Goal: Task Accomplishment & Management: Complete application form

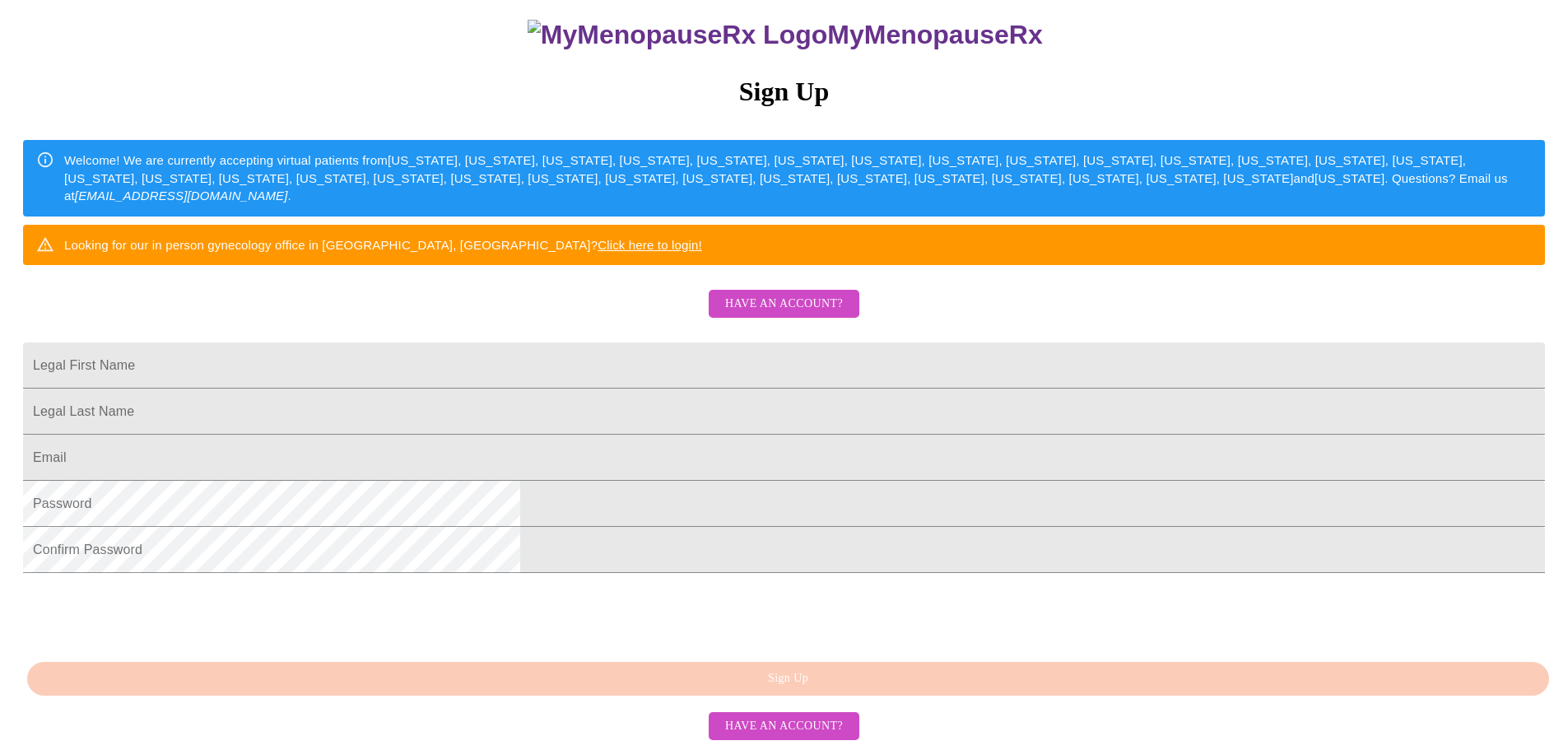
scroll to position [164, 0]
click at [829, 315] on span "Have an account?" at bounding box center [784, 304] width 117 height 21
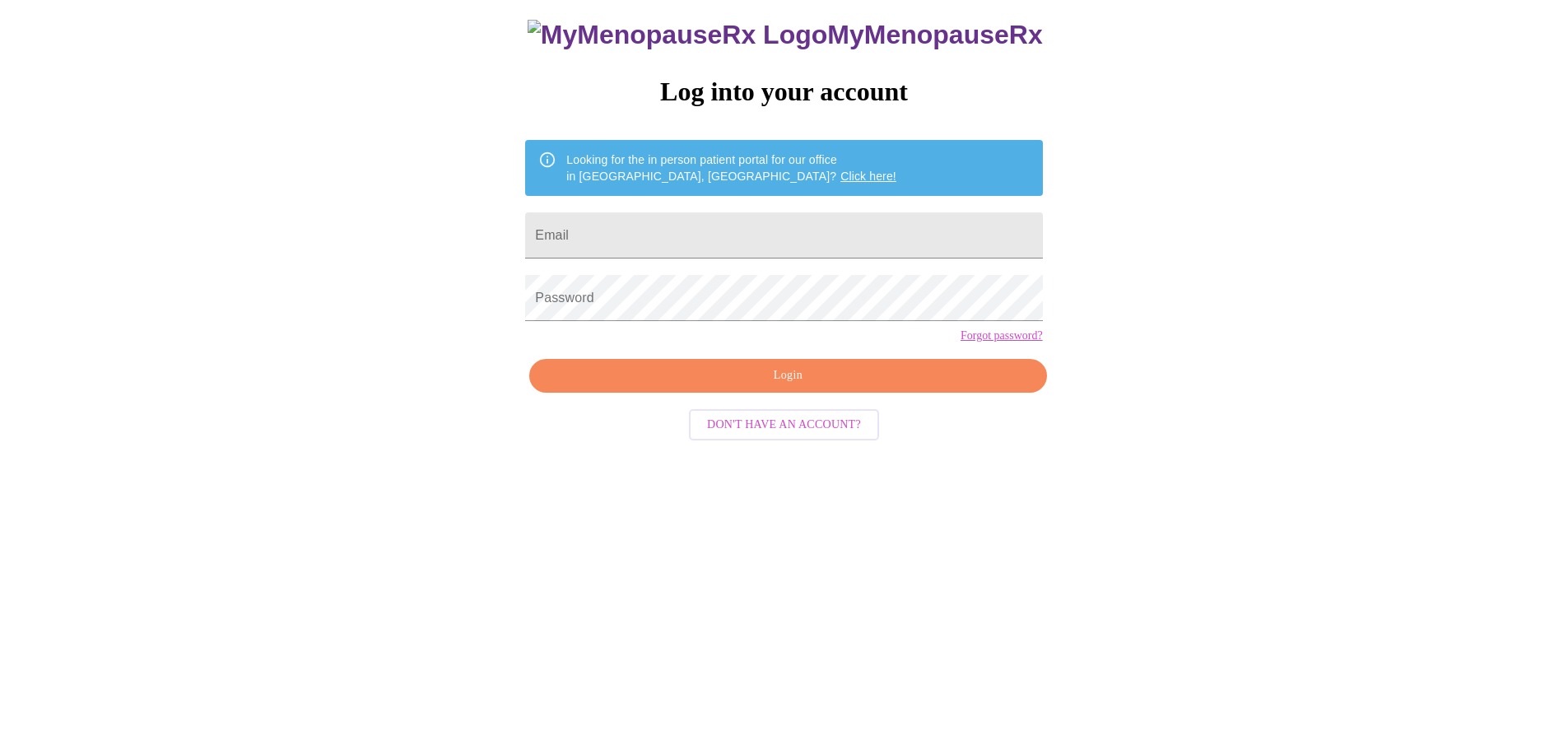
scroll to position [17, 0]
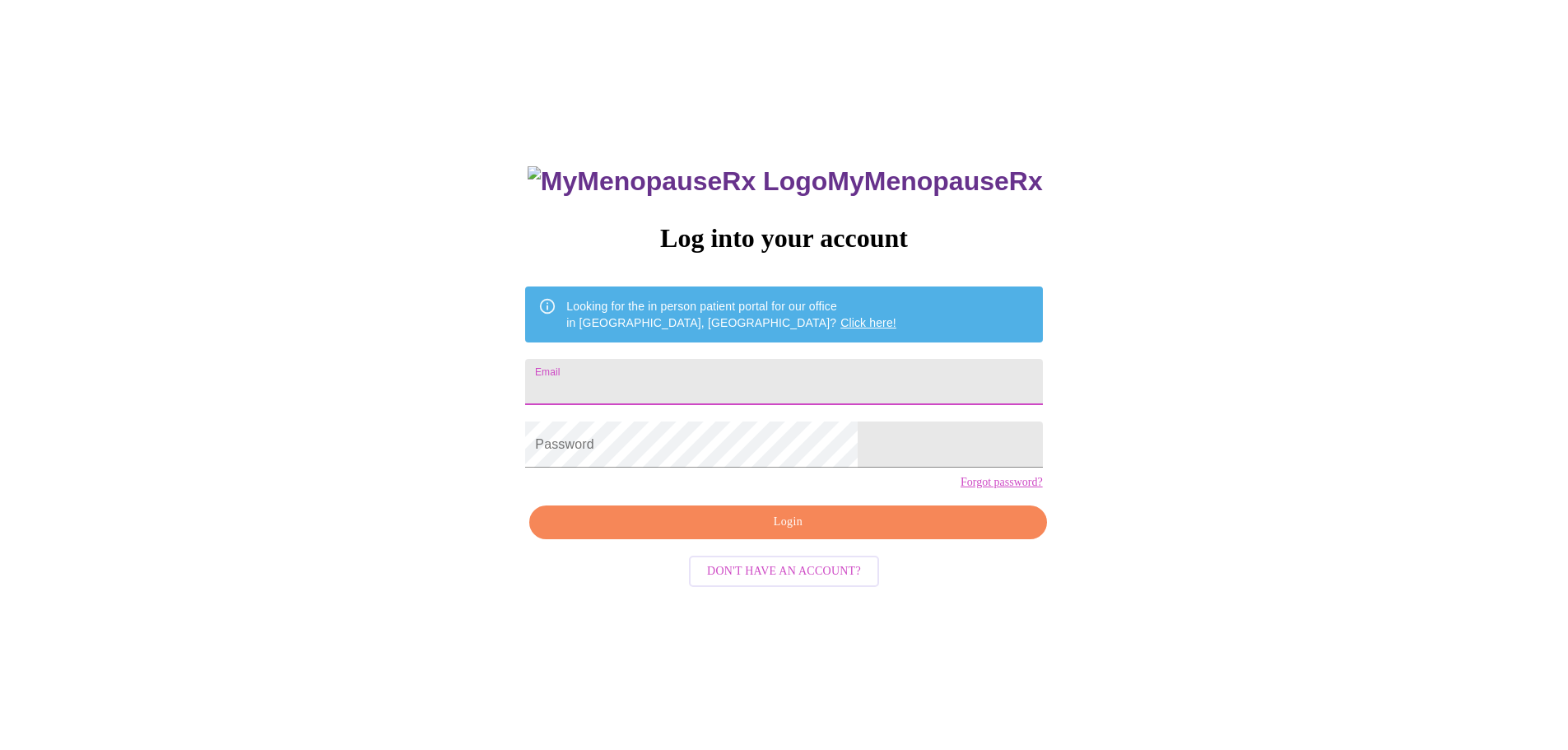
click at [800, 375] on input "Email" at bounding box center [784, 382] width 517 height 46
type input "[EMAIL_ADDRESS][DOMAIN_NAME]"
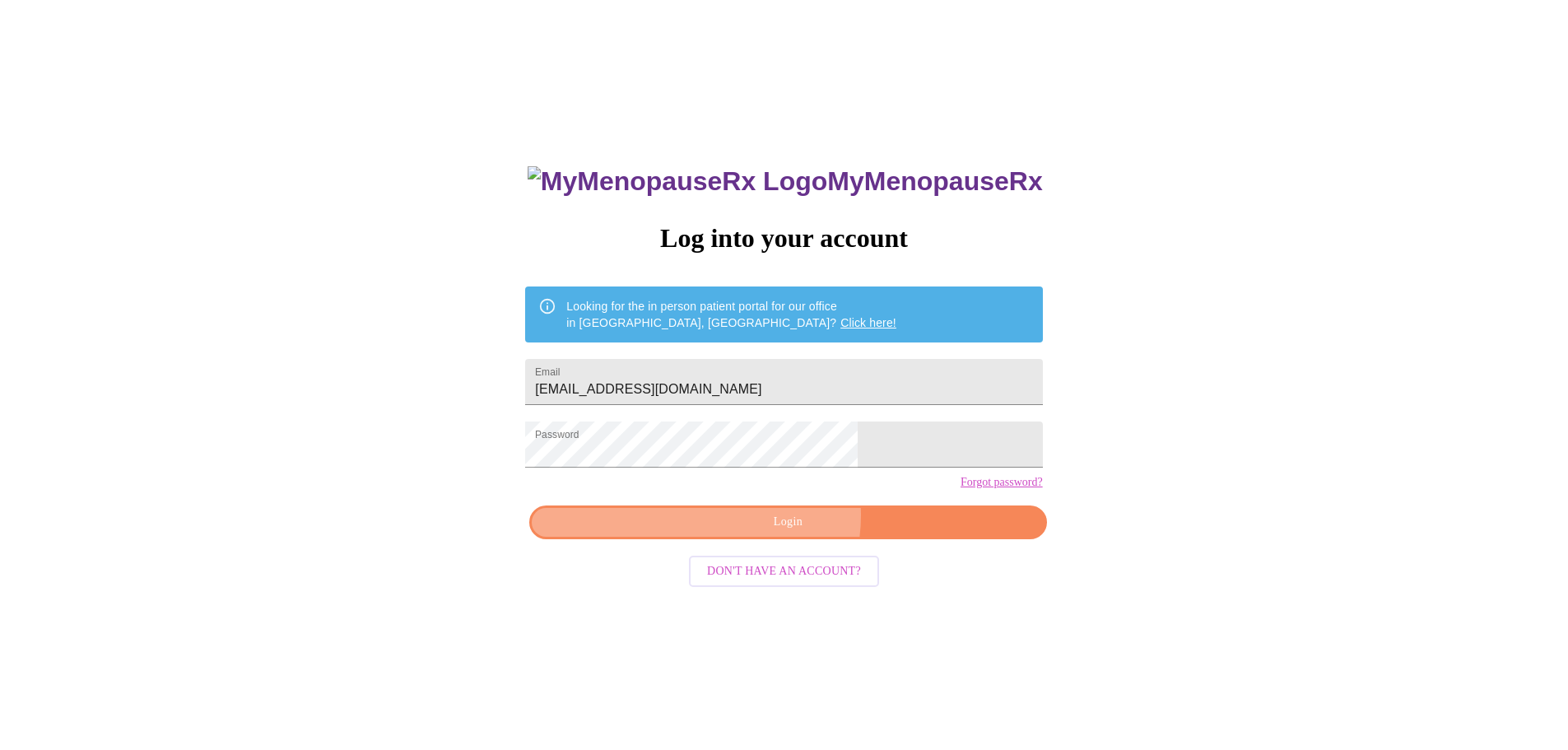
drag, startPoint x: 784, startPoint y: 545, endPoint x: 798, endPoint y: 544, distance: 14.0
click at [785, 533] on span "Login" at bounding box center [788, 522] width 479 height 21
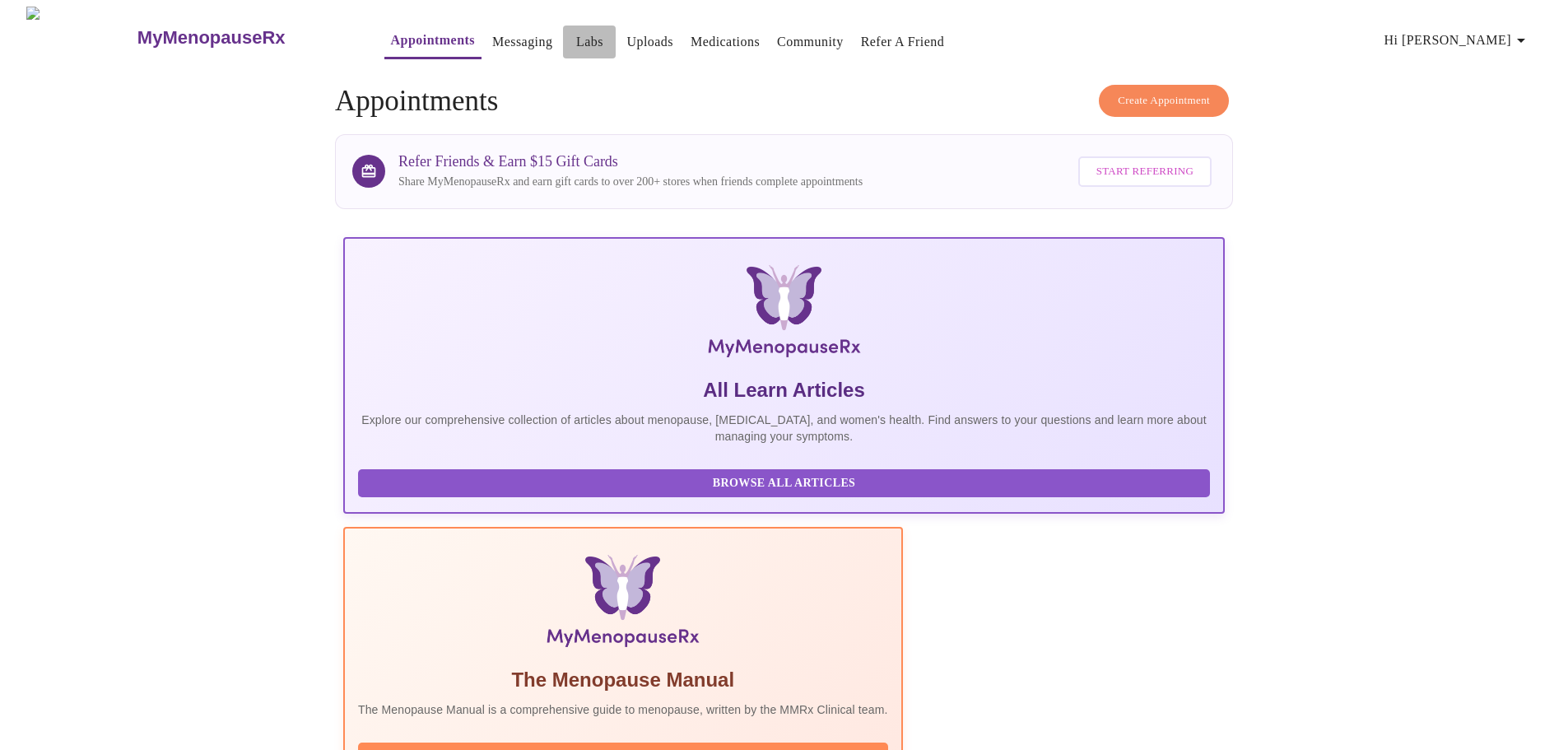
click at [576, 30] on link "Labs" at bounding box center [590, 41] width 27 height 23
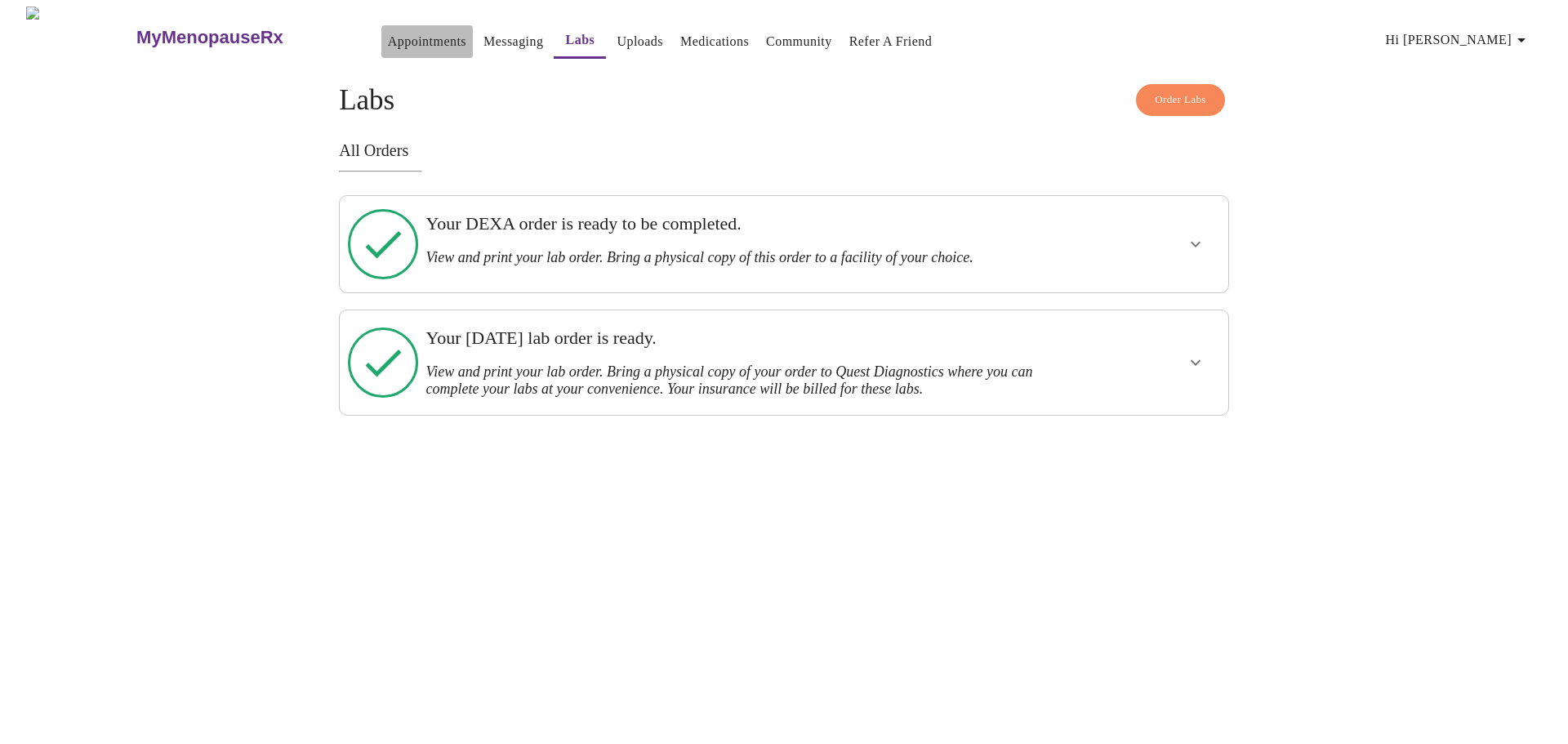
click at [408, 32] on link "Appointments" at bounding box center [427, 41] width 78 height 22
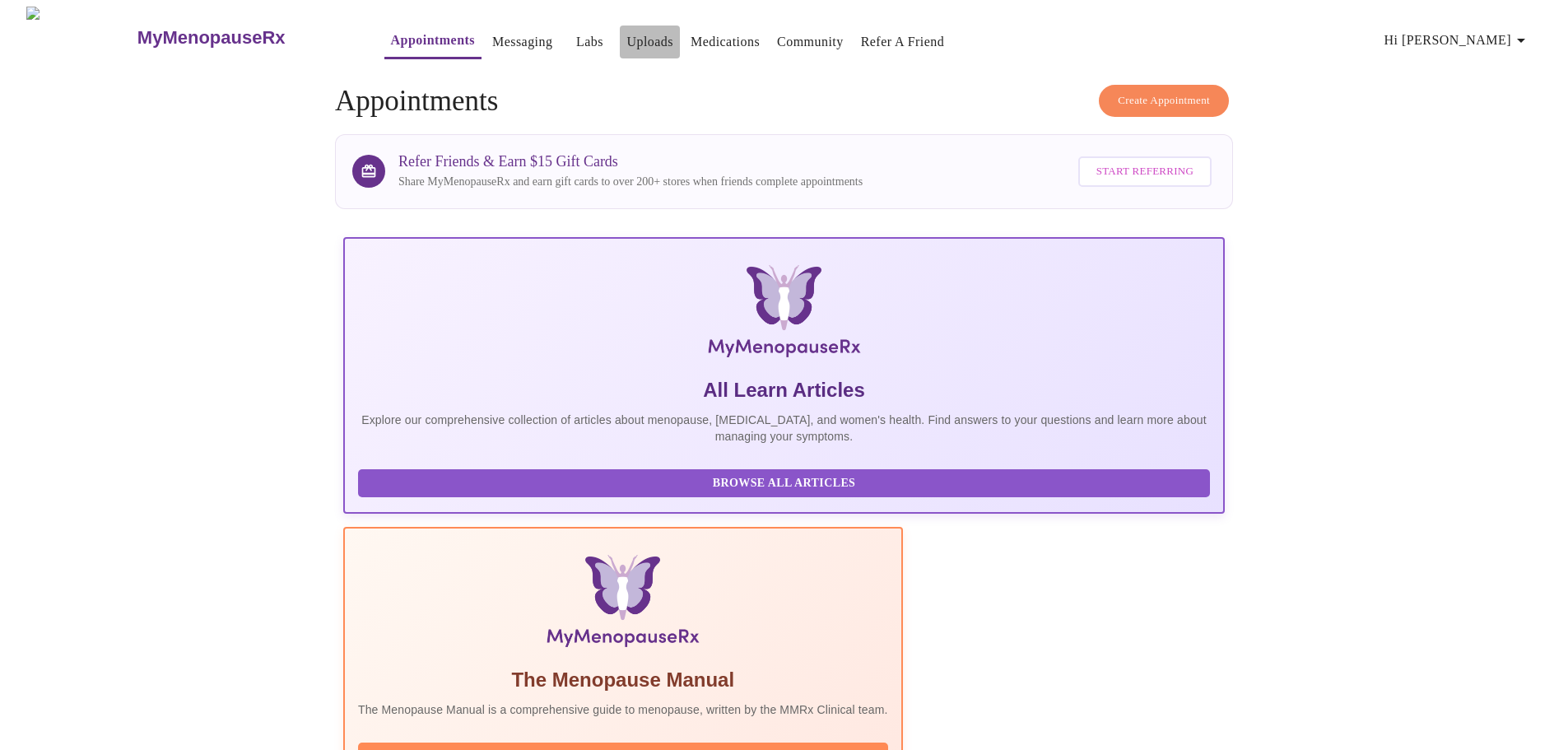
click at [627, 38] on link "Uploads" at bounding box center [650, 41] width 47 height 23
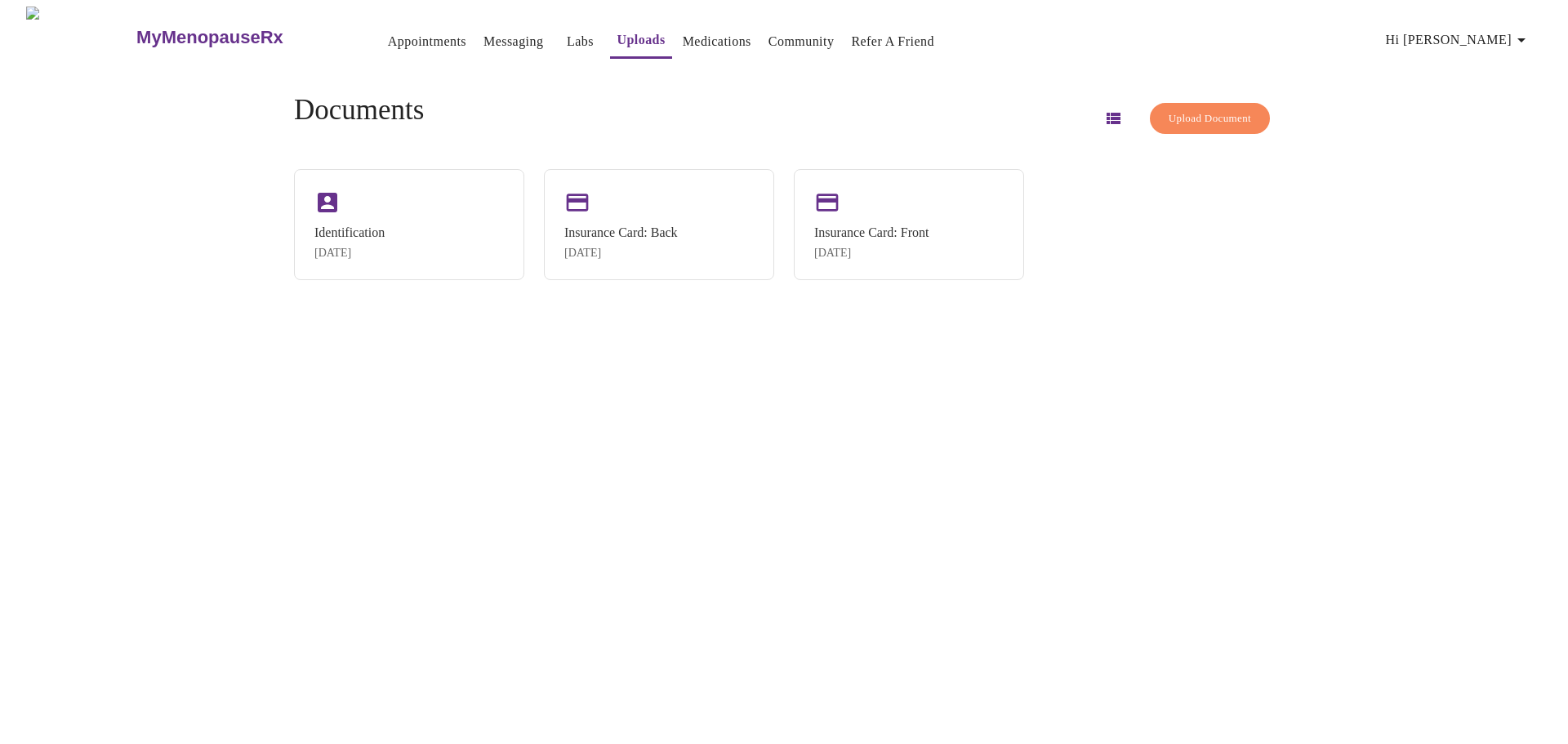
click at [1177, 103] on button "Upload Document" at bounding box center [1210, 119] width 120 height 32
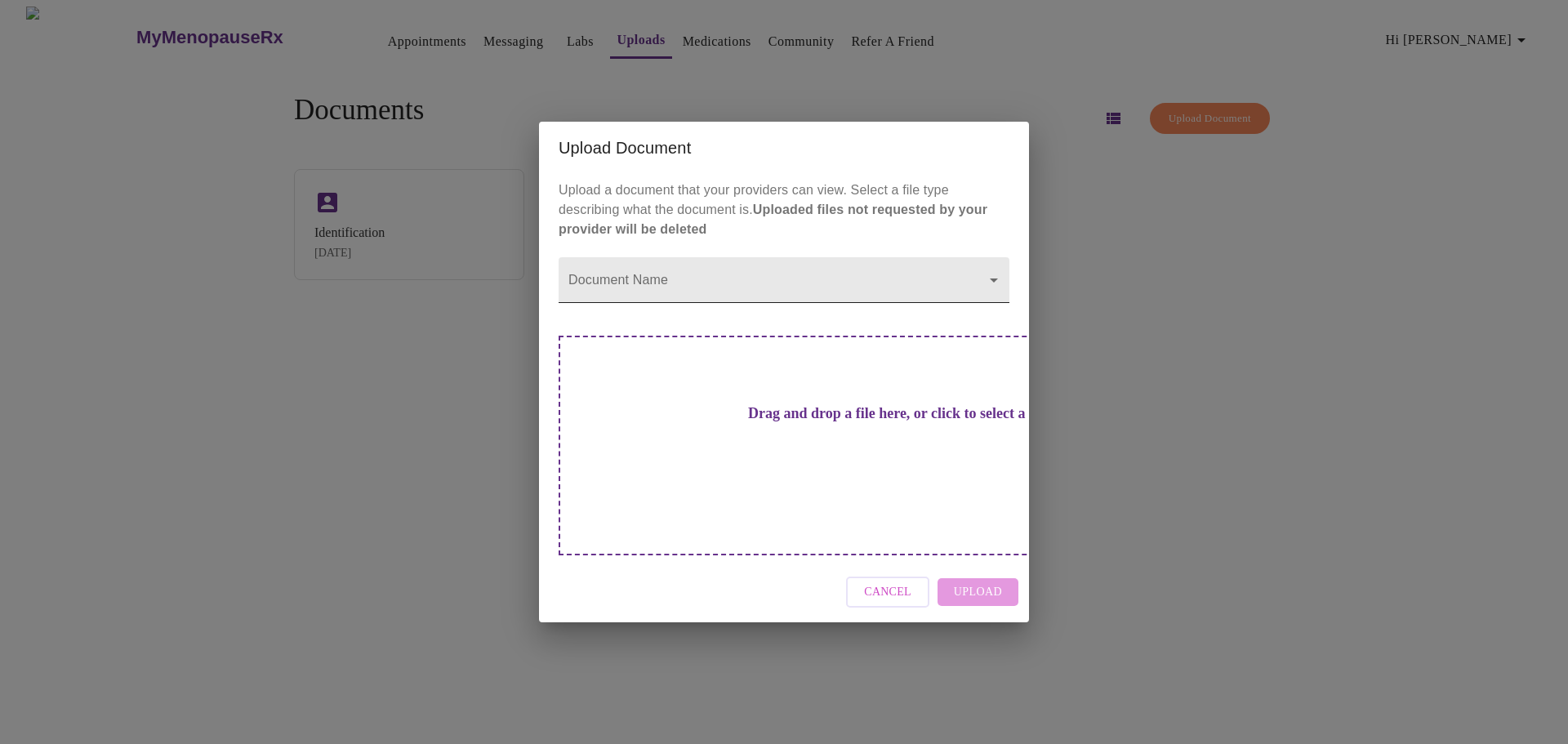
click at [992, 306] on body "MyMenopauseRx Appointments Messaging Labs Uploads Medications Community Refer a…" at bounding box center [784, 379] width 1555 height 744
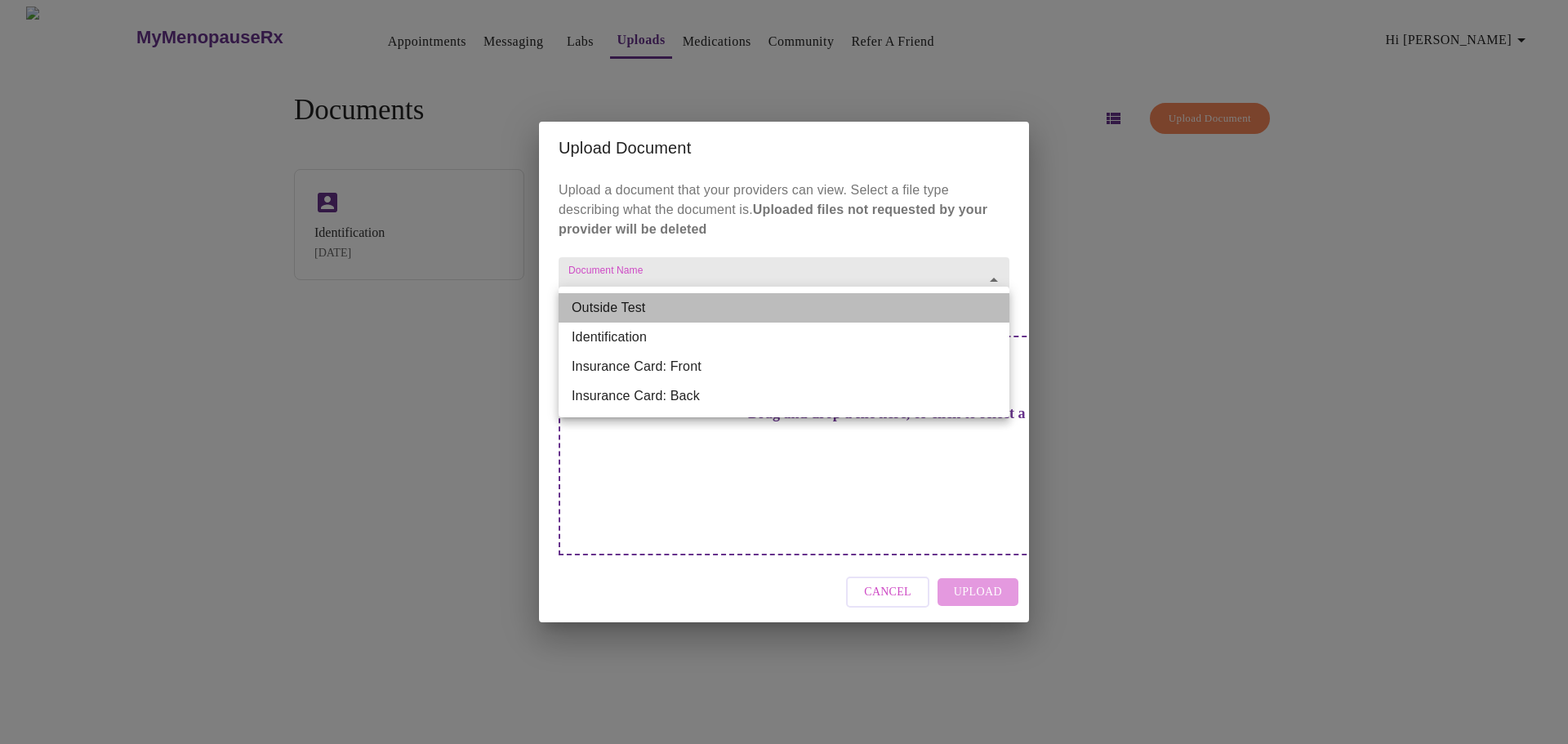
click at [696, 308] on li "Outside Test" at bounding box center [784, 307] width 451 height 29
type input "Outside Test"
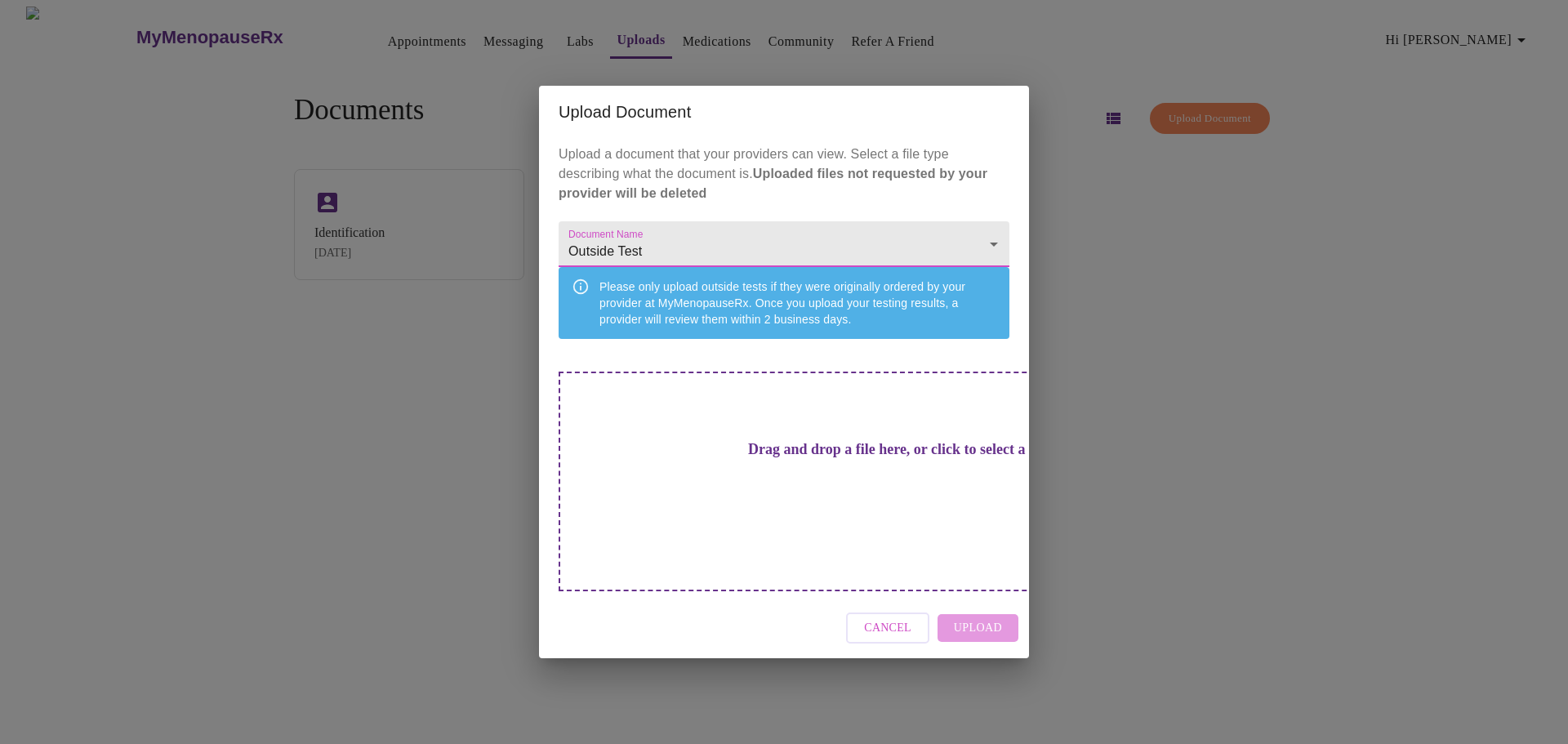
click at [801, 459] on h3 "Drag and drop a file here, or click to select a file" at bounding box center [899, 449] width 451 height 17
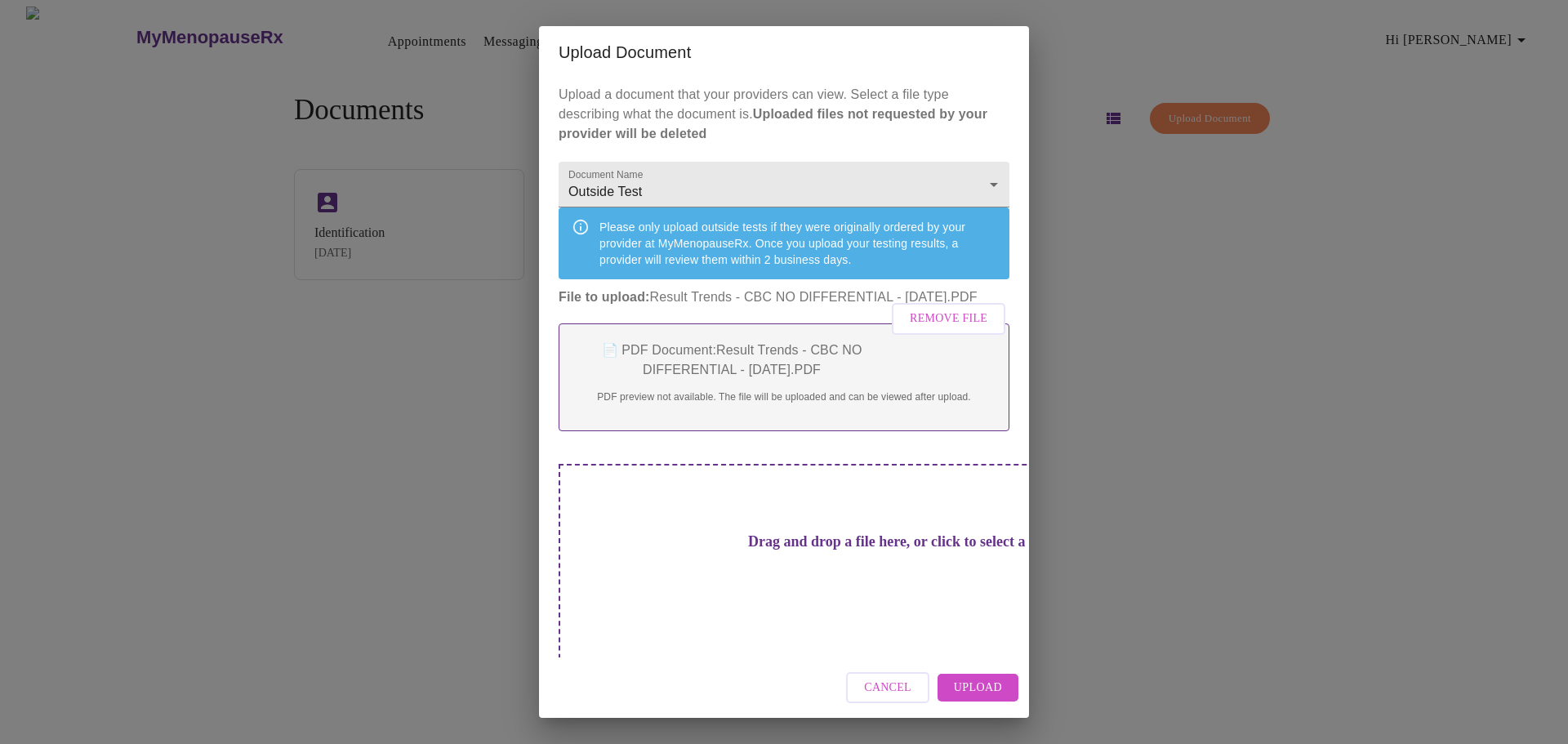
click at [1316, 424] on div "Upload Document Upload a document that your providers can view. Select a file t…" at bounding box center [784, 372] width 1568 height 744
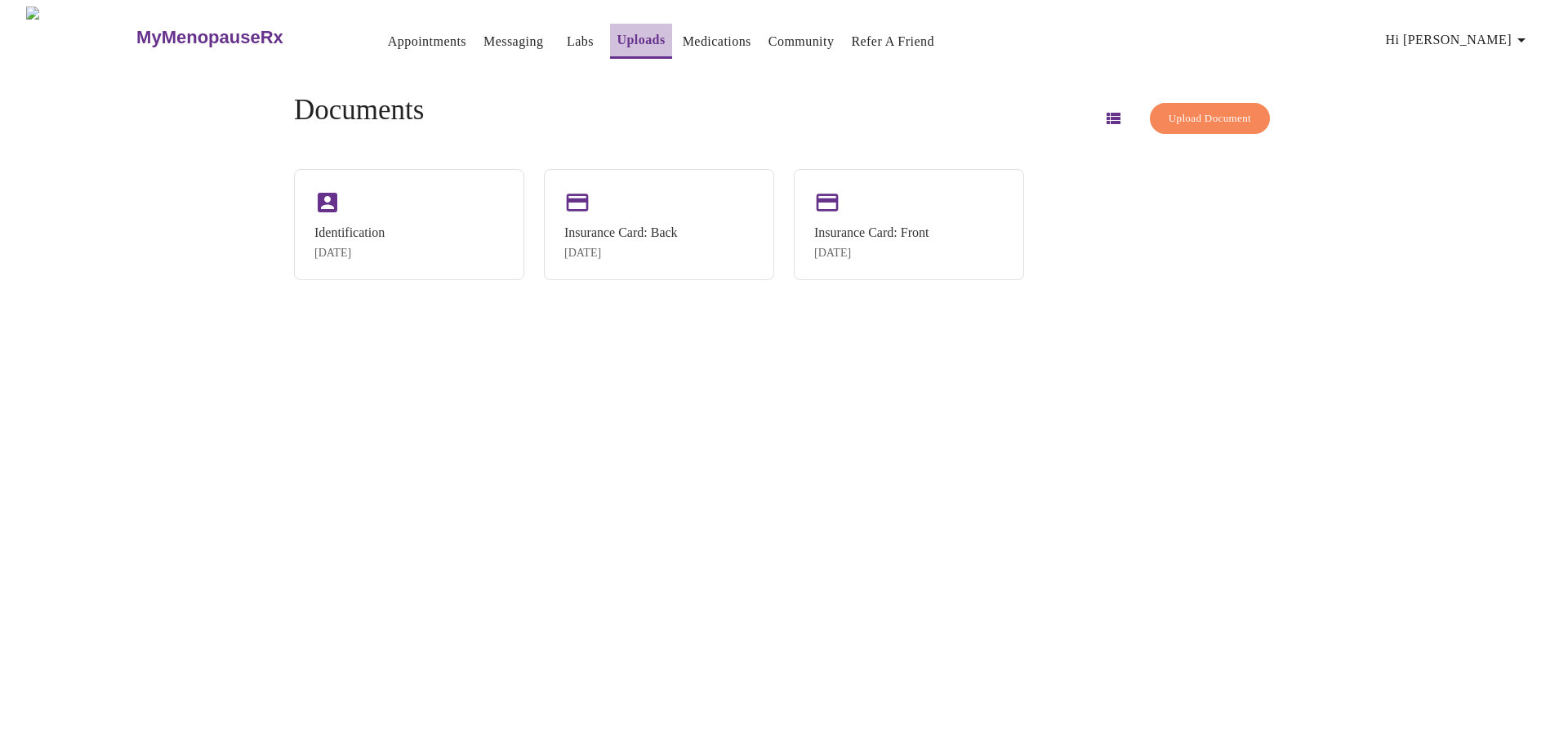
click at [617, 31] on link "Uploads" at bounding box center [641, 39] width 48 height 22
click at [1194, 103] on button "Upload Document" at bounding box center [1210, 119] width 120 height 32
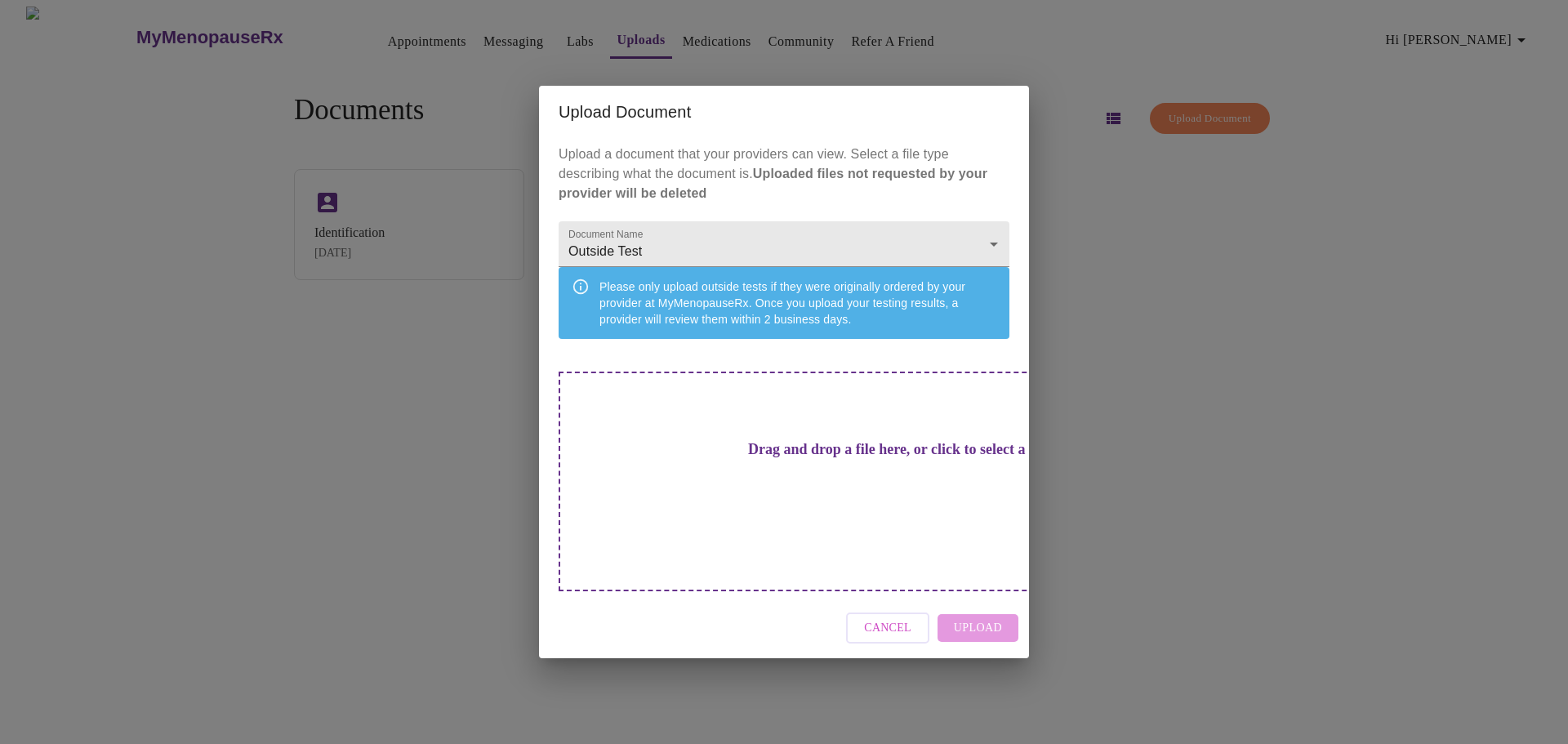
click at [900, 467] on div "Drag and drop a file here, or click to select a file" at bounding box center [898, 482] width 679 height 220
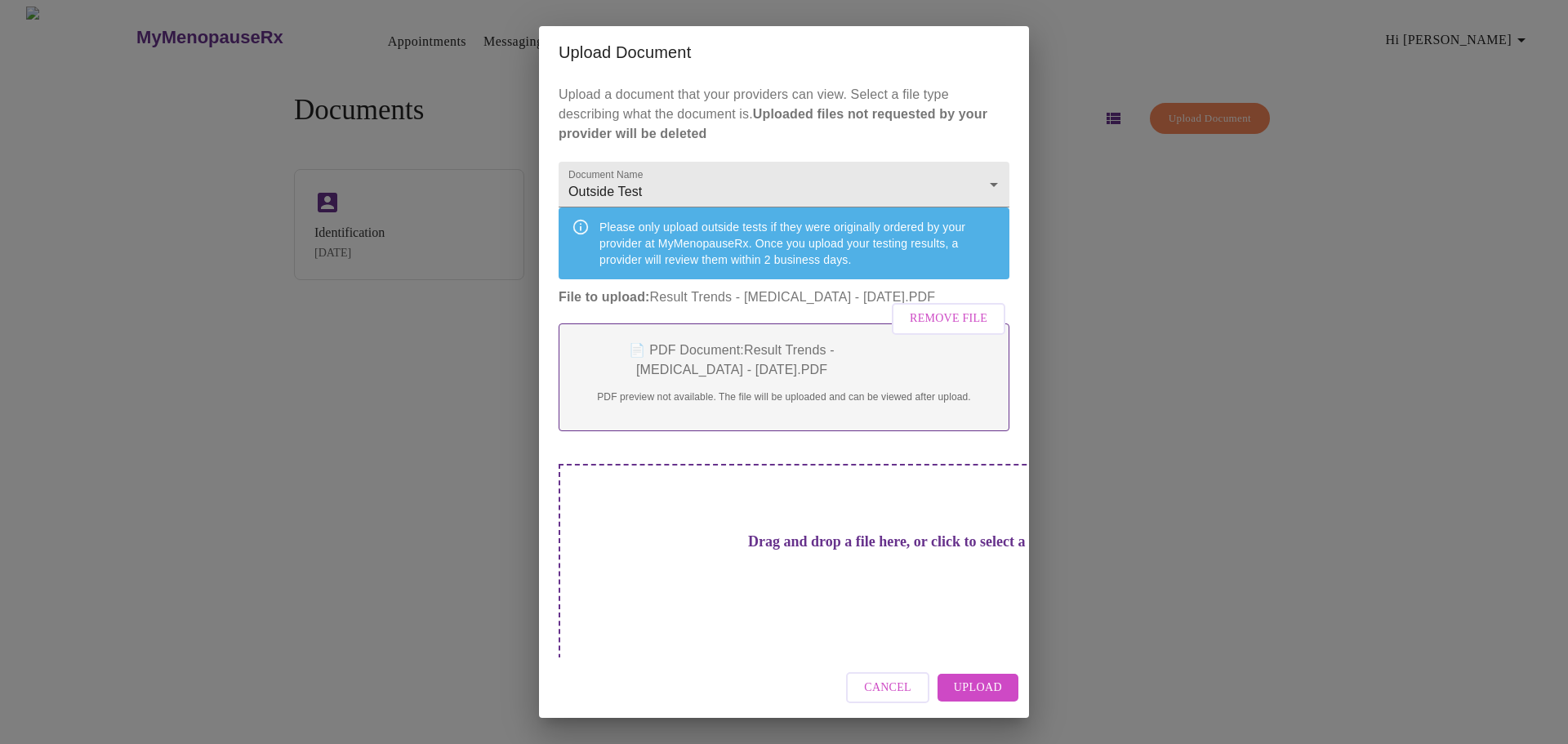
click at [907, 624] on div "Drag and drop a file here, or click to select a file" at bounding box center [898, 573] width 679 height 220
click at [973, 543] on div "Drag and drop a file here, or click to select a file" at bounding box center [898, 573] width 679 height 220
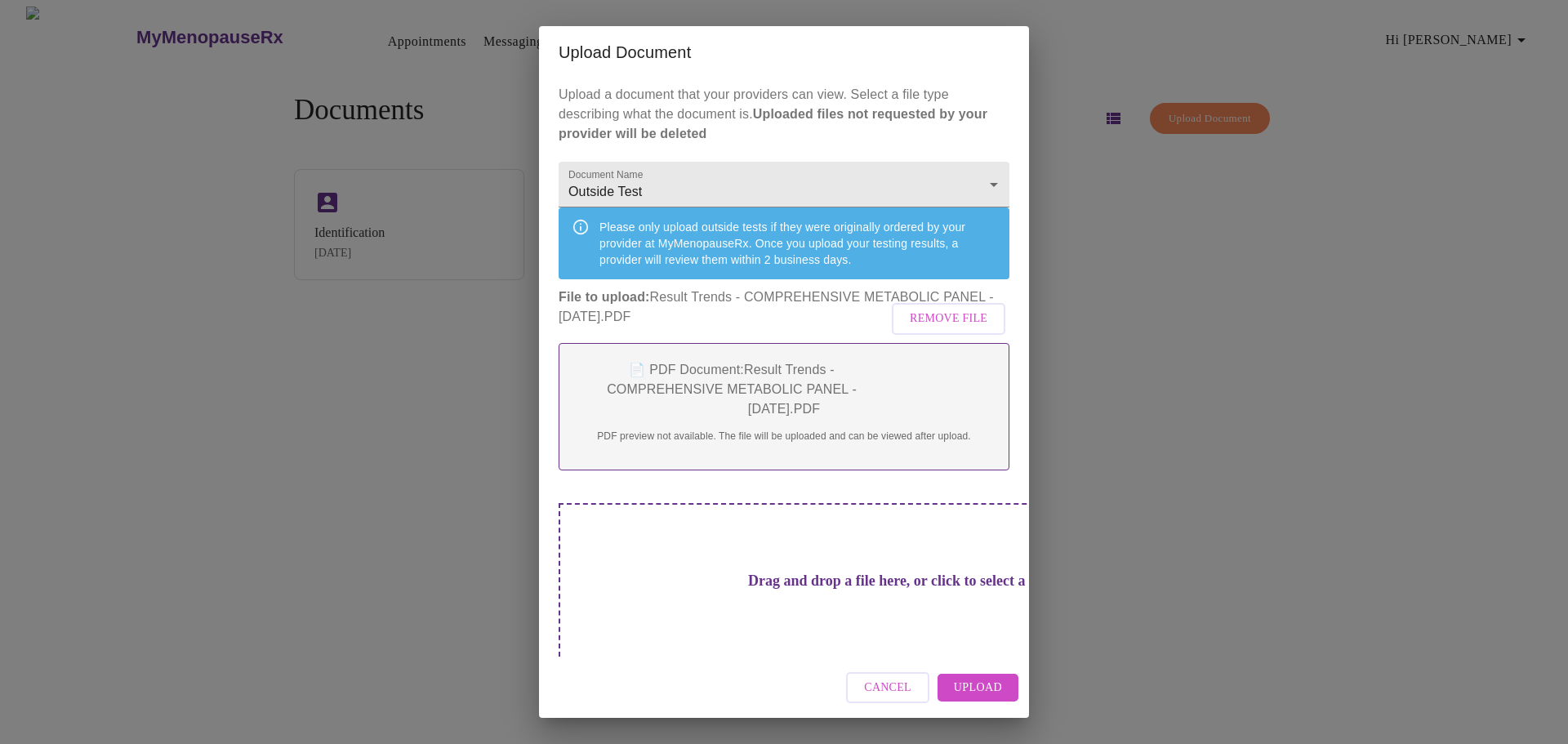
click at [1173, 113] on div "Upload Document Upload a document that your providers can view. Select a file t…" at bounding box center [784, 372] width 1568 height 744
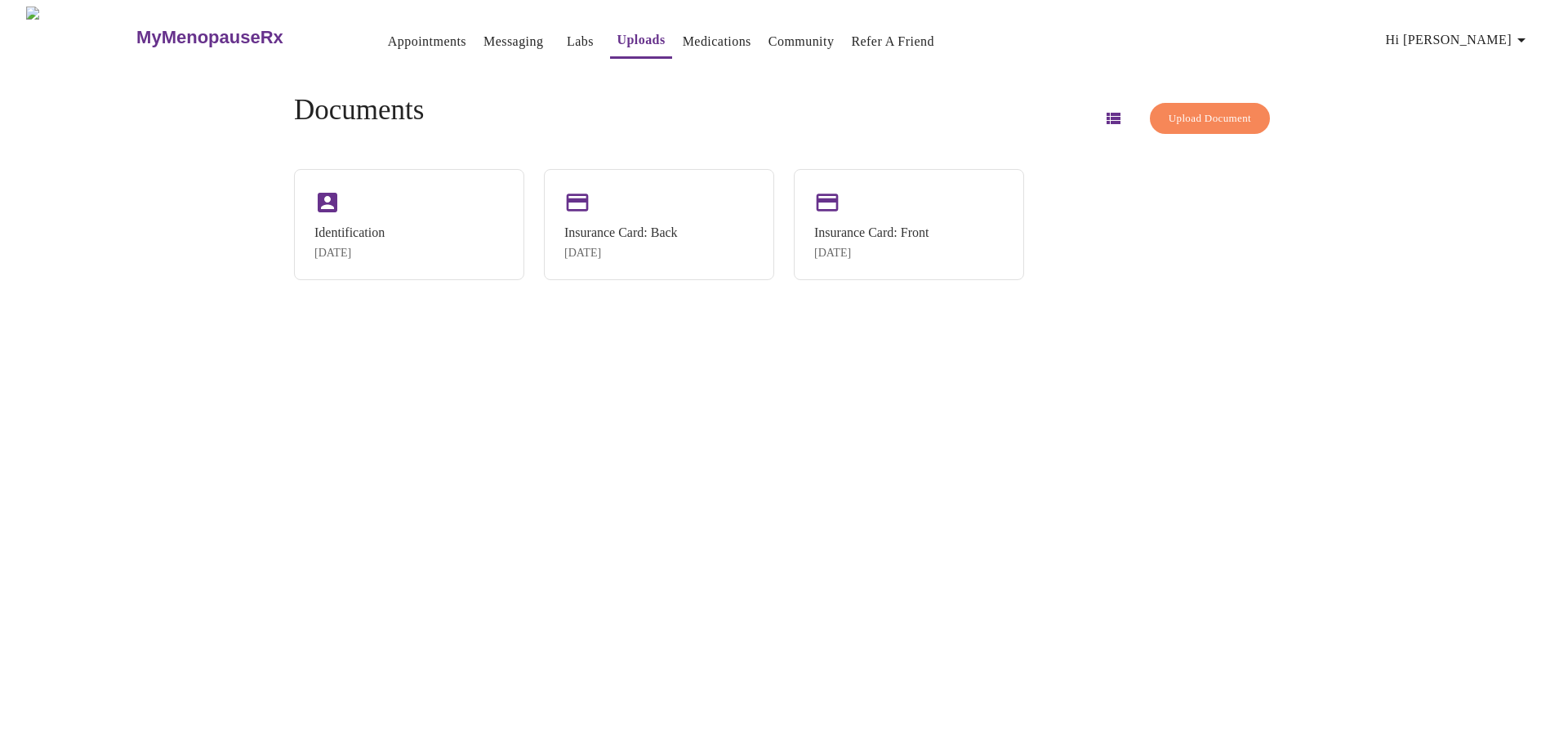
click at [1173, 110] on span "Upload Document" at bounding box center [1209, 119] width 82 height 19
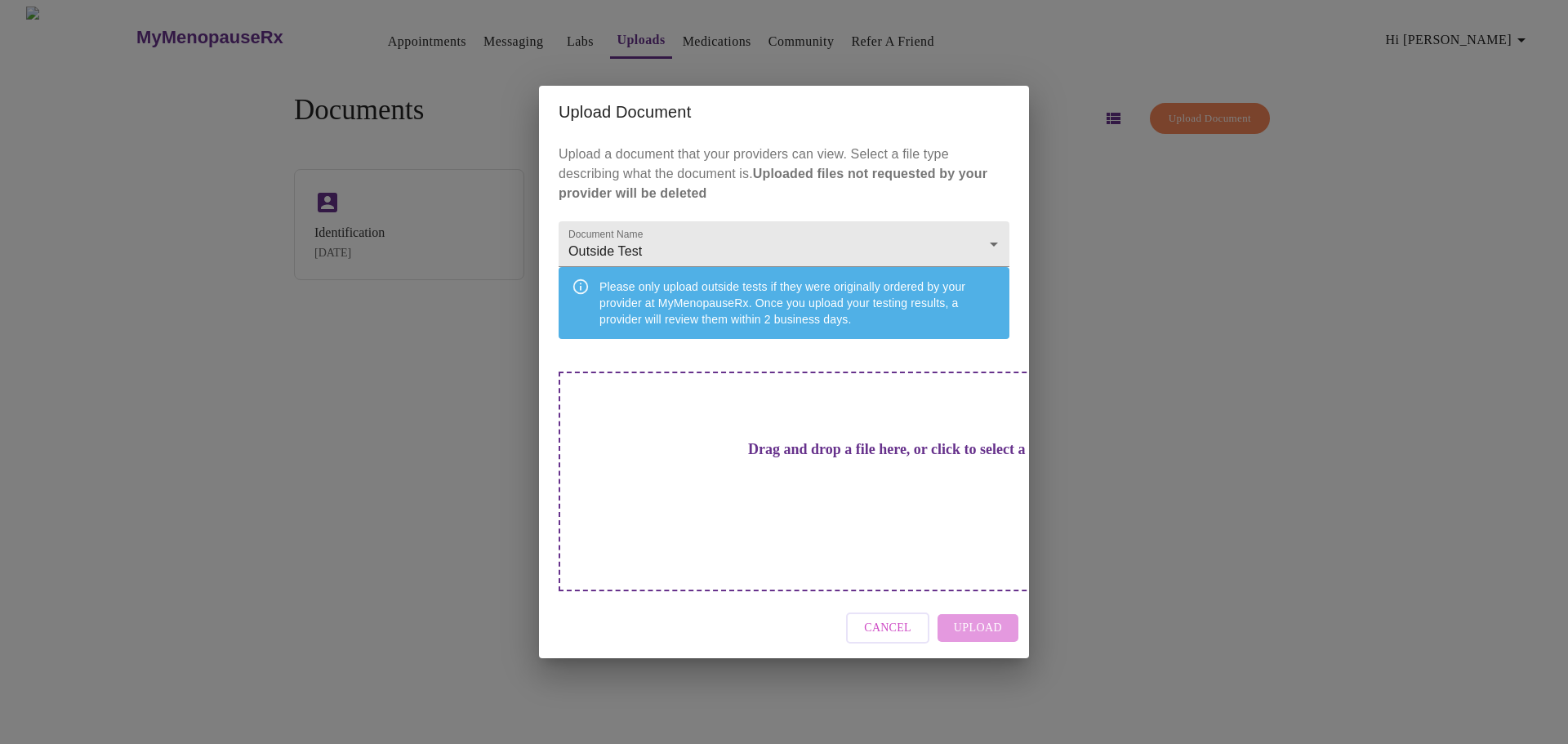
click at [1152, 282] on div "Upload Document Upload a document that your providers can view. Select a file t…" at bounding box center [784, 372] width 1568 height 744
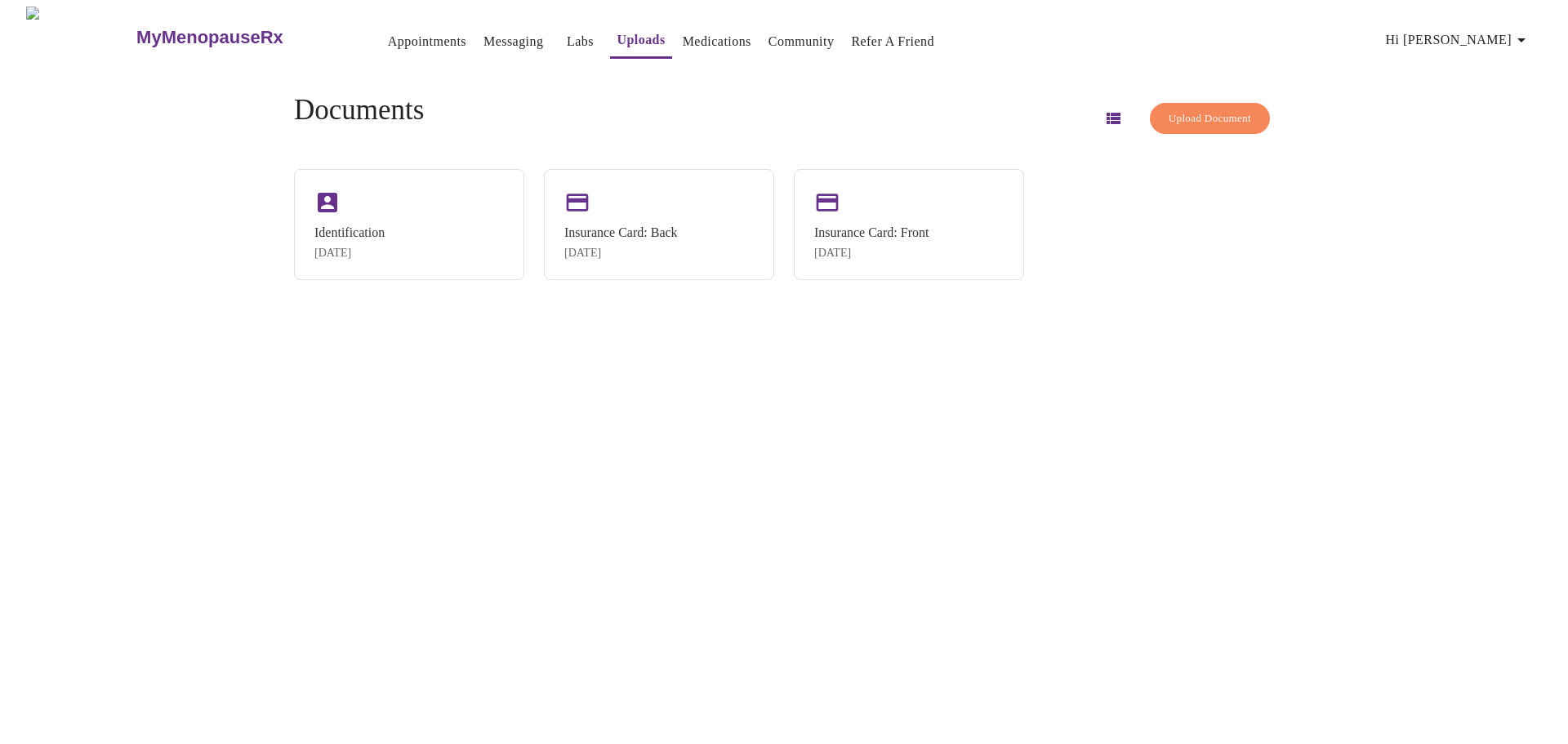
click at [381, 25] on button "Appointments" at bounding box center [427, 41] width 92 height 32
click at [400, 31] on link "Appointments" at bounding box center [427, 41] width 78 height 22
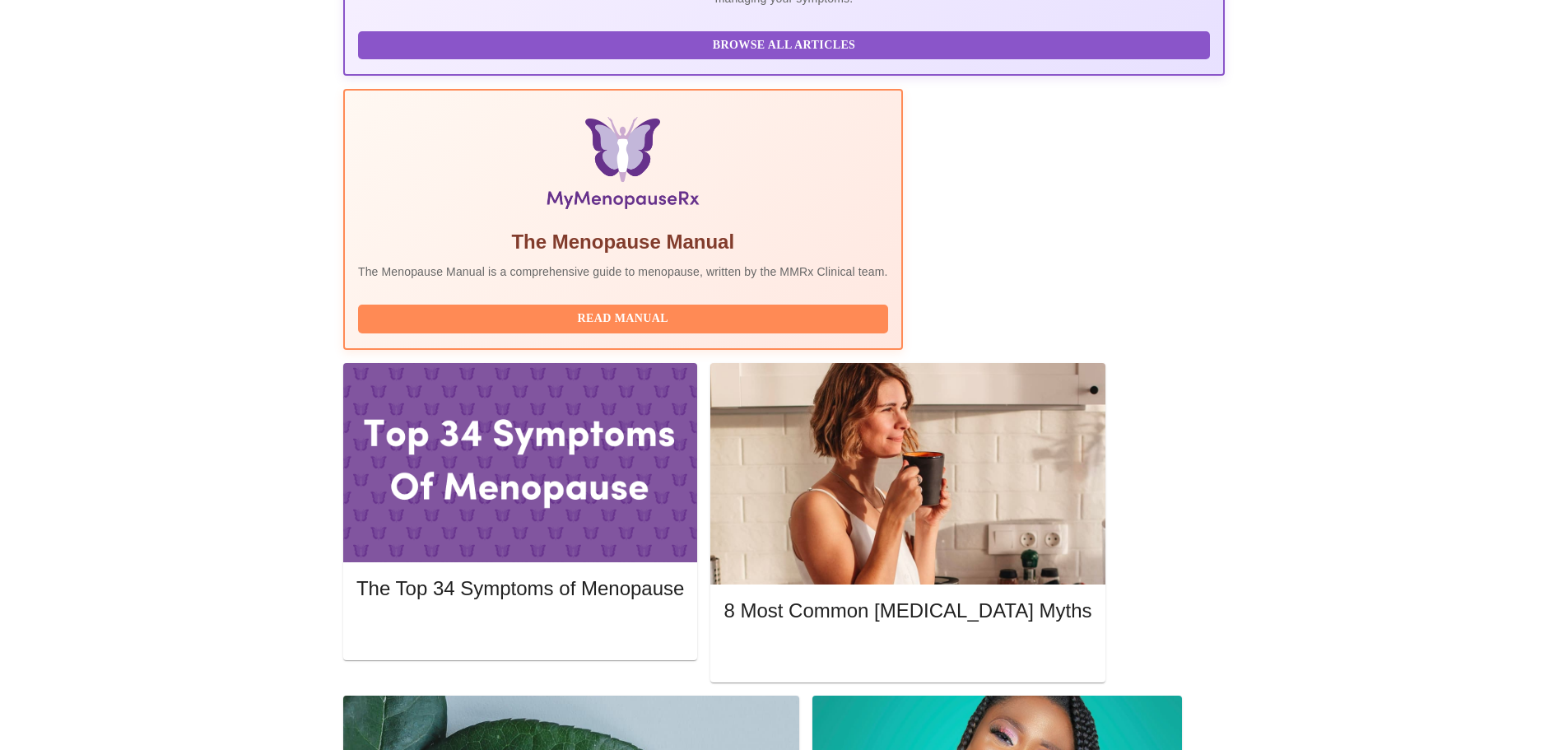
scroll to position [439, 0]
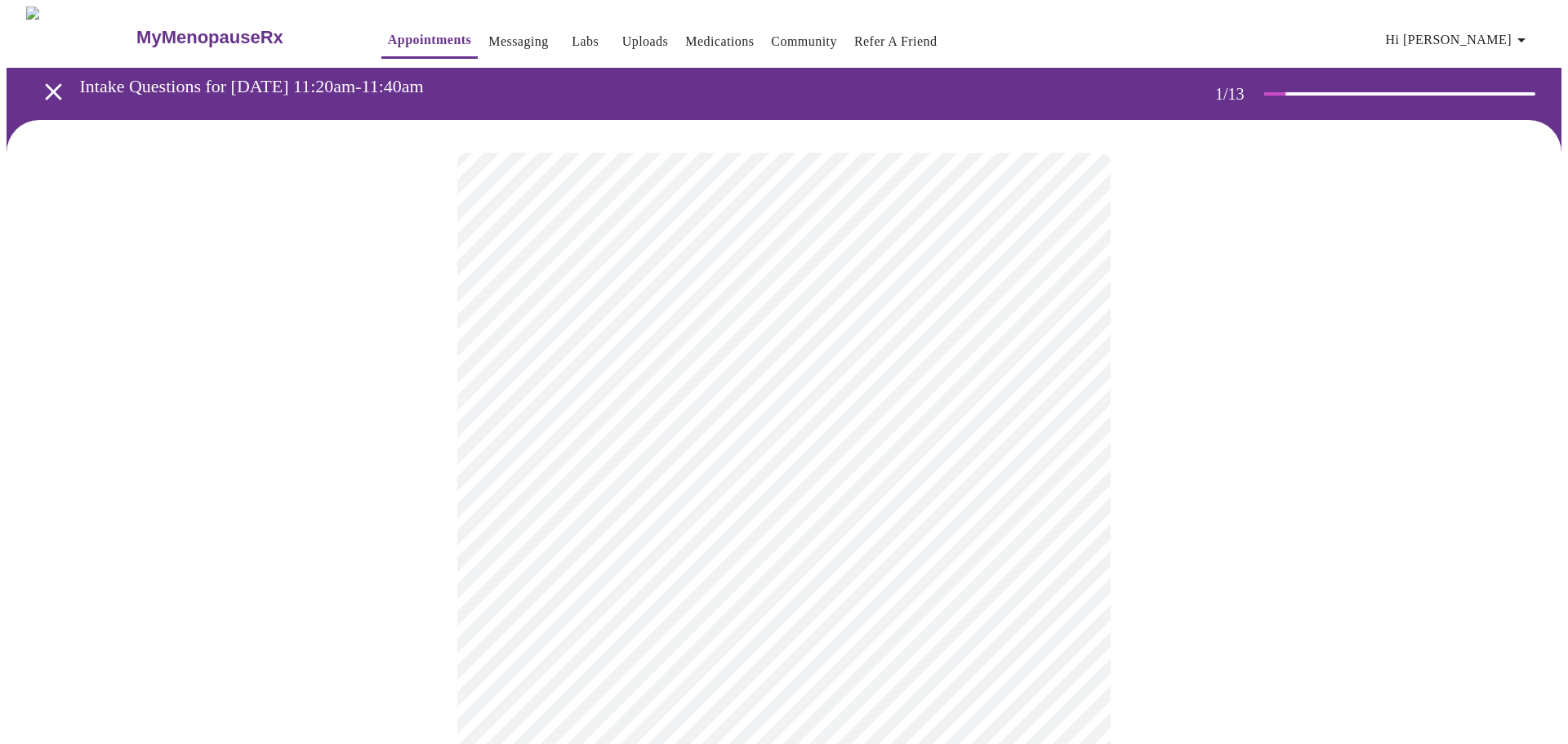
click at [1067, 360] on body "MyMenopauseRx Appointments Messaging Labs Uploads Medications Community Refer a…" at bounding box center [784, 752] width 1555 height 1492
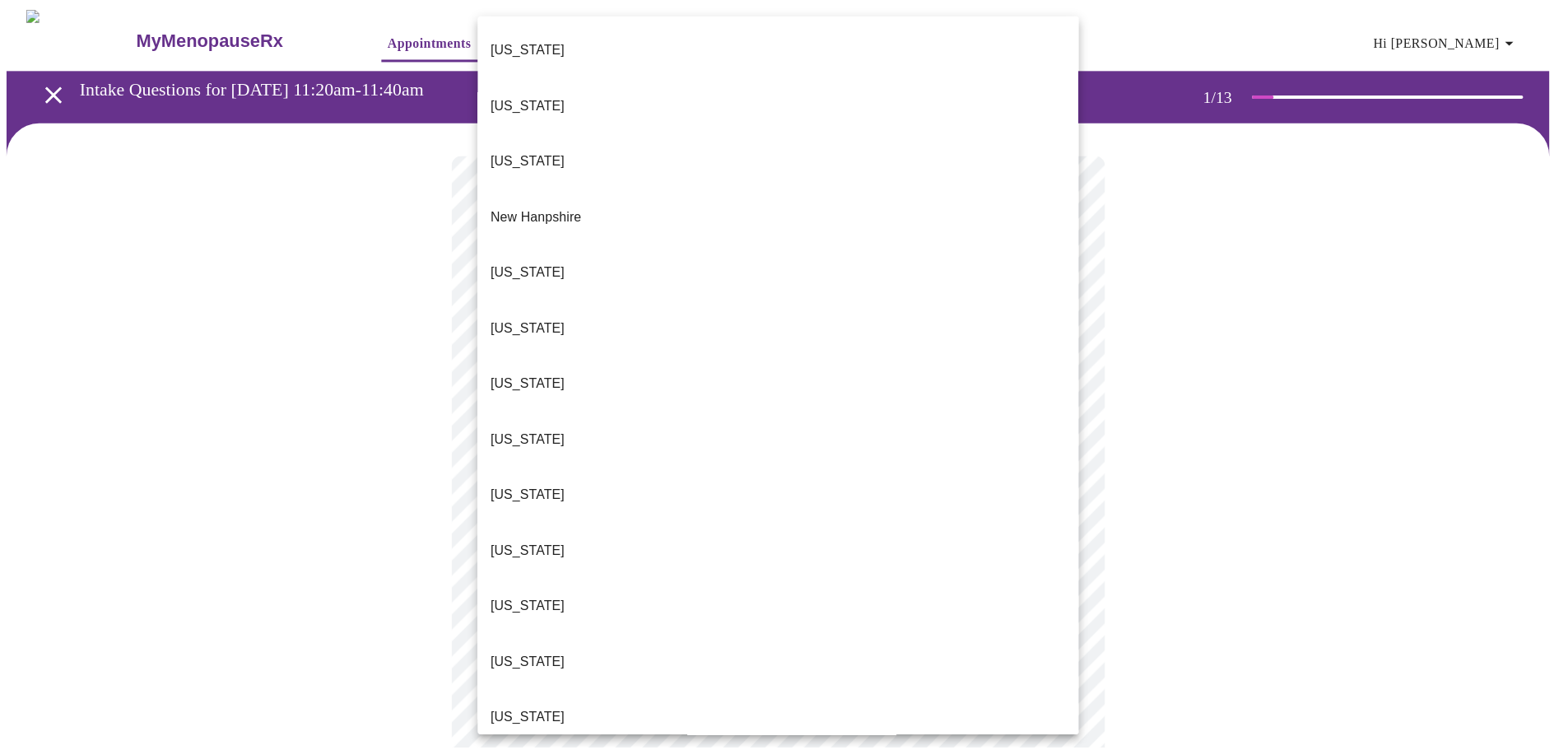
scroll to position [1430, 0]
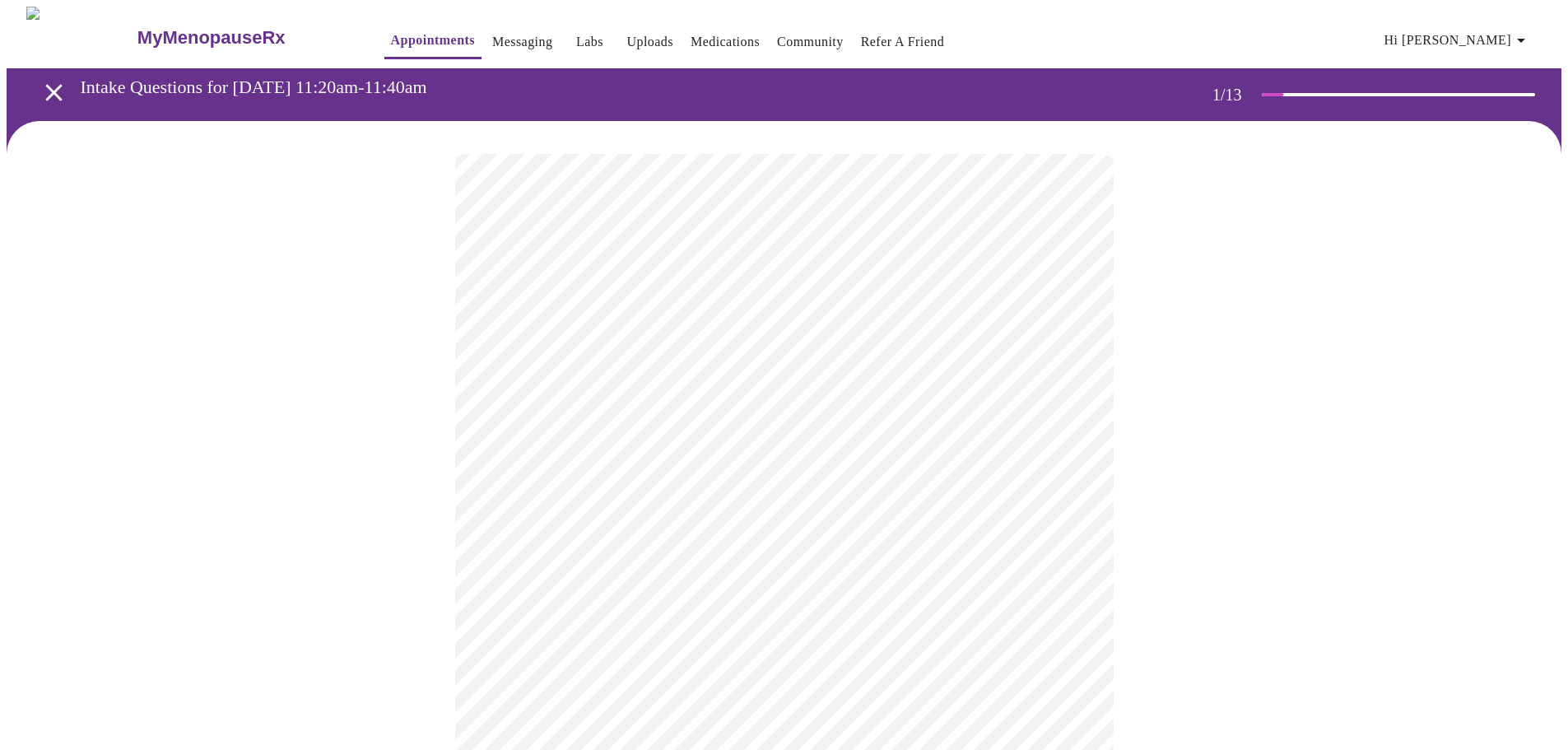
scroll to position [1, 0]
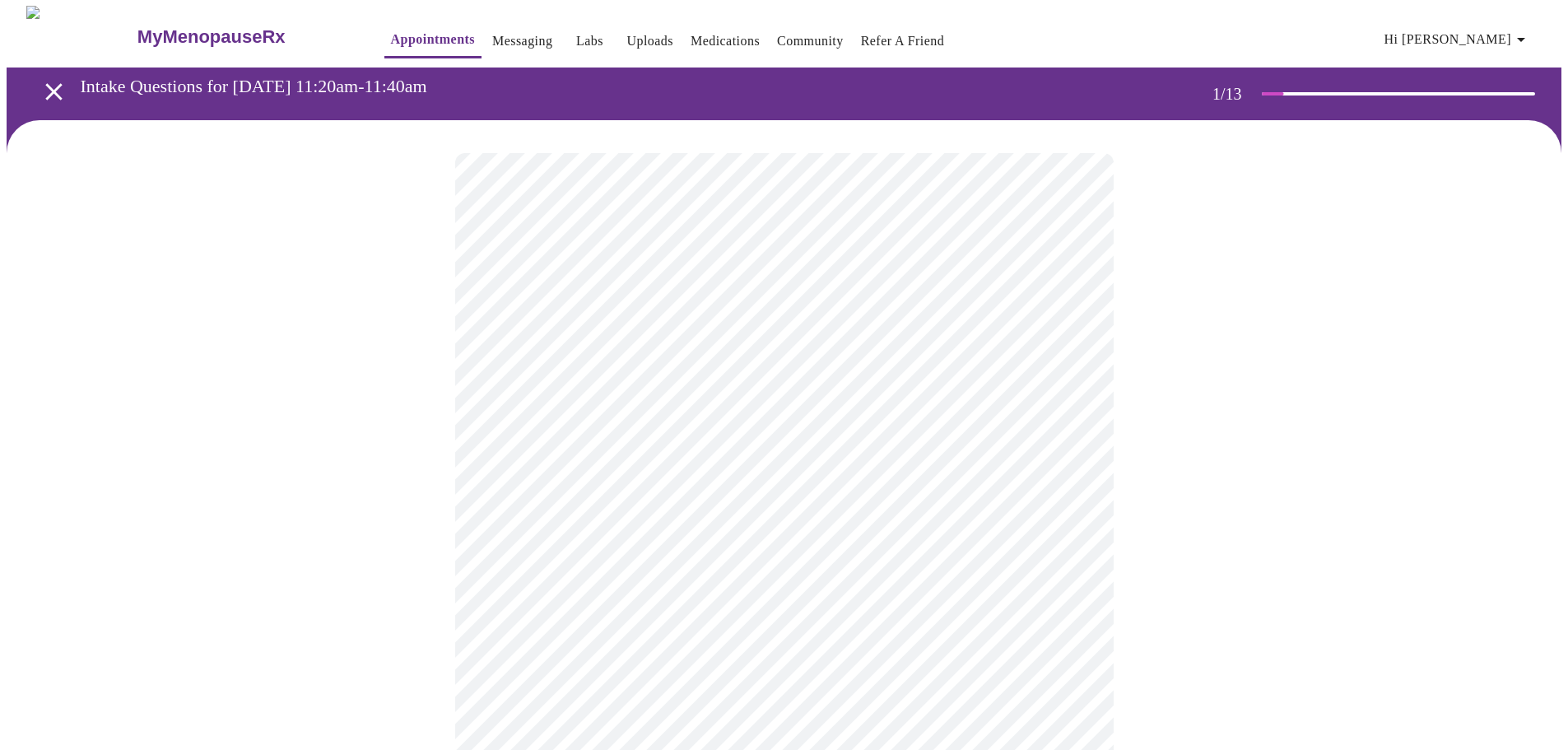
click at [1066, 466] on body "MyMenopauseRx Appointments Messaging Labs Uploads Medications Community Refer a…" at bounding box center [784, 753] width 1555 height 1494
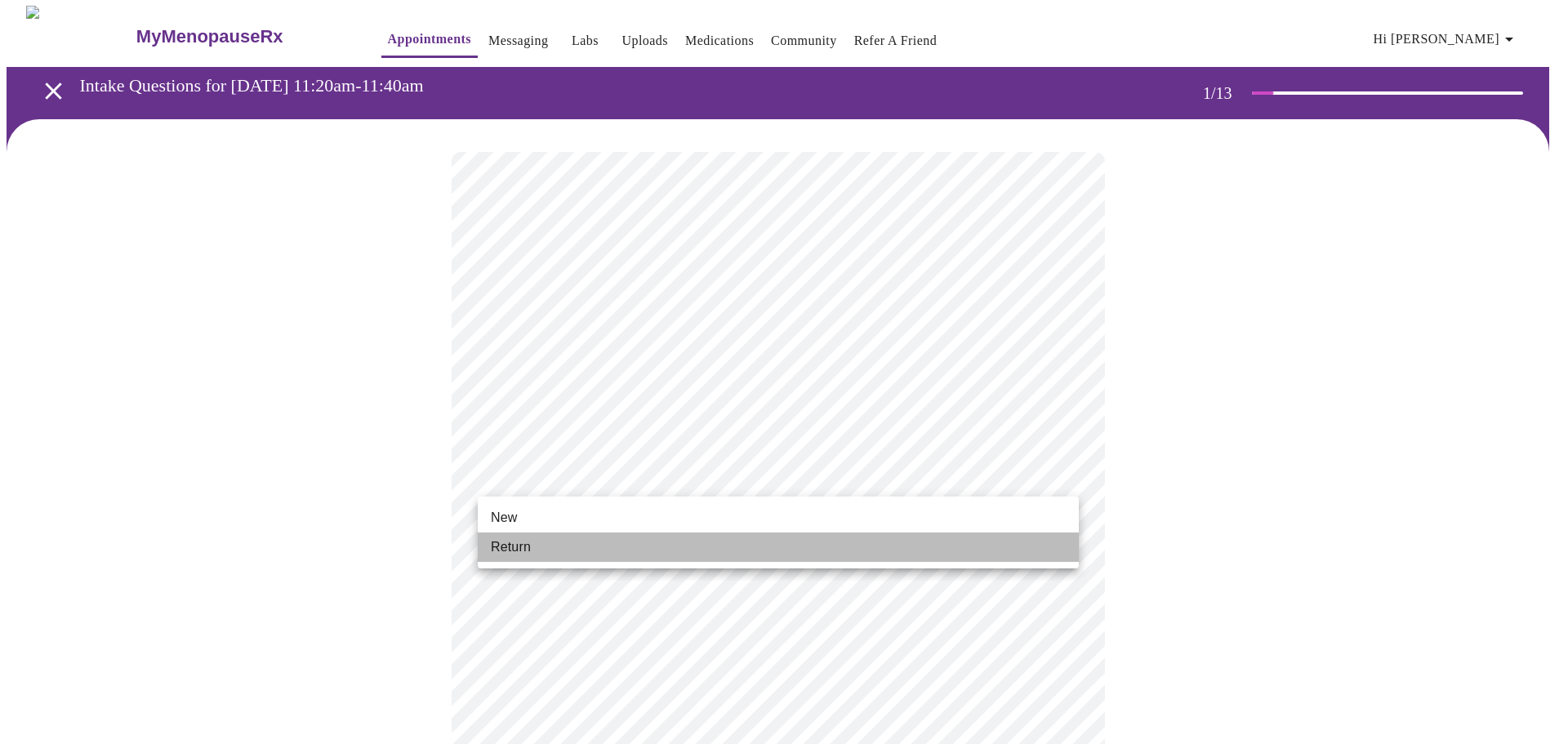
click at [533, 543] on li "Return" at bounding box center [778, 547] width 601 height 29
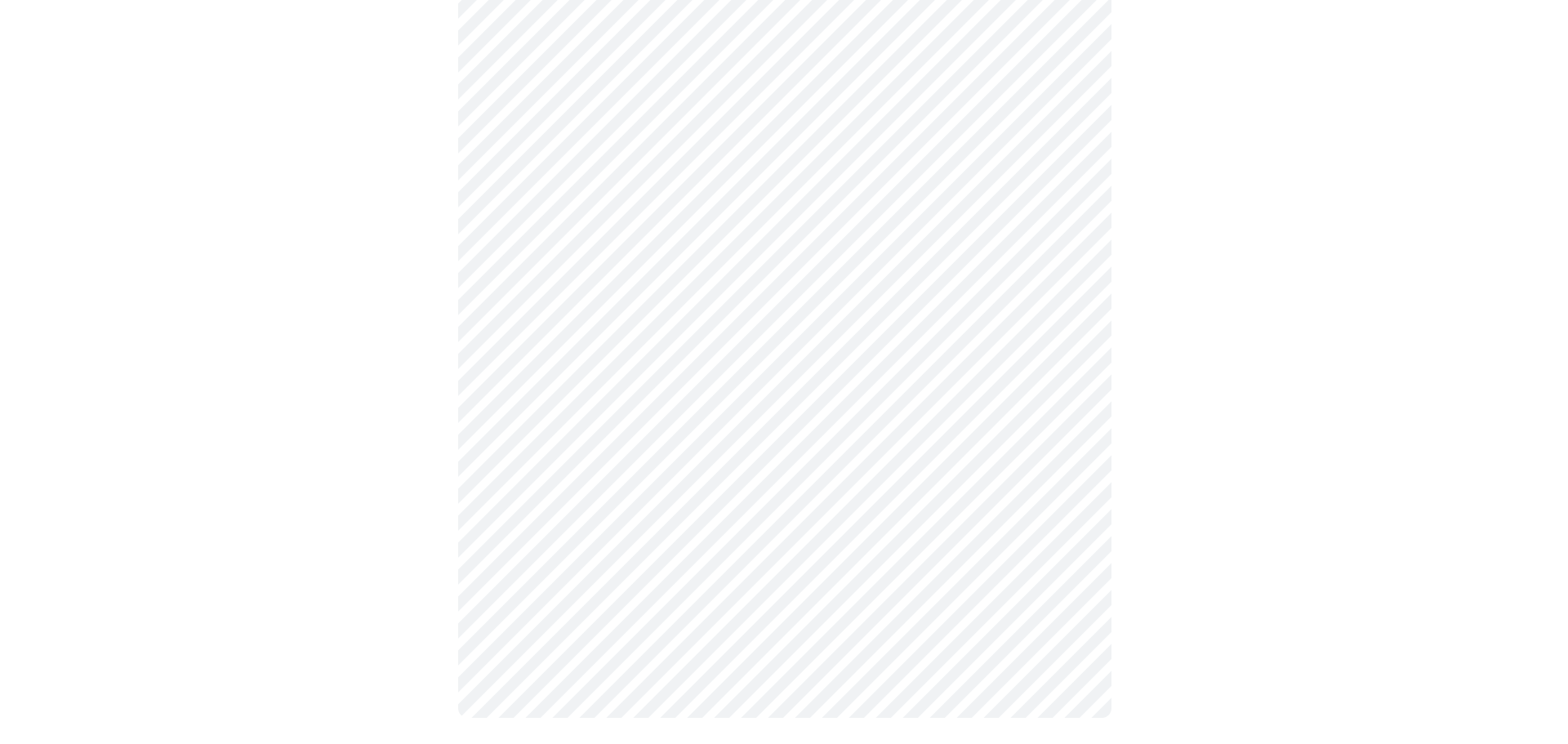
scroll to position [0, 0]
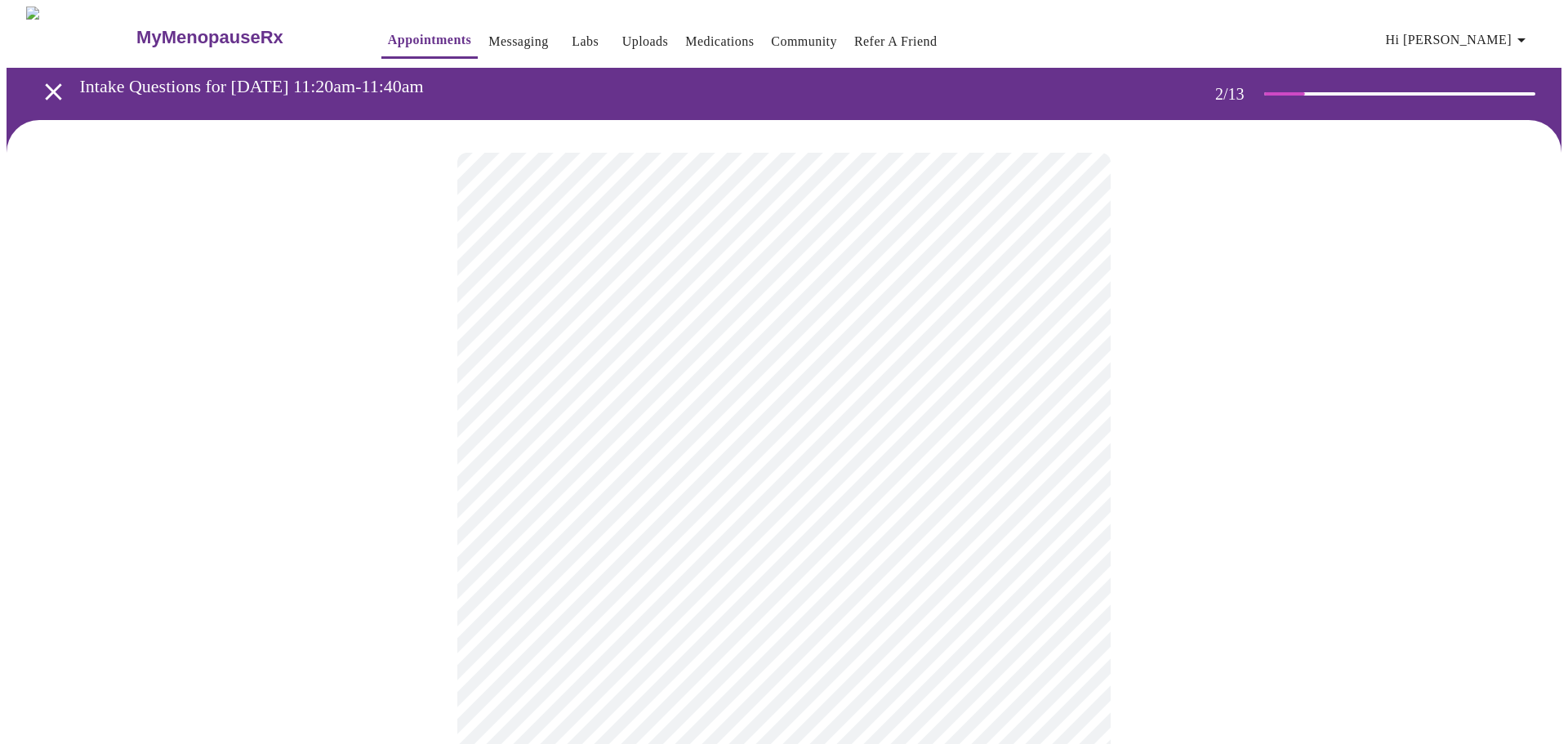
click at [1068, 335] on body "MyMenopauseRx Appointments Messaging Labs Uploads Medications Community Refer a…" at bounding box center [784, 498] width 1555 height 982
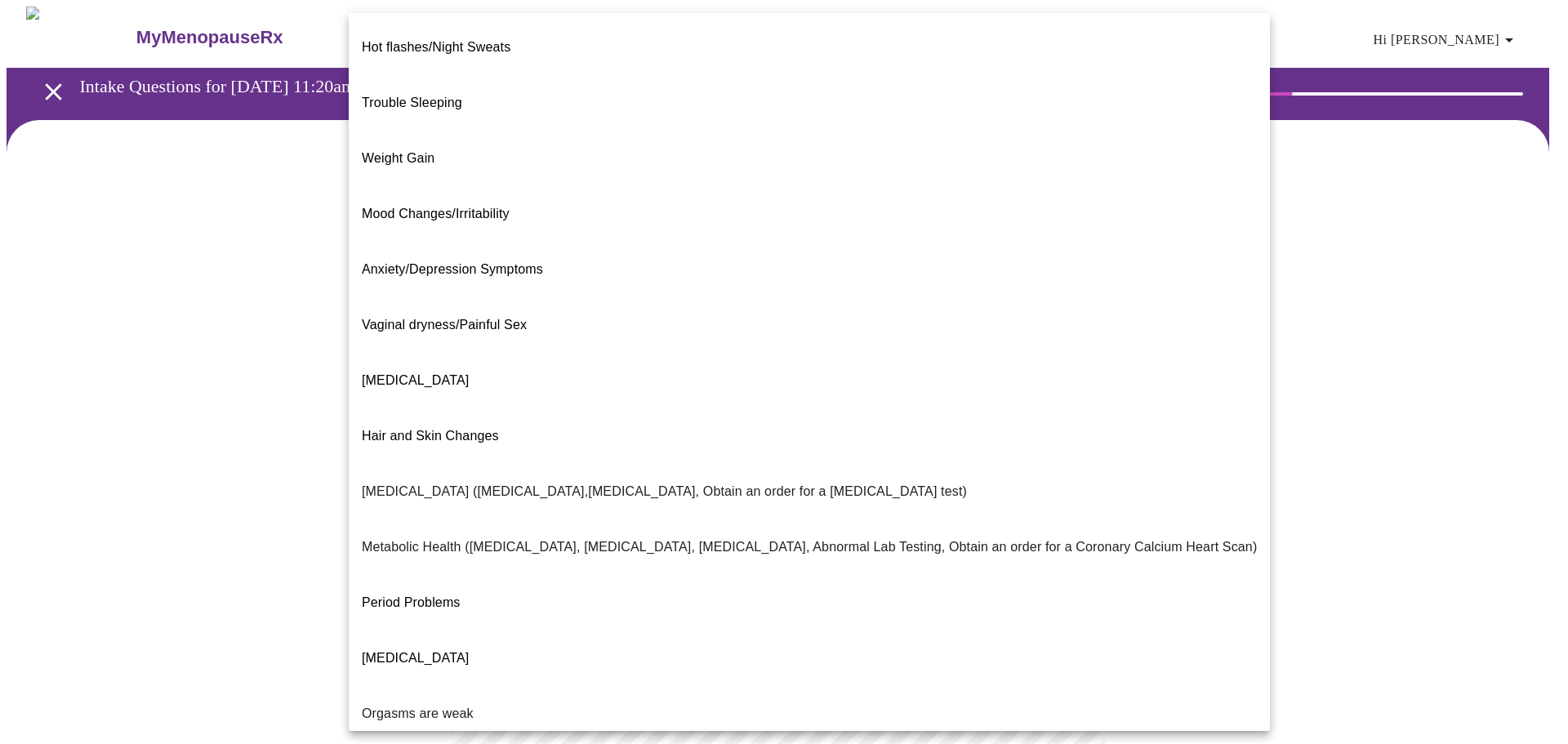
click at [411, 151] on span "Weight Gain" at bounding box center [398, 158] width 72 height 14
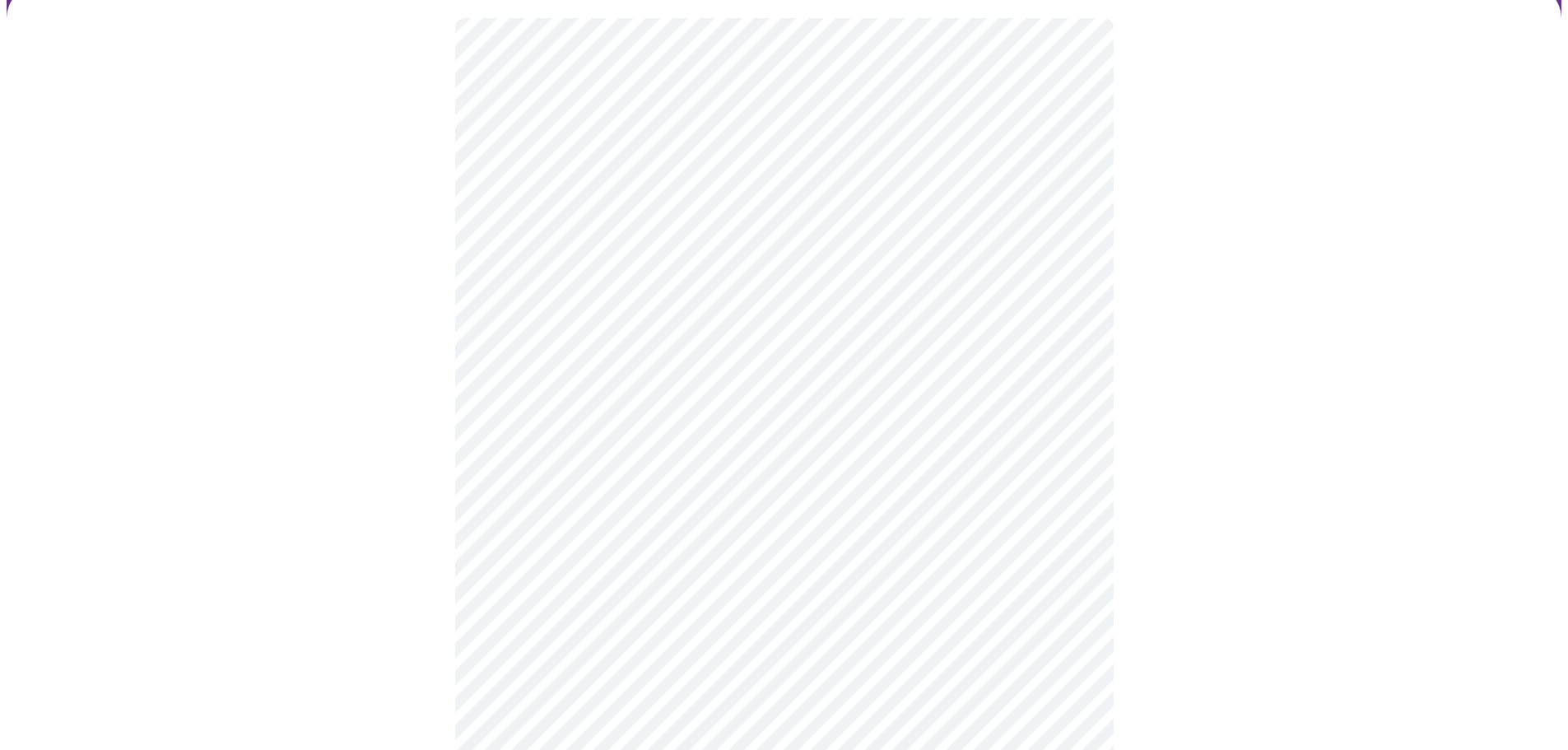
scroll to position [137, 0]
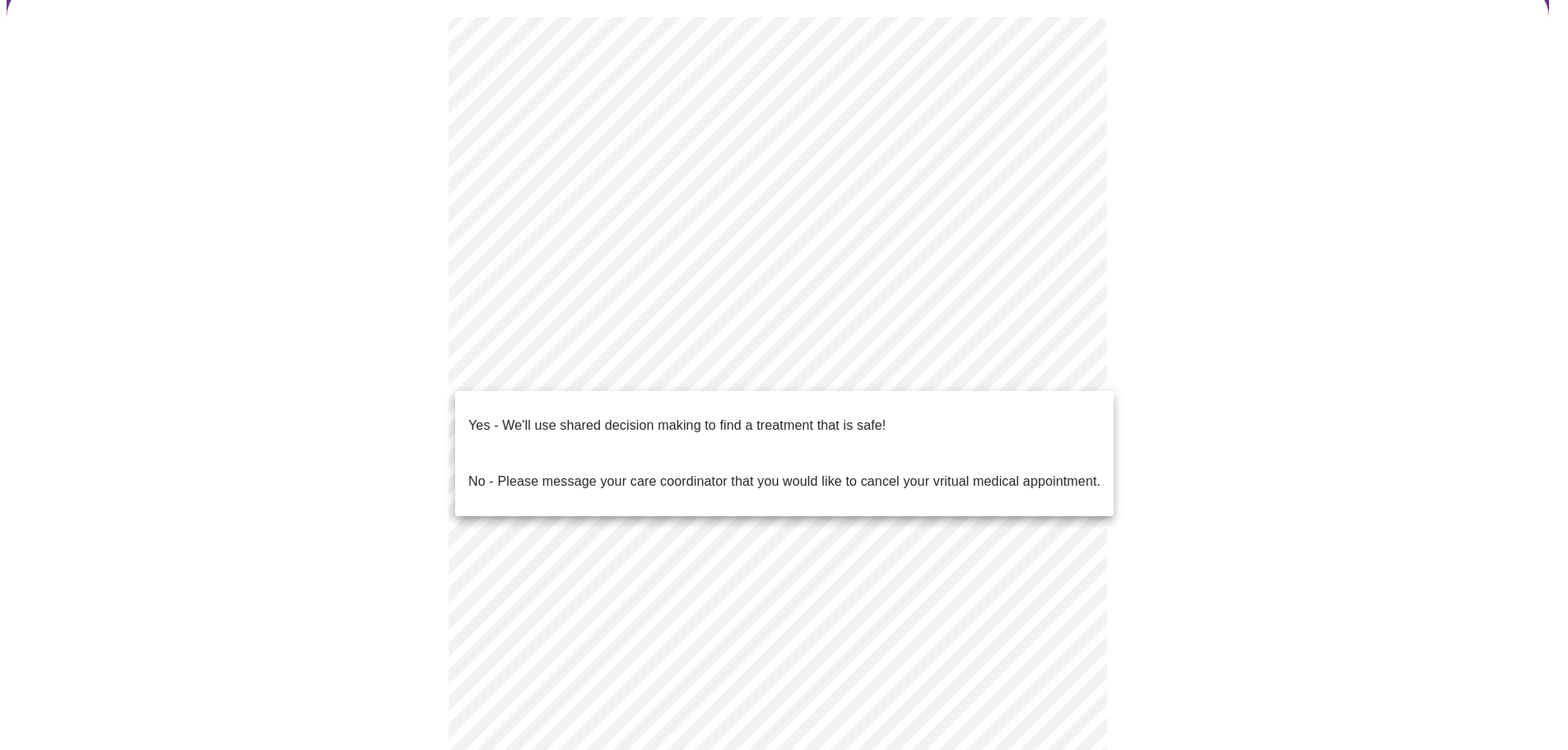
click at [810, 362] on body "MyMenopauseRx Appointments Messaging Labs Uploads Medications Community Refer a…" at bounding box center [784, 360] width 1555 height 980
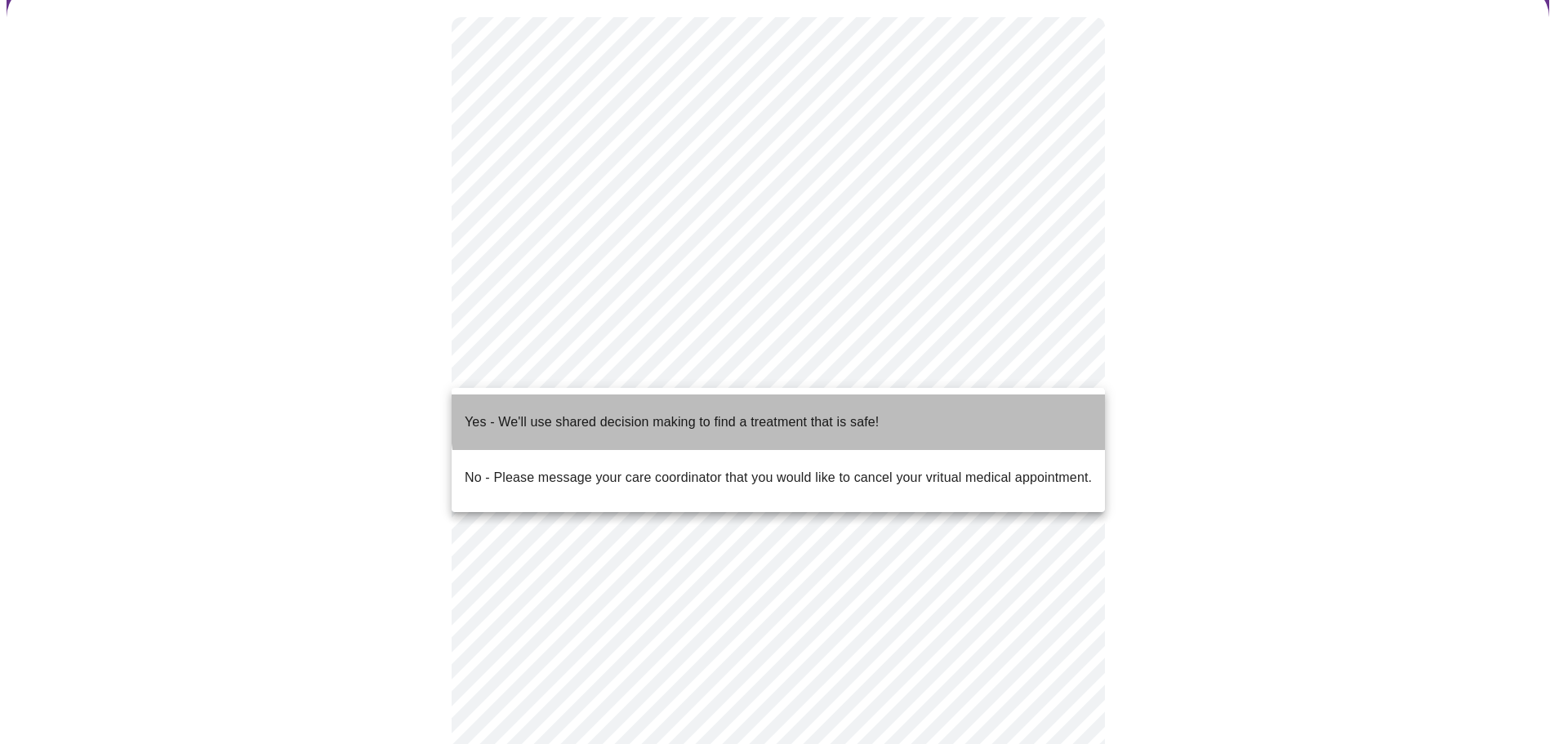
click at [791, 413] on p "Yes - We'll use shared decision making to find a treatment that is safe!" at bounding box center [672, 423] width 414 height 20
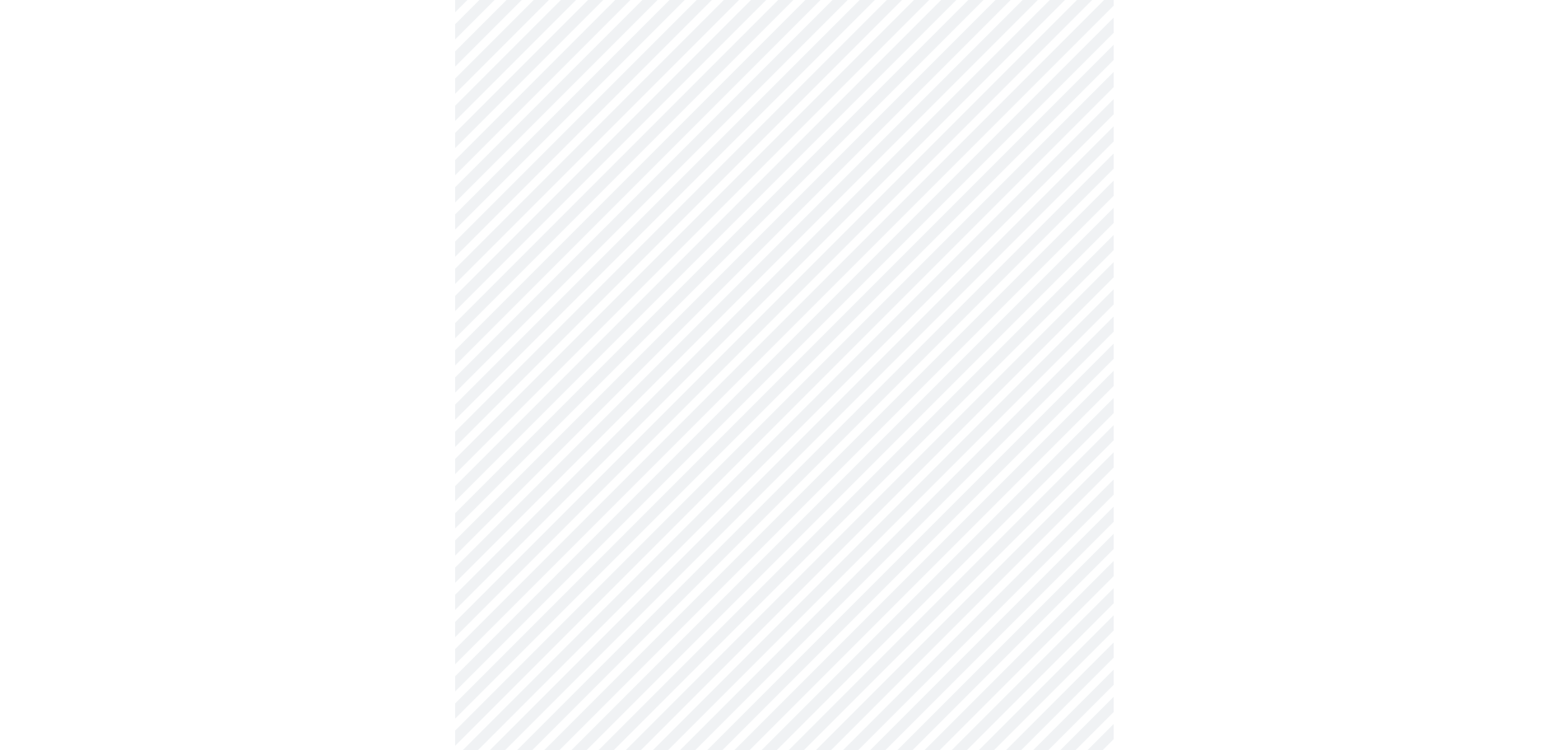
scroll to position [0, 0]
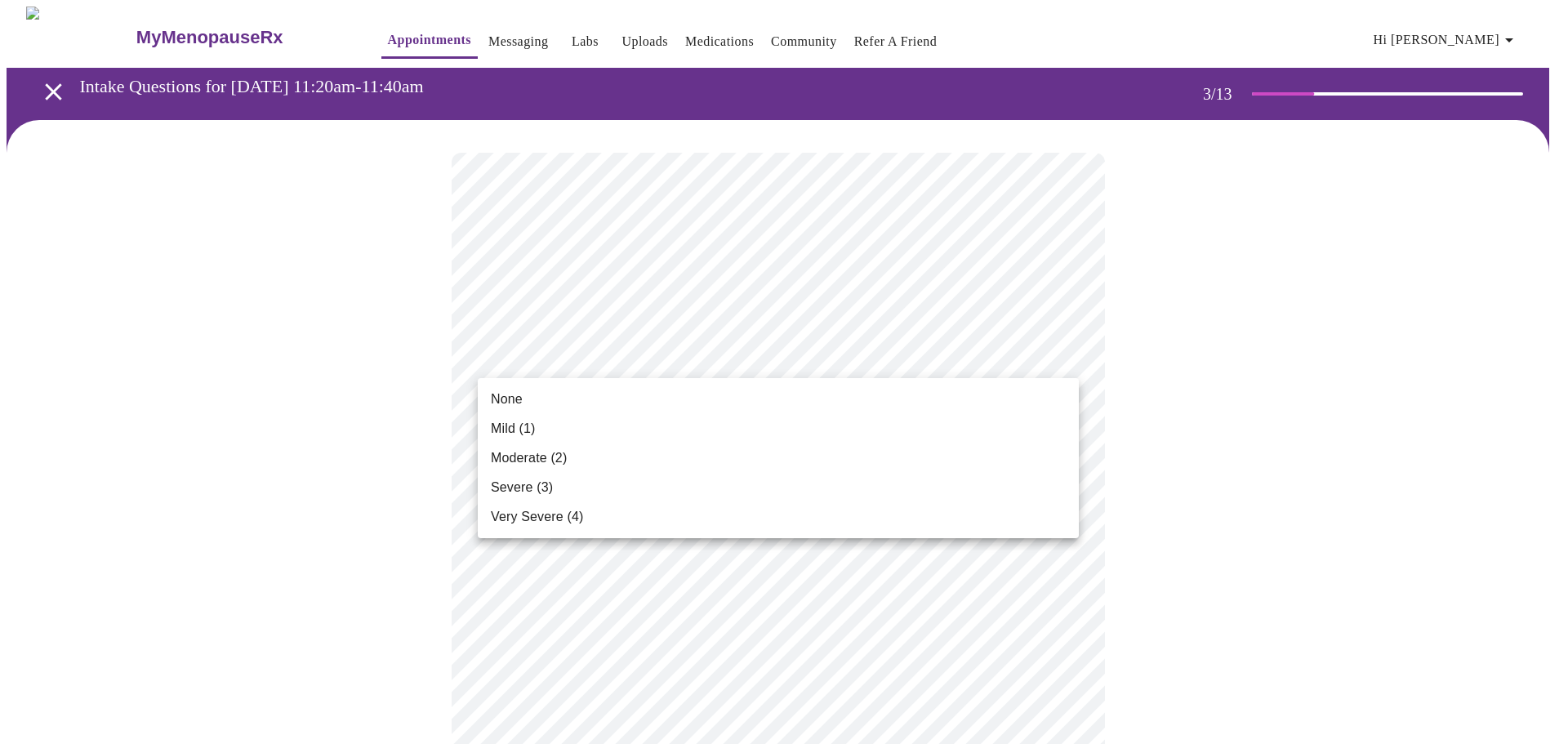
click at [1054, 402] on li "None" at bounding box center [778, 399] width 601 height 29
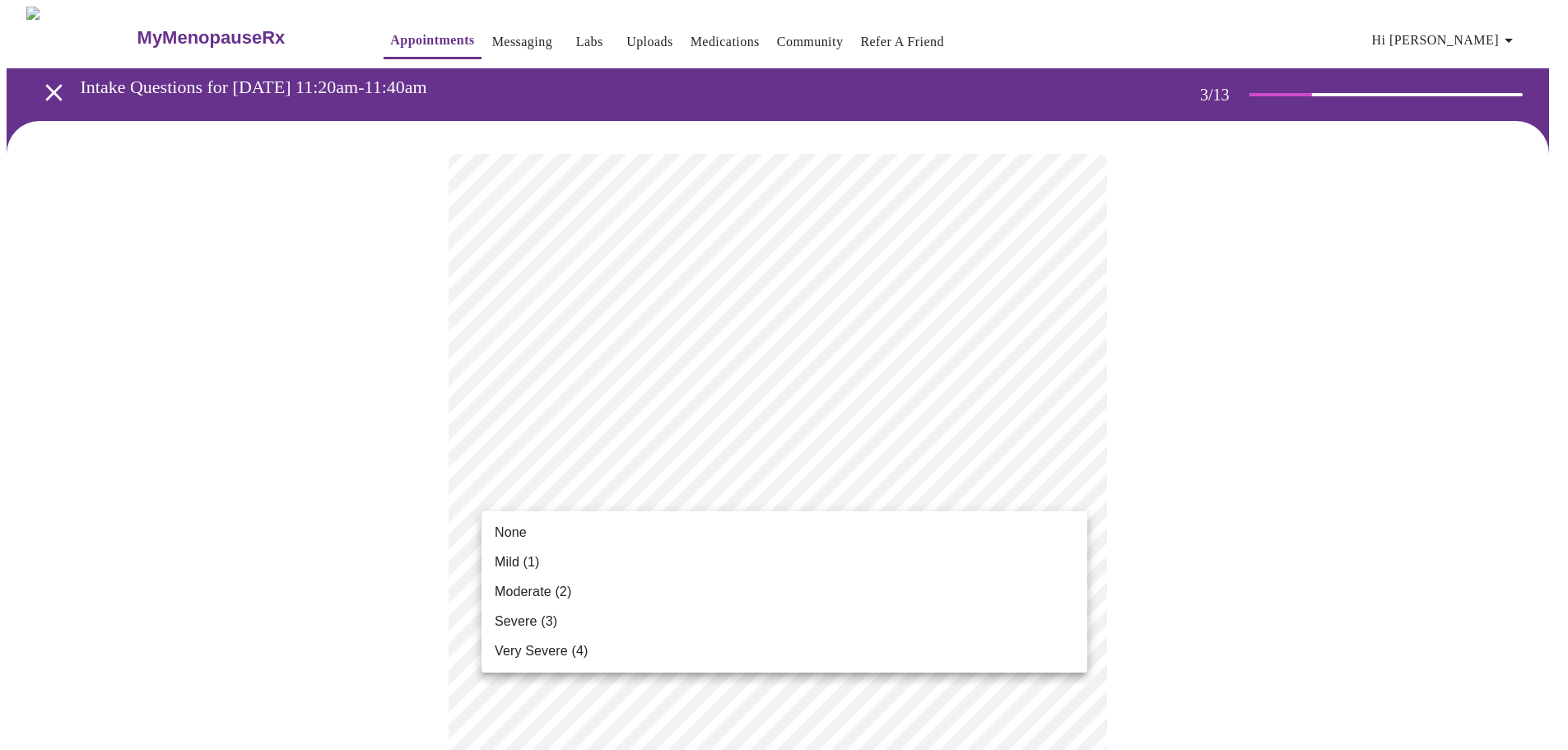
click at [990, 571] on li "Mild (1)" at bounding box center [784, 562] width 606 height 29
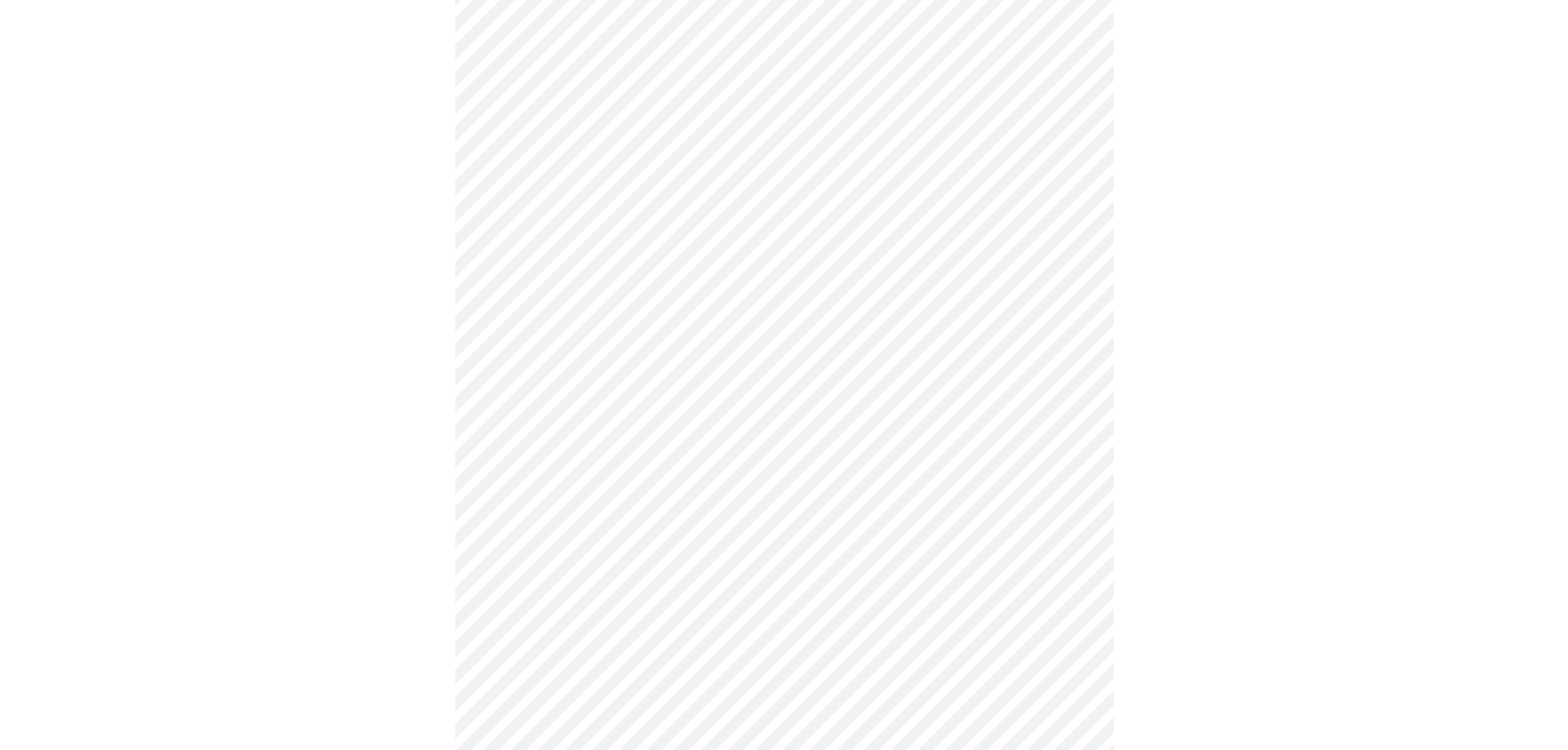
scroll to position [192, 0]
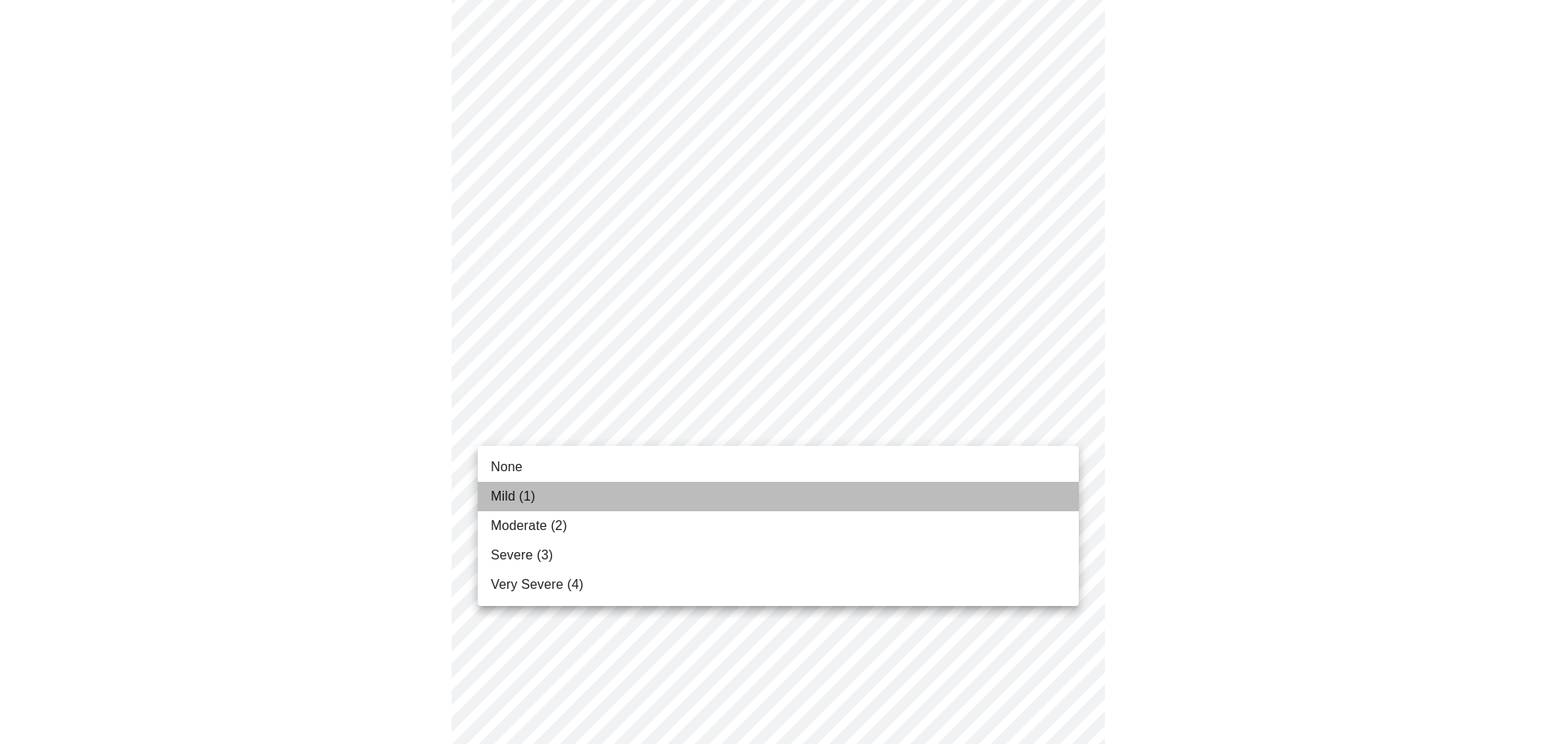
click at [935, 500] on li "Mild (1)" at bounding box center [778, 496] width 601 height 29
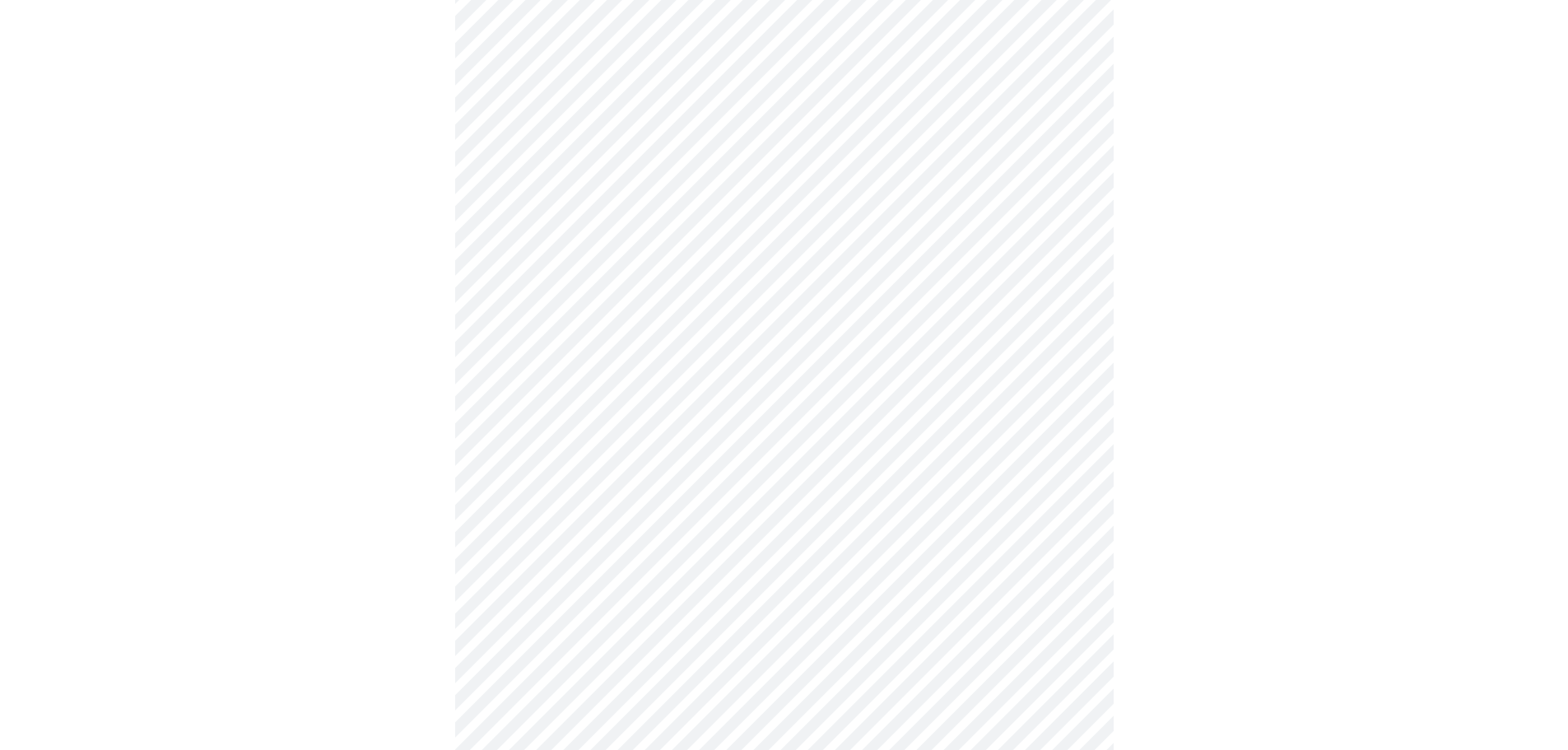
scroll to position [383, 0]
click at [1073, 367] on body "MyMenopauseRx Appointments Messaging Labs Uploads Medications Community Refer a…" at bounding box center [790, 684] width 1567 height 2121
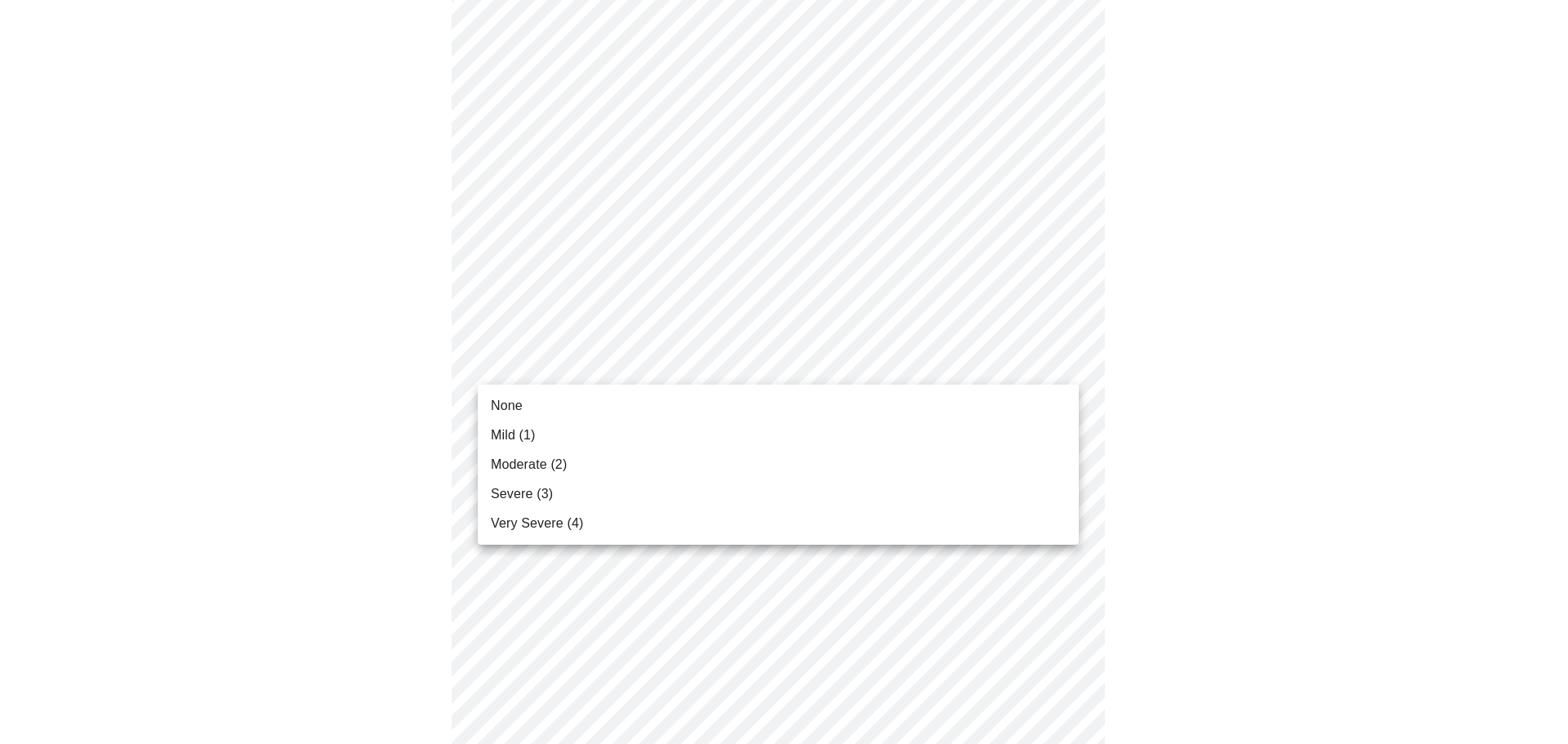
click at [989, 409] on li "None" at bounding box center [778, 405] width 601 height 29
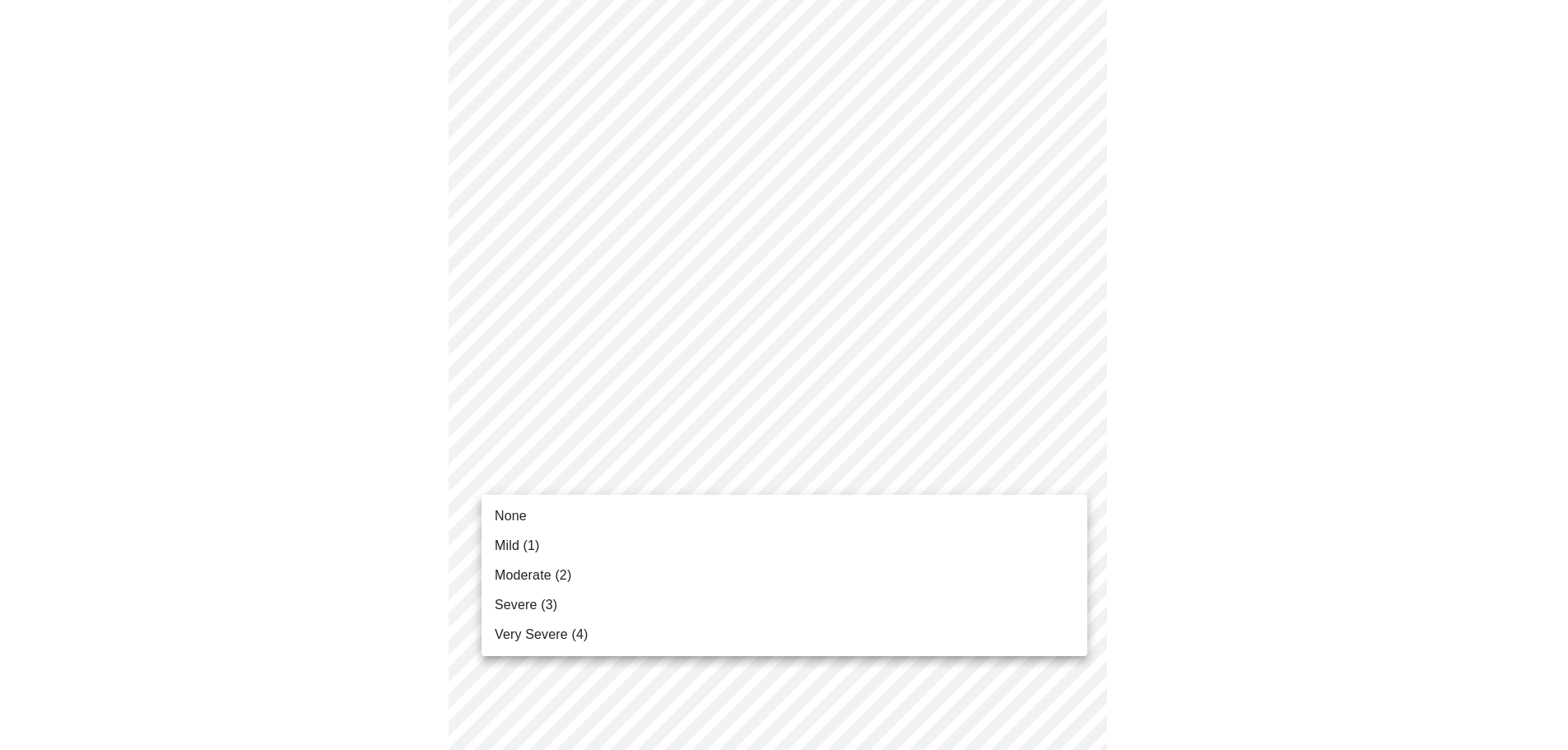
click at [1081, 482] on body "MyMenopauseRx Appointments Messaging Labs Uploads Medications Community Refer a…" at bounding box center [784, 672] width 1555 height 2097
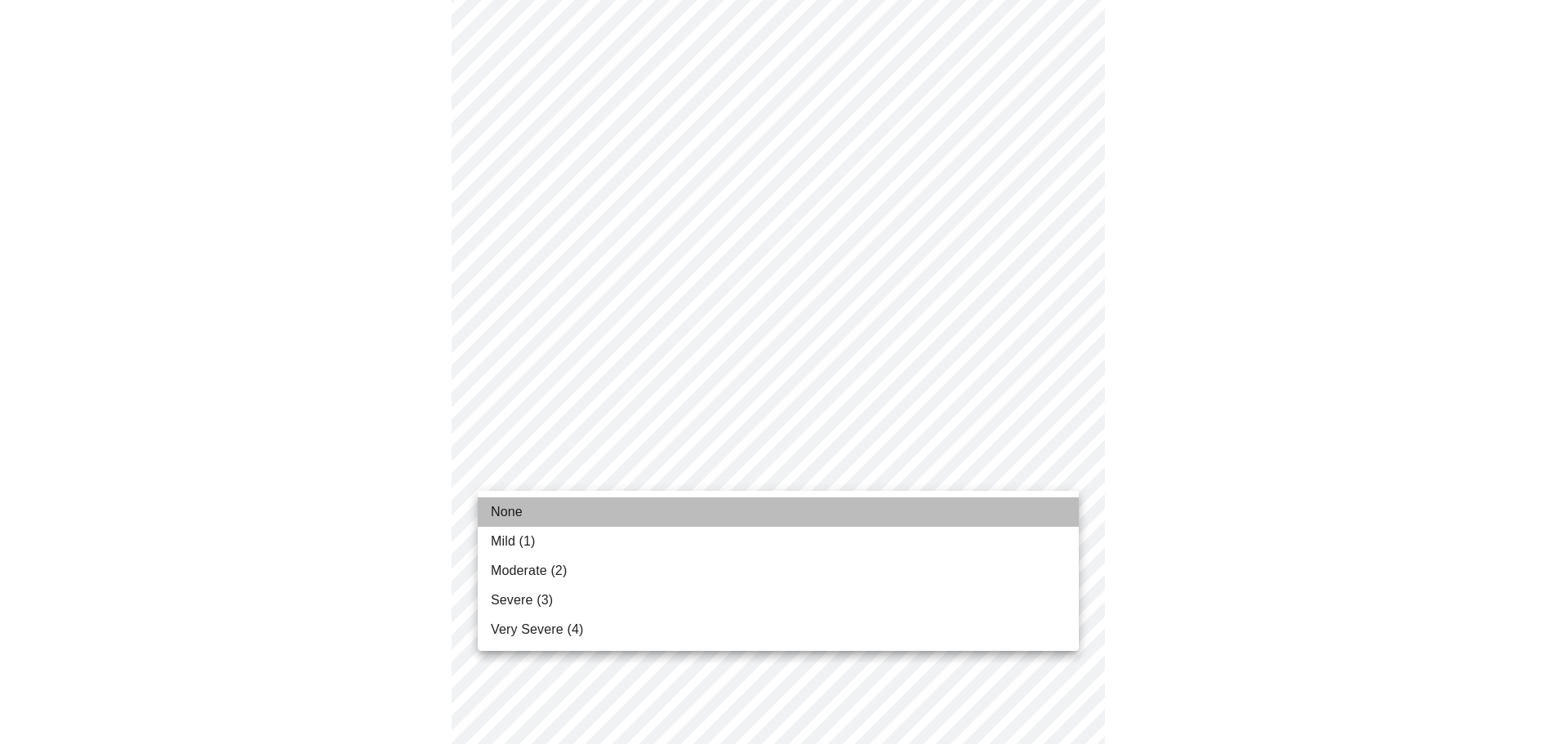
click at [828, 508] on li "None" at bounding box center [778, 512] width 601 height 29
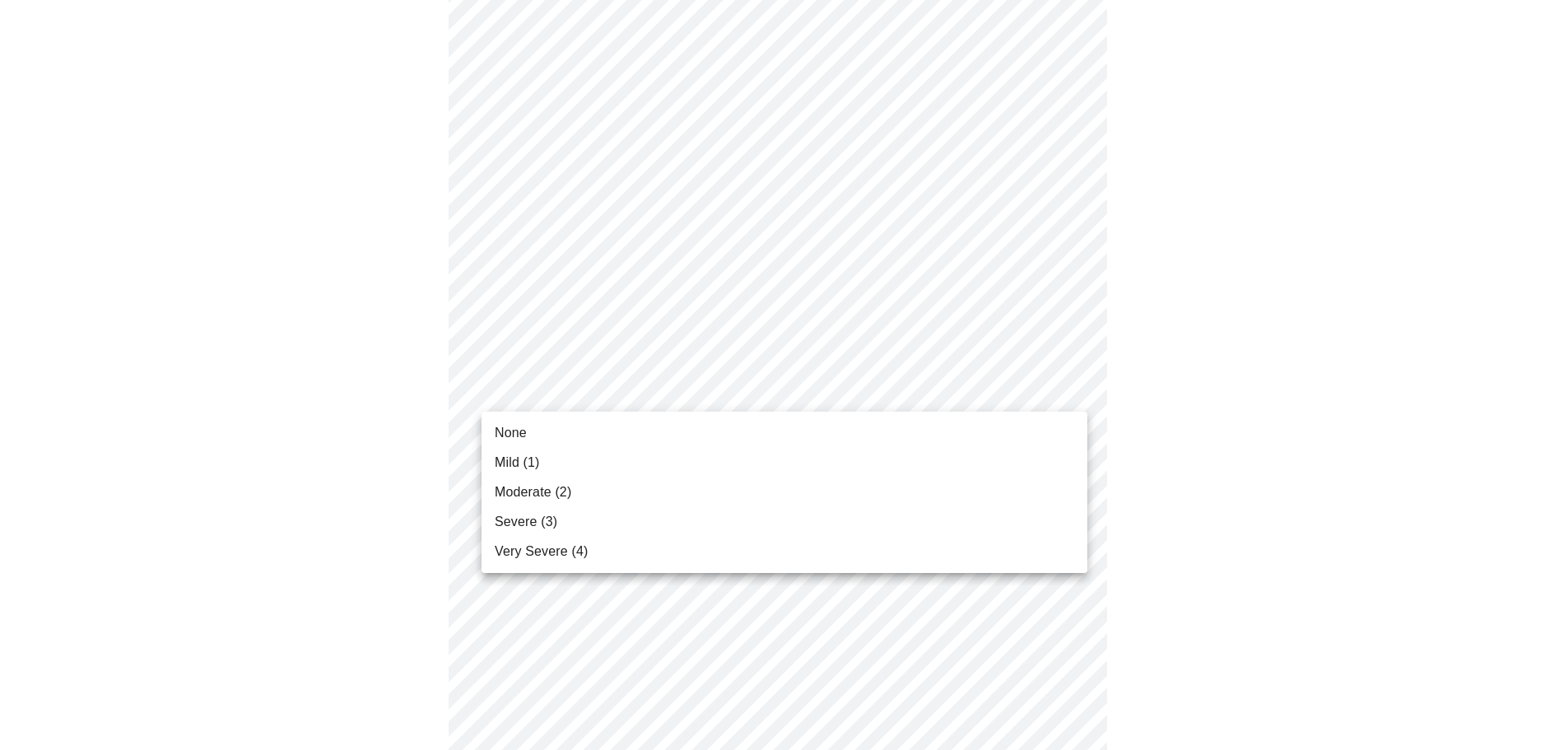
scroll to position [575, 0]
click at [1077, 391] on body "MyMenopauseRx Appointments Messaging Labs Uploads Medications Community Refer a…" at bounding box center [790, 469] width 1567 height 2075
click at [992, 432] on li "None" at bounding box center [784, 433] width 606 height 29
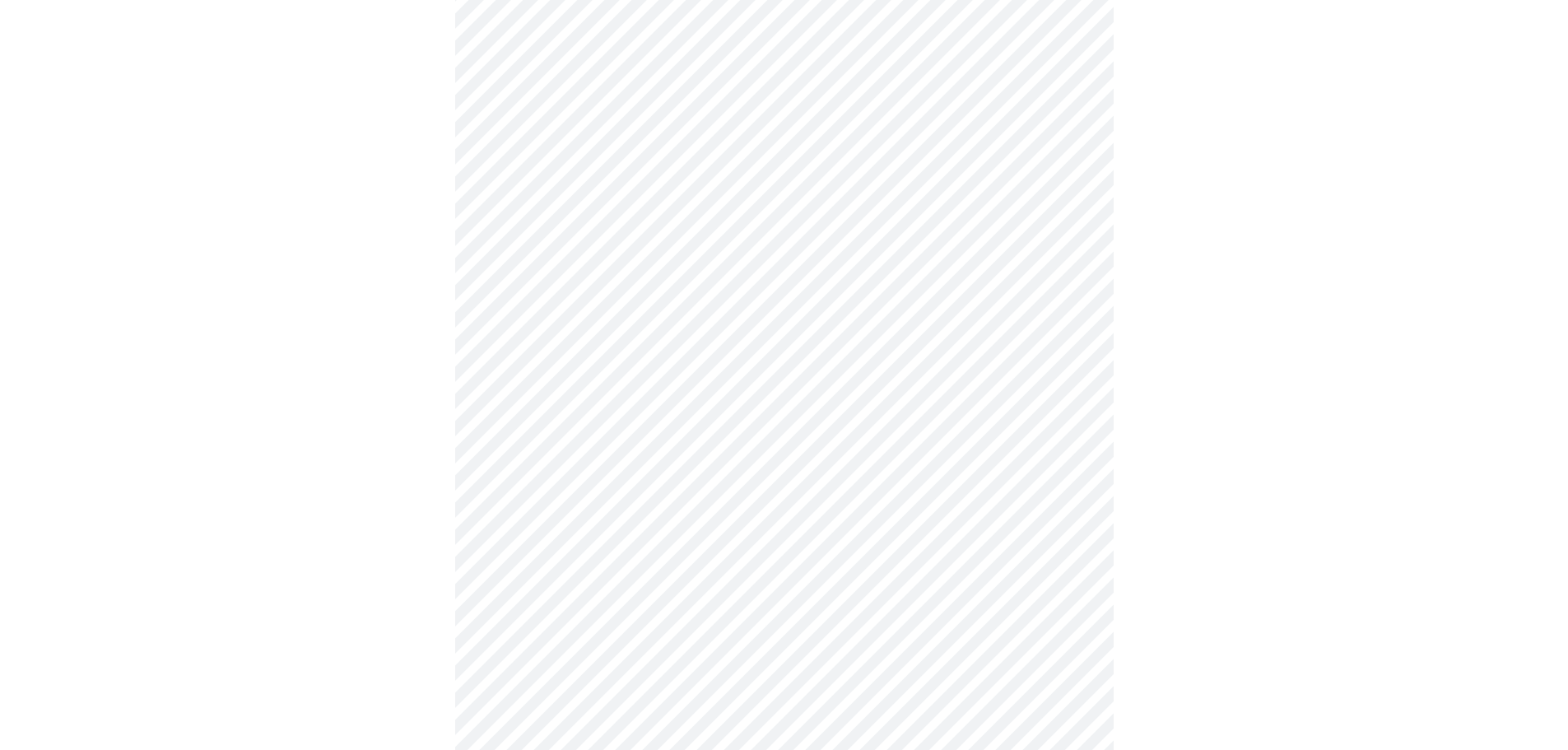
scroll to position [712, 0]
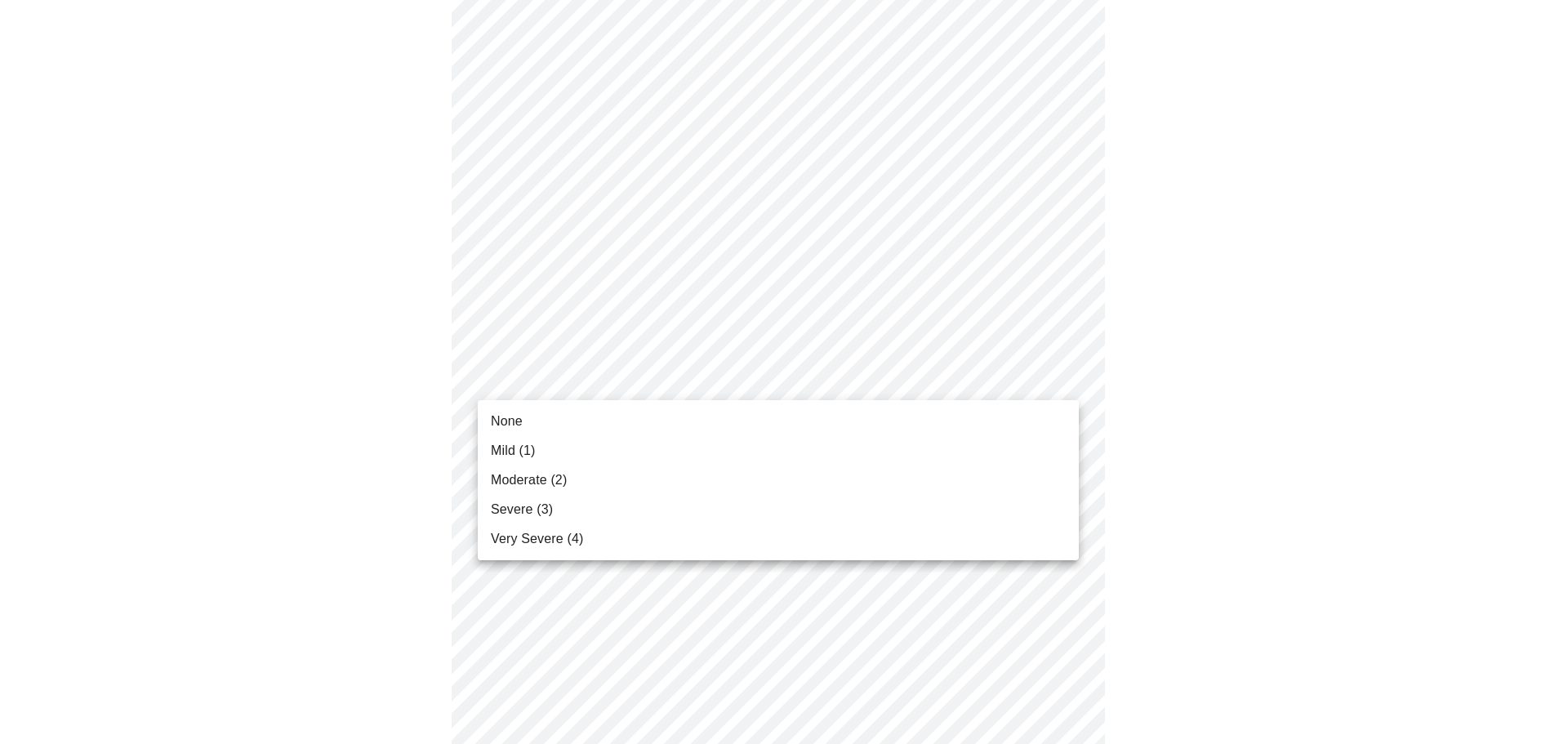
click at [1066, 373] on body "MyMenopauseRx Appointments Messaging Labs Uploads Medications Community Refer a…" at bounding box center [784, 318] width 1555 height 2036
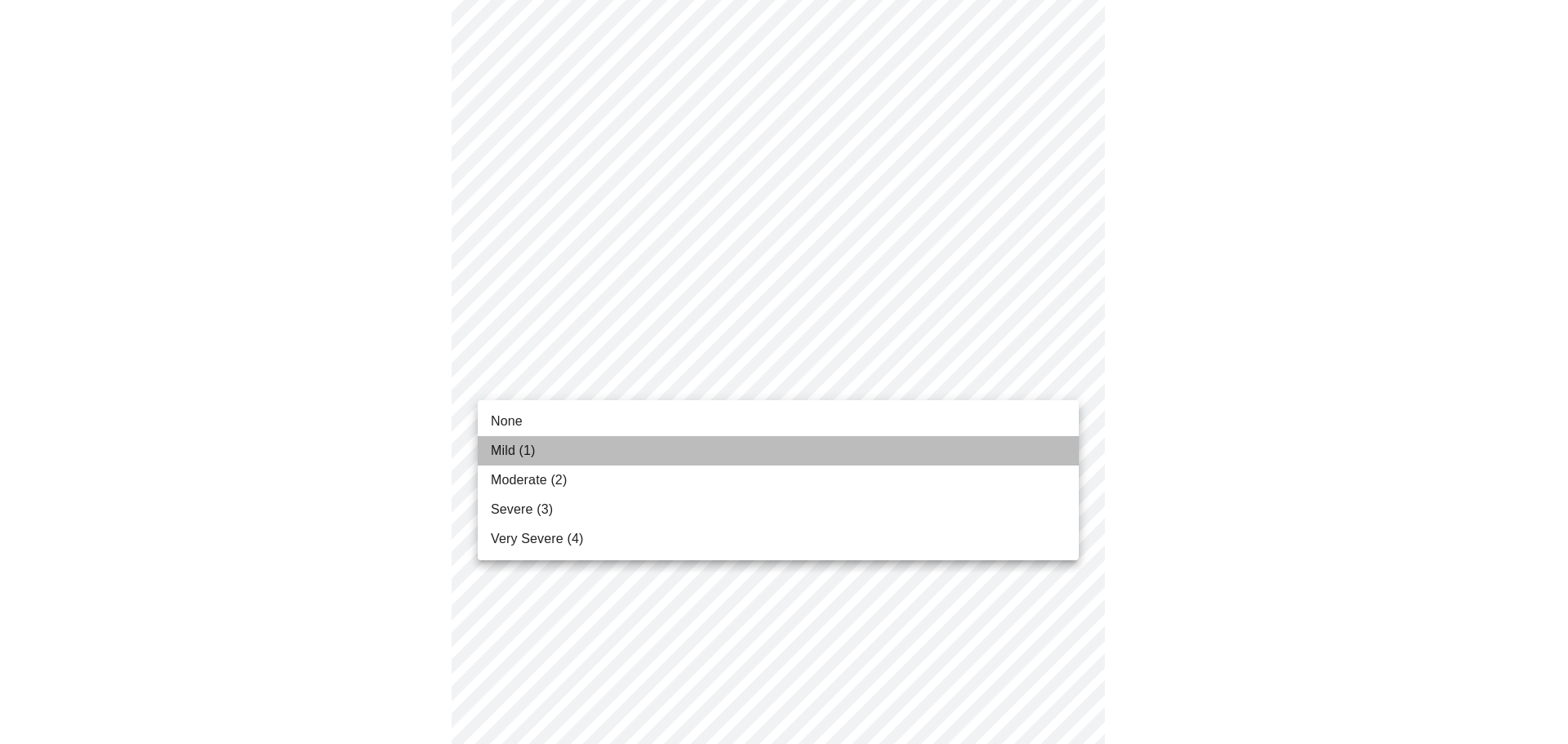
click at [1015, 447] on li "Mild (1)" at bounding box center [778, 450] width 601 height 29
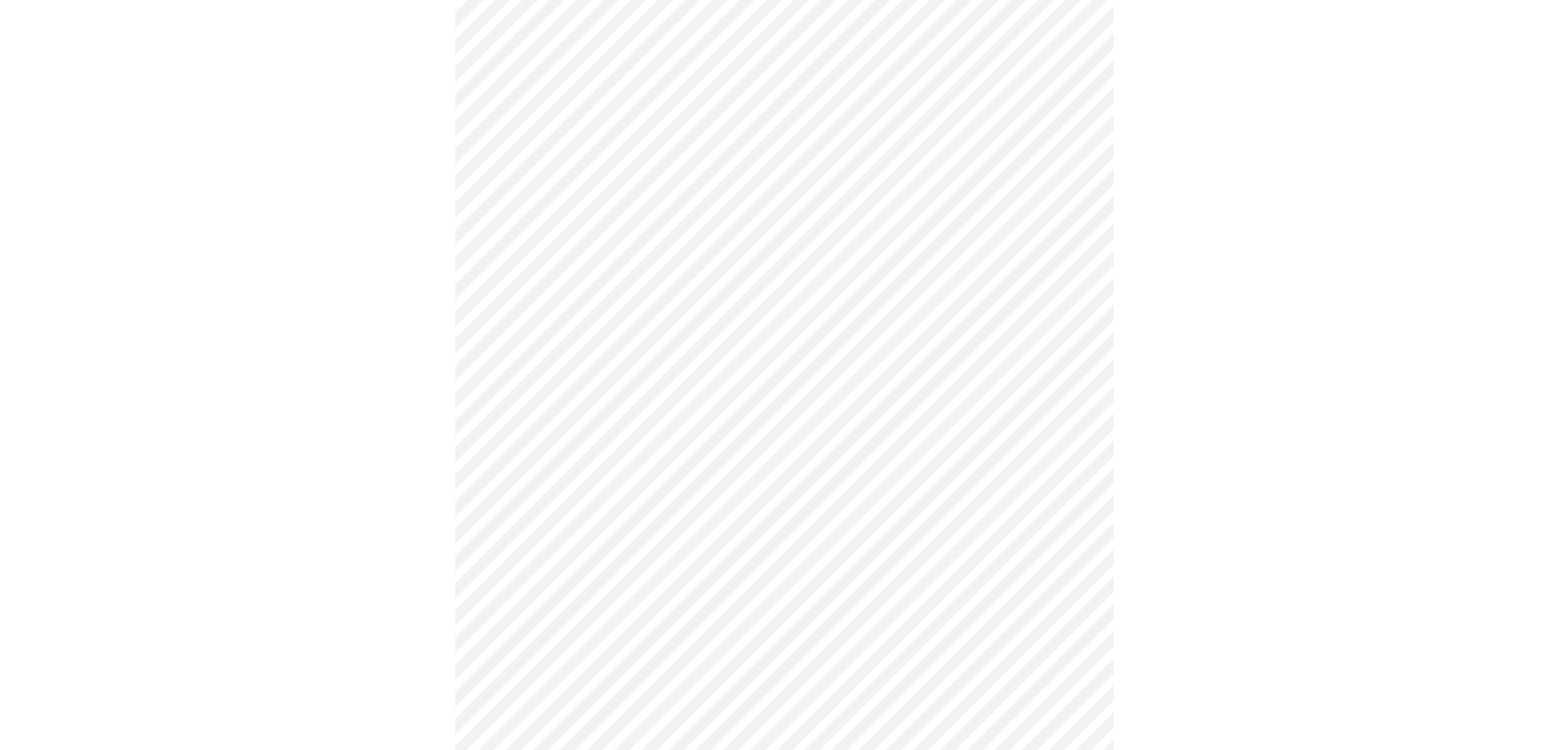
scroll to position [876, 0]
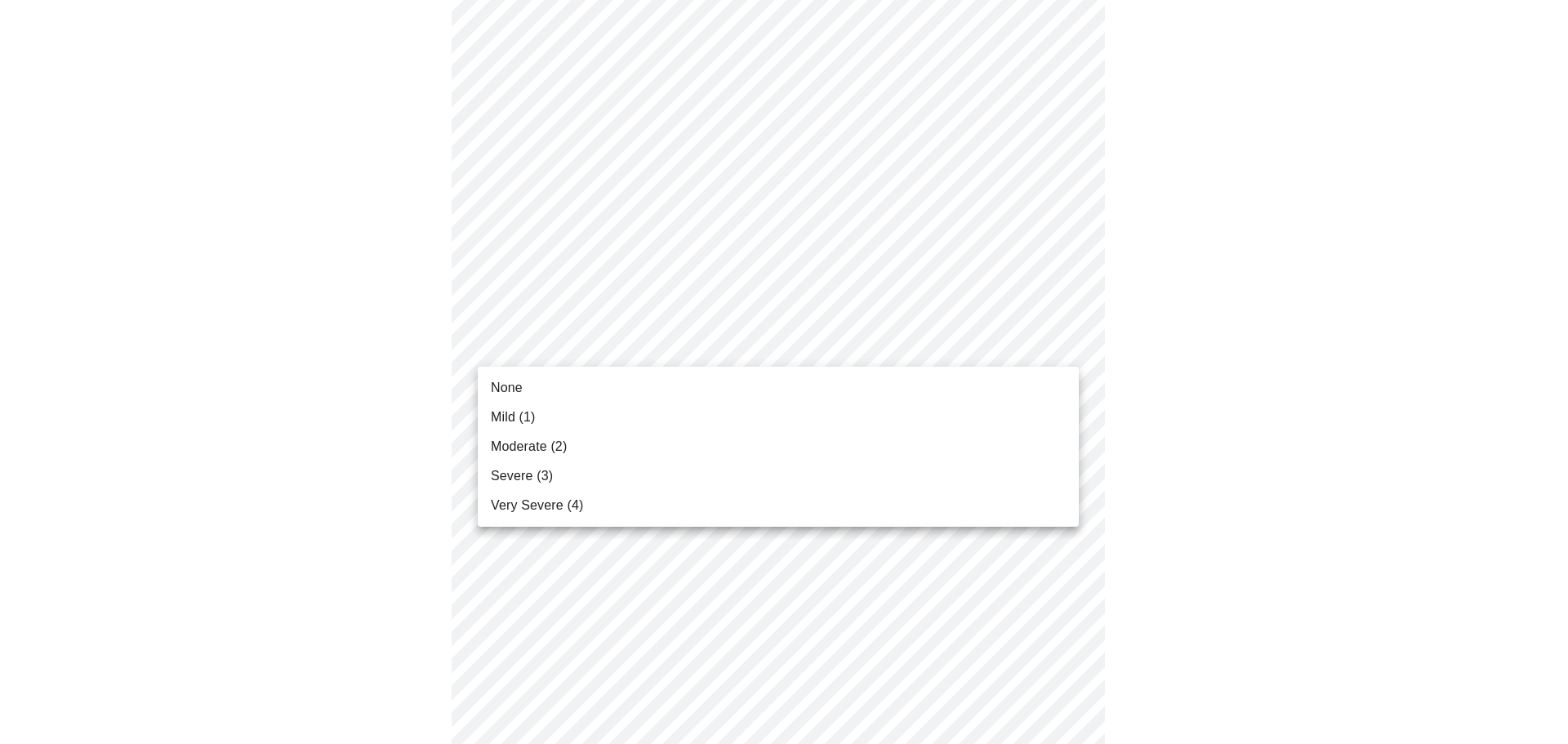
click at [1059, 345] on body "MyMenopauseRx Appointments Messaging Labs Uploads Medications Community Refer a…" at bounding box center [784, 144] width 1555 height 2012
click at [1037, 440] on li "Moderate (2)" at bounding box center [778, 446] width 601 height 29
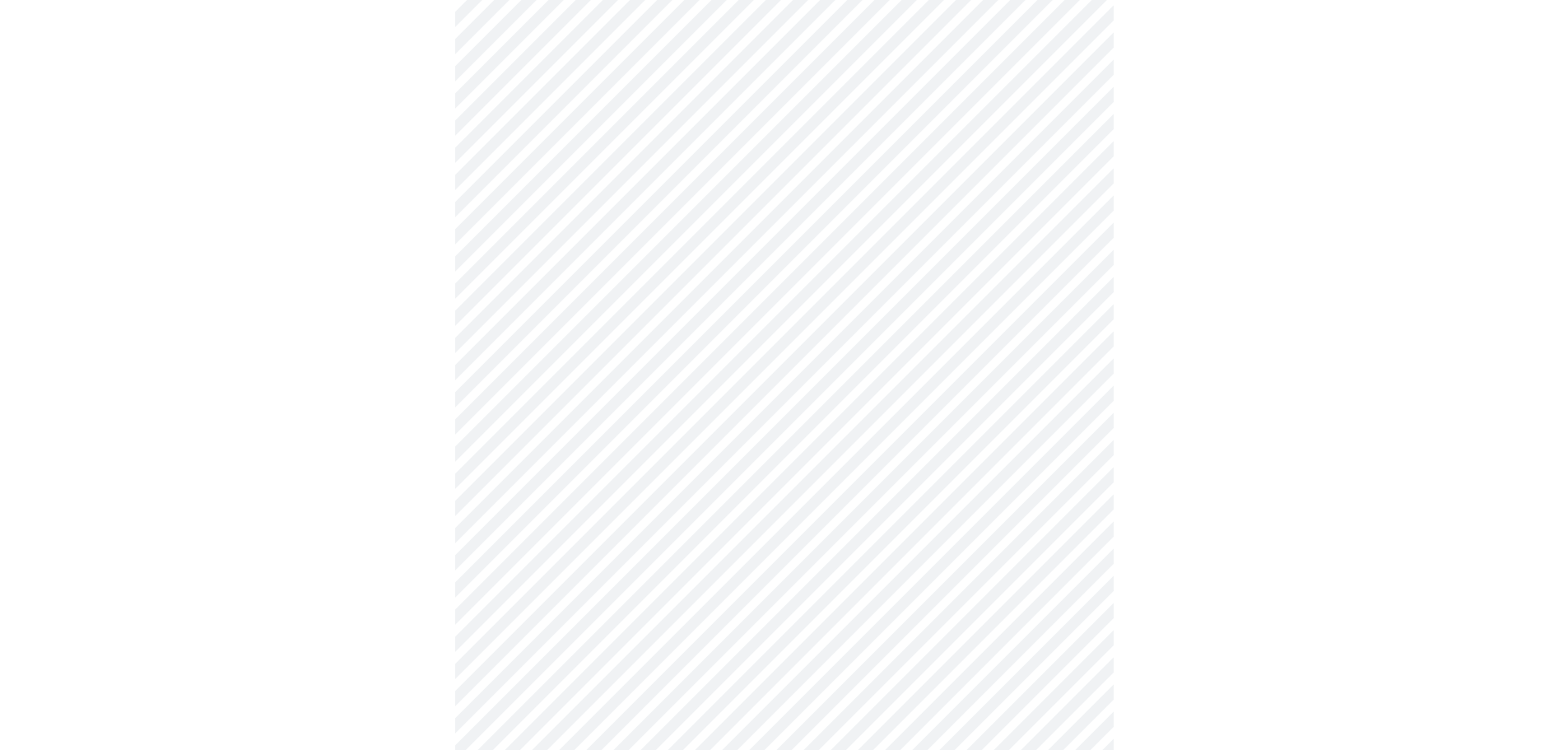
click at [1289, 430] on div at bounding box center [784, 190] width 1555 height 1891
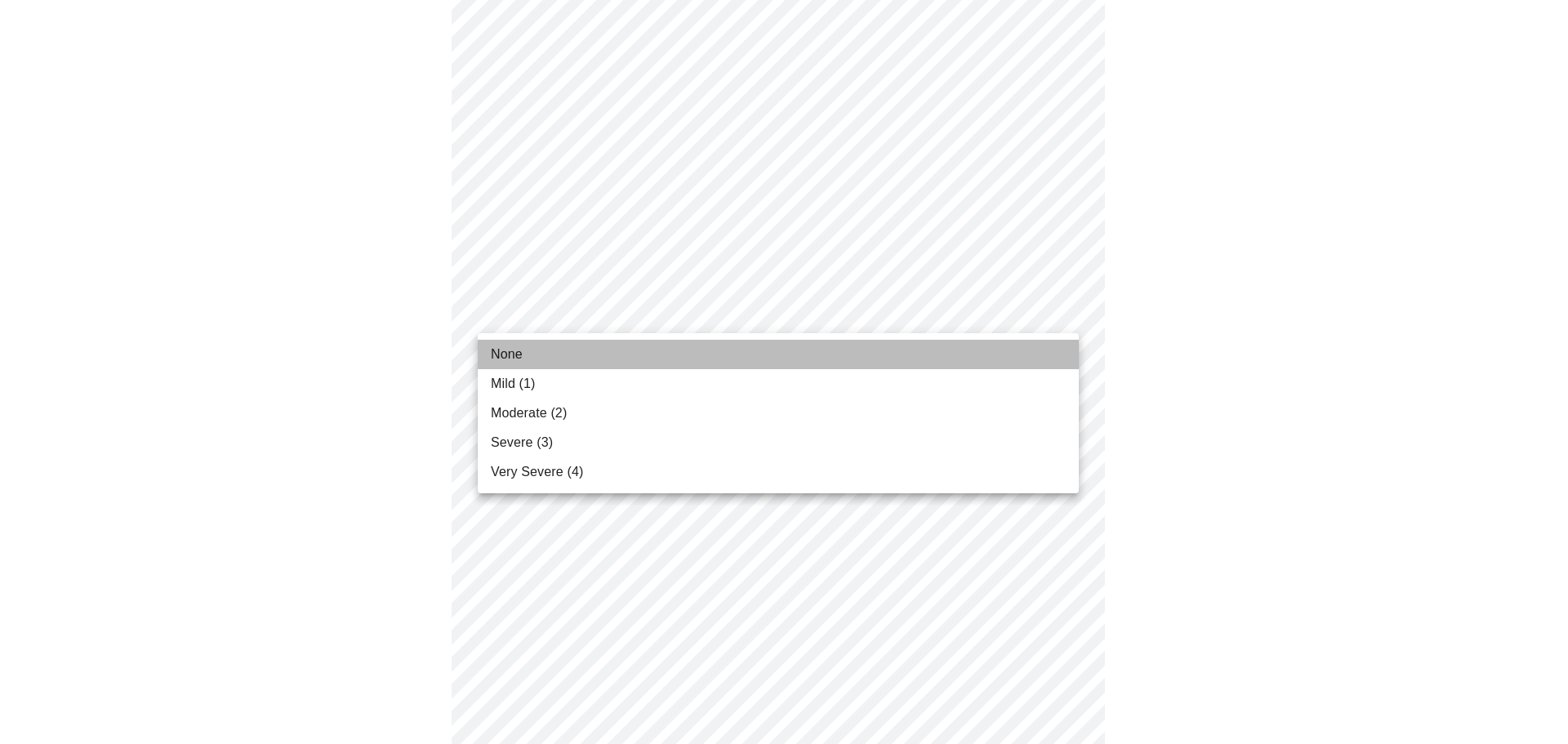
click at [1033, 359] on li "None" at bounding box center [778, 354] width 601 height 29
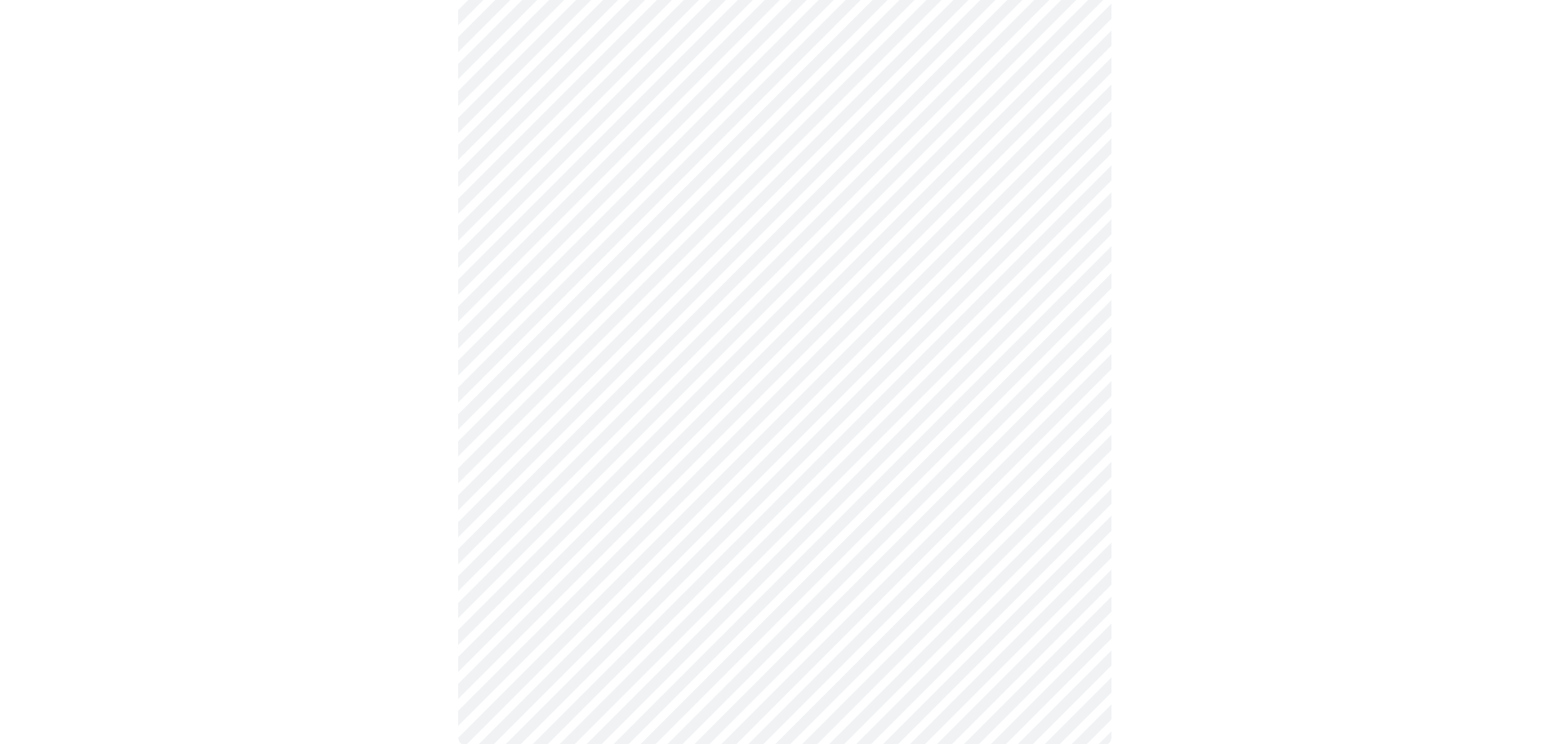
scroll to position [1195, 0]
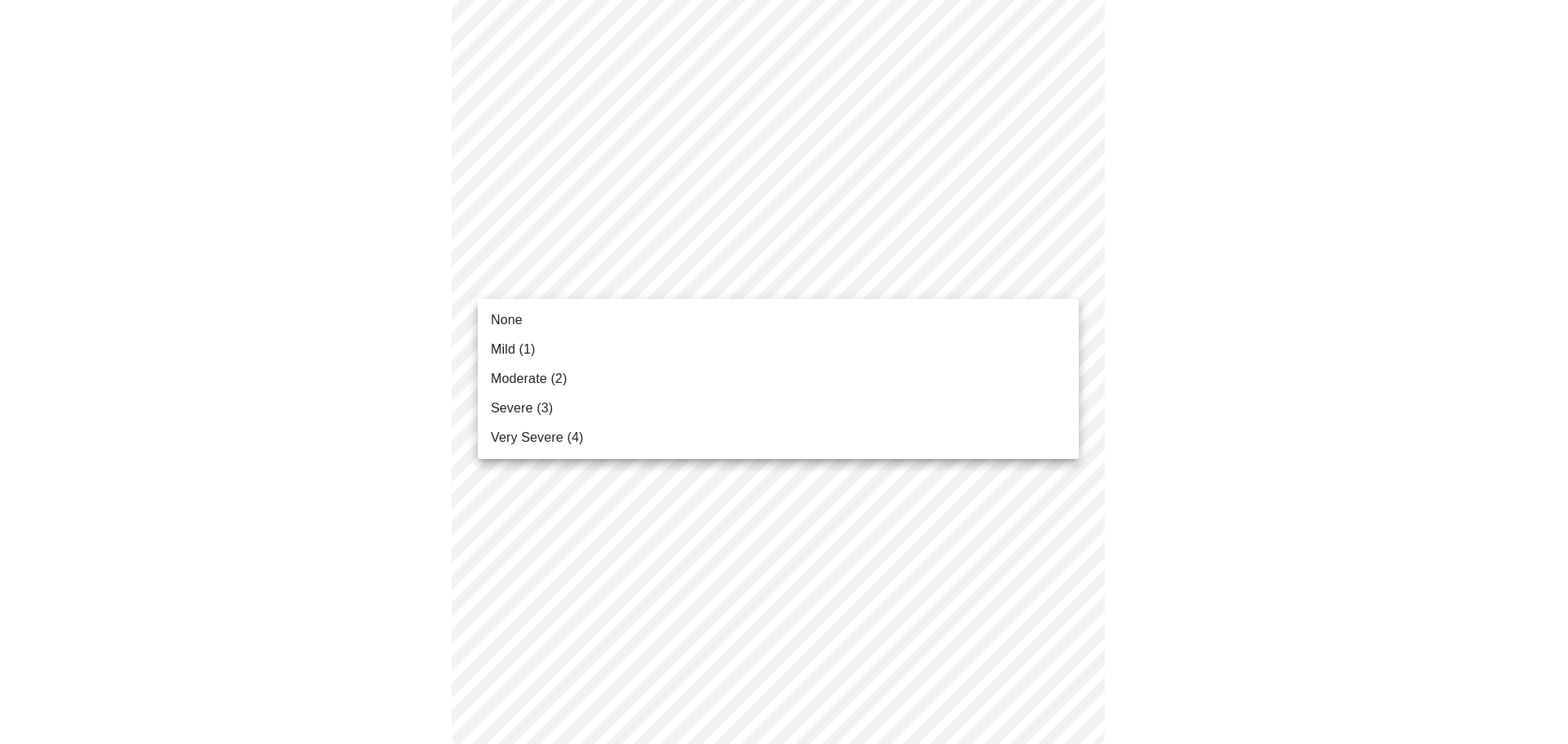
click at [1042, 320] on li "None" at bounding box center [778, 320] width 601 height 29
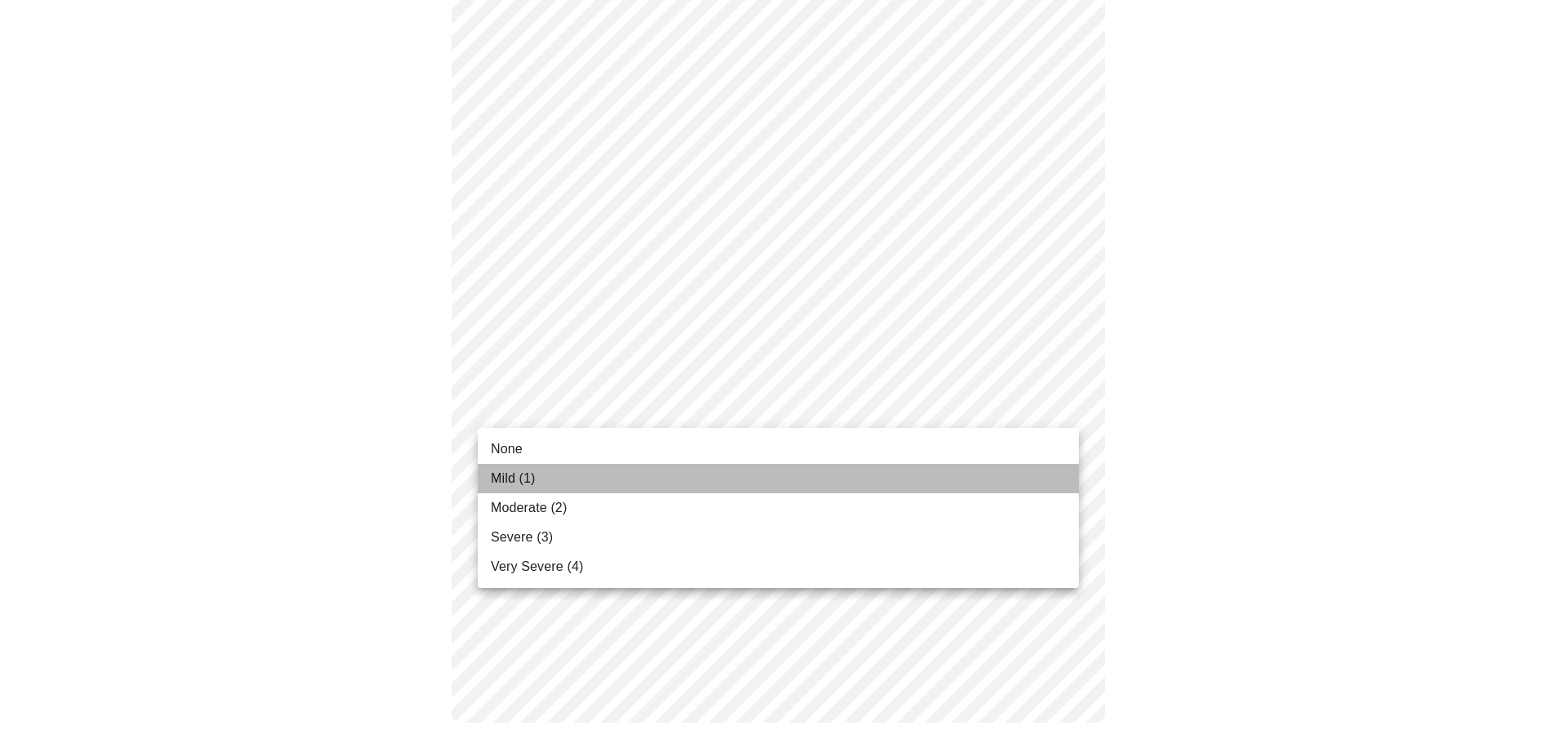
click at [1008, 480] on li "Mild (1)" at bounding box center [778, 478] width 601 height 29
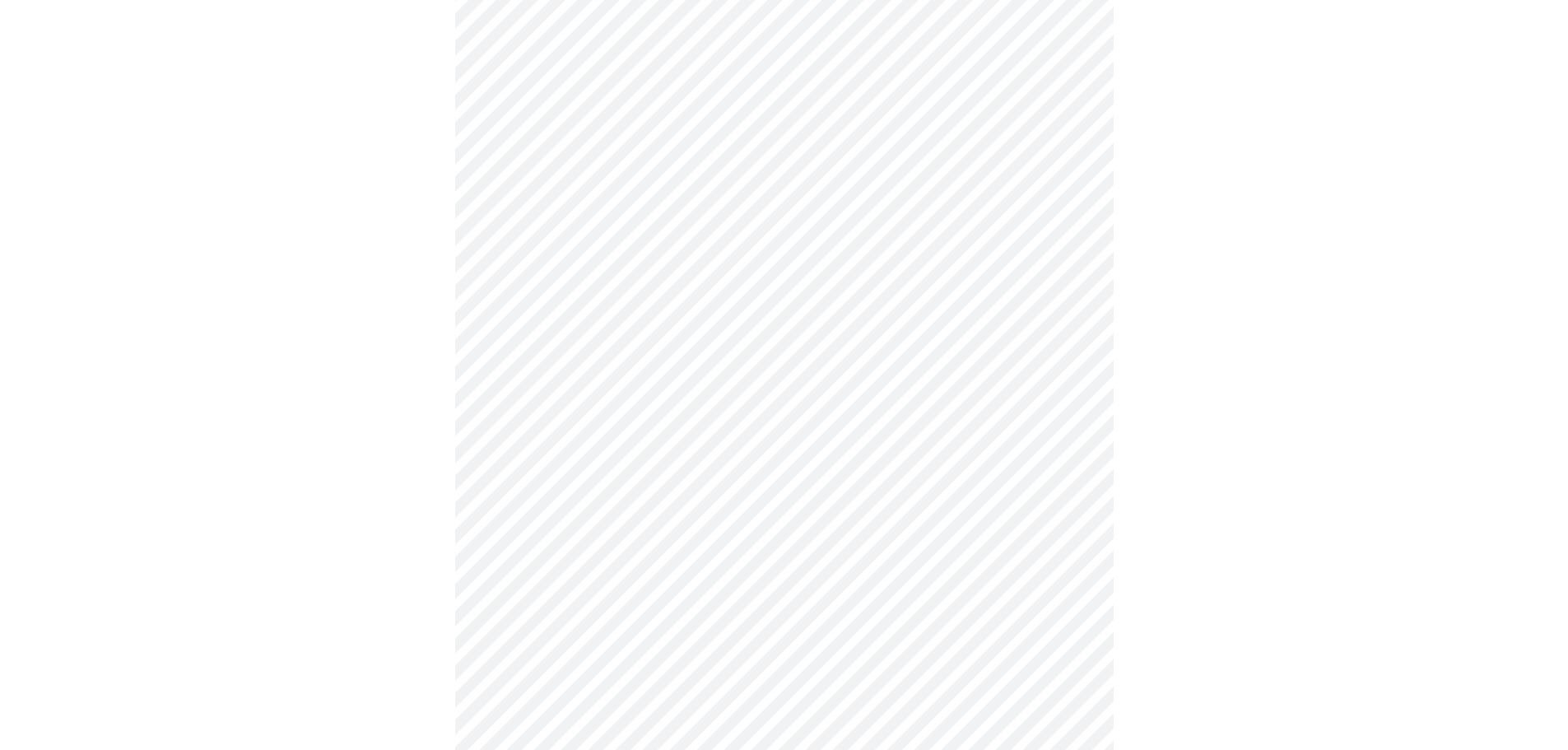
scroll to position [576, 0]
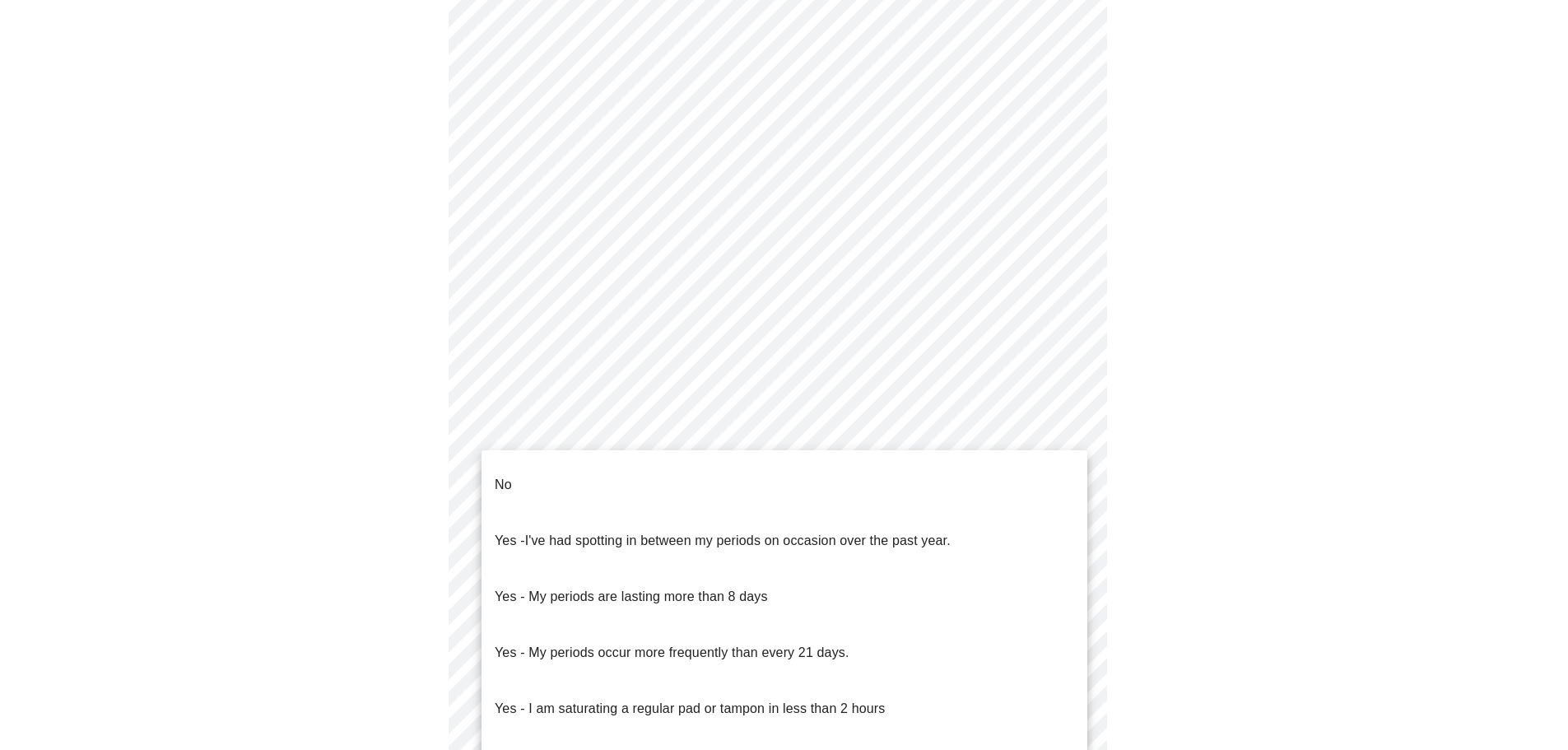
click at [1078, 430] on body "MyMenopauseRx Appointments Messaging Labs Uploads Medications Community Refer a…" at bounding box center [784, 242] width 1555 height 1625
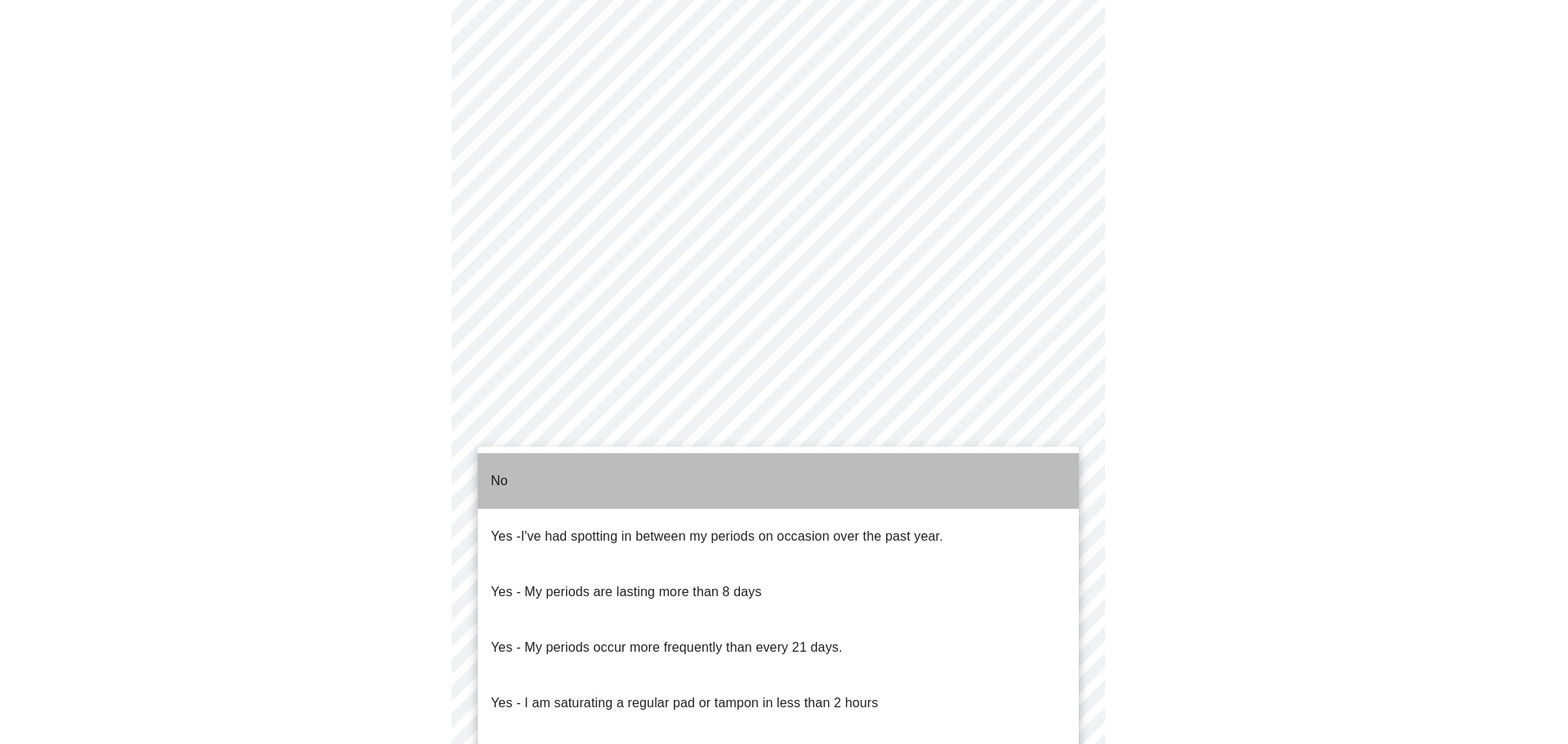
click at [931, 487] on li "No" at bounding box center [778, 481] width 601 height 56
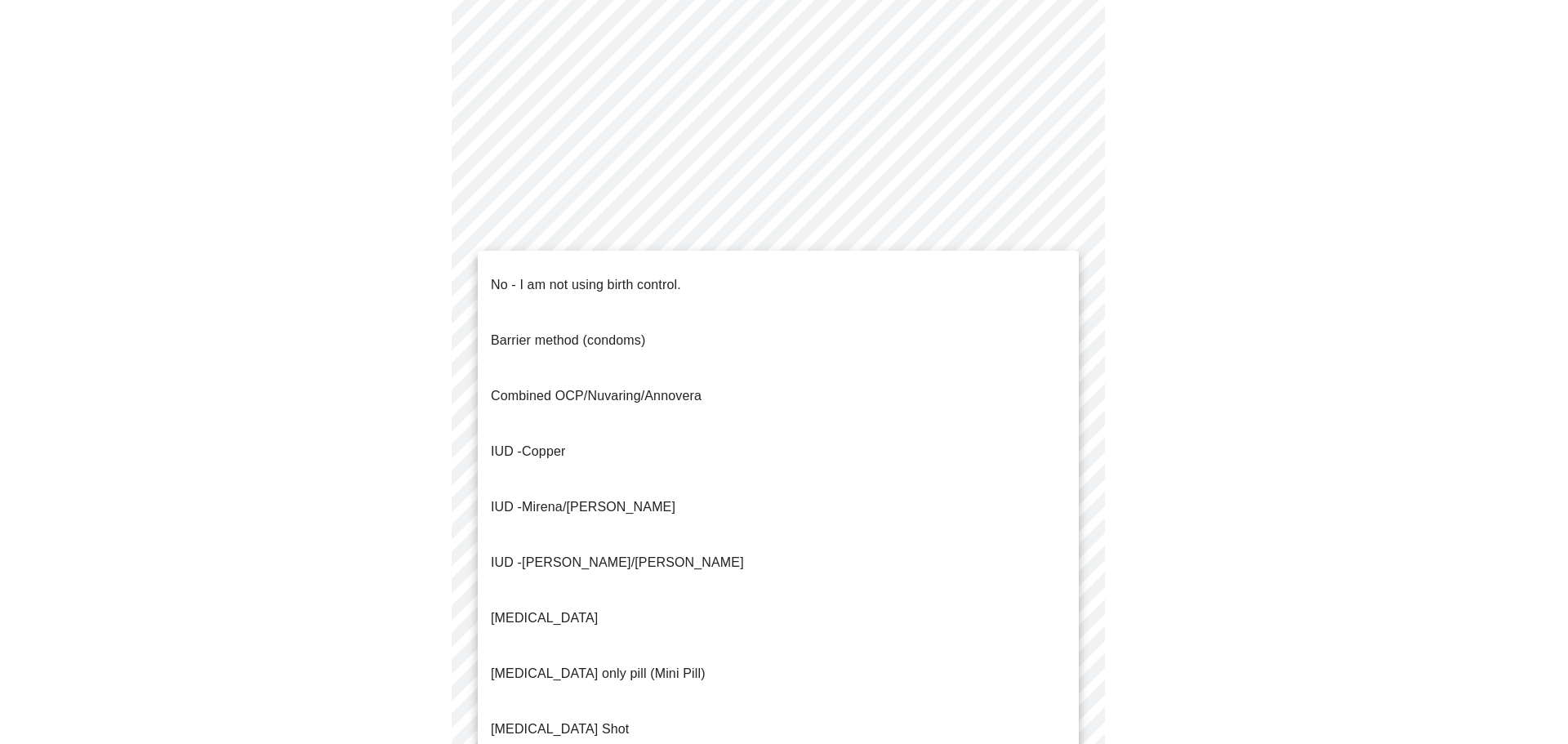
click at [1076, 550] on body "MyMenopauseRx Appointments Messaging Labs Uploads Medications Community Refer a…" at bounding box center [784, 236] width 1555 height 1602
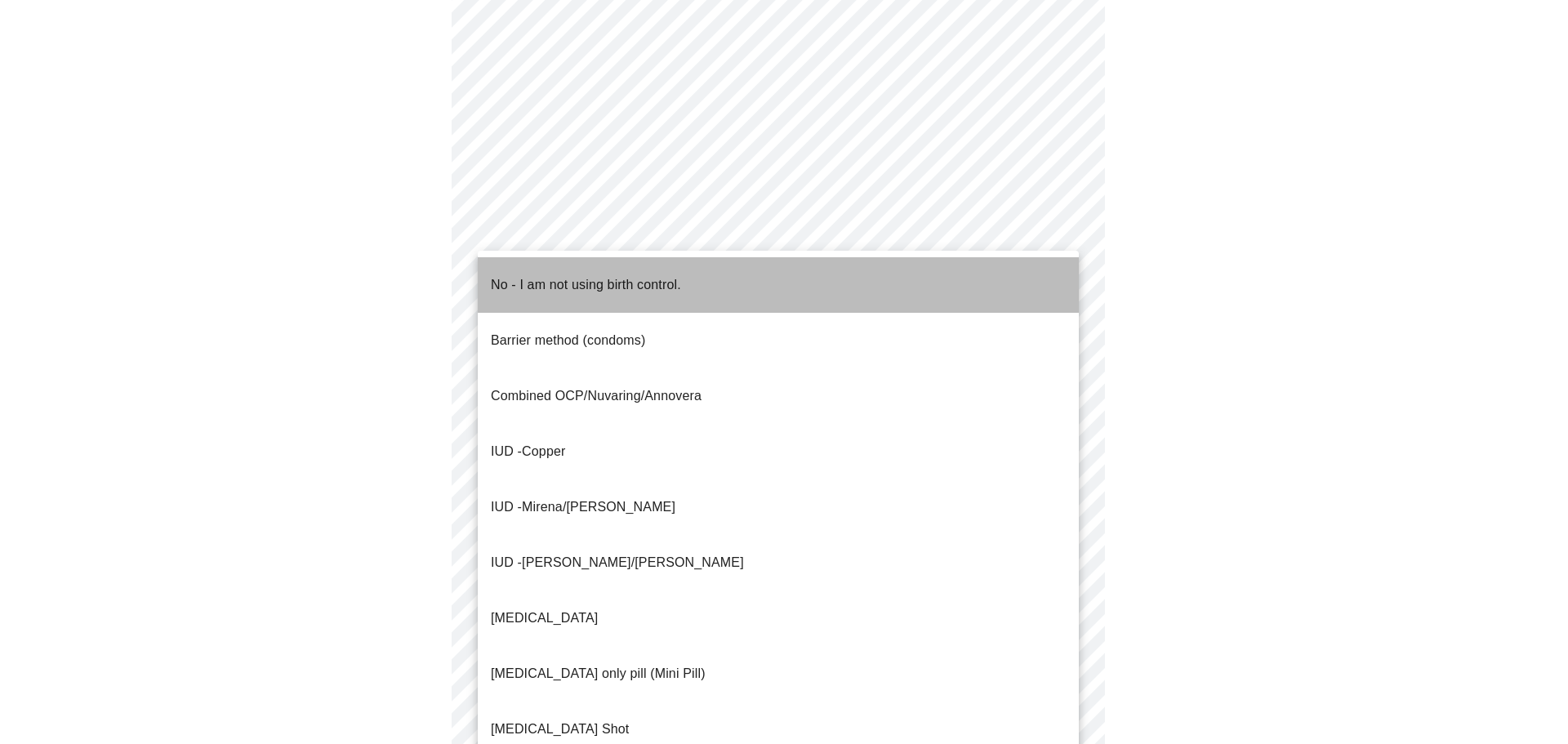
click at [928, 280] on li "No - I am not using birth control." at bounding box center [778, 285] width 601 height 56
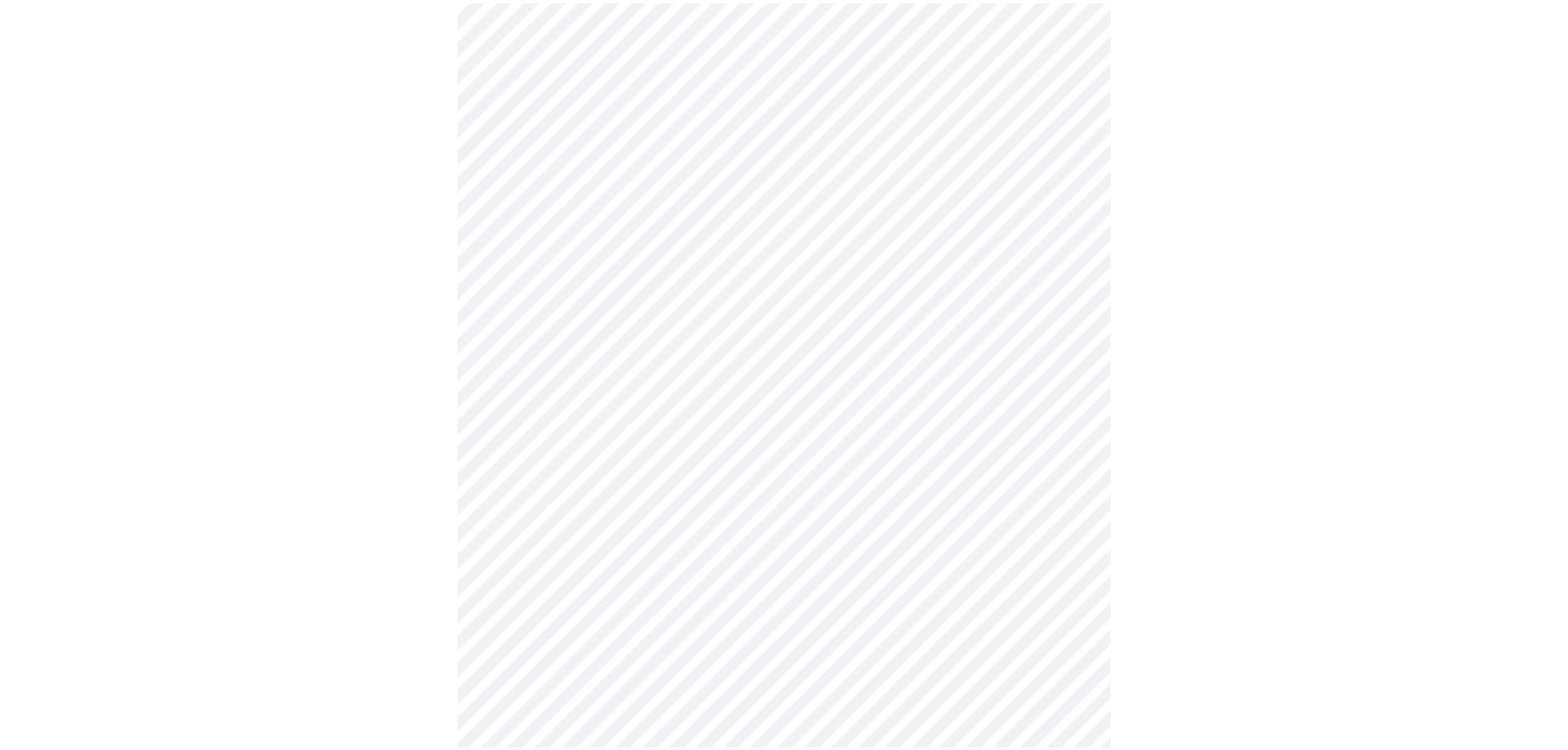
scroll to position [794, 0]
click at [1067, 448] on body "MyMenopauseRx Appointments Messaging Labs Uploads Medications Community Refer a…" at bounding box center [790, 15] width 1567 height 1606
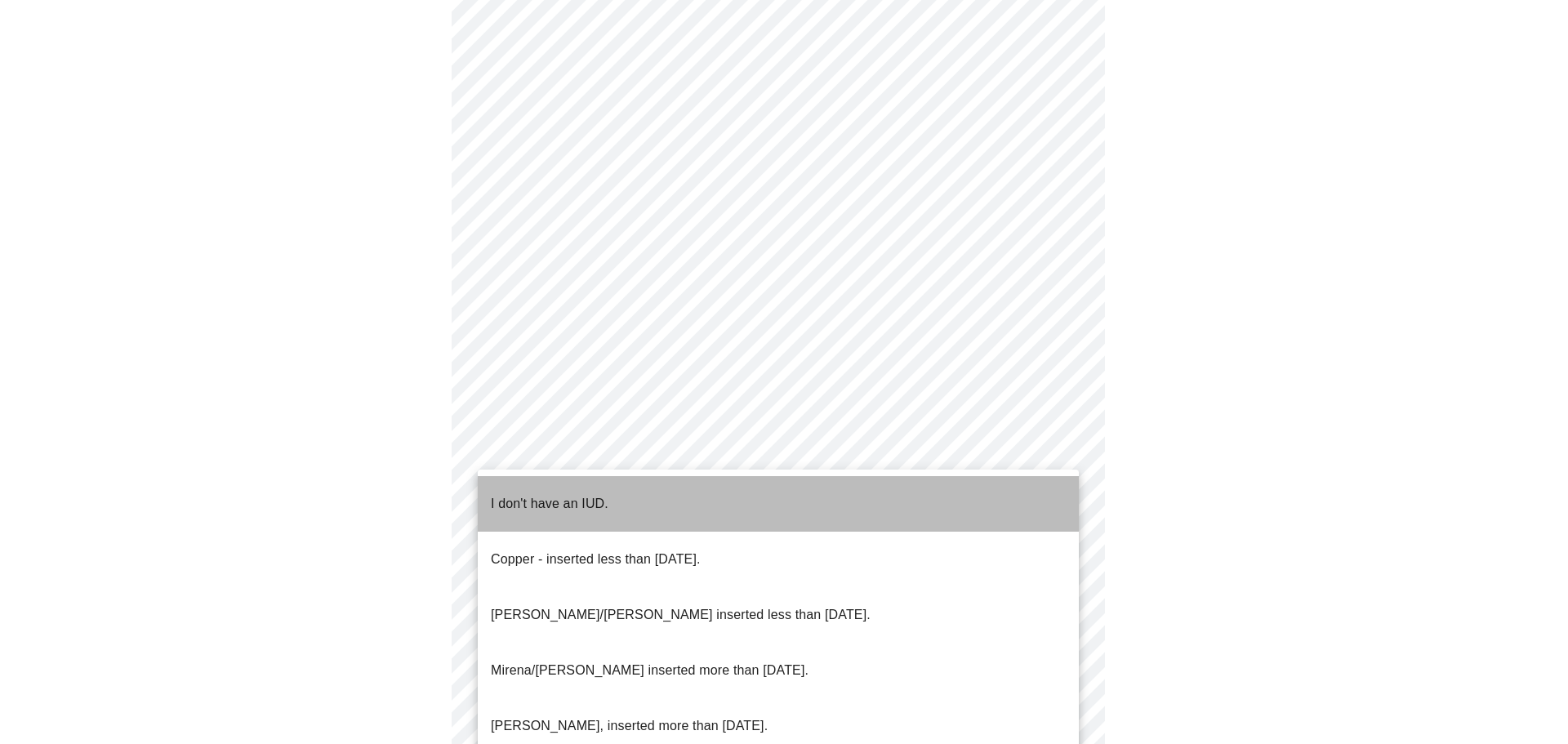
click at [894, 501] on li "I don't have an IUD." at bounding box center [778, 503] width 601 height 56
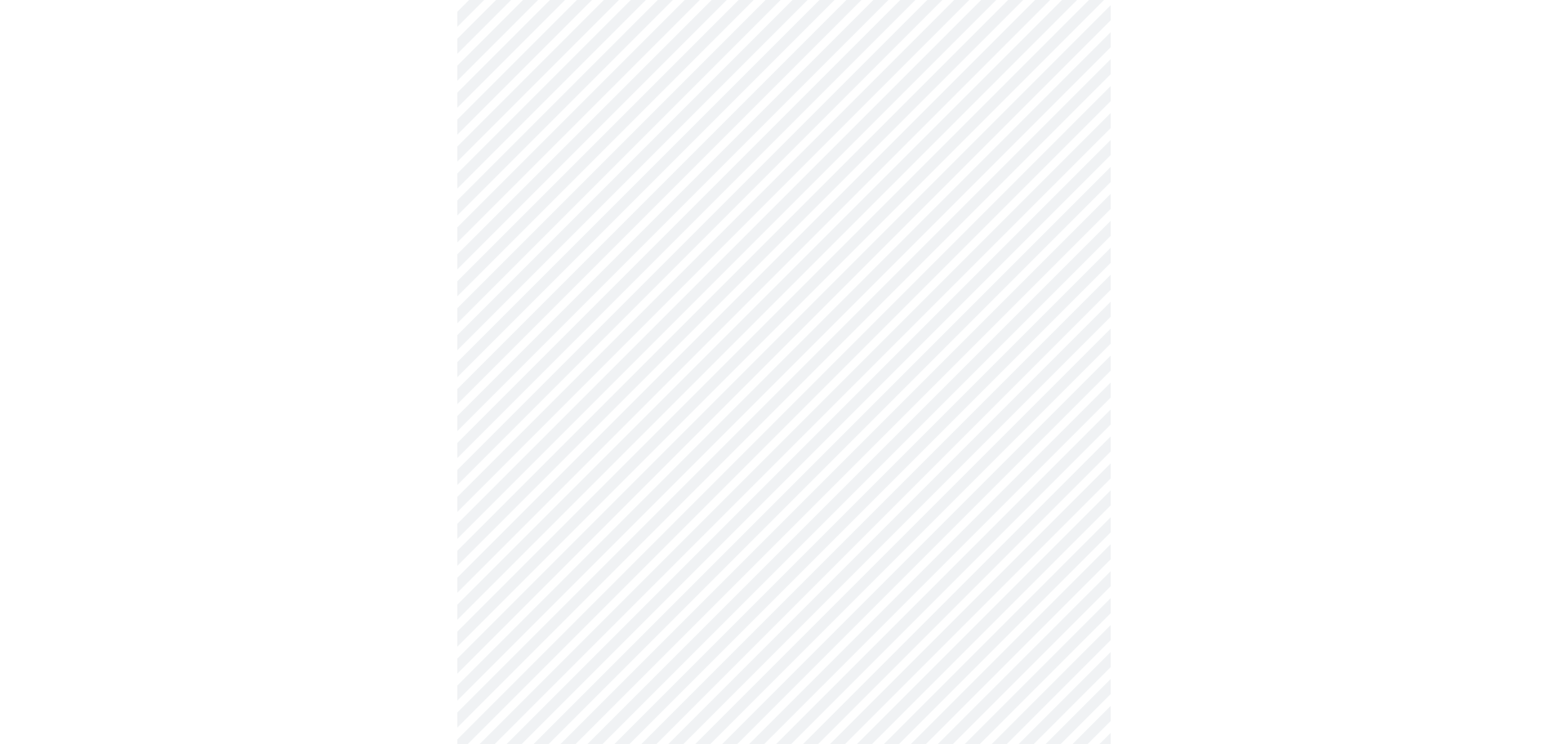
click at [1070, 563] on body "MyMenopauseRx Appointments Messaging Labs Uploads Medications Community Refer a…" at bounding box center [784, 10] width 1555 height 1583
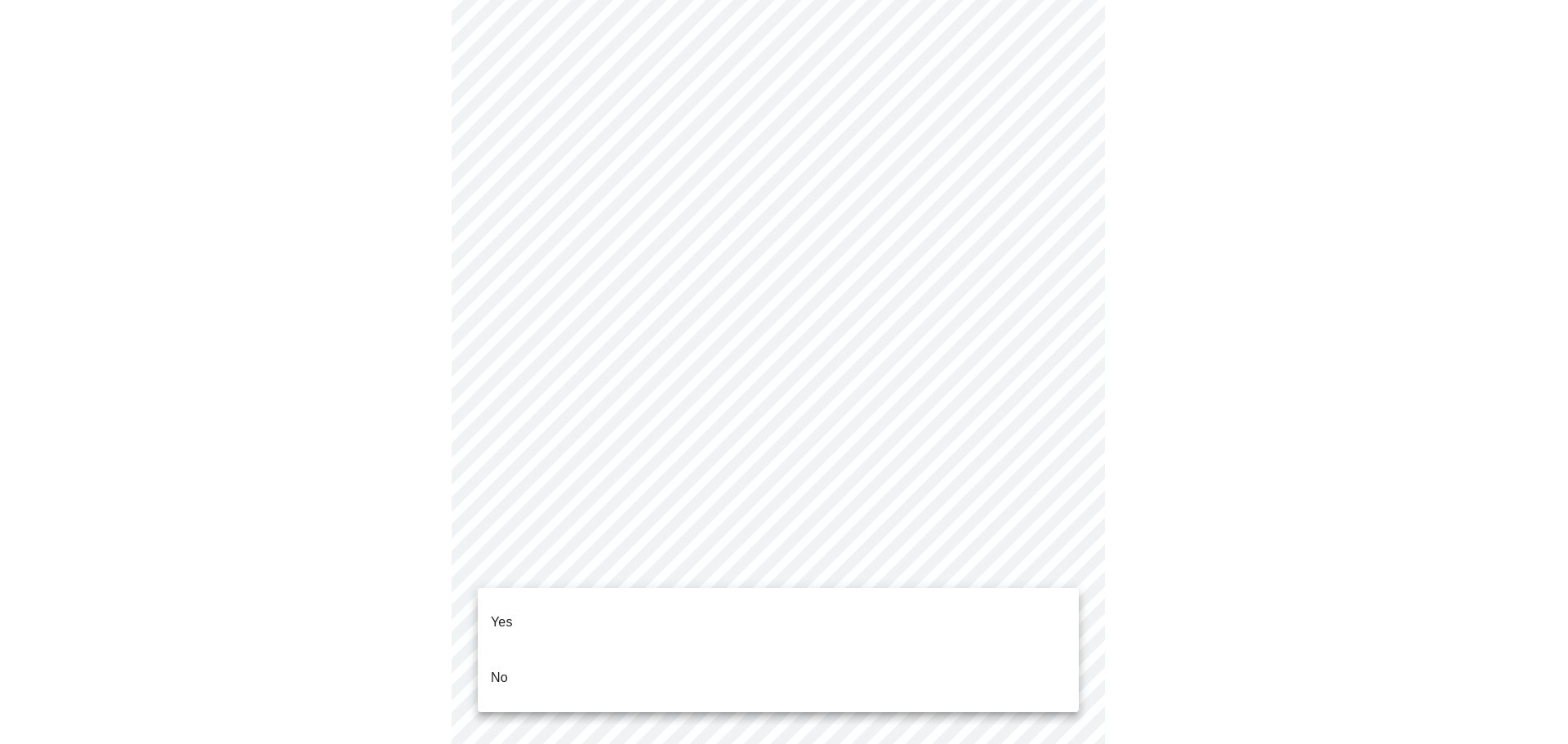
click at [844, 620] on li "Yes" at bounding box center [778, 622] width 601 height 56
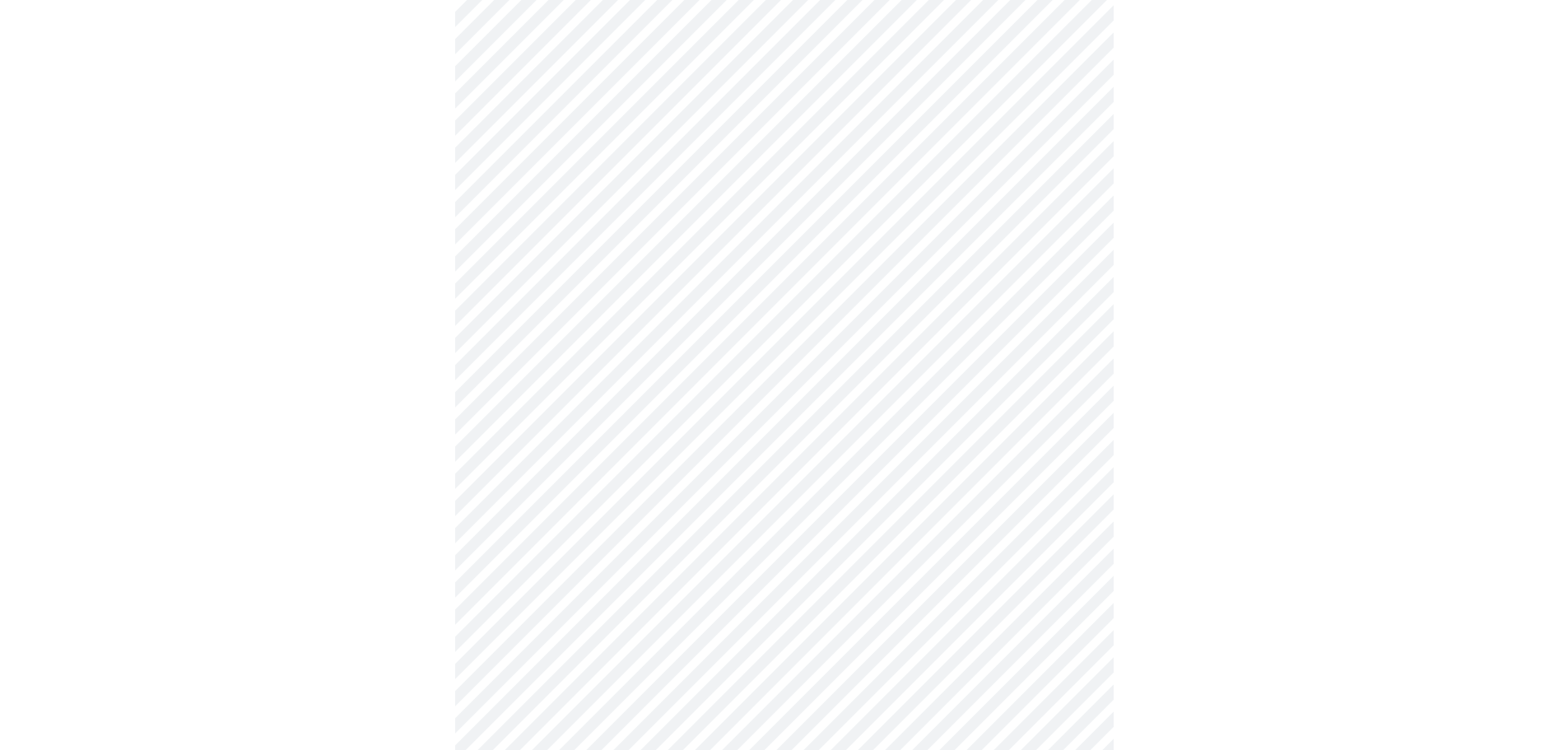
scroll to position [0, 0]
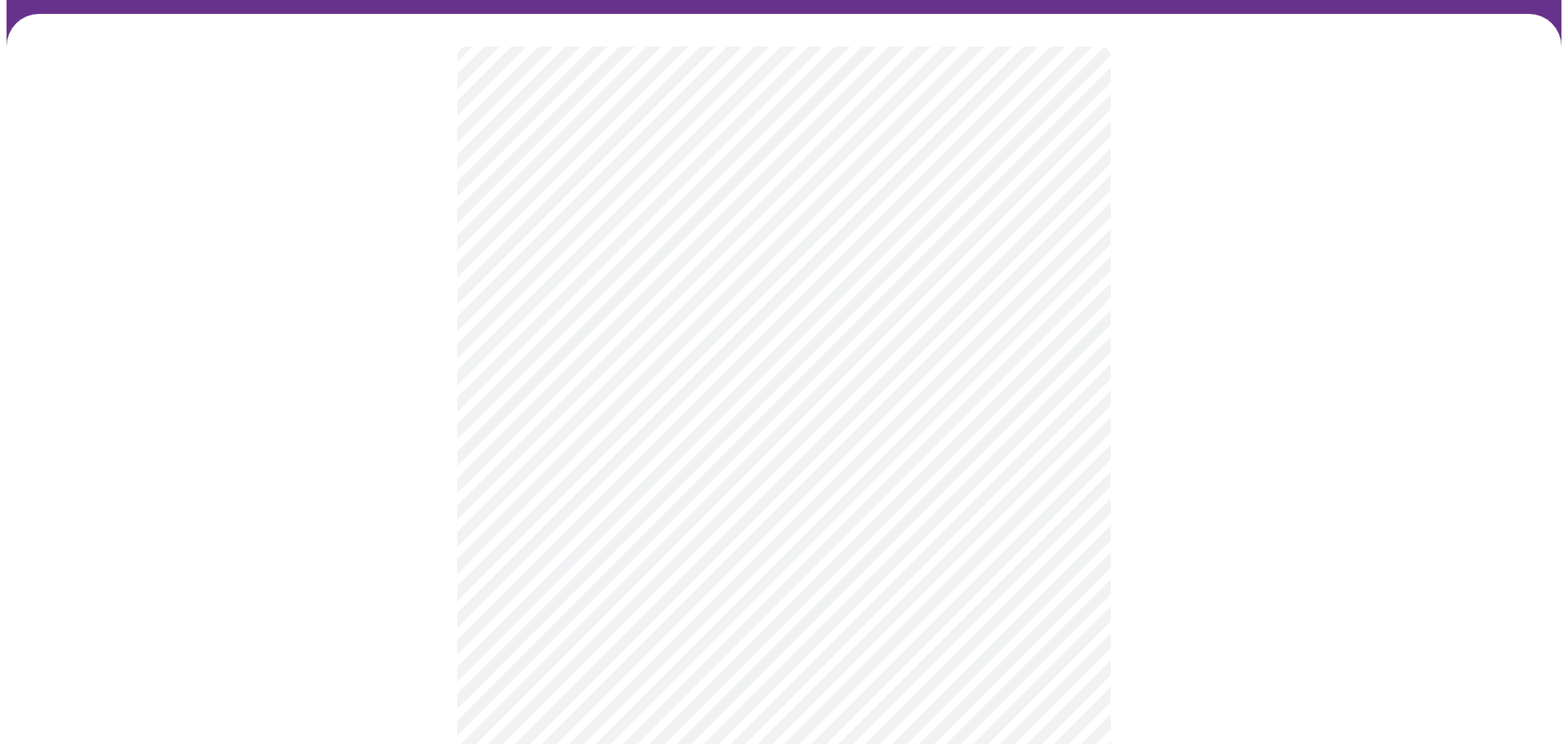
click at [1052, 311] on body "MyMenopauseRx Appointments Messaging Labs Uploads Medications Community Refer a…" at bounding box center [784, 503] width 1555 height 1207
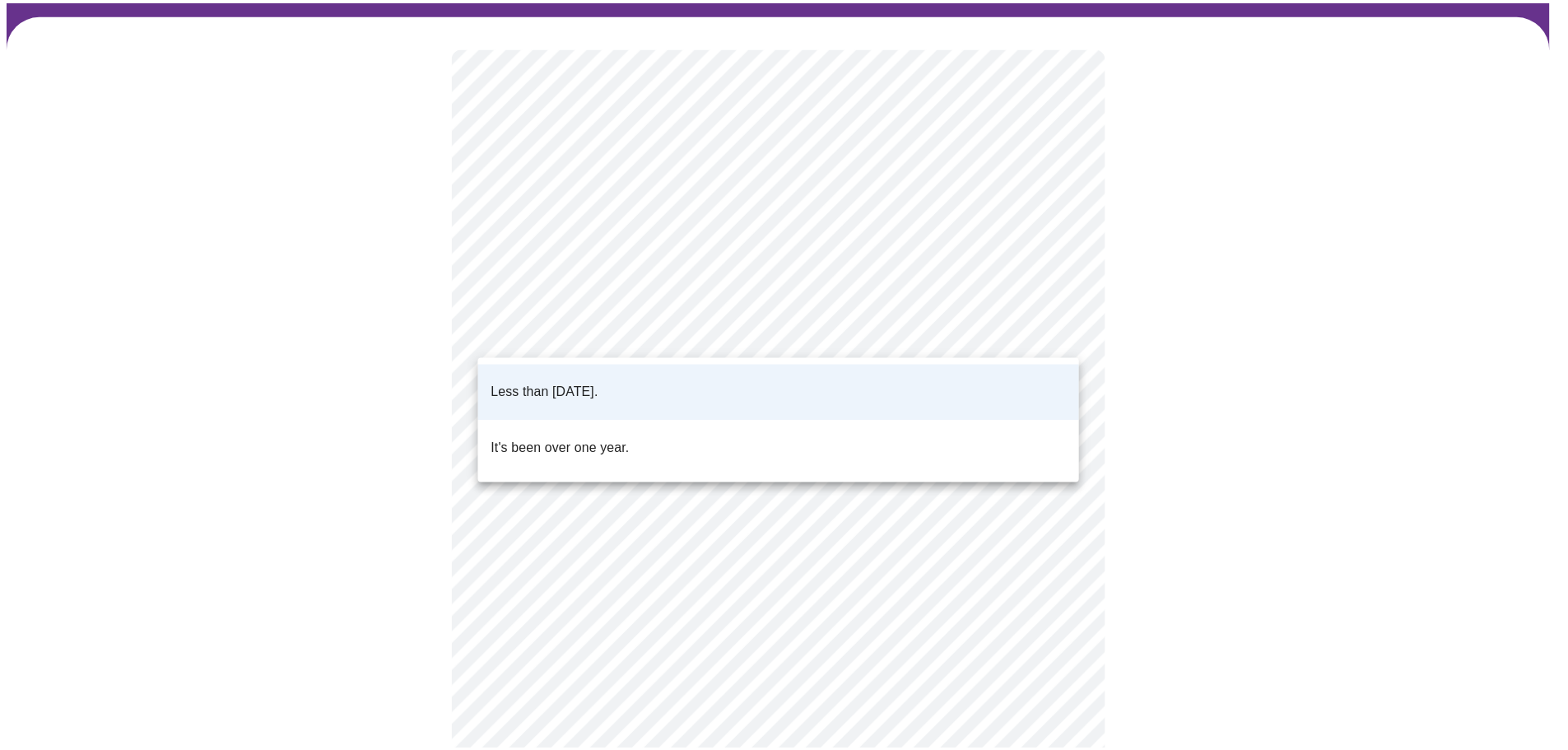
scroll to position [108, 0]
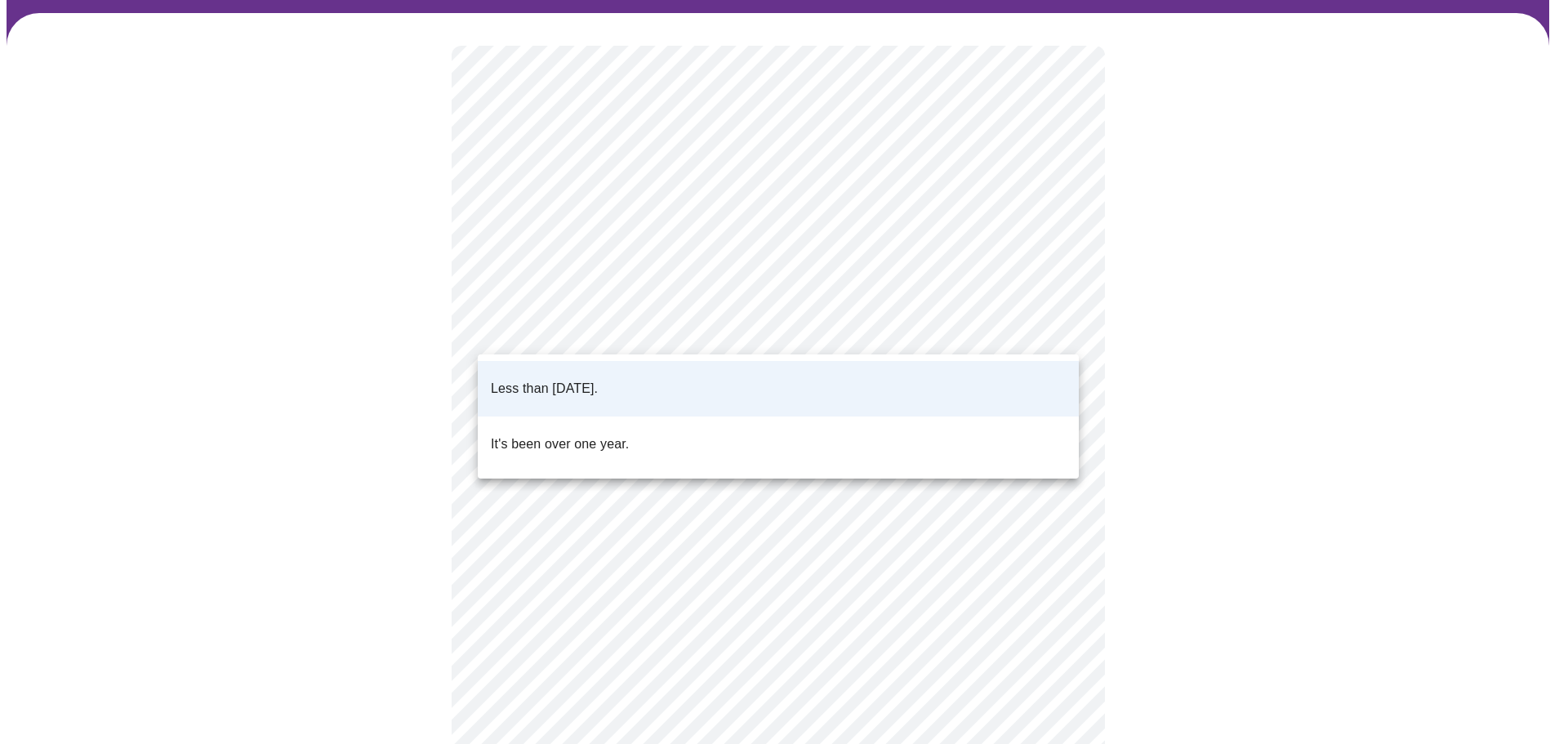
click at [1056, 383] on li "Less than [DATE]." at bounding box center [778, 389] width 601 height 56
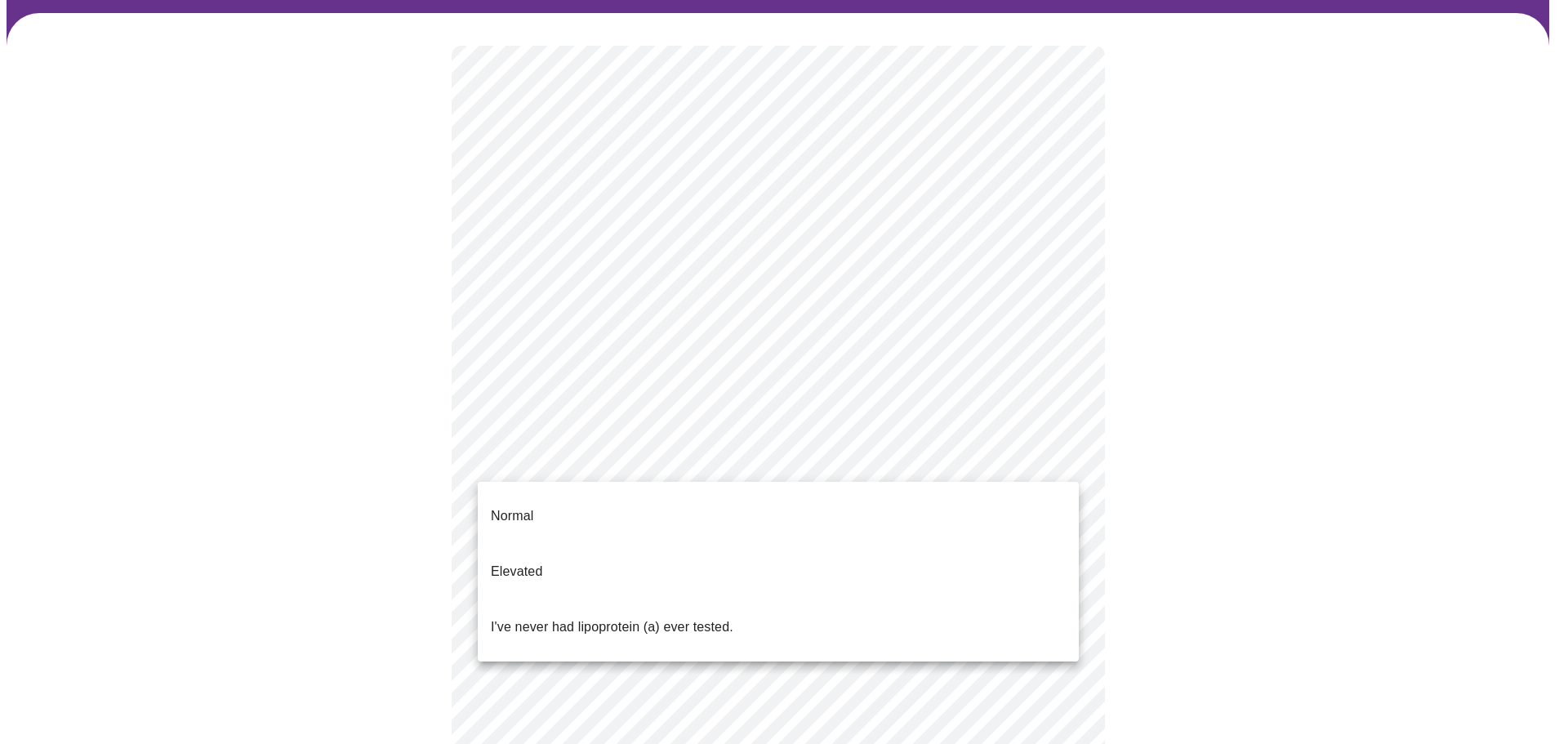
click at [1069, 463] on body "MyMenopauseRx Appointments Messaging Labs Uploads Medications Community Refer a…" at bounding box center [784, 503] width 1555 height 1207
click at [1056, 599] on li "I've never had lipoprotein (a) ever tested." at bounding box center [778, 627] width 601 height 56
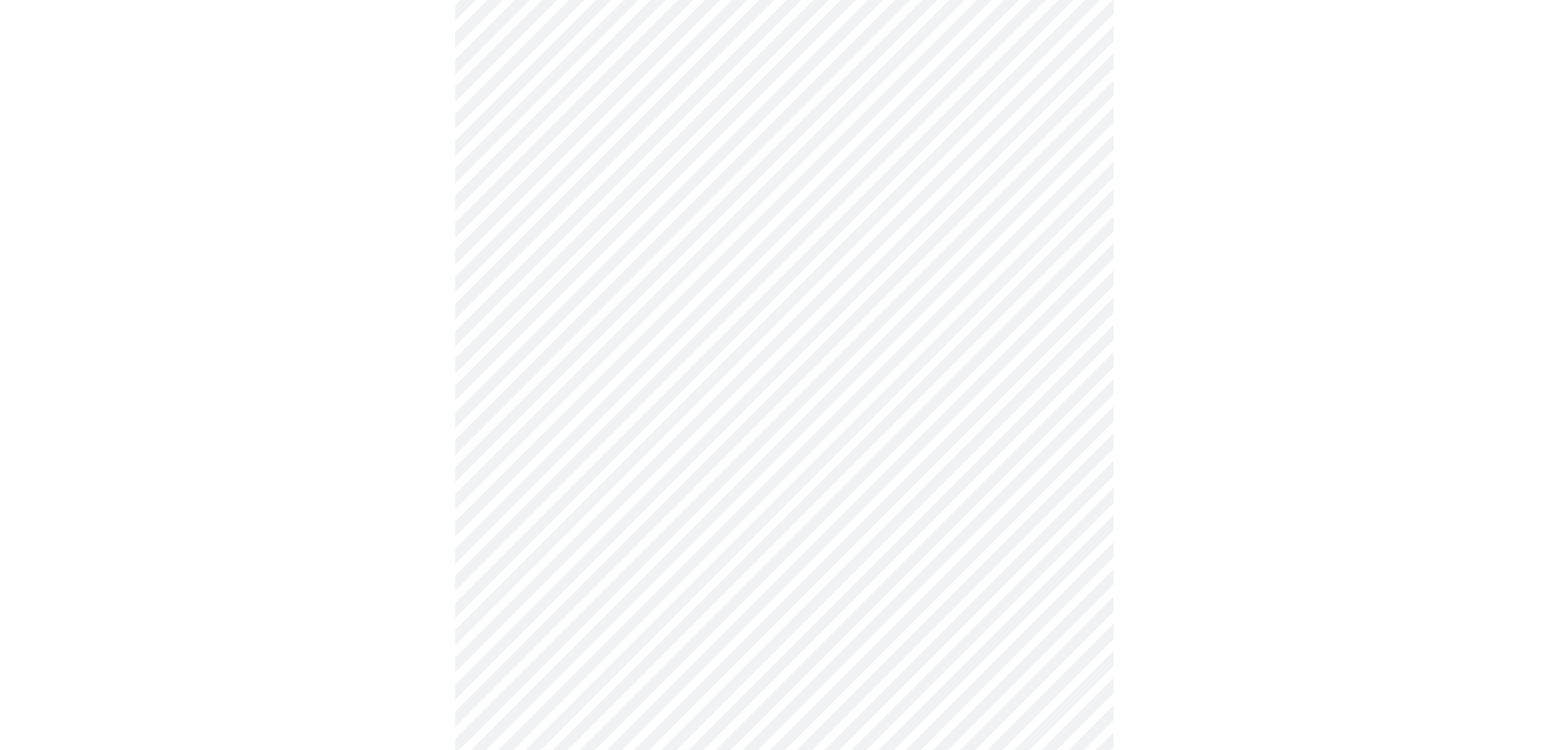
scroll to position [4143, 0]
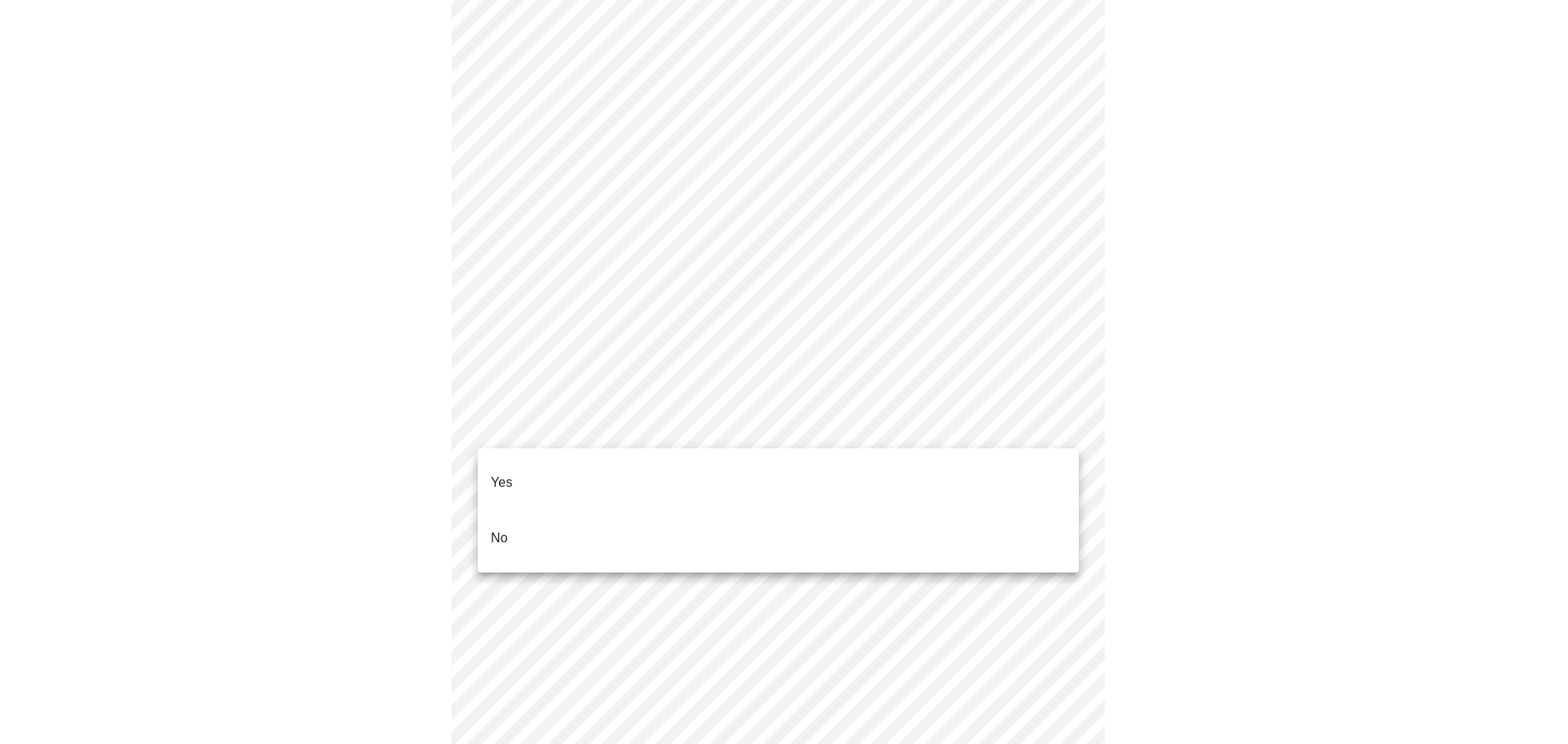
click at [821, 513] on li "No" at bounding box center [778, 538] width 601 height 56
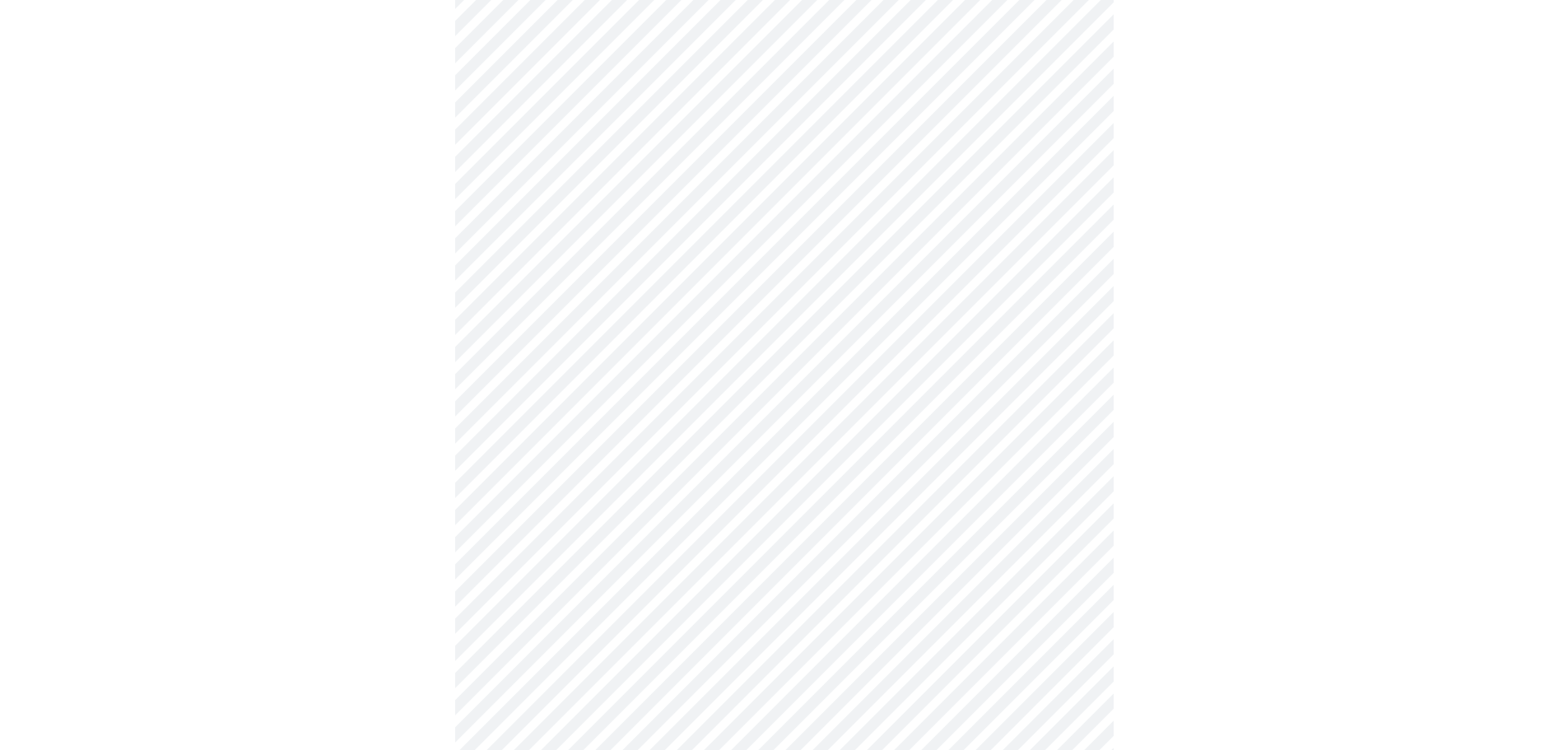
scroll to position [430, 0]
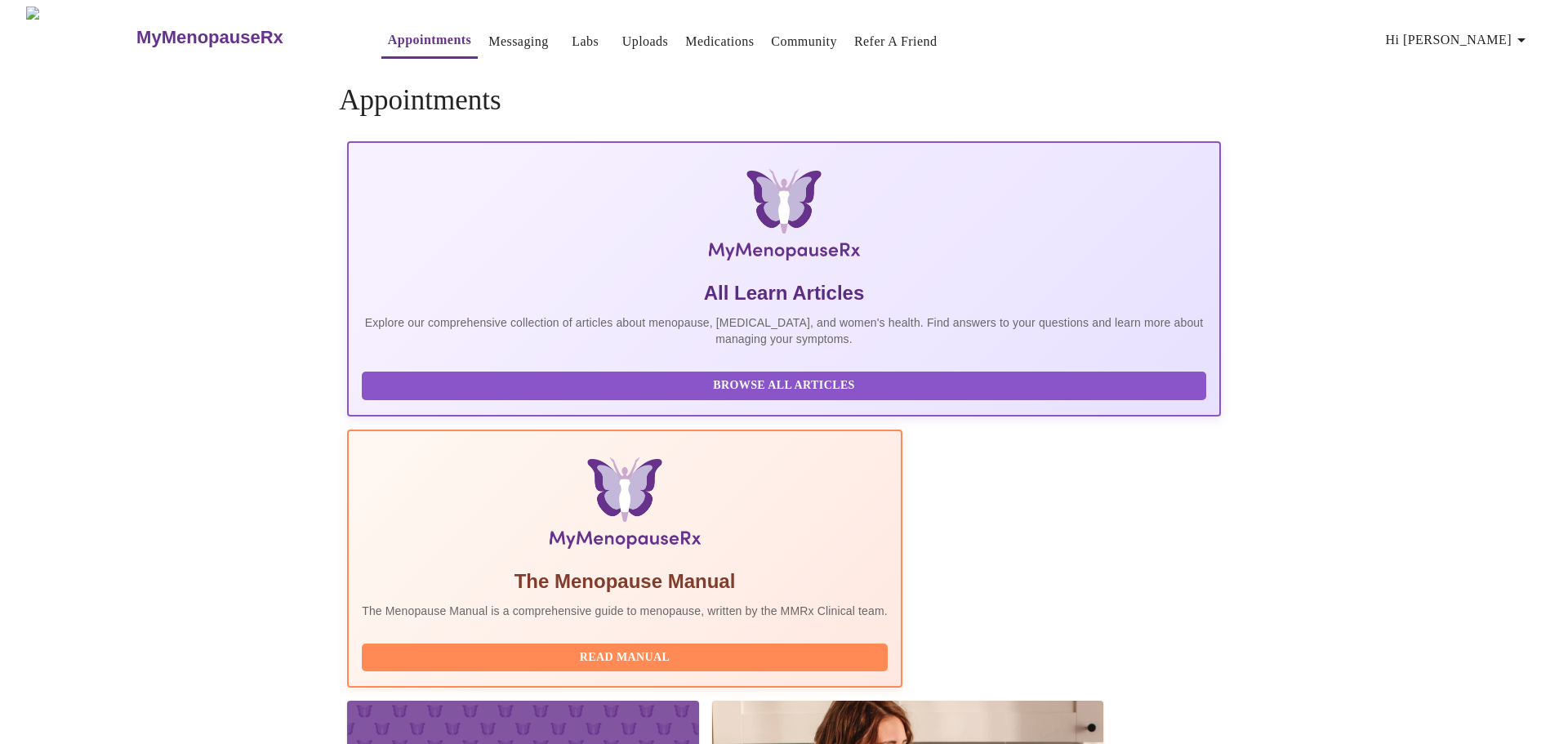
click at [623, 32] on link "Uploads" at bounding box center [646, 41] width 47 height 22
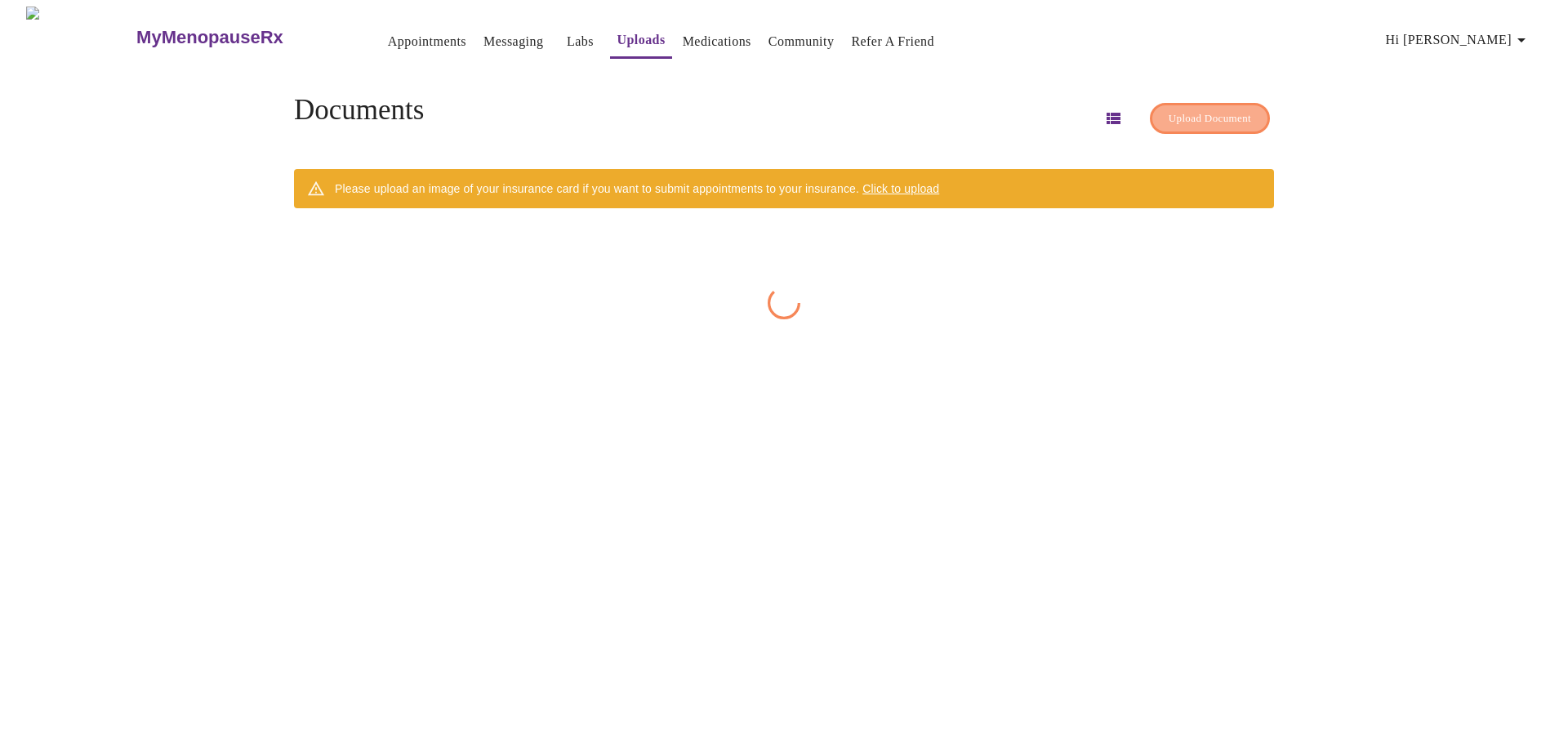
click at [1219, 110] on span "Upload Document" at bounding box center [1209, 119] width 82 height 19
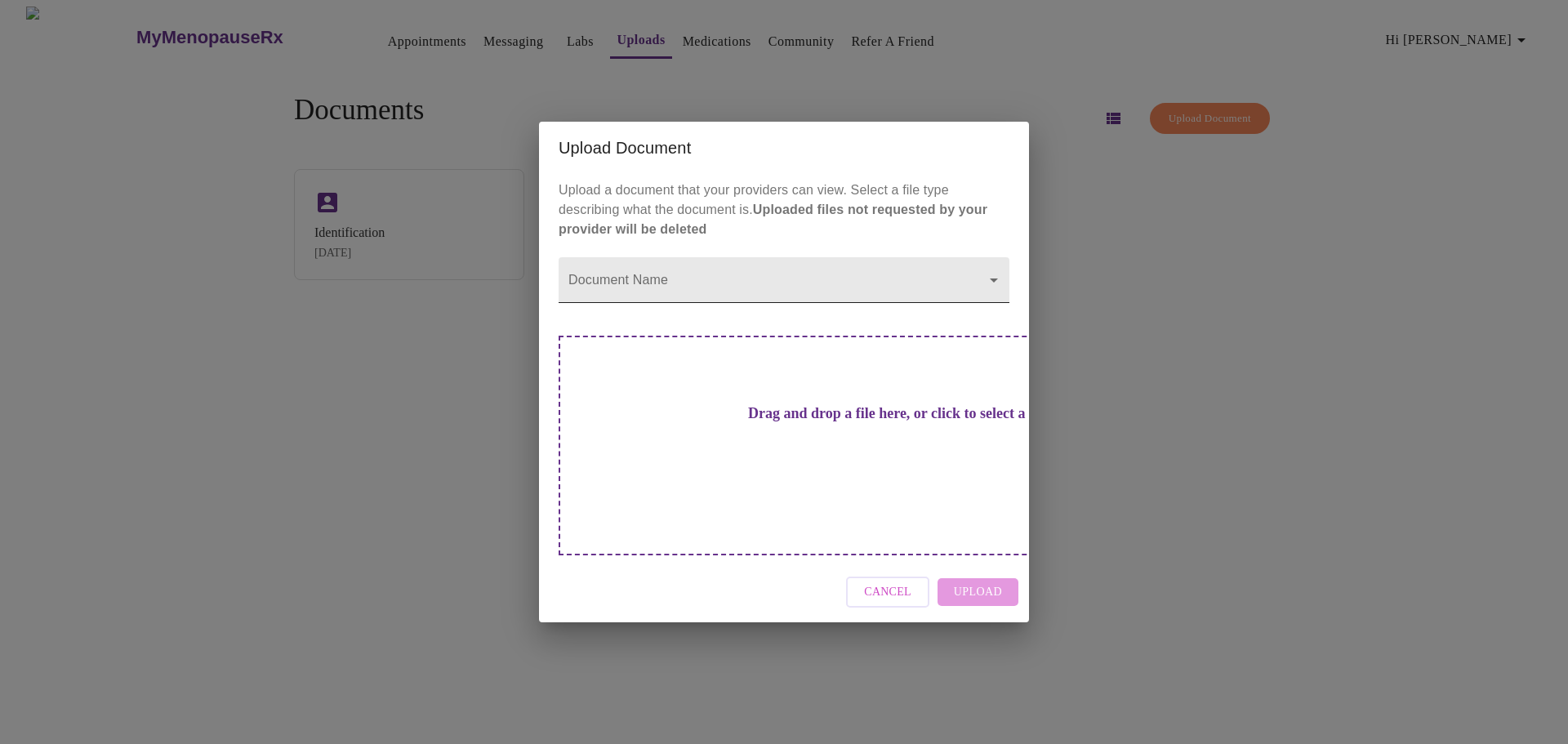
click at [996, 310] on body "MyMenopauseRx Appointments Messaging Labs Uploads Medications Community Refer a…" at bounding box center [784, 379] width 1555 height 744
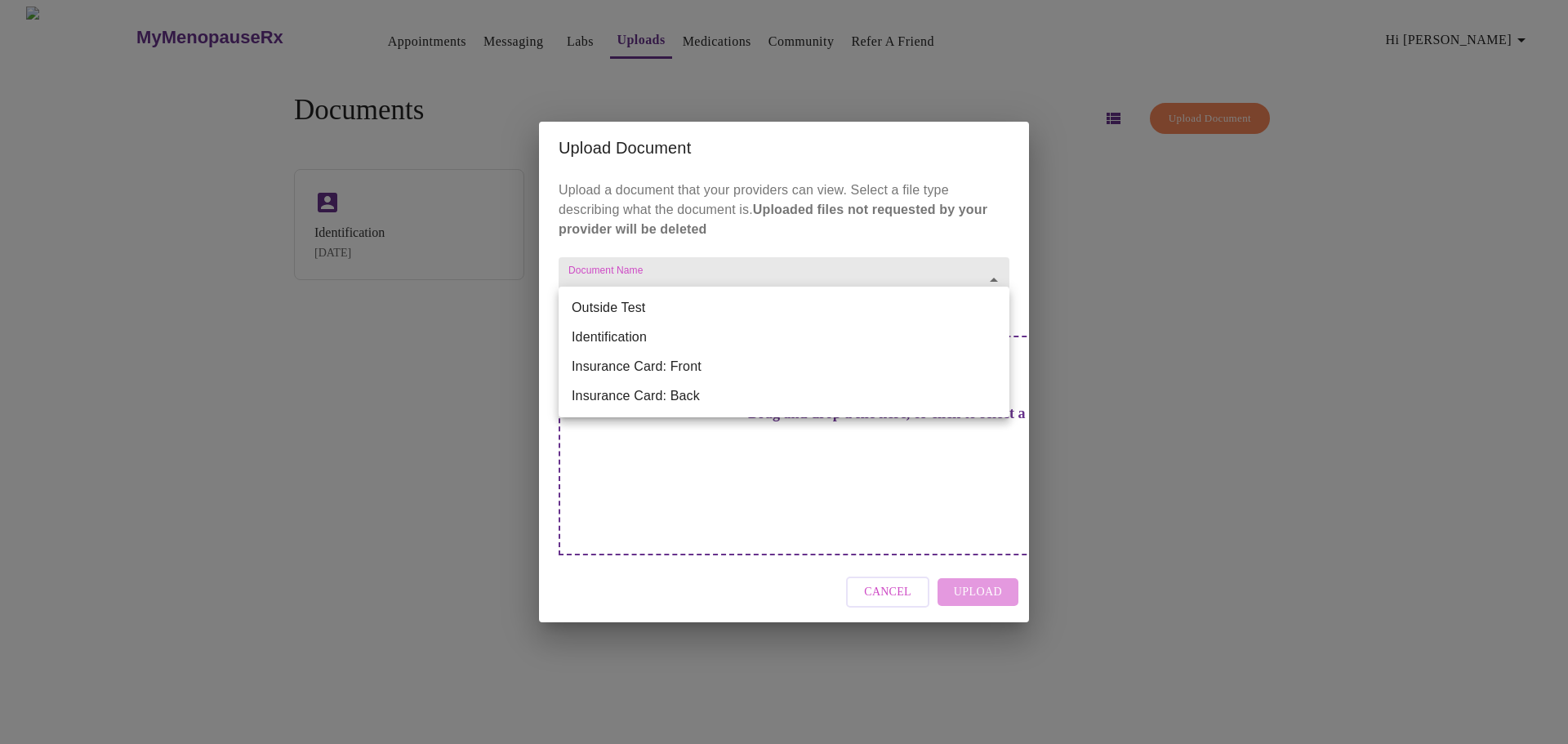
click at [996, 310] on li "Outside Test" at bounding box center [784, 307] width 451 height 29
type input "Outside Test"
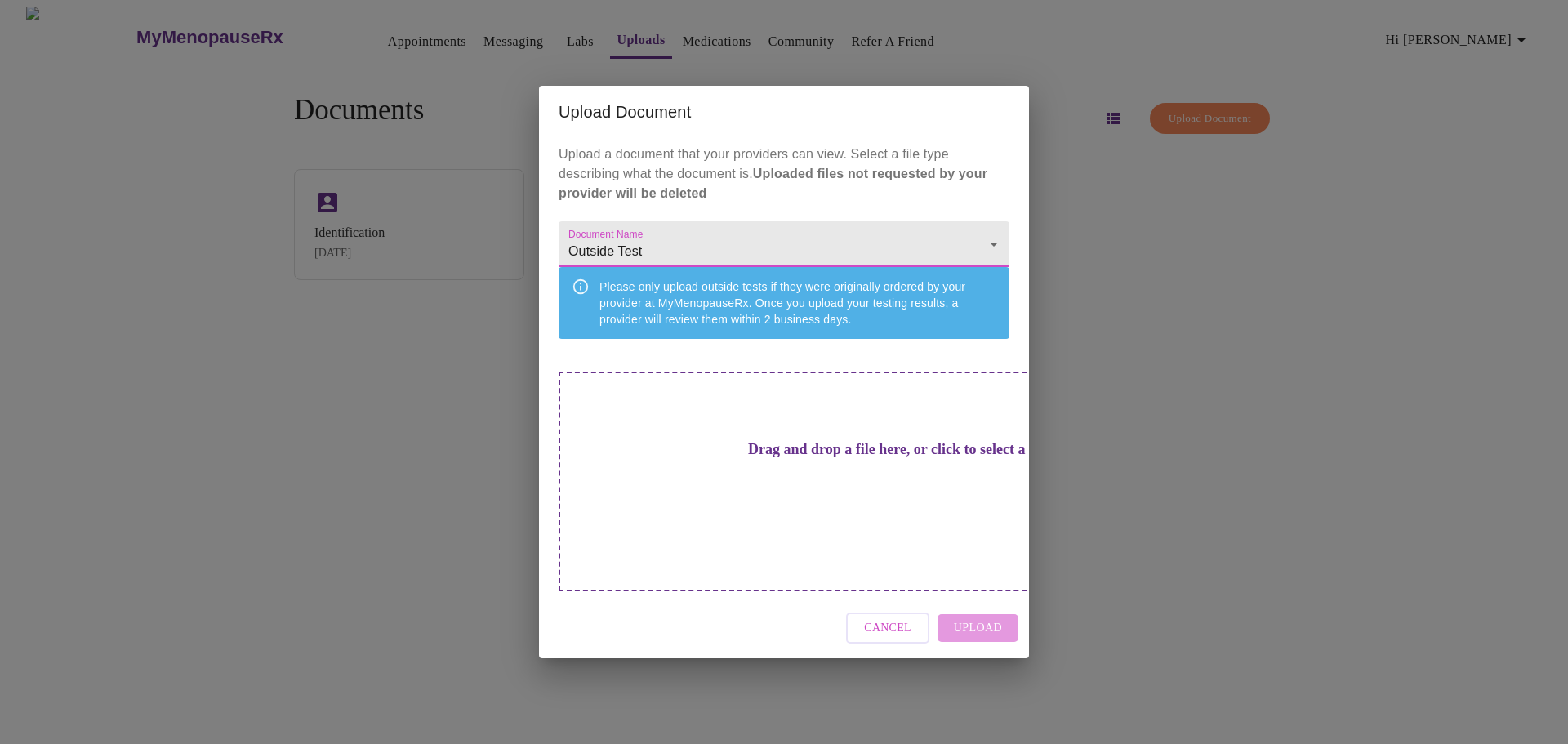
click at [926, 475] on div "Drag and drop a file here, or click to select a file" at bounding box center [898, 482] width 679 height 220
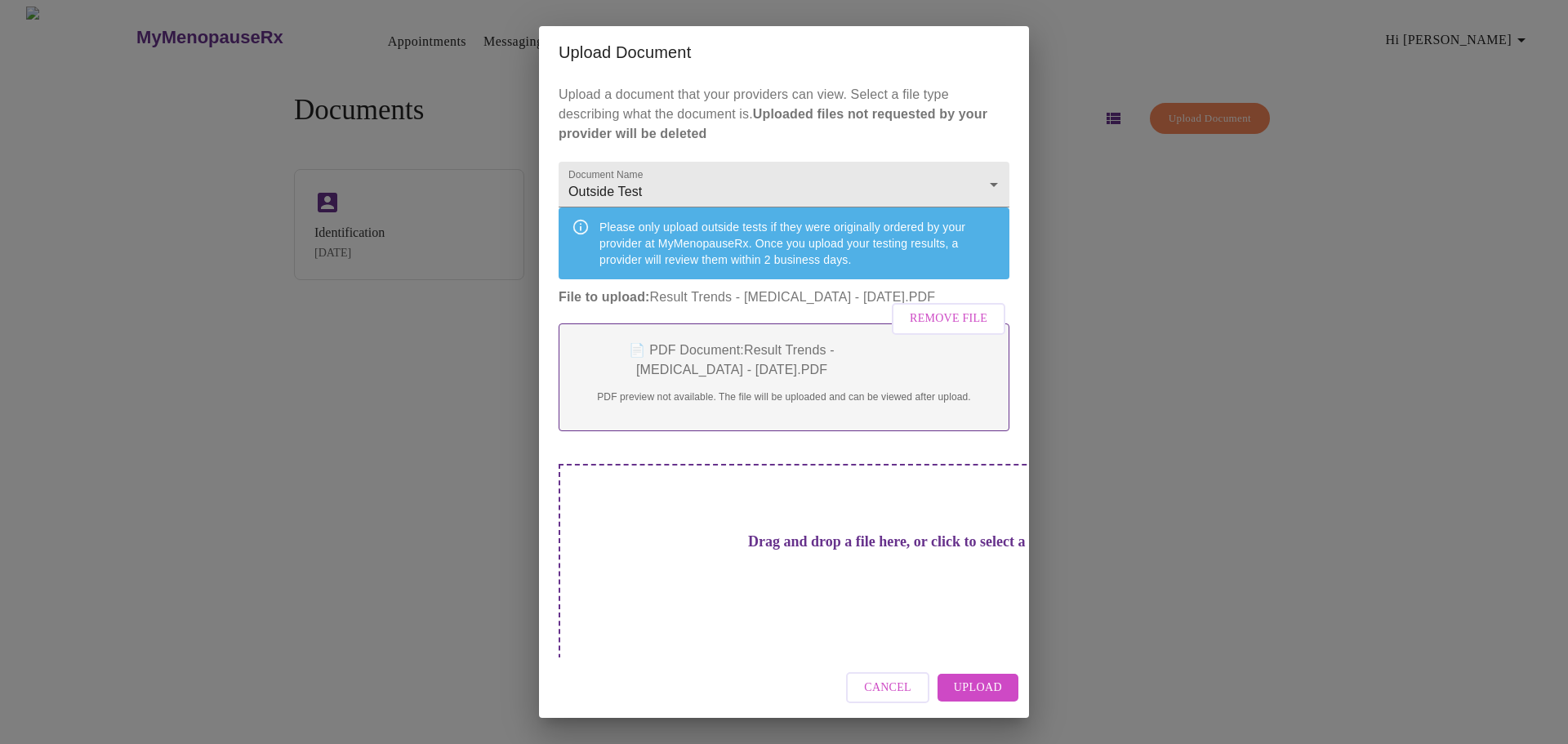
drag, startPoint x: 861, startPoint y: 684, endPoint x: 912, endPoint y: 652, distance: 60.2
click at [863, 683] on button "Cancel" at bounding box center [888, 688] width 83 height 32
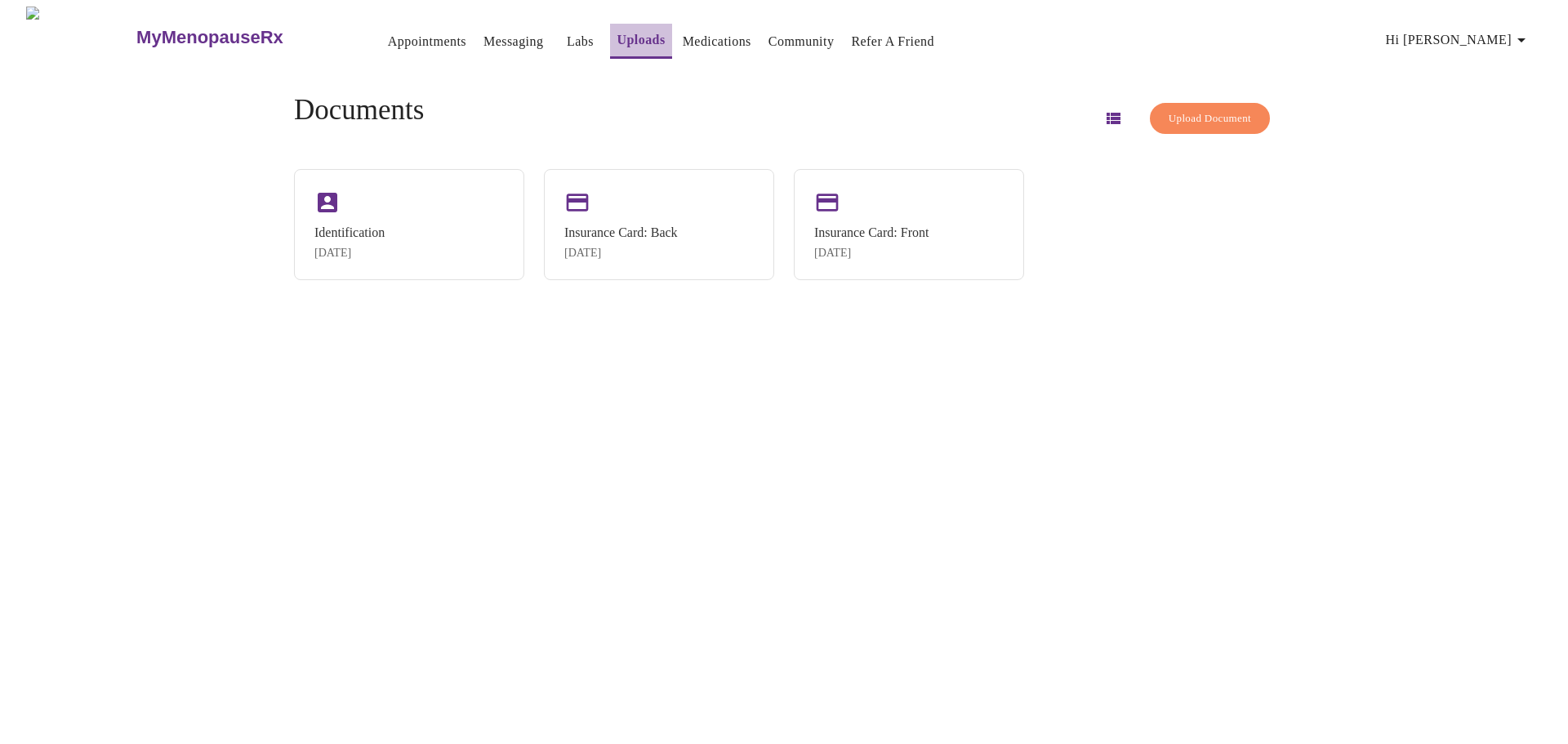
click at [617, 35] on link "Uploads" at bounding box center [641, 39] width 48 height 22
click at [1202, 114] on span "Upload Document" at bounding box center [1209, 119] width 82 height 19
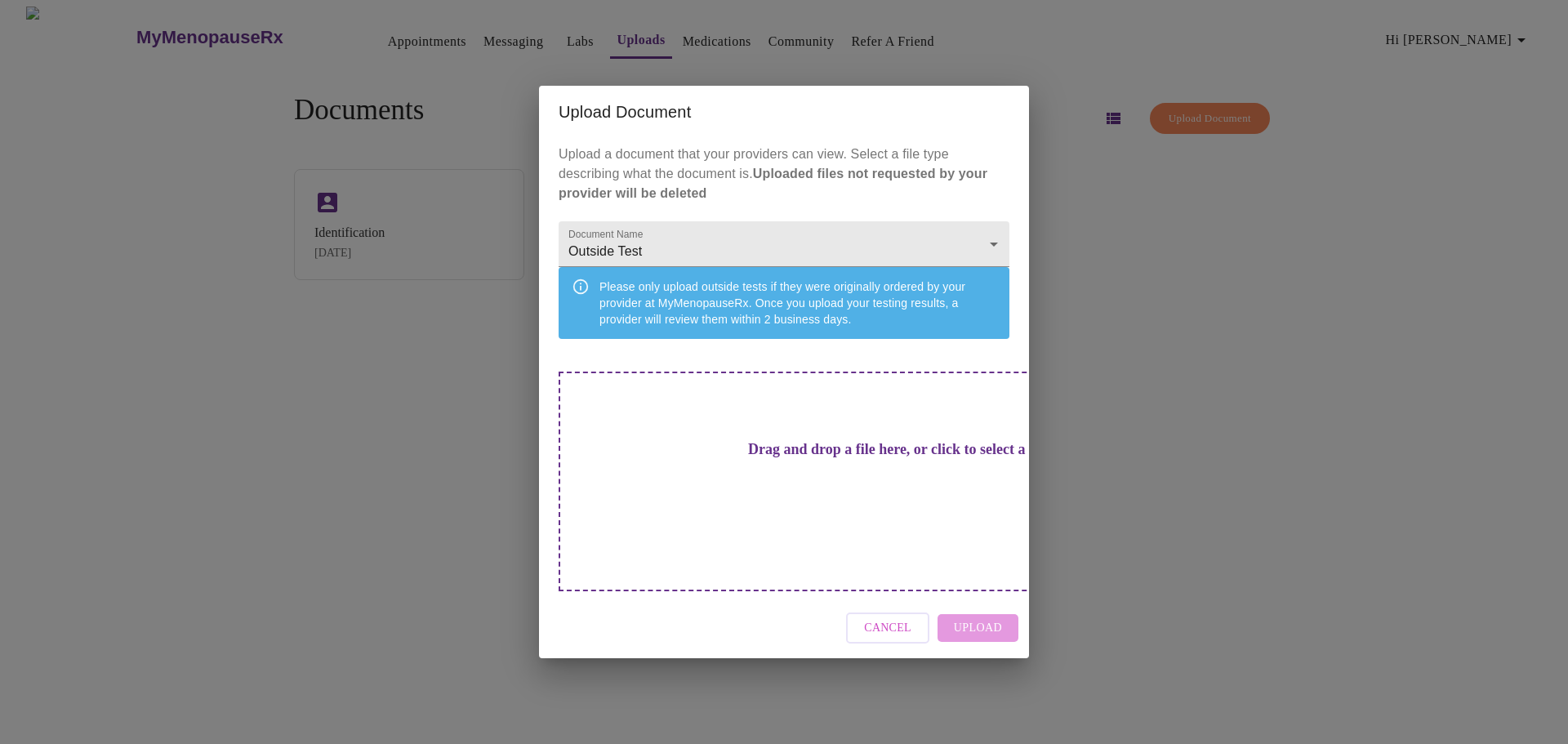
click at [941, 484] on div "Drag and drop a file here, or click to select a file" at bounding box center [898, 482] width 679 height 220
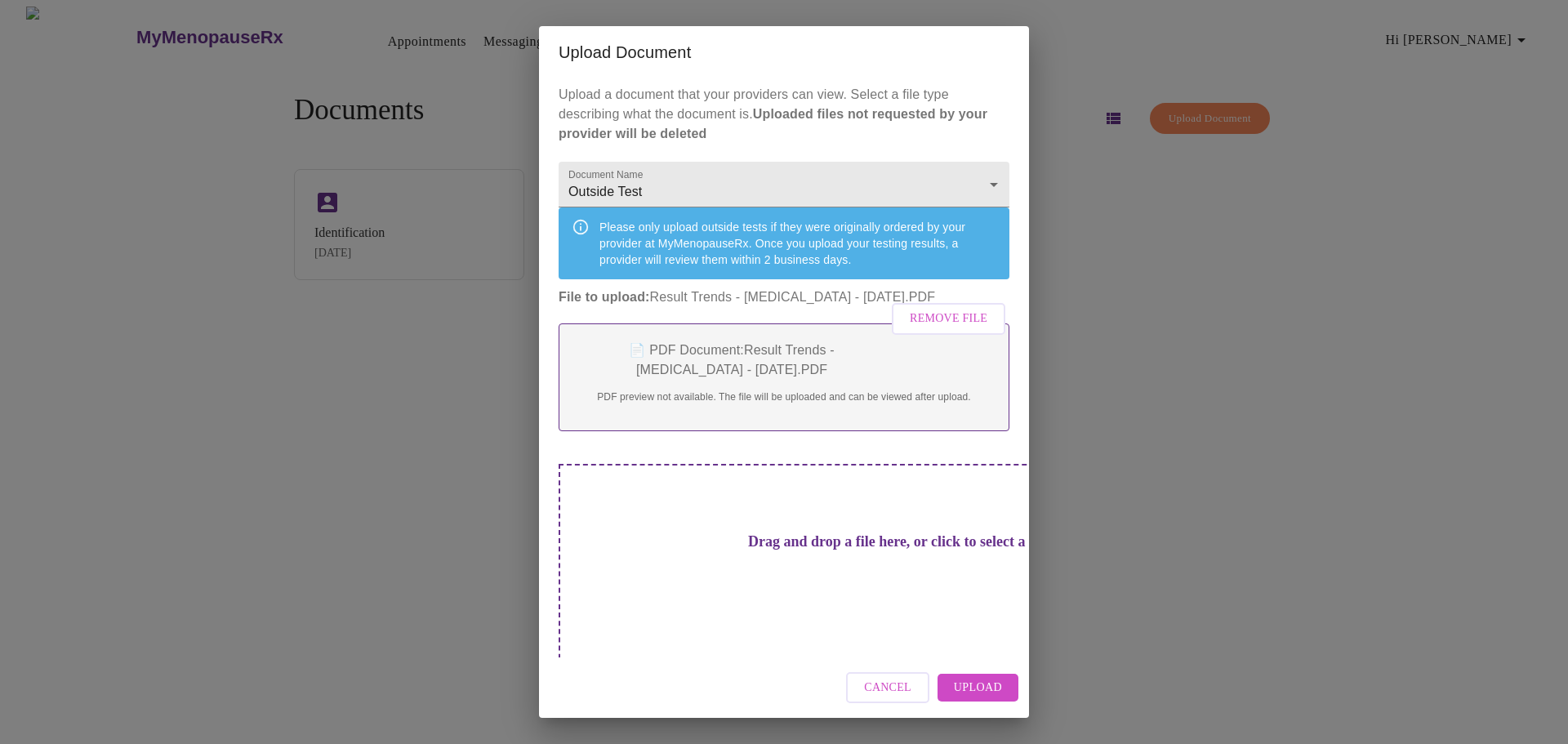
click at [974, 678] on span "Upload" at bounding box center [978, 688] width 48 height 21
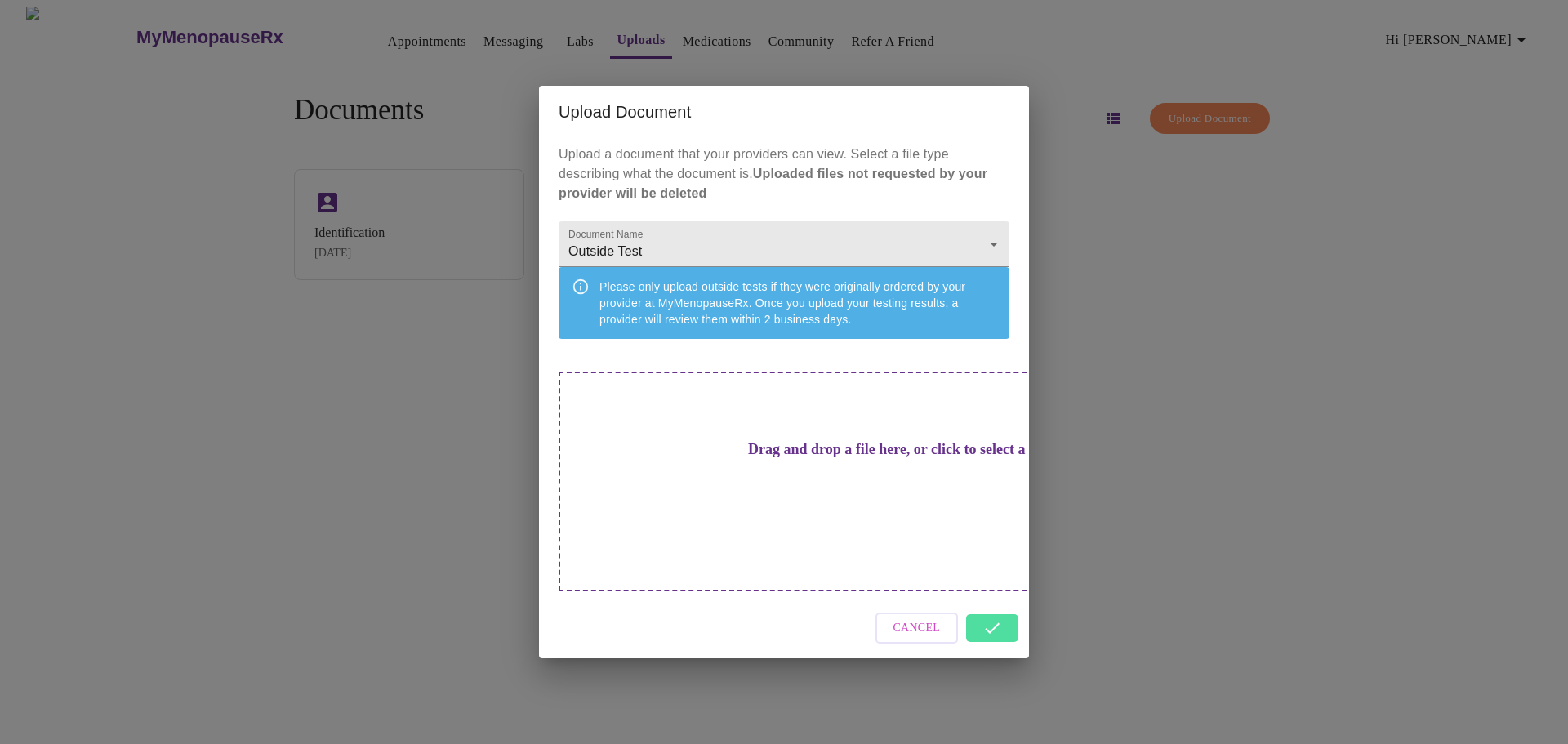
click at [778, 459] on h3 "Drag and drop a file here, or click to select a file" at bounding box center [899, 449] width 451 height 17
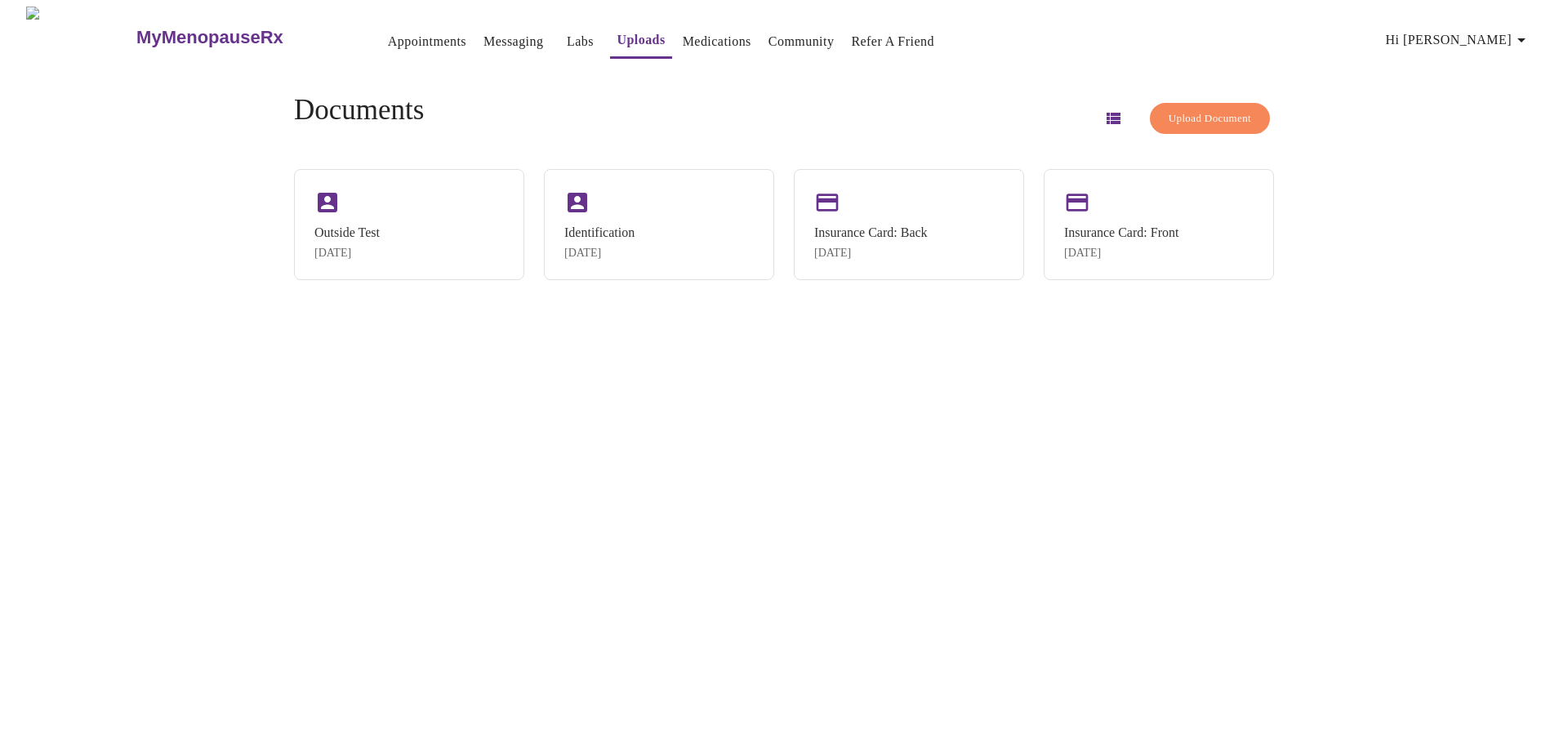
click at [1186, 117] on span "Upload Document" at bounding box center [1209, 119] width 82 height 19
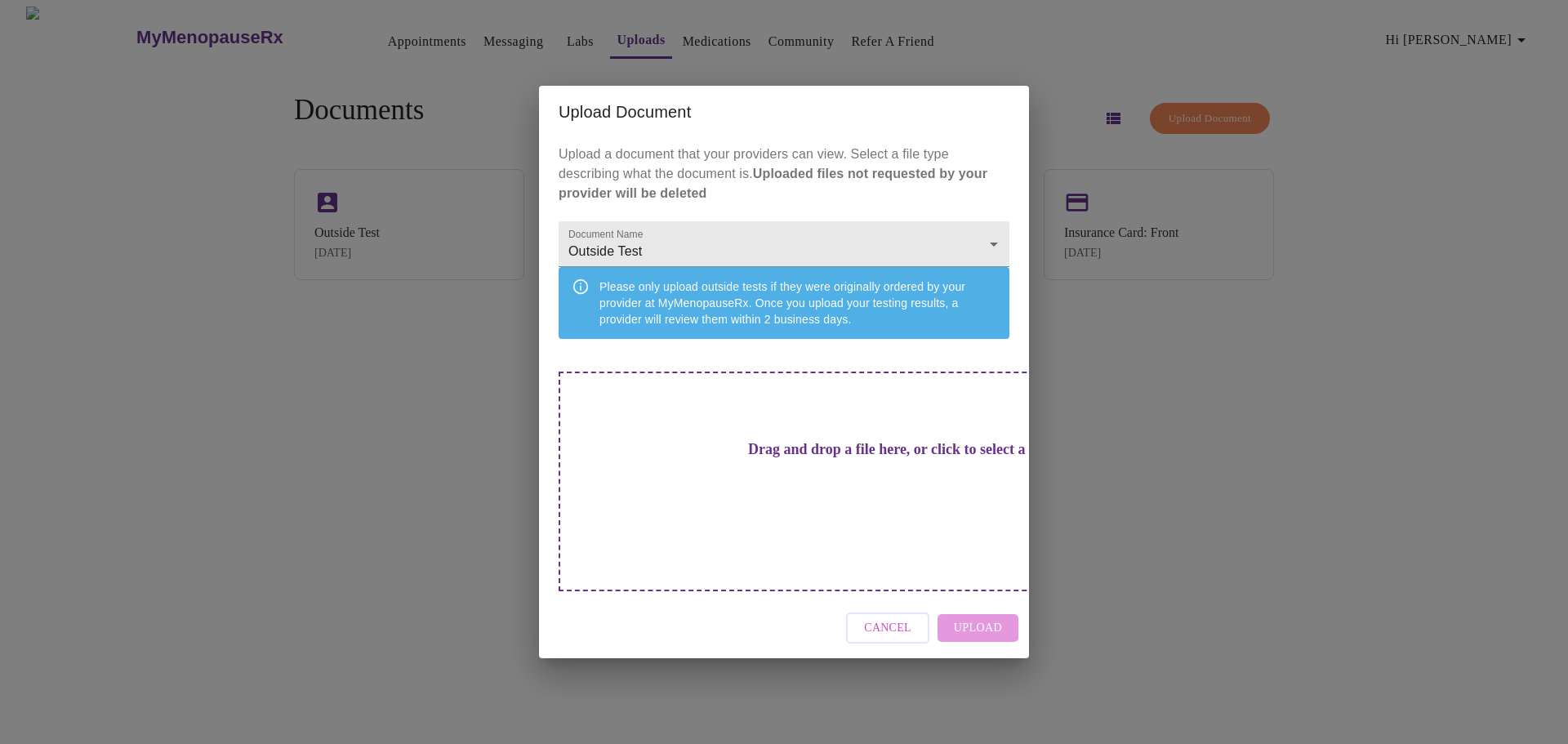
click at [855, 459] on h3 "Drag and drop a file here, or click to select a file" at bounding box center [899, 449] width 451 height 17
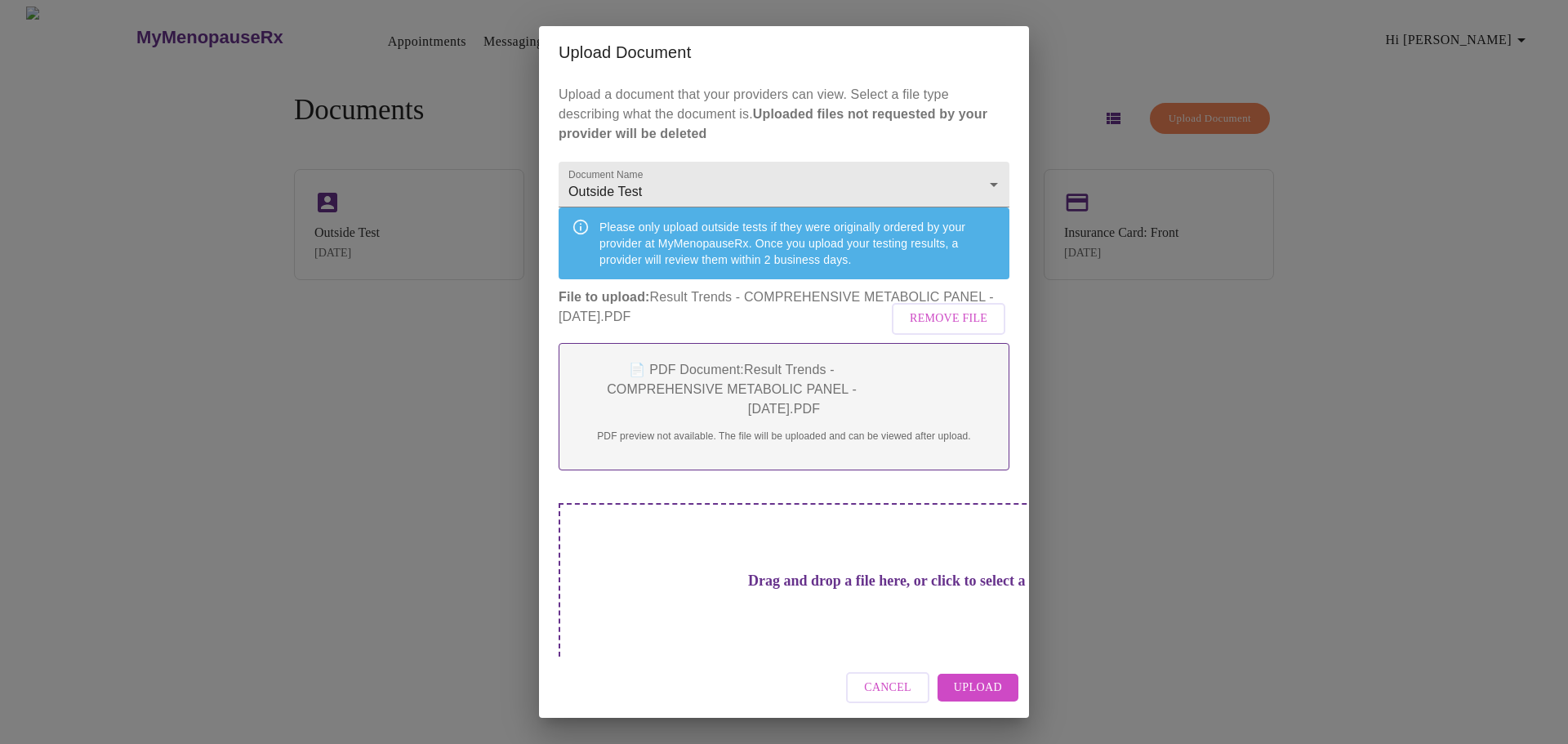
click at [870, 579] on h3 "Drag and drop a file here, or click to select a file" at bounding box center [899, 581] width 451 height 17
click at [971, 684] on span "Upload" at bounding box center [978, 688] width 48 height 21
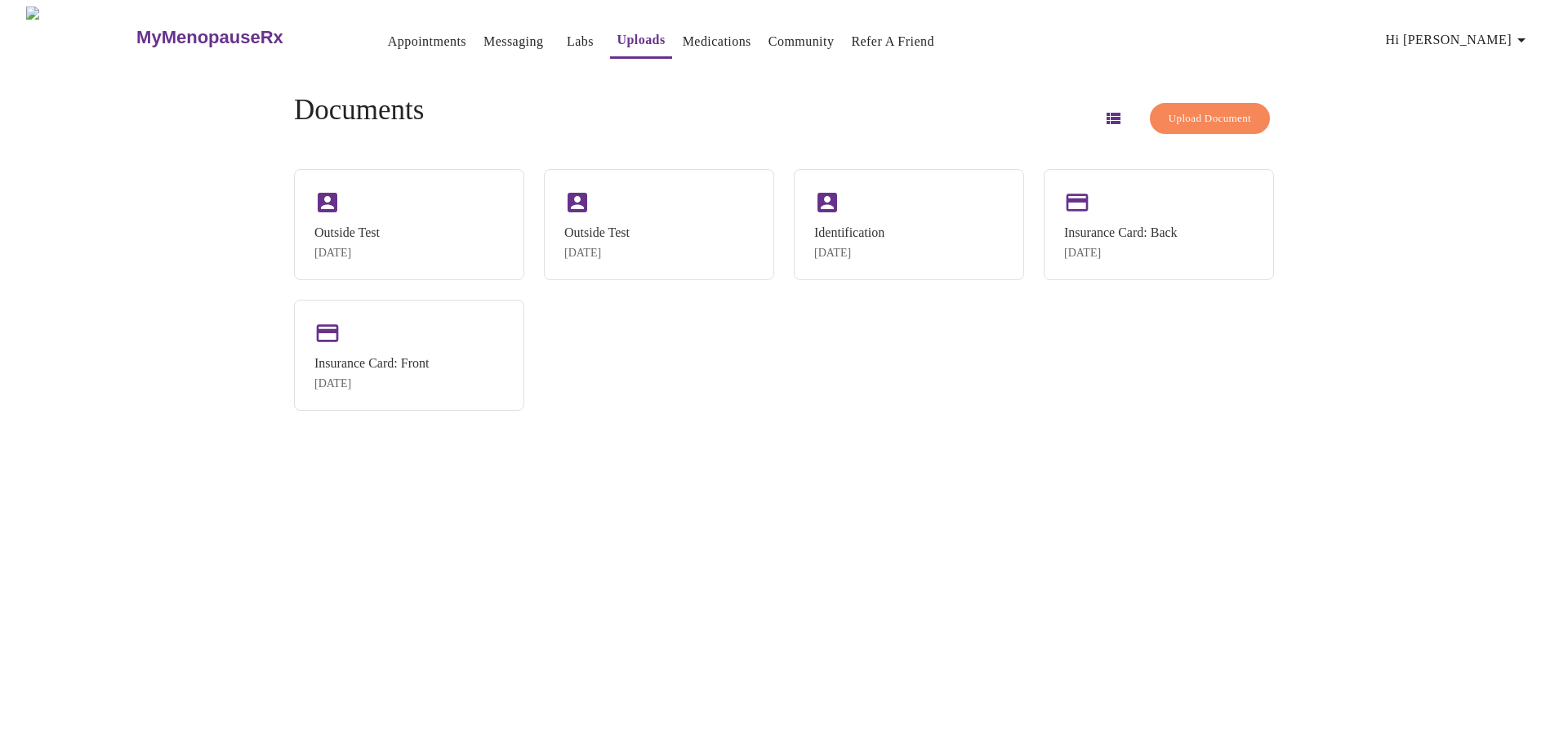
click at [1189, 111] on span "Upload Document" at bounding box center [1209, 119] width 82 height 19
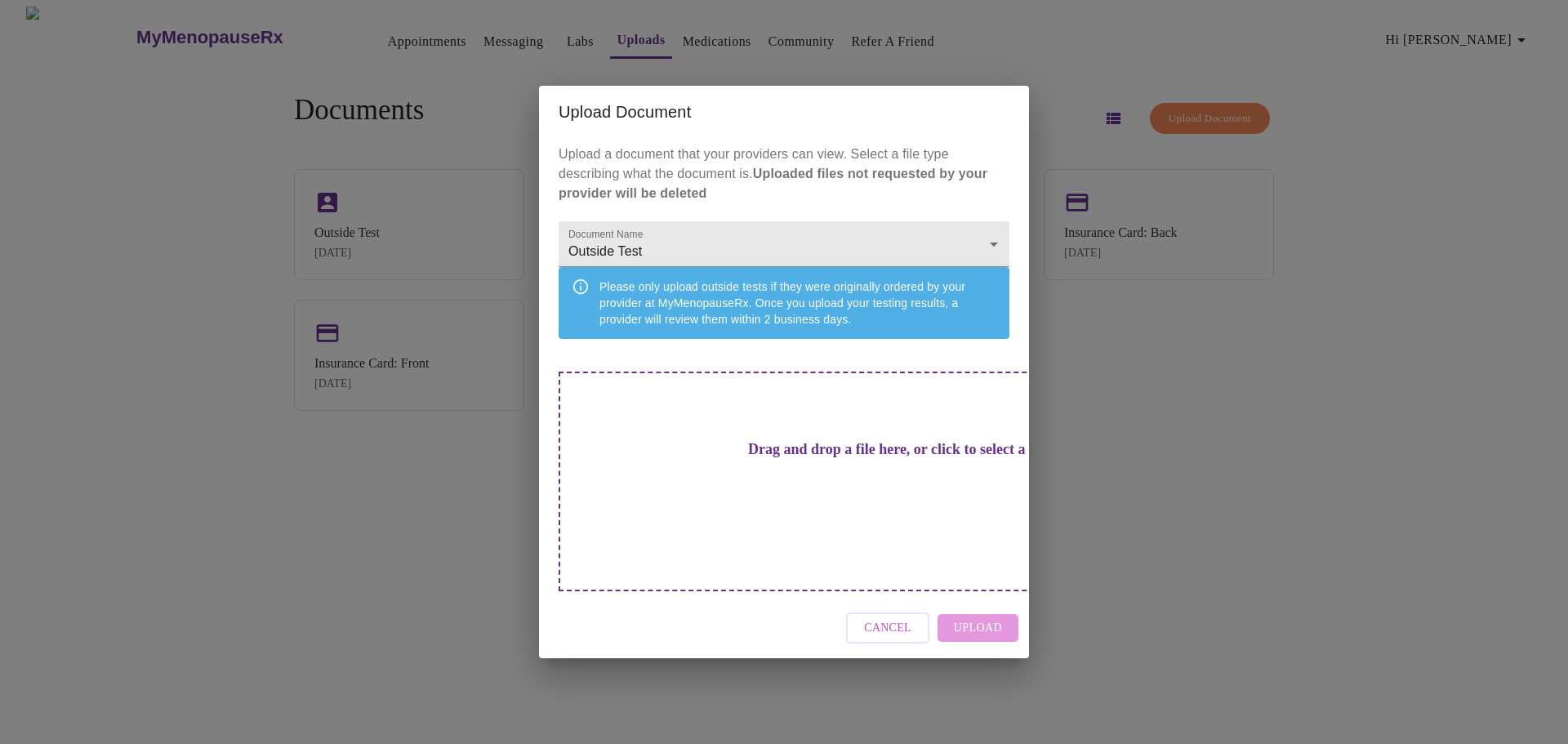
click at [891, 459] on h3 "Drag and drop a file here, or click to select a file" at bounding box center [899, 449] width 451 height 17
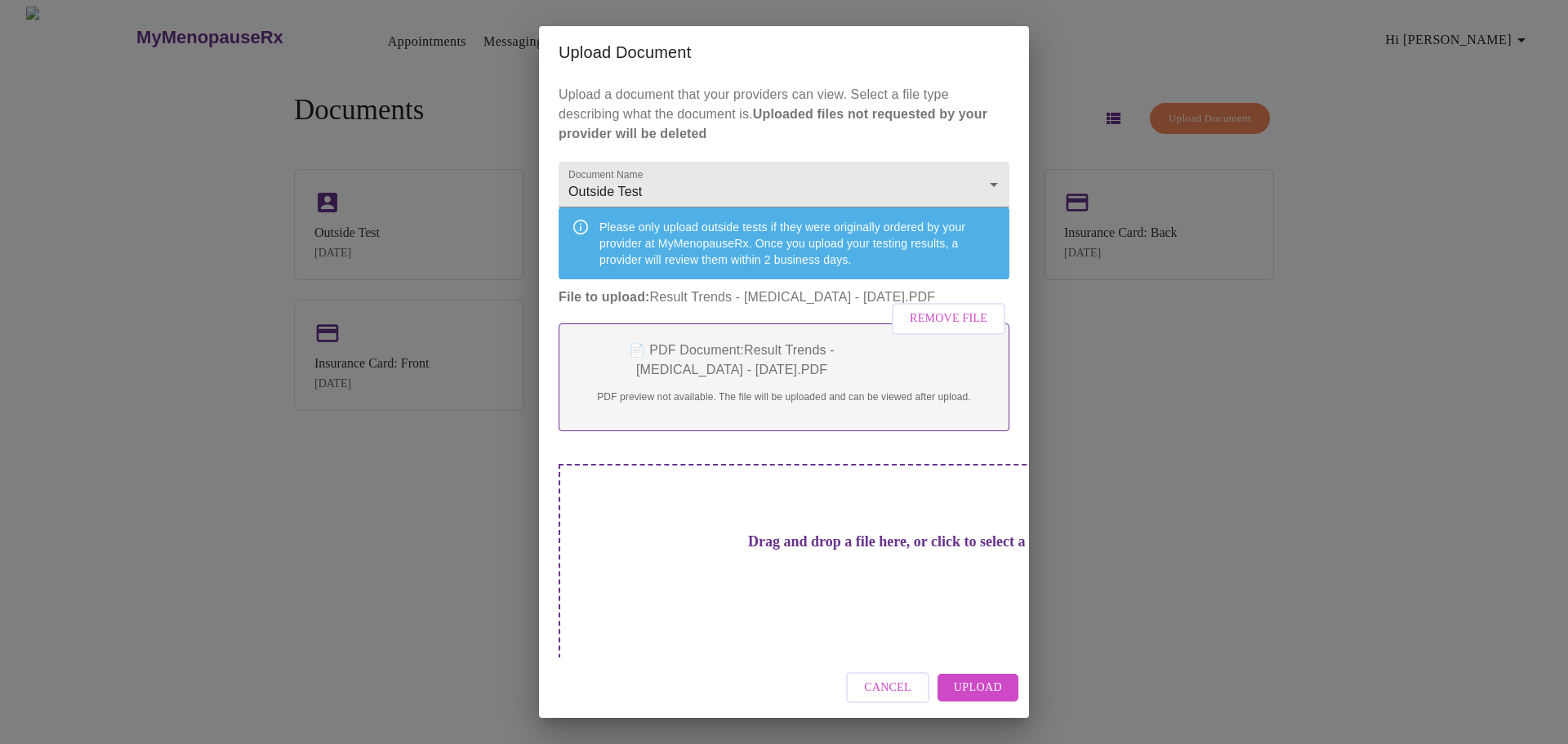
click at [1000, 678] on span "Upload" at bounding box center [978, 688] width 48 height 21
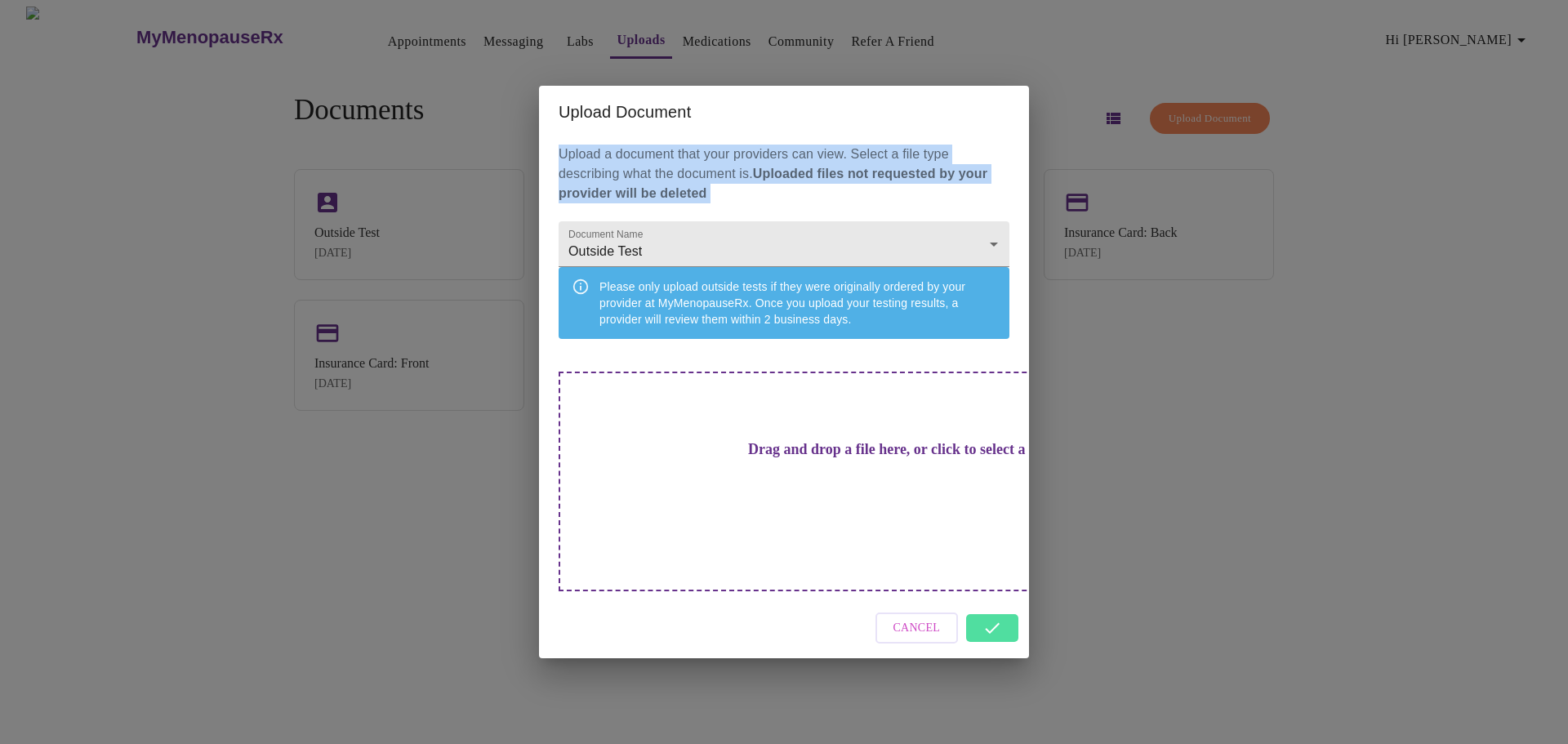
drag, startPoint x: 872, startPoint y: 125, endPoint x: 872, endPoint y: 171, distance: 46.0
click at [871, 225] on div "Upload Document Upload a document that your providers can view. Select a file t…" at bounding box center [784, 372] width 490 height 573
click at [968, 48] on div "Upload Document Upload a document that your providers can view. Select a file t…" at bounding box center [784, 372] width 1568 height 744
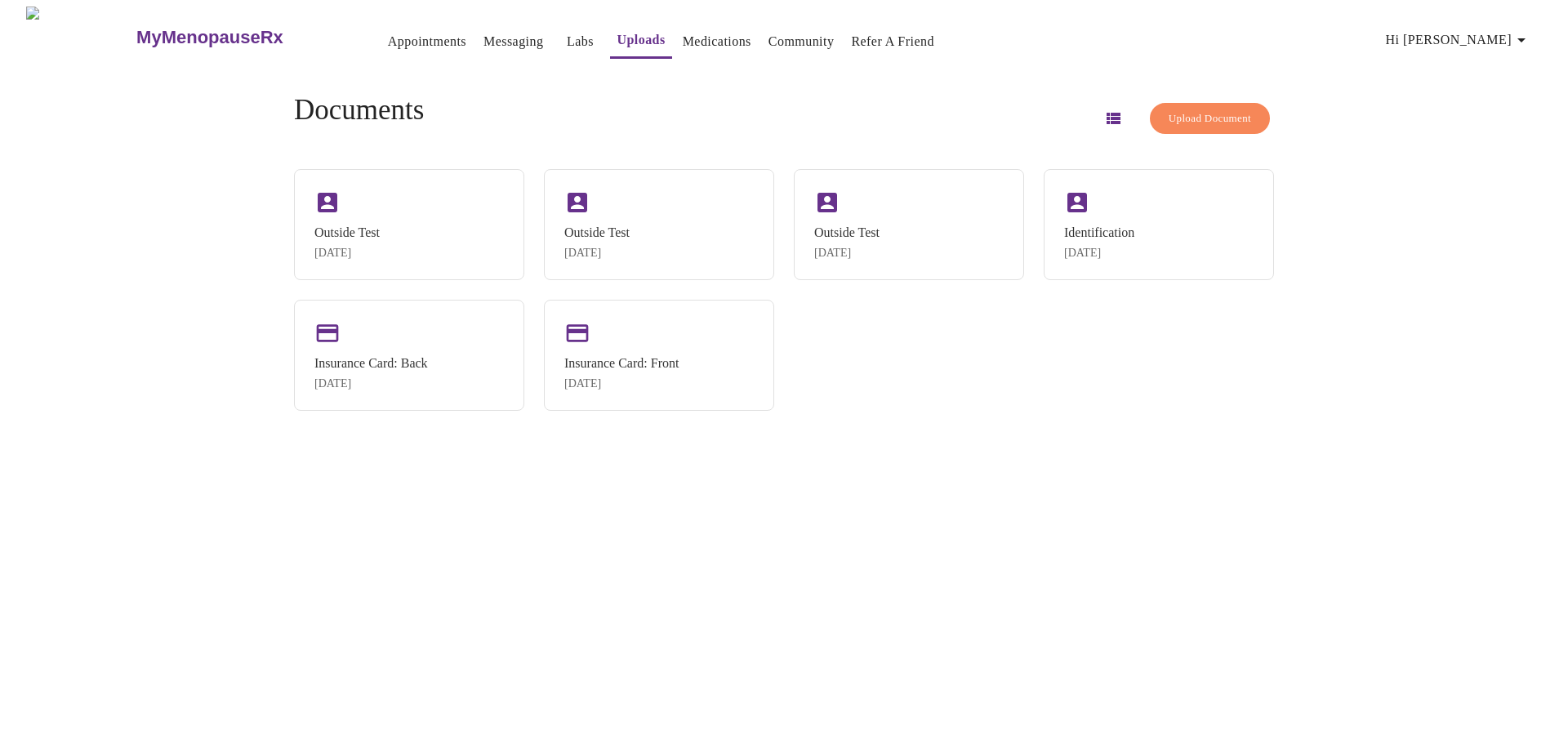
click at [1190, 110] on span "Upload Document" at bounding box center [1209, 119] width 82 height 19
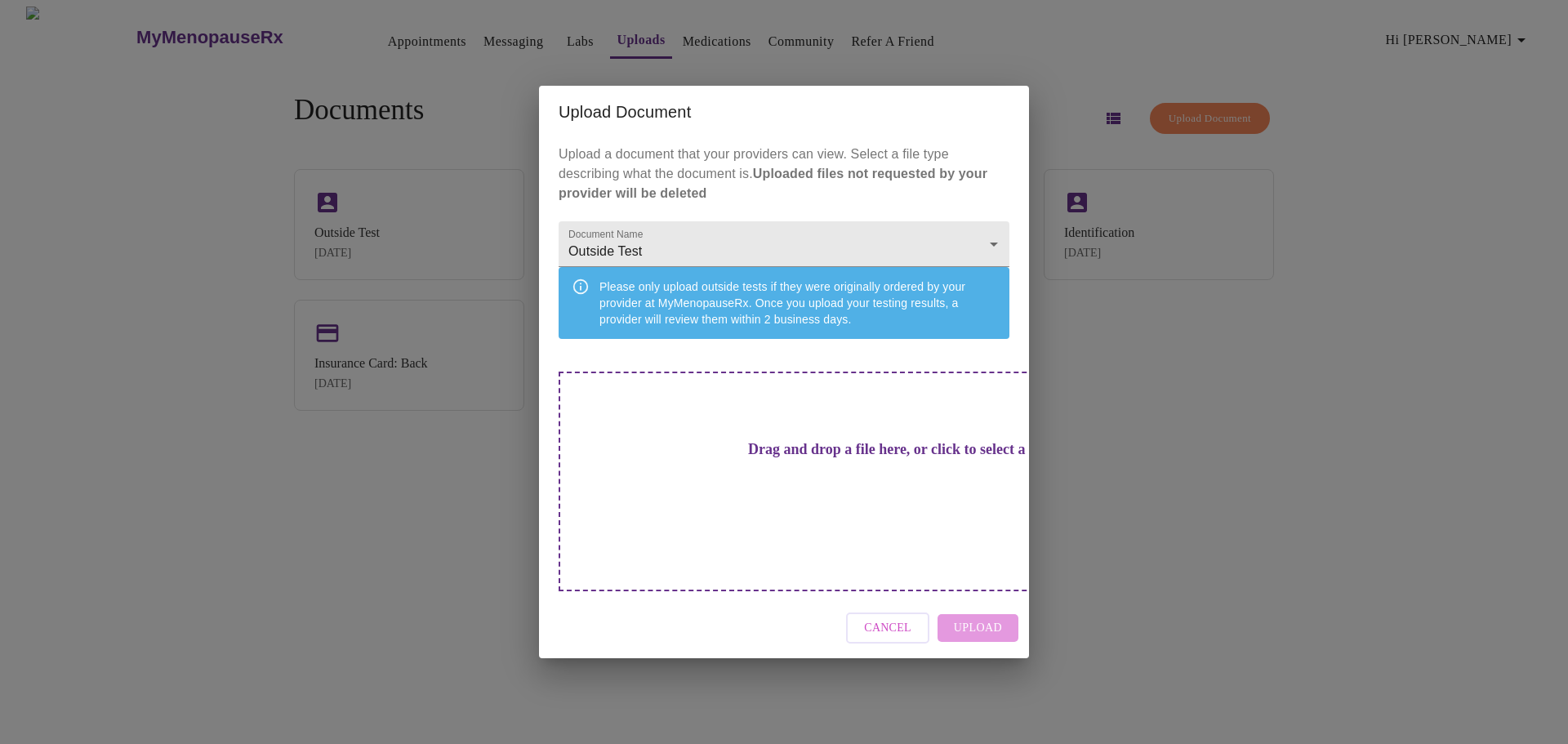
click at [881, 459] on h3 "Drag and drop a file here, or click to select a file" at bounding box center [899, 449] width 451 height 17
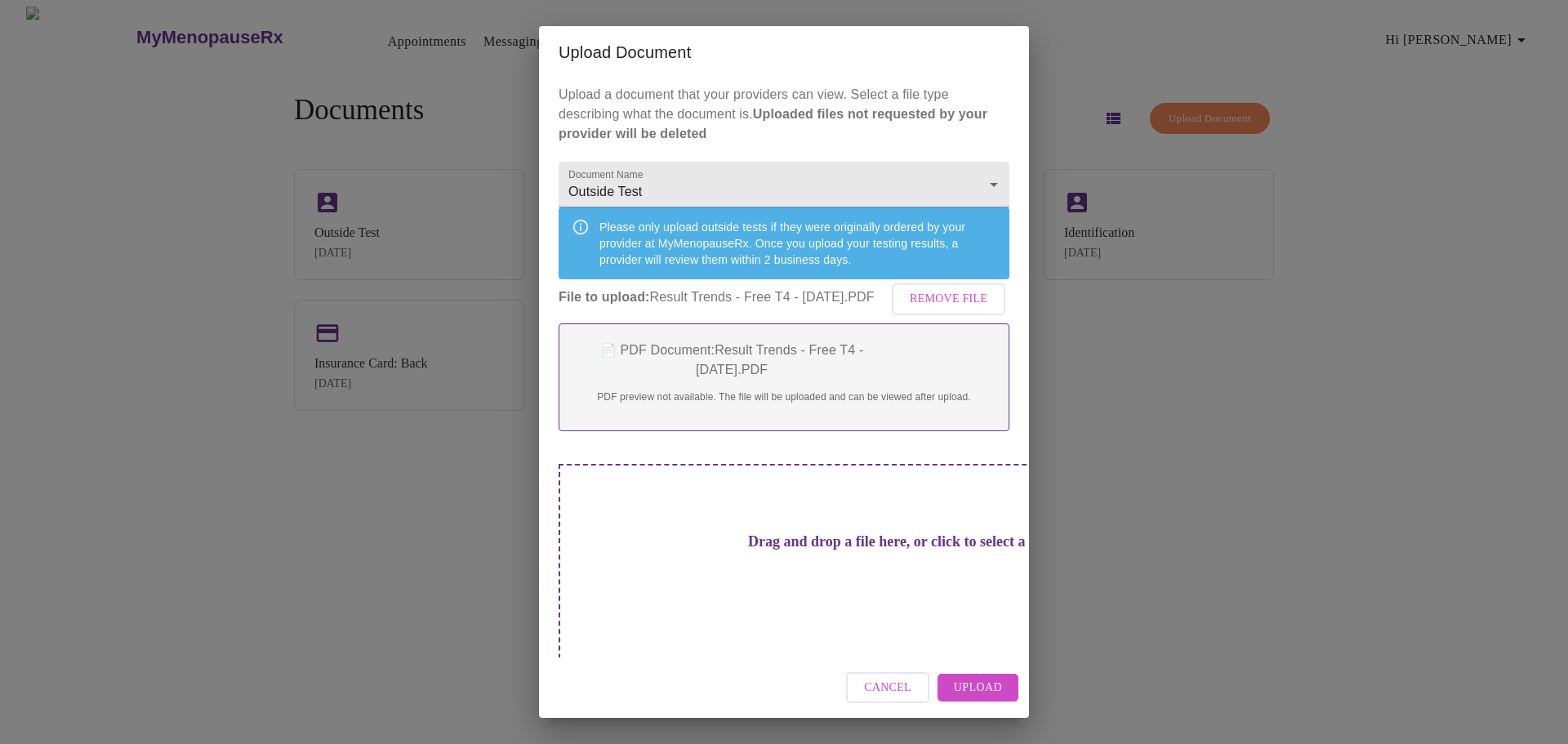
click at [950, 687] on button "Upload" at bounding box center [978, 688] width 81 height 28
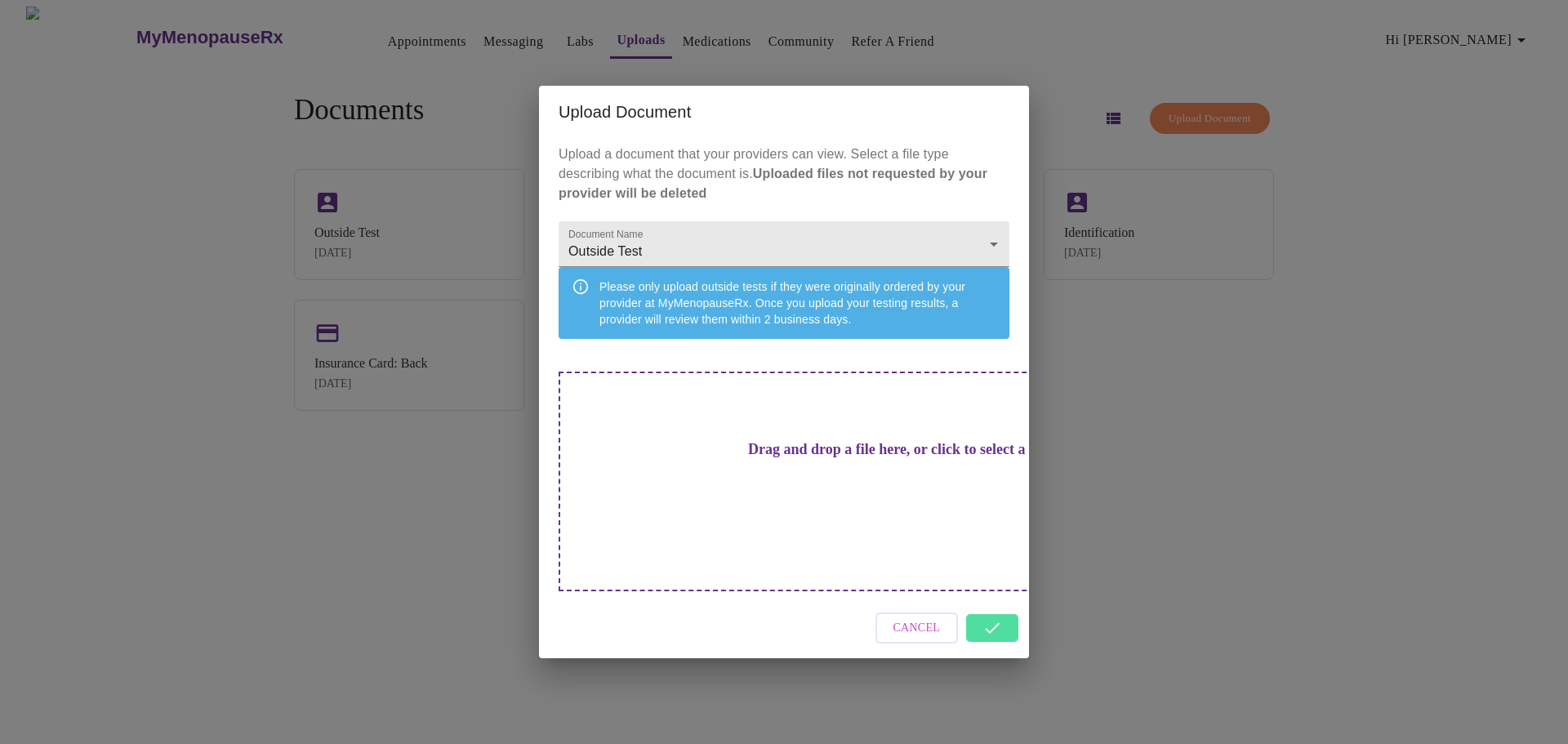
click at [854, 499] on div "Drag and drop a file here, or click to select a file" at bounding box center [898, 482] width 679 height 220
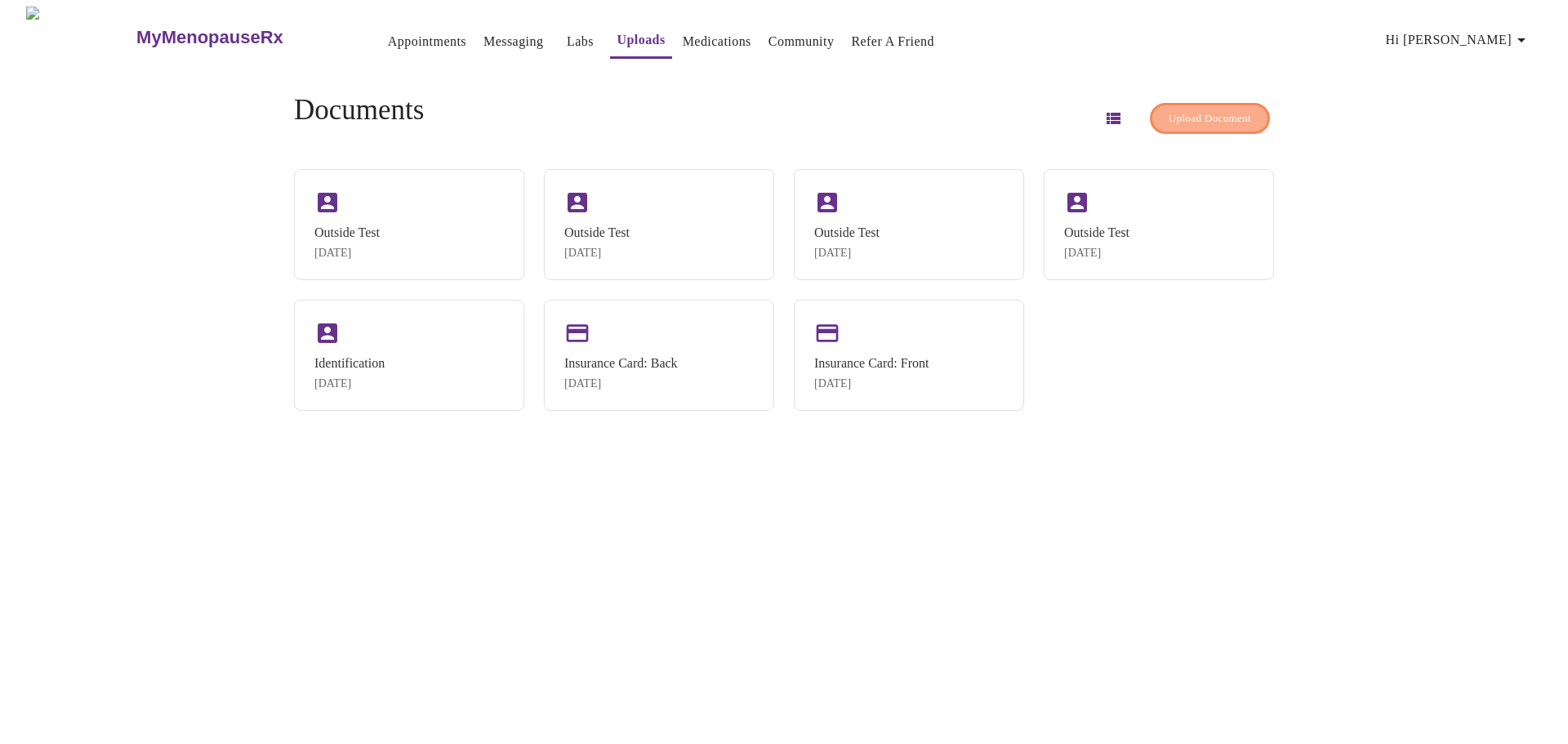
click at [1193, 110] on span "Upload Document" at bounding box center [1209, 119] width 82 height 19
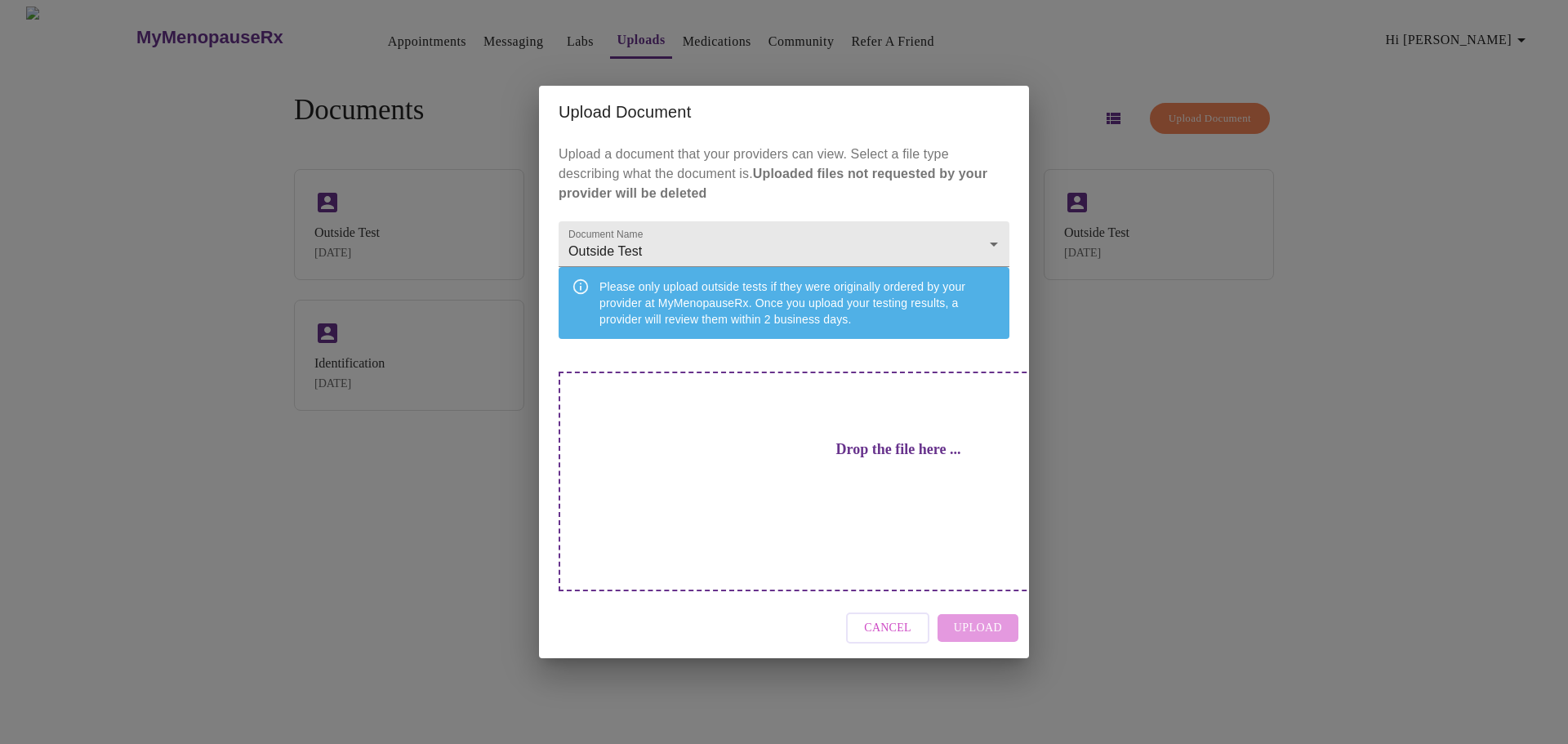
click at [893, 487] on div "Drop the file here ..." at bounding box center [898, 482] width 679 height 220
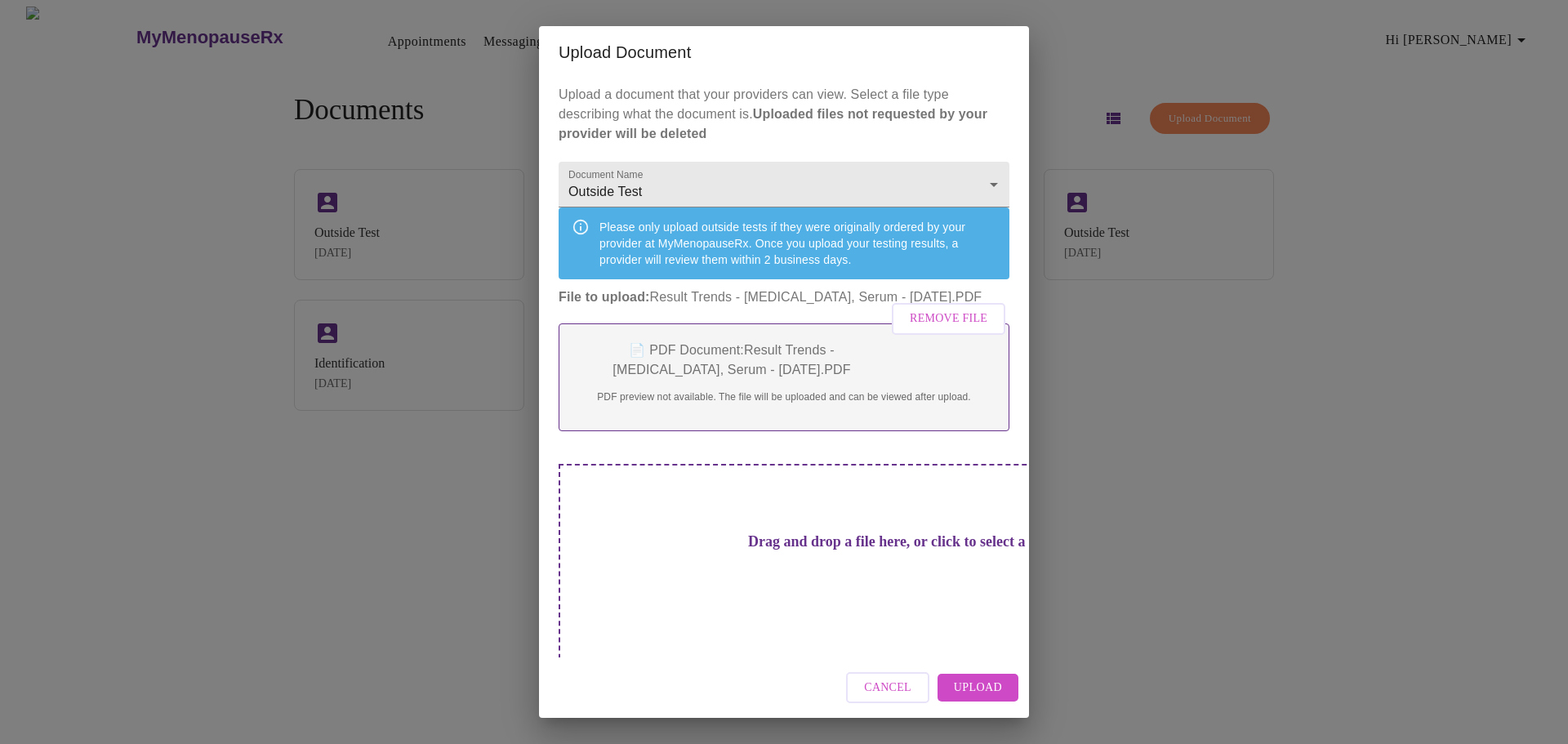
click at [976, 674] on button "Upload" at bounding box center [978, 688] width 81 height 28
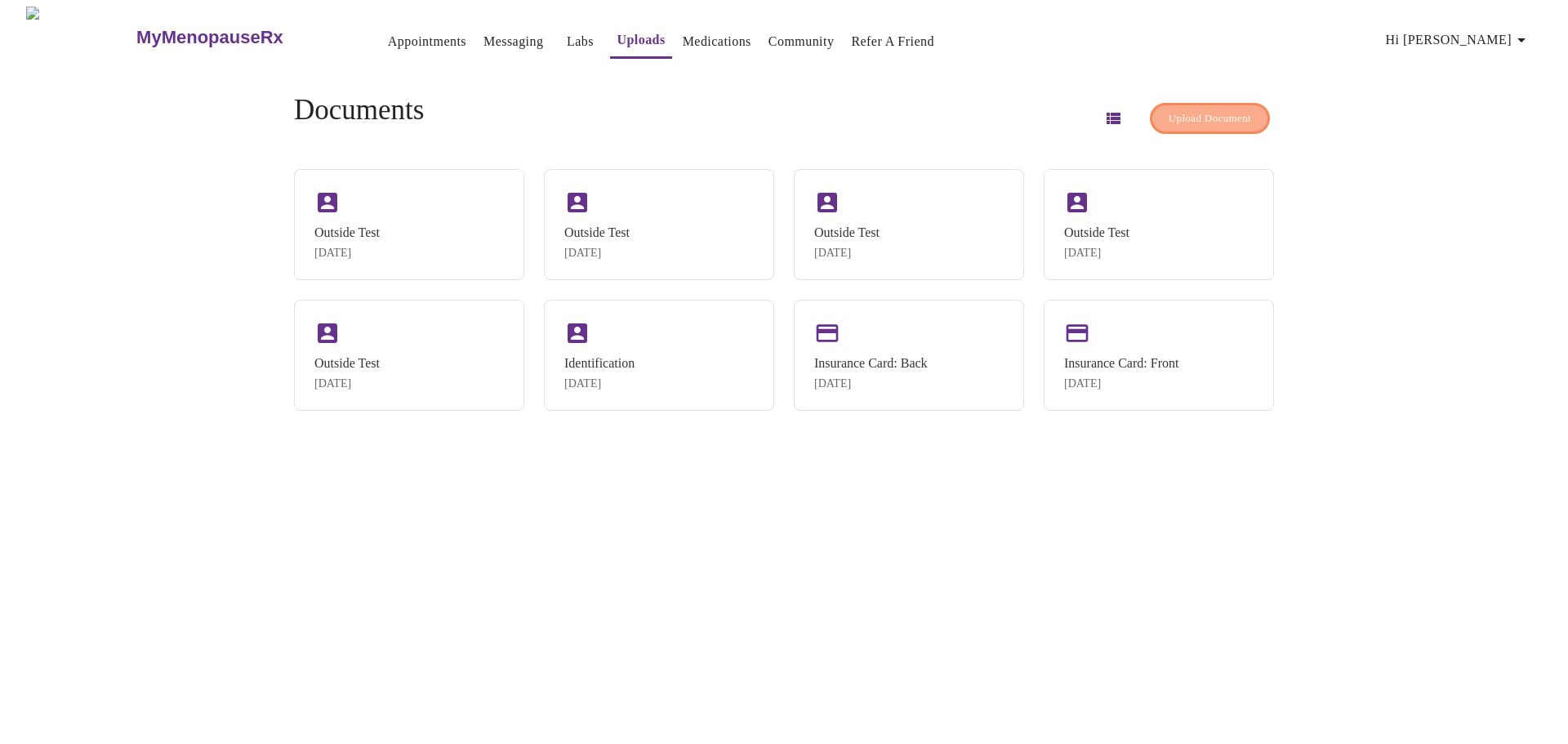
click at [1199, 110] on span "Upload Document" at bounding box center [1209, 119] width 82 height 19
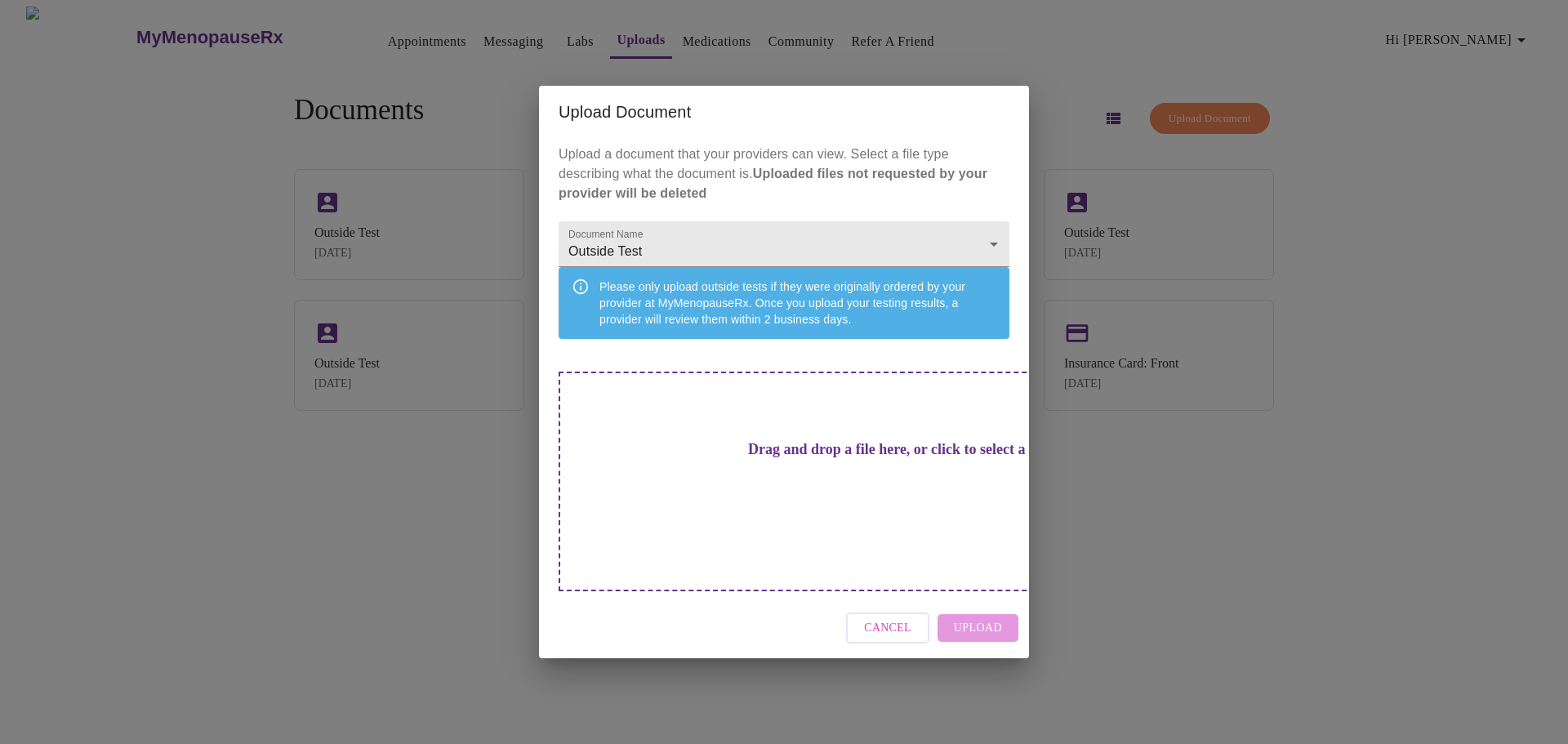
click at [979, 603] on div "Cancel Upload" at bounding box center [784, 628] width 490 height 62
click at [956, 488] on div "Drag and drop a file here, or click to select a file" at bounding box center [898, 482] width 679 height 220
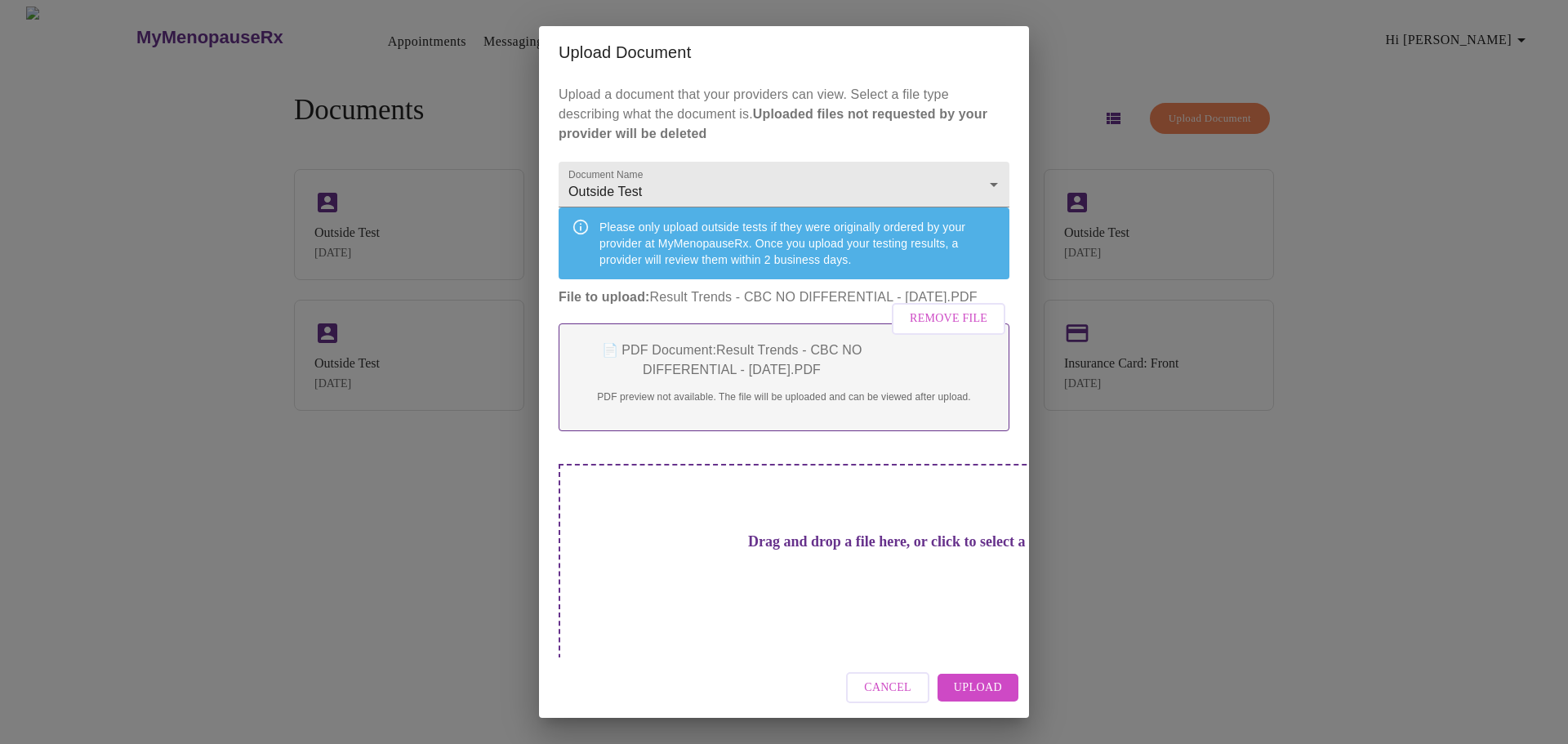
click at [985, 681] on span "Upload" at bounding box center [978, 688] width 48 height 21
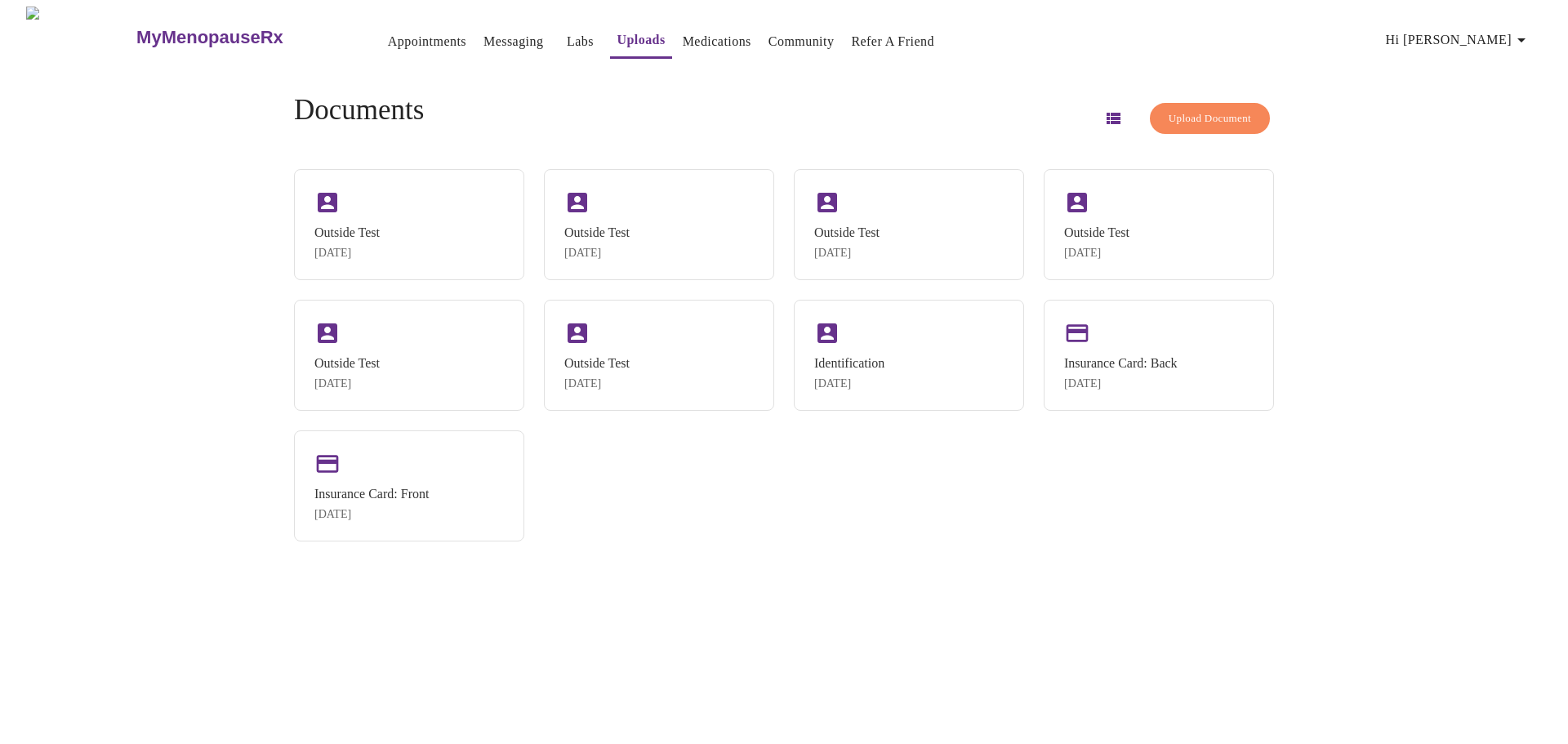
click at [1190, 113] on span "Upload Document" at bounding box center [1209, 119] width 82 height 19
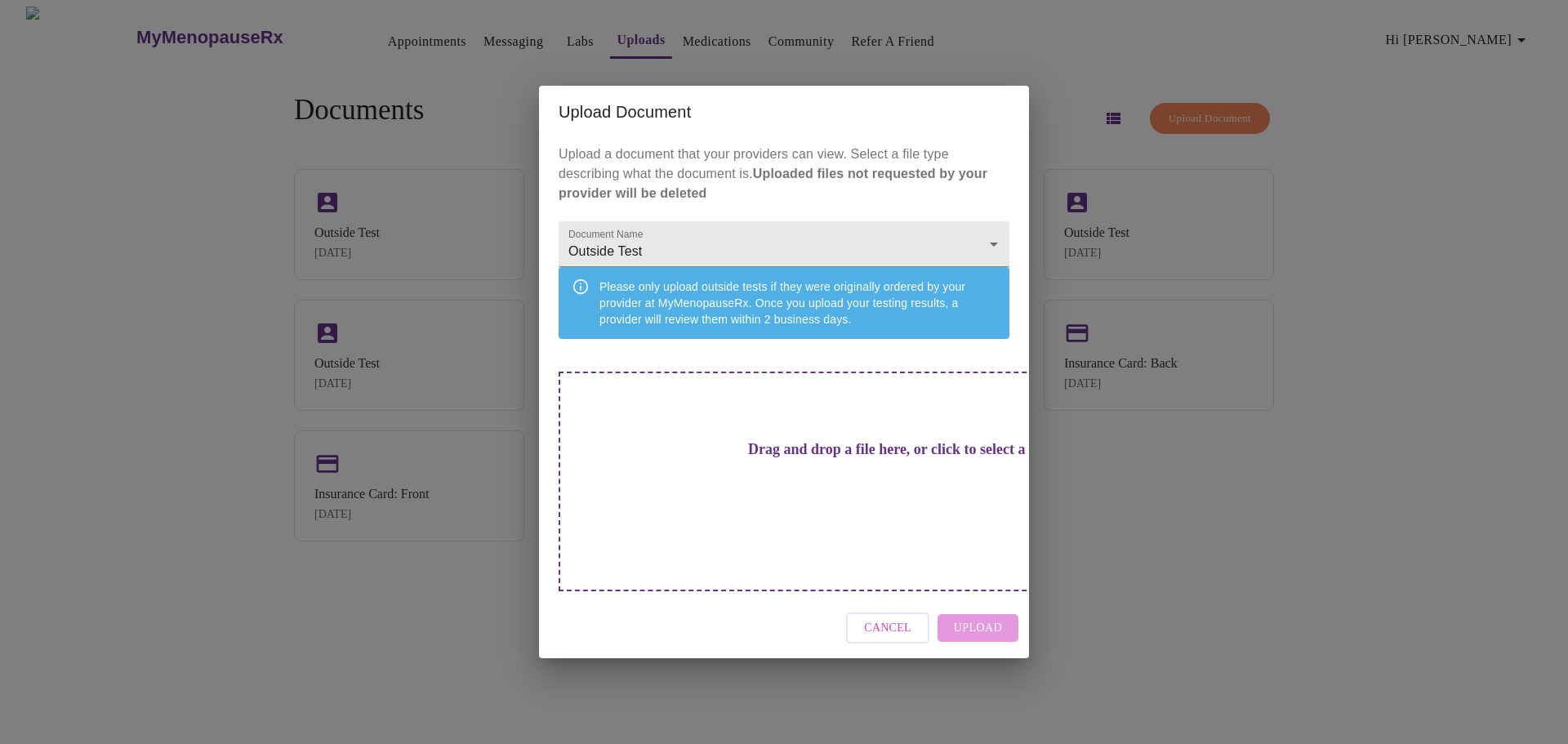
click at [876, 508] on div "Drag and drop a file here, or click to select a file" at bounding box center [898, 482] width 679 height 220
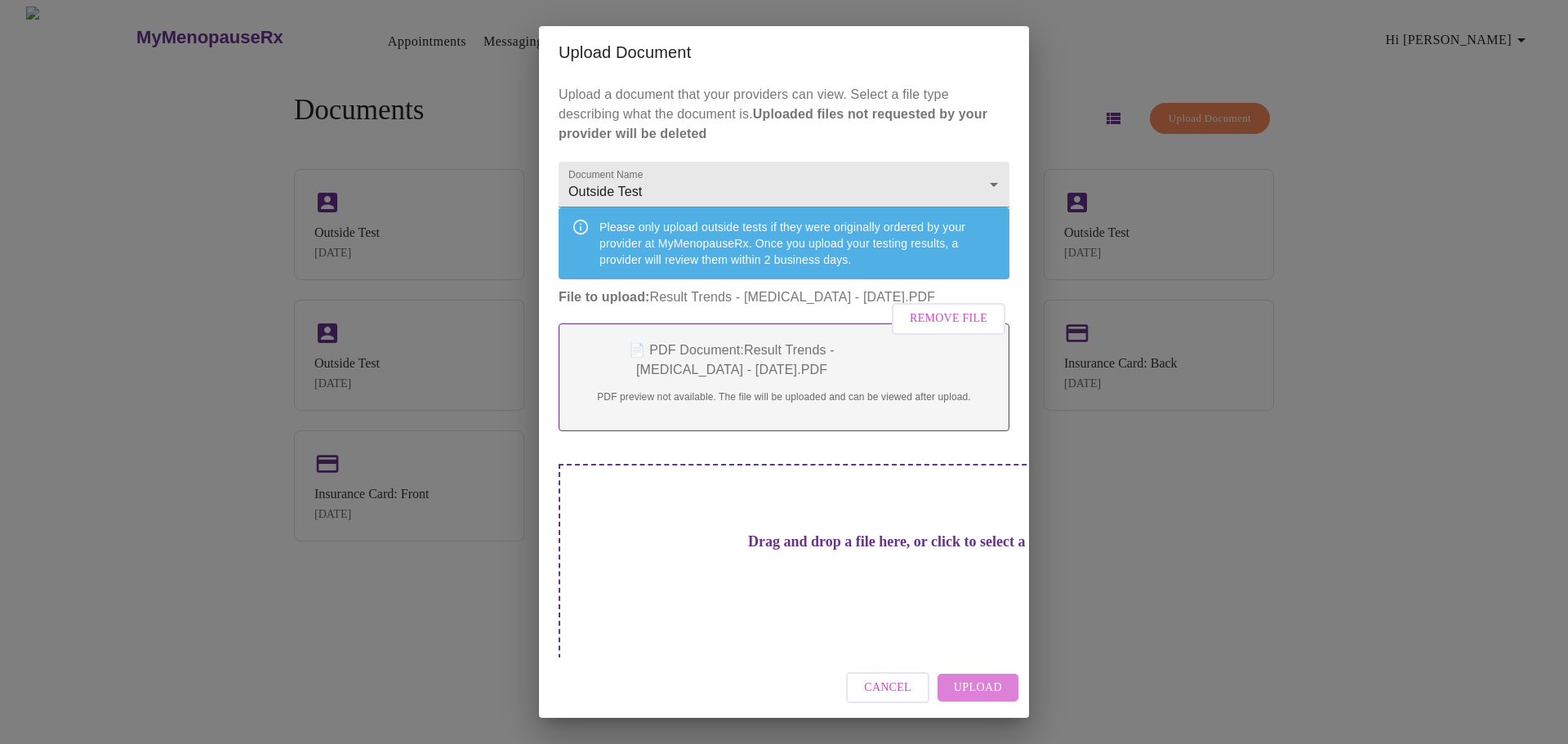
click at [985, 682] on span "Upload" at bounding box center [978, 688] width 48 height 21
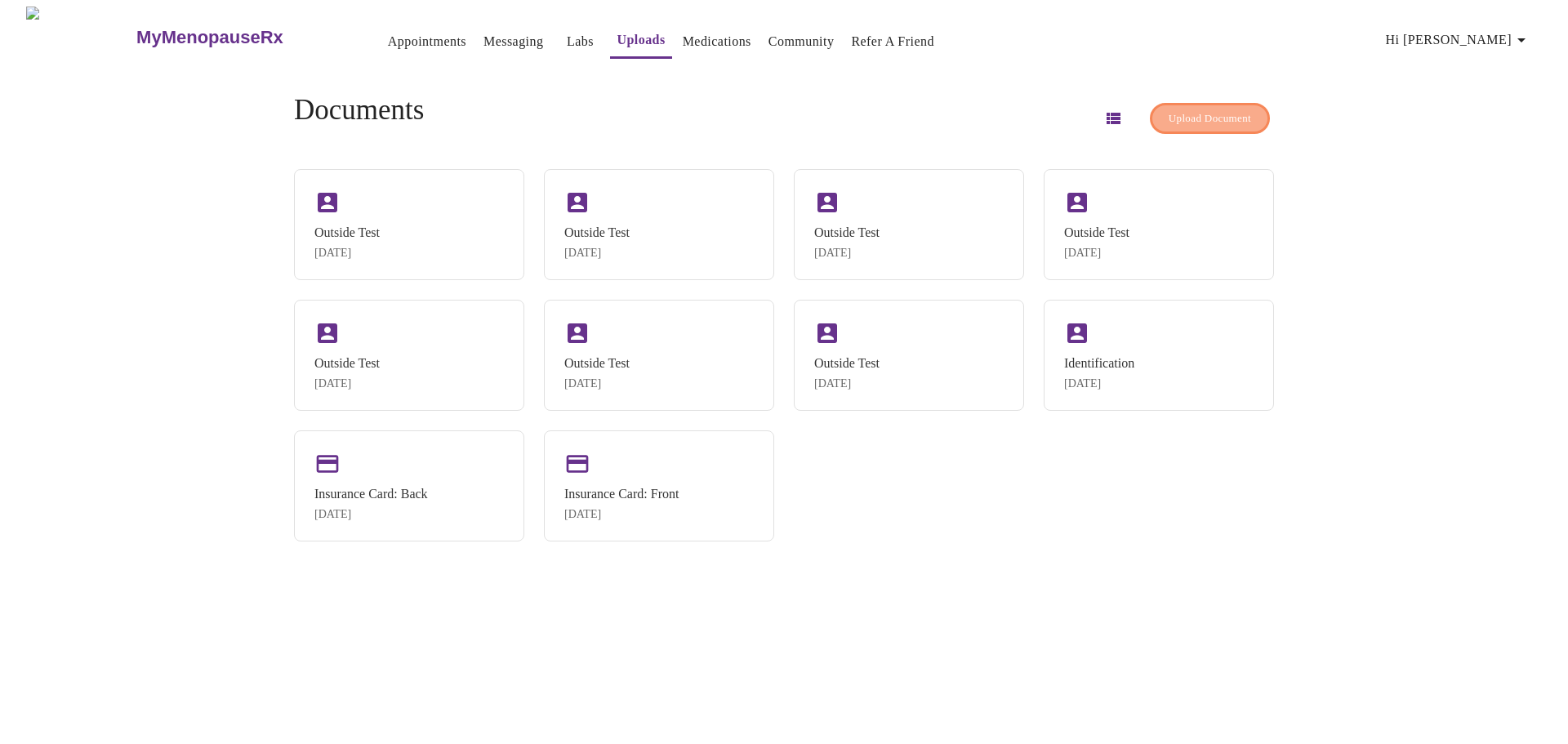
click at [1203, 103] on button "Upload Document" at bounding box center [1210, 119] width 120 height 32
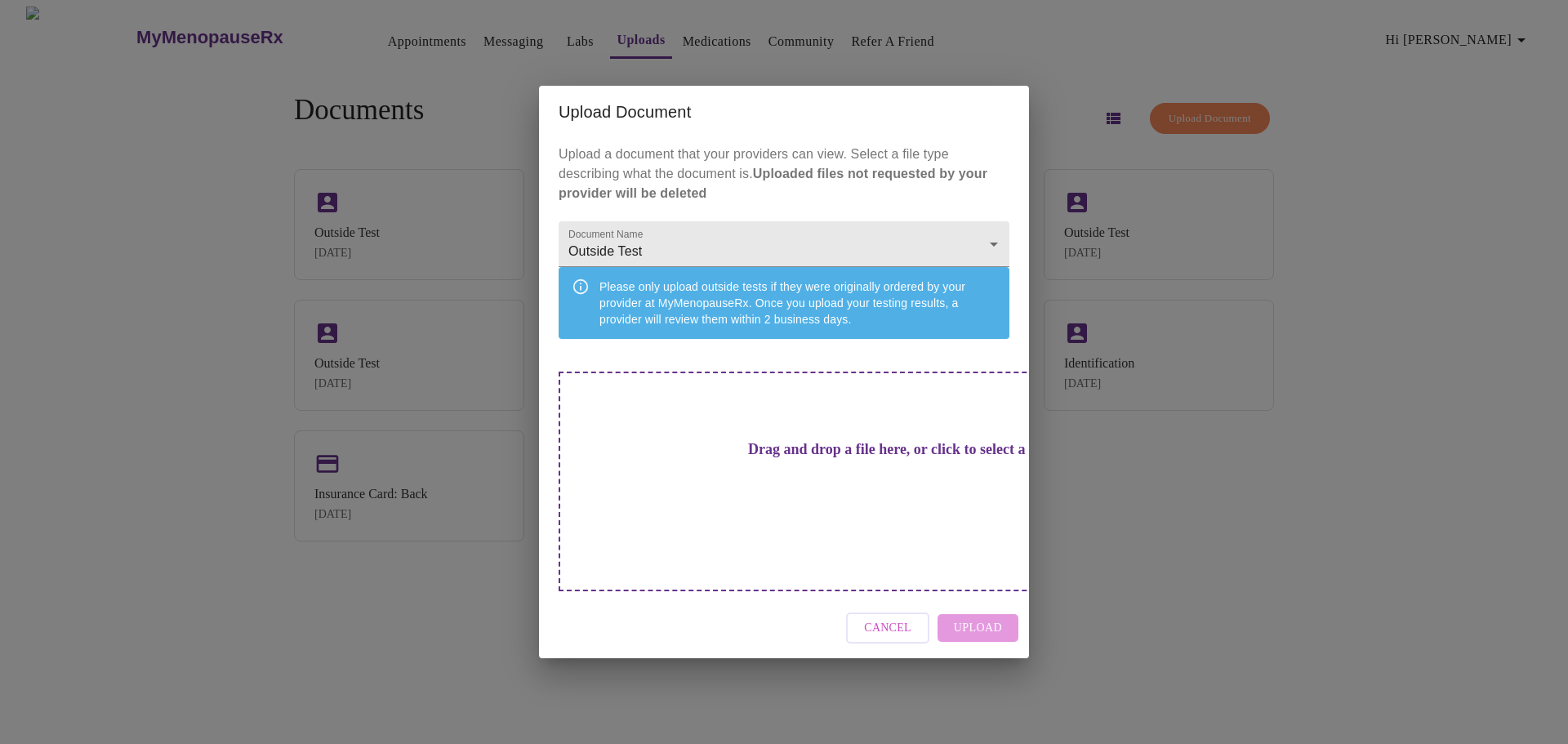
click at [914, 517] on div "Drag and drop a file here, or click to select a file" at bounding box center [898, 482] width 679 height 220
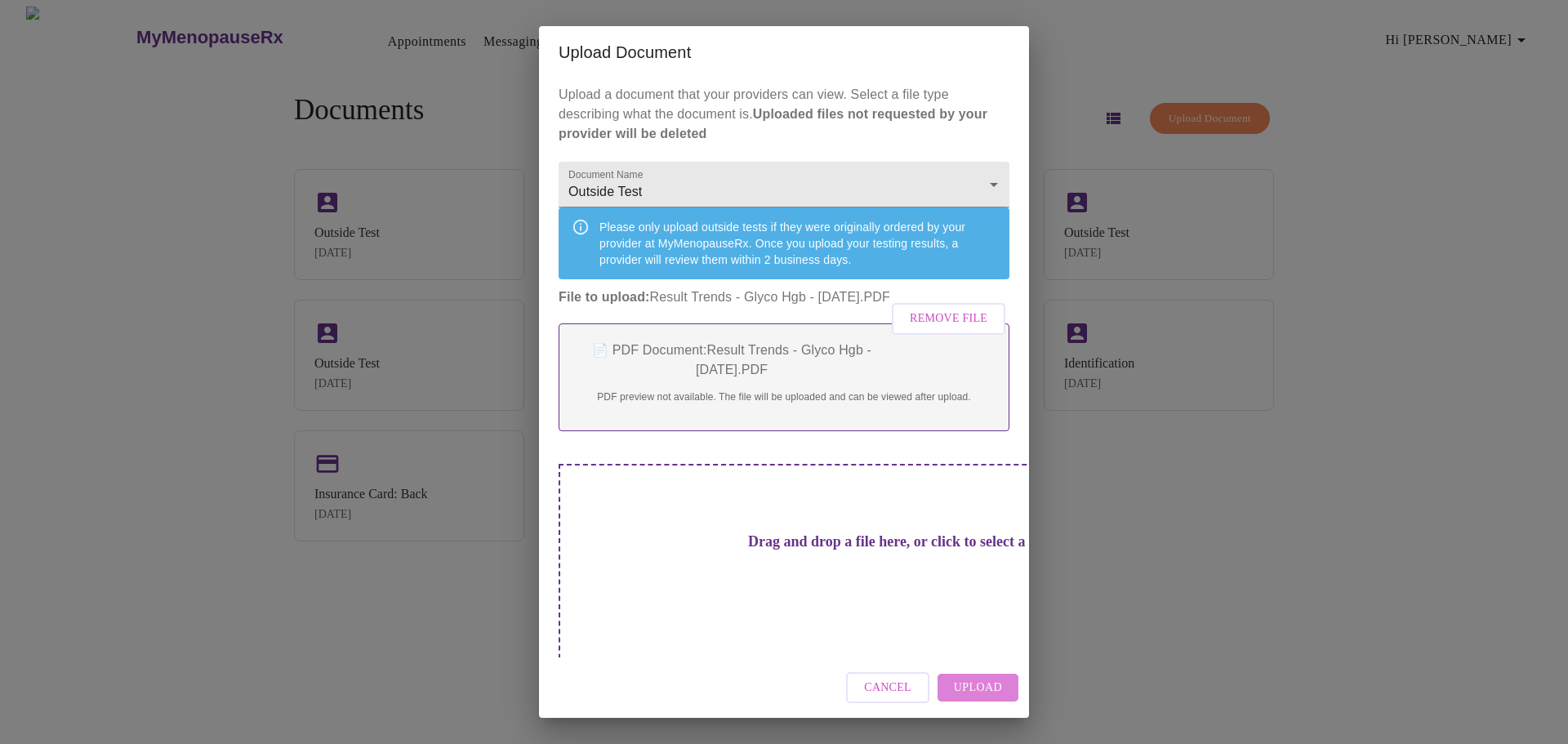
click at [991, 684] on span "Upload" at bounding box center [978, 688] width 48 height 21
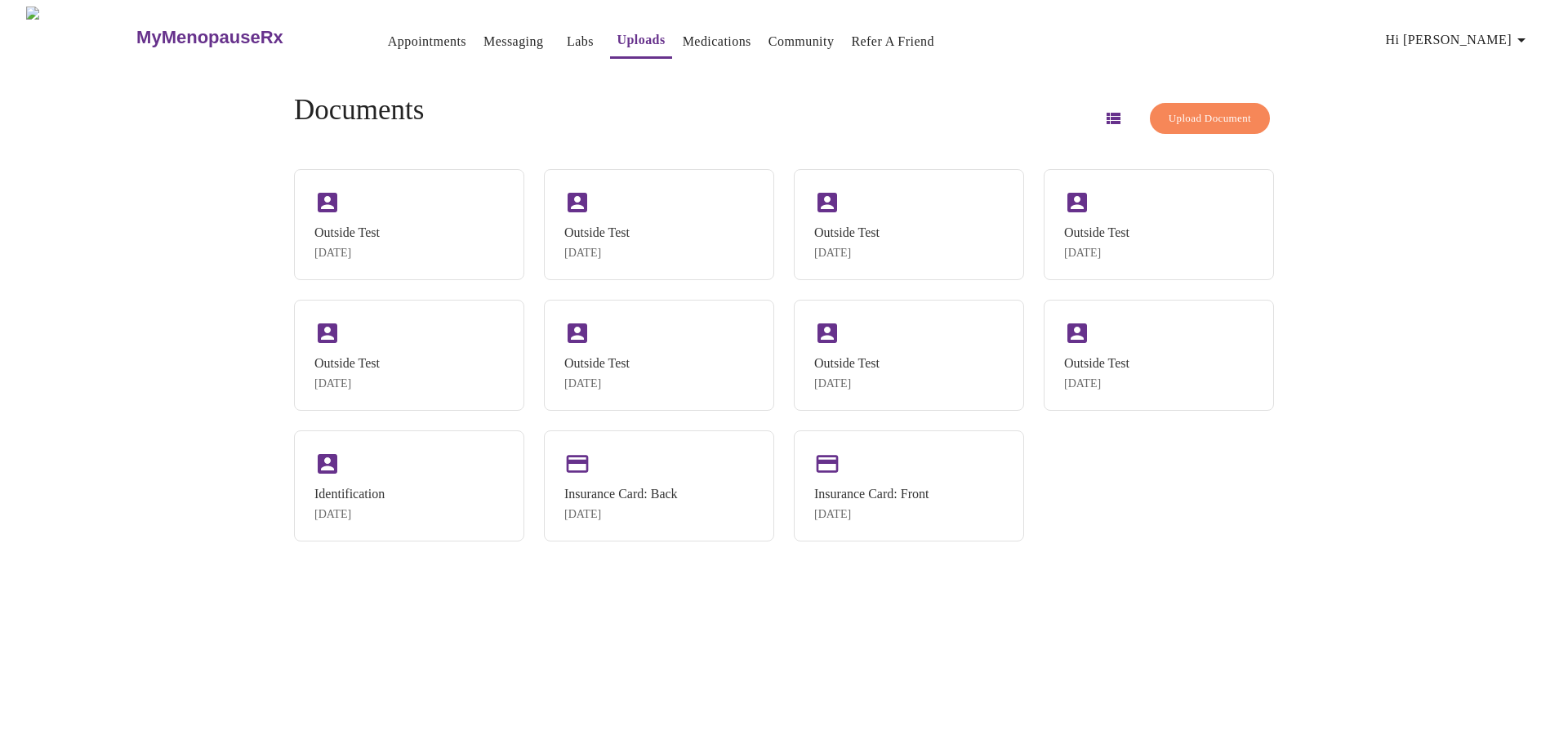
click at [1217, 115] on span "Upload Document" at bounding box center [1209, 119] width 82 height 19
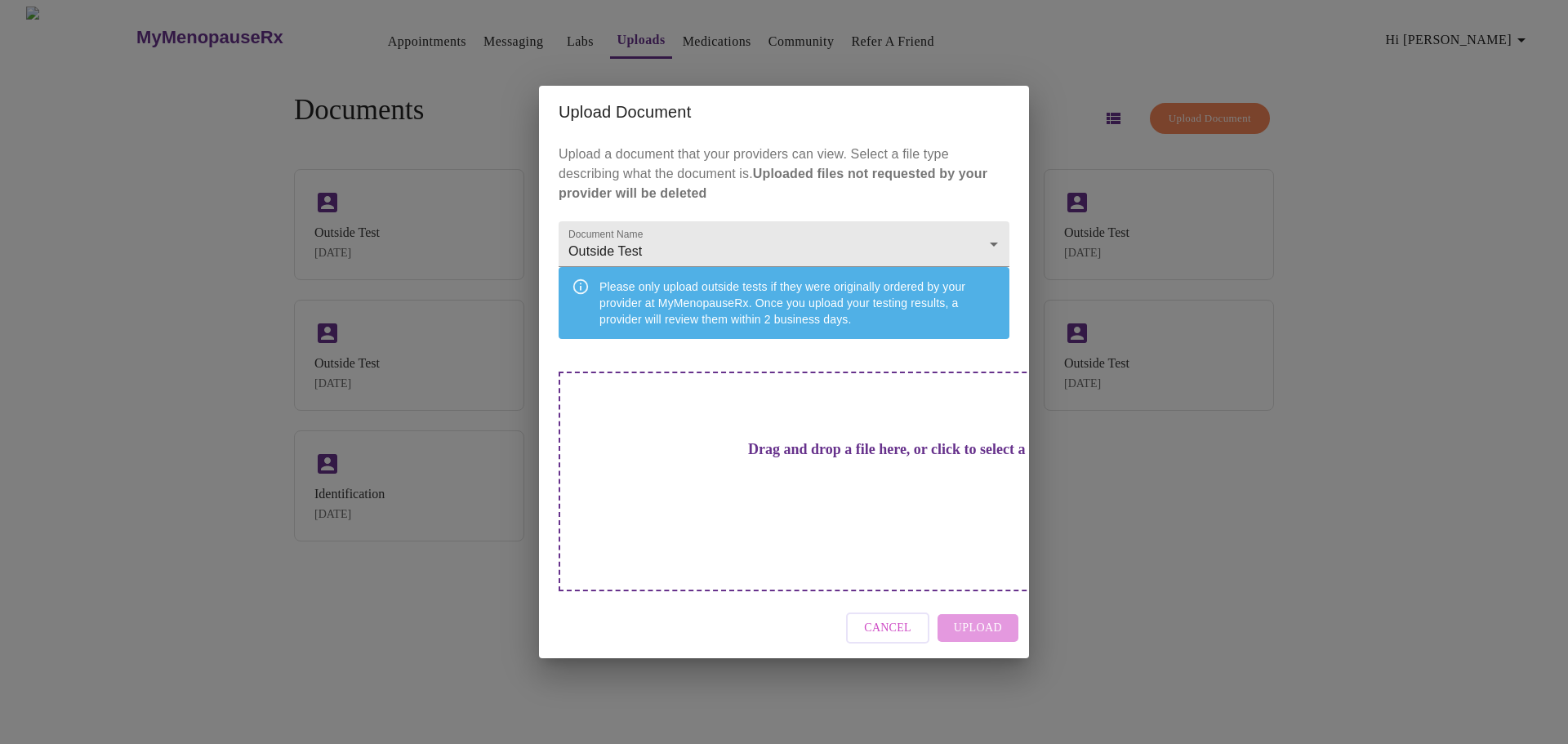
click at [925, 475] on div "Drag and drop a file here, or click to select a file" at bounding box center [898, 482] width 679 height 220
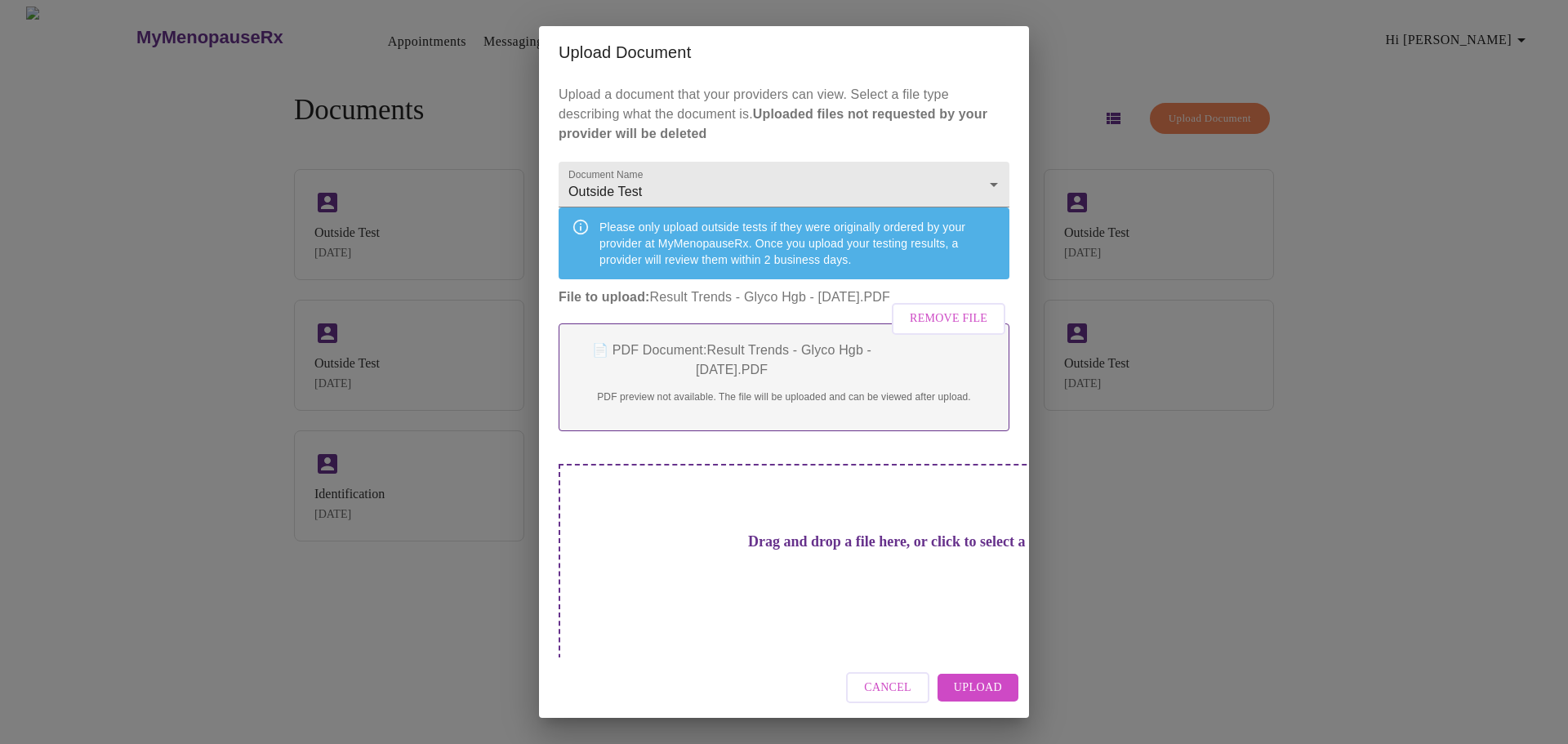
click at [969, 678] on span "Upload" at bounding box center [978, 688] width 48 height 21
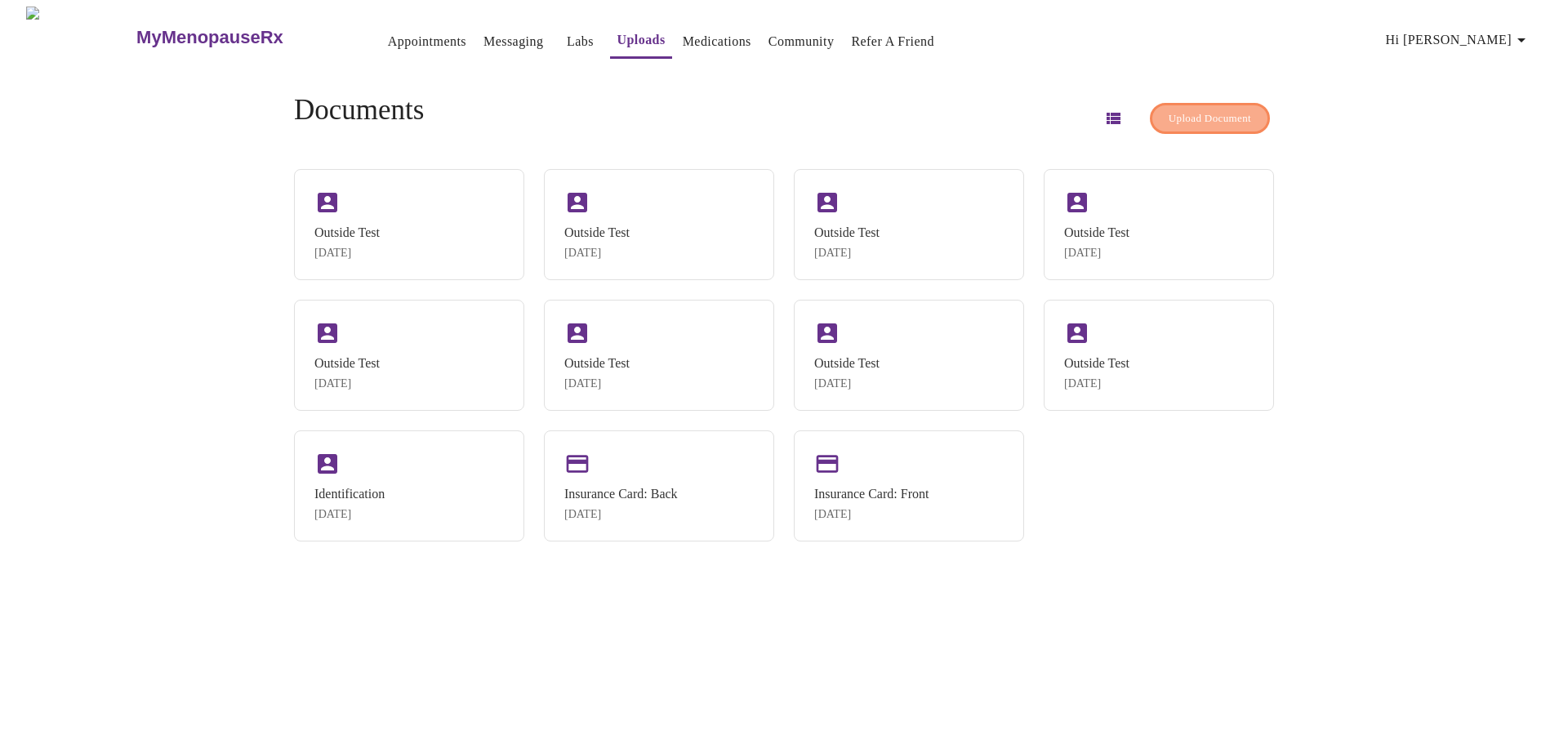
click at [1203, 113] on span "Upload Document" at bounding box center [1209, 119] width 82 height 19
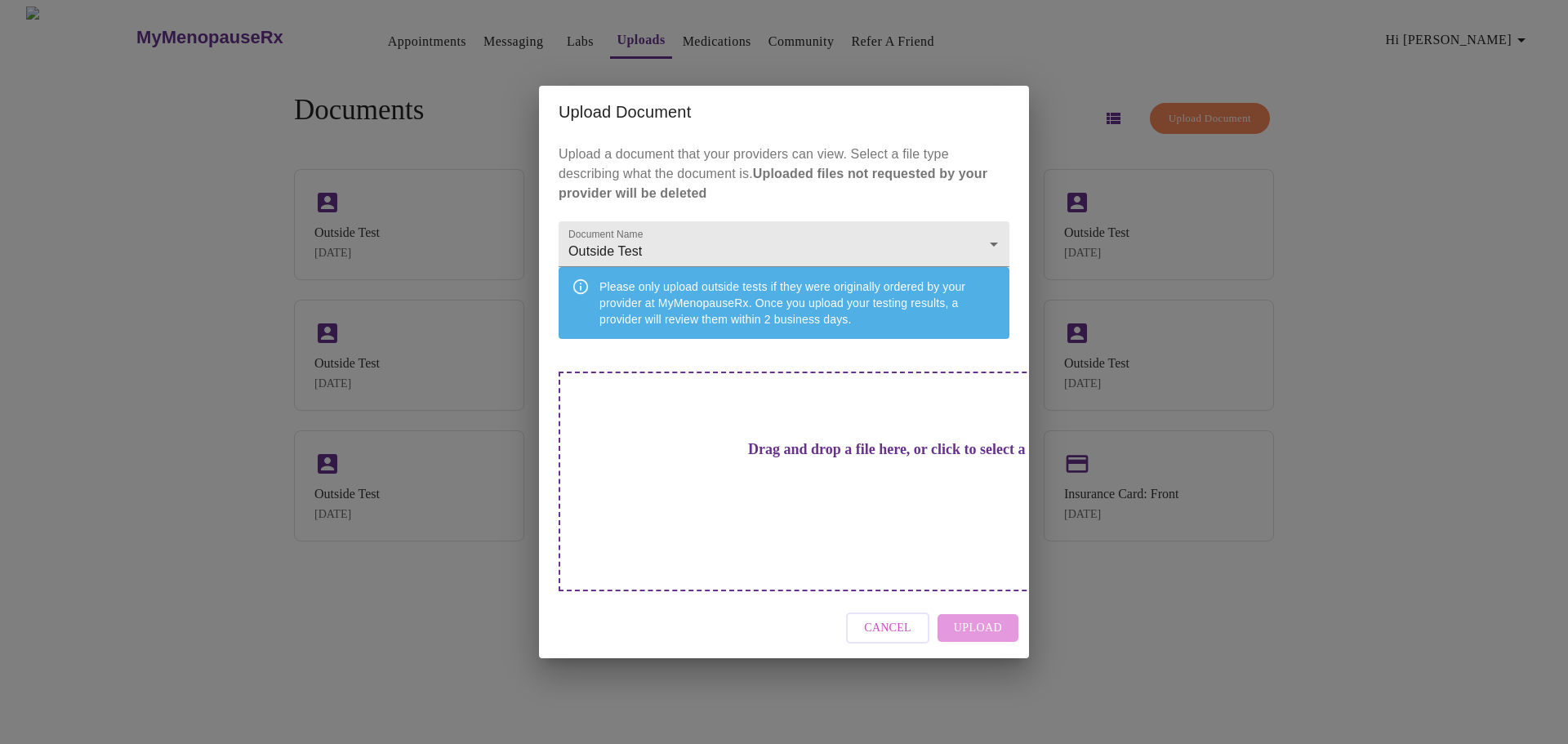
click at [946, 479] on div "Drag and drop a file here, or click to select a file" at bounding box center [898, 482] width 679 height 220
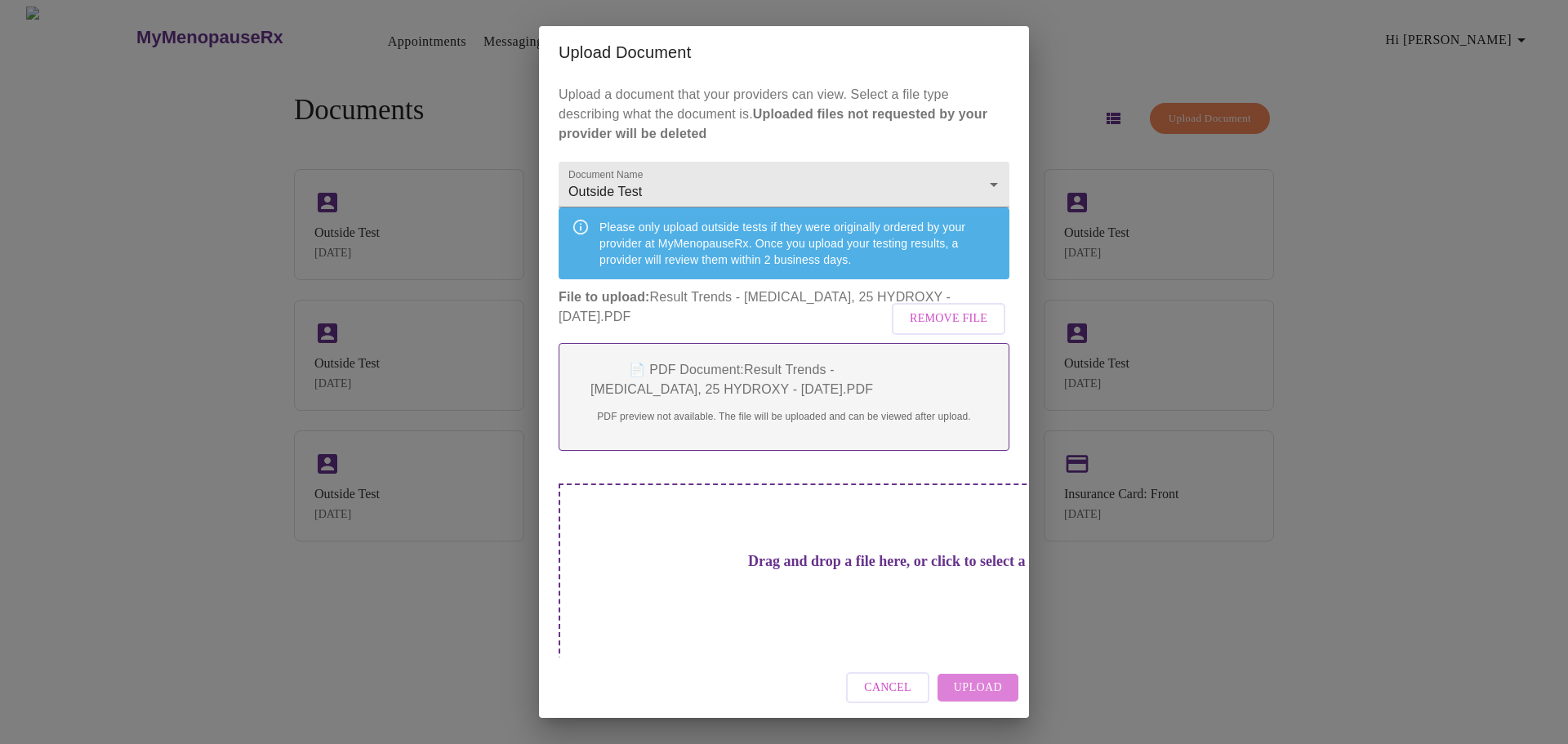
click at [985, 684] on span "Upload" at bounding box center [978, 688] width 48 height 21
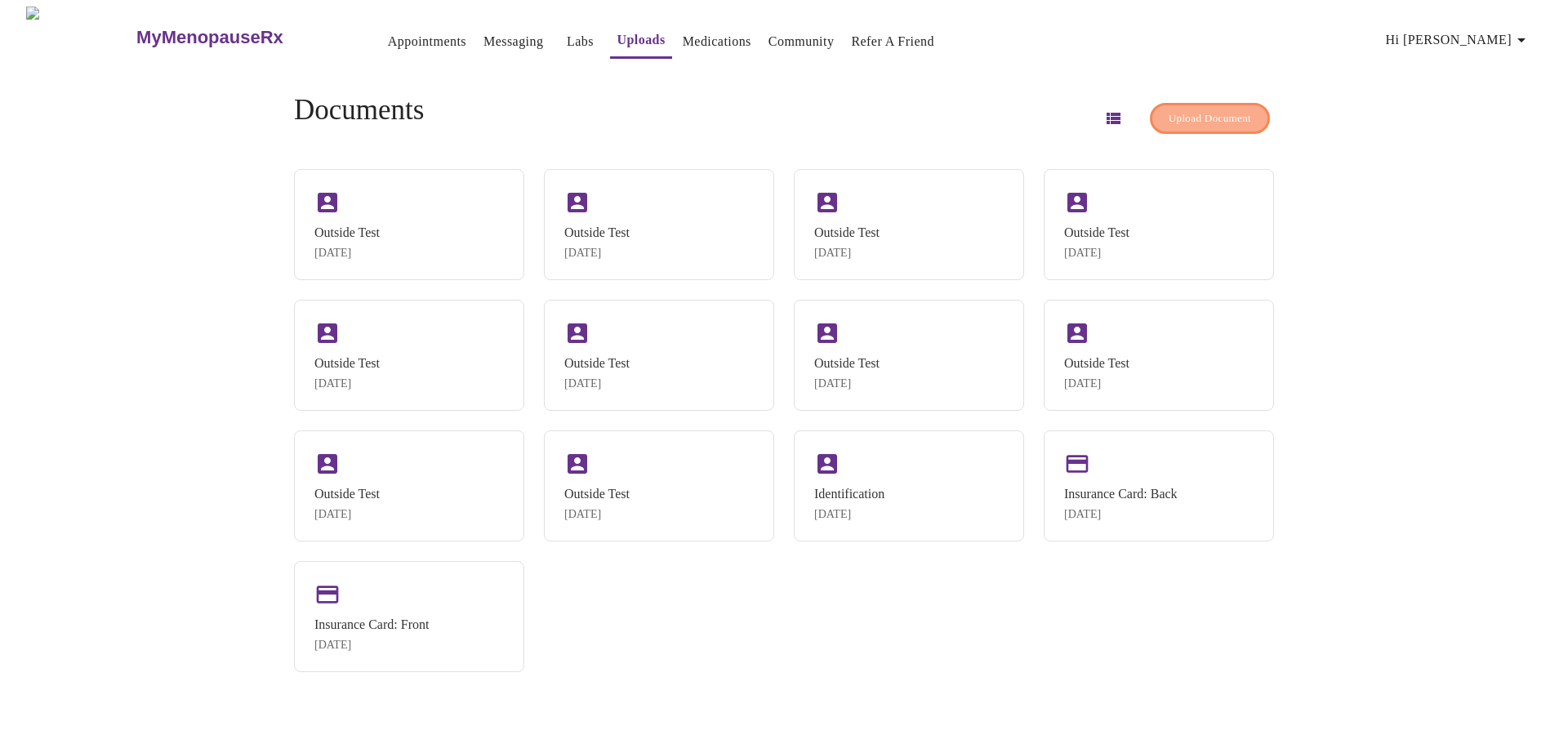
click at [1201, 110] on span "Upload Document" at bounding box center [1209, 119] width 82 height 19
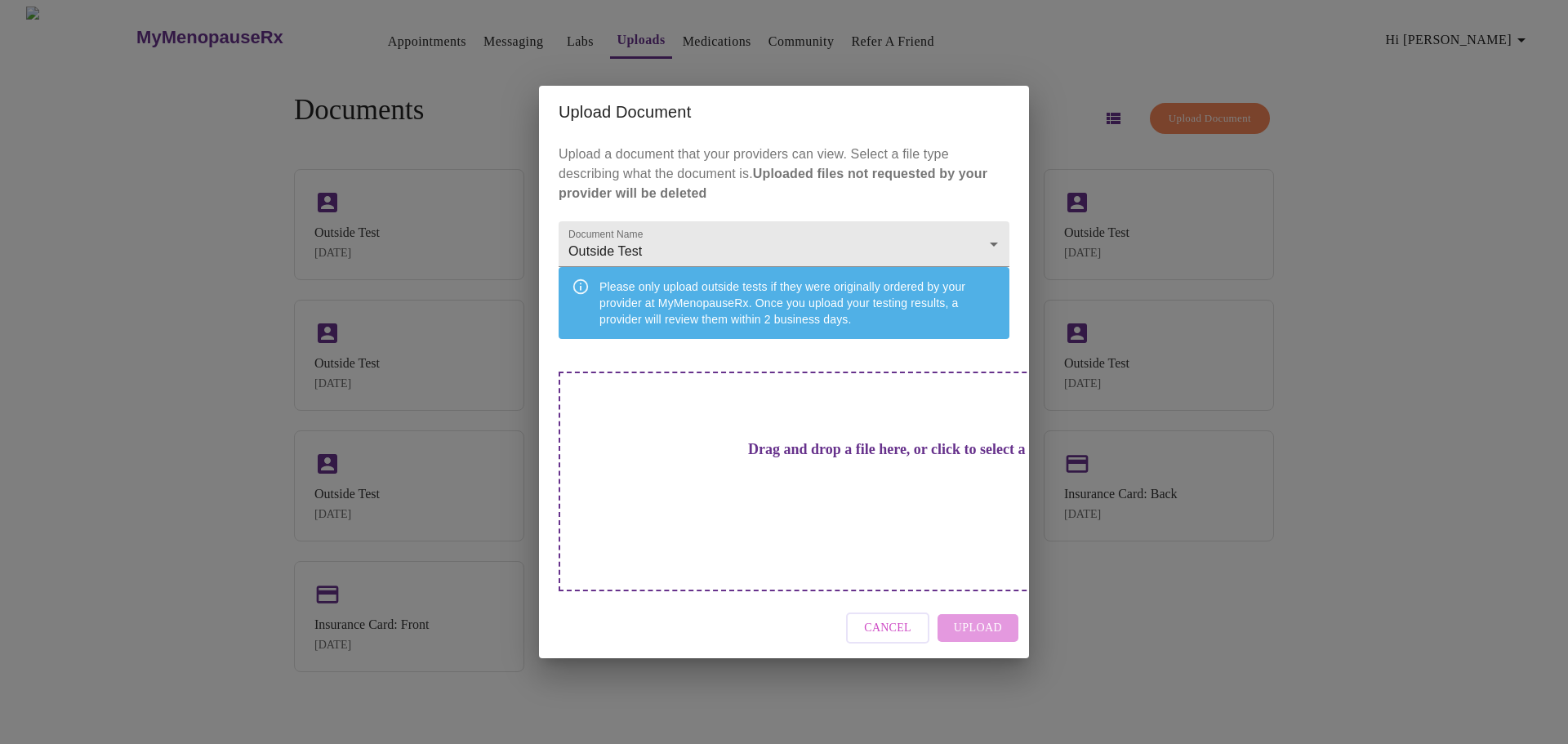
click at [858, 499] on div "Drag and drop a file here, or click to select a file" at bounding box center [898, 482] width 679 height 220
click at [901, 618] on span "Cancel" at bounding box center [887, 628] width 47 height 21
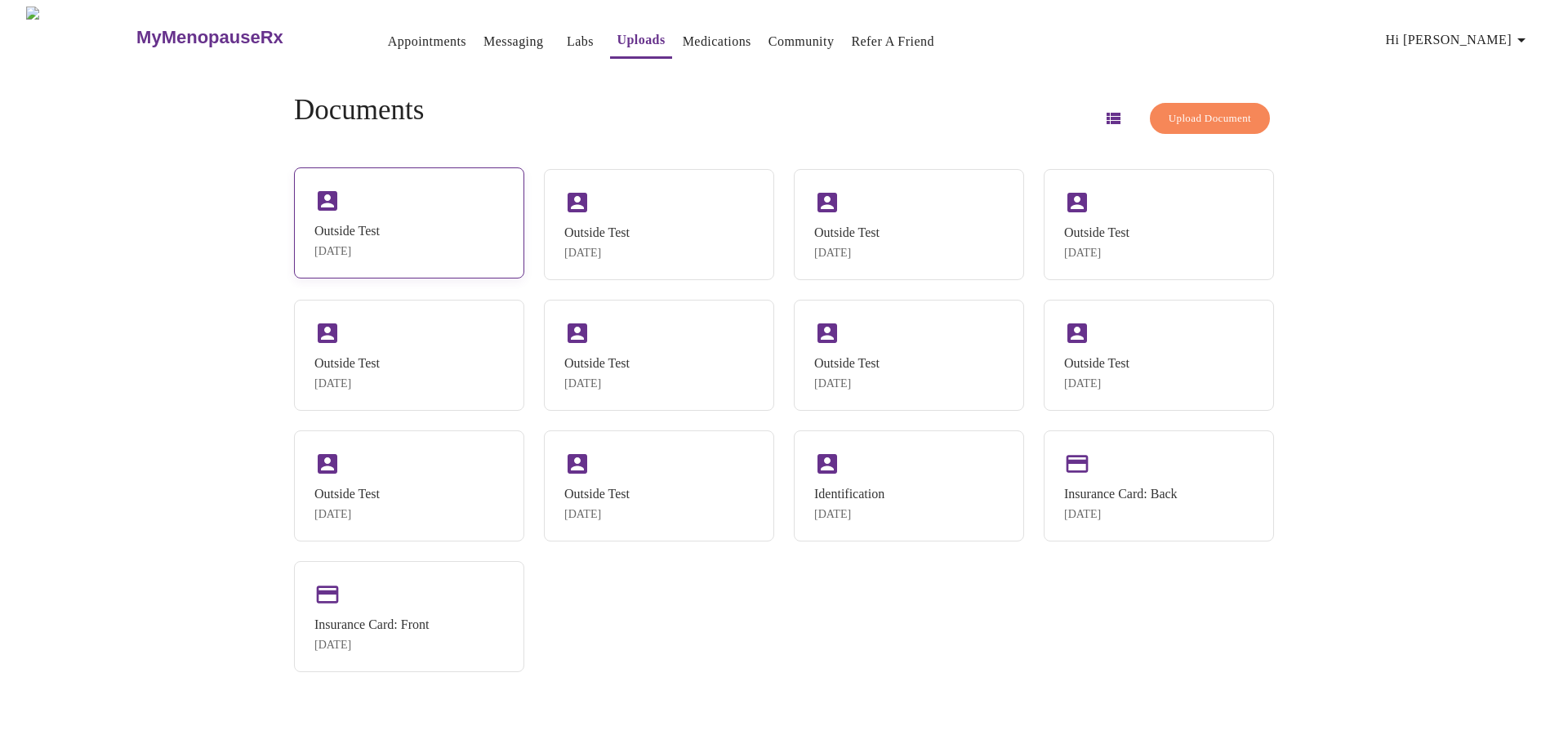
click at [448, 222] on div "Outside Test [DATE]" at bounding box center [409, 222] width 231 height 111
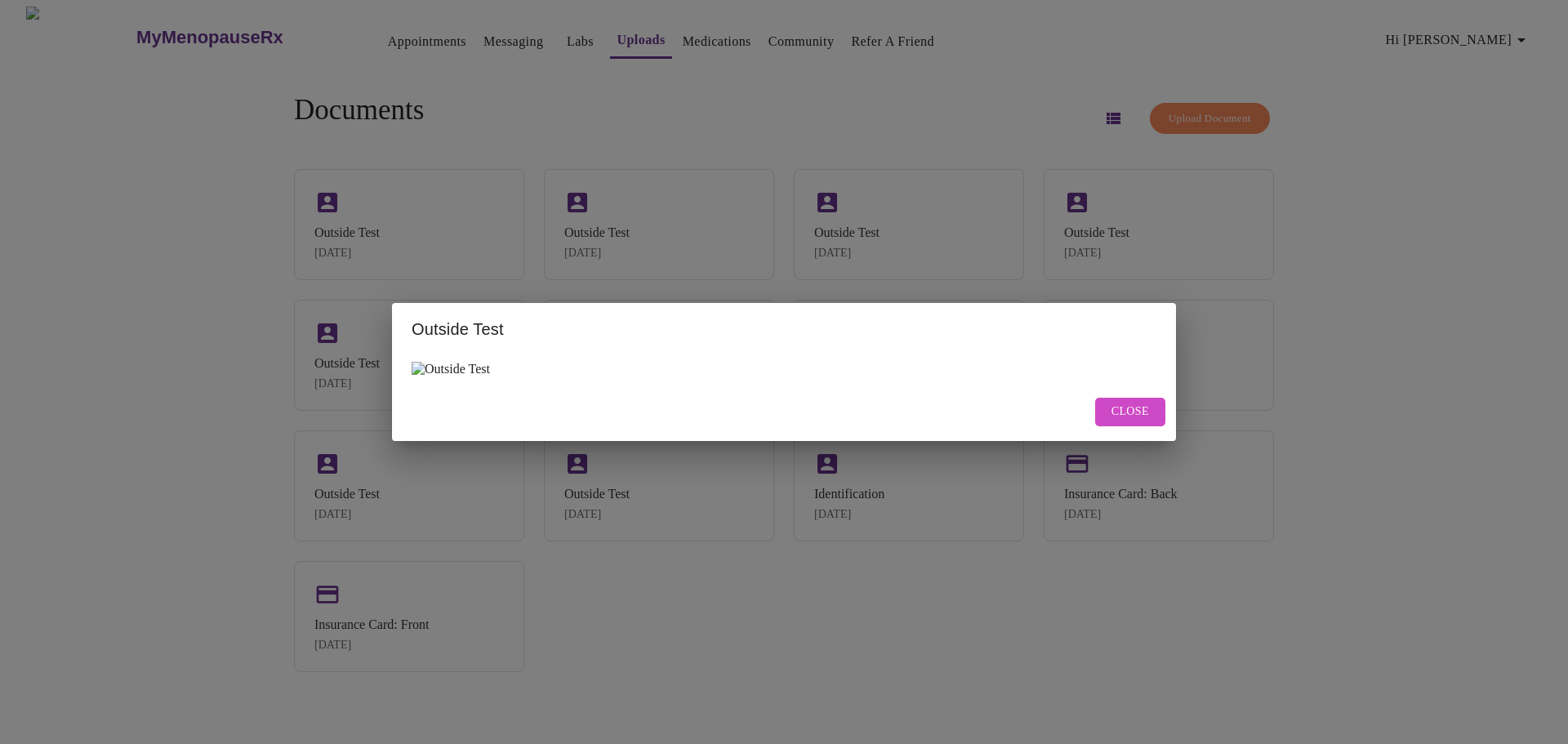
click at [499, 370] on div at bounding box center [784, 369] width 784 height 27
click at [433, 369] on img at bounding box center [451, 370] width 78 height 15
click at [1133, 418] on span "Close" at bounding box center [1130, 412] width 37 height 21
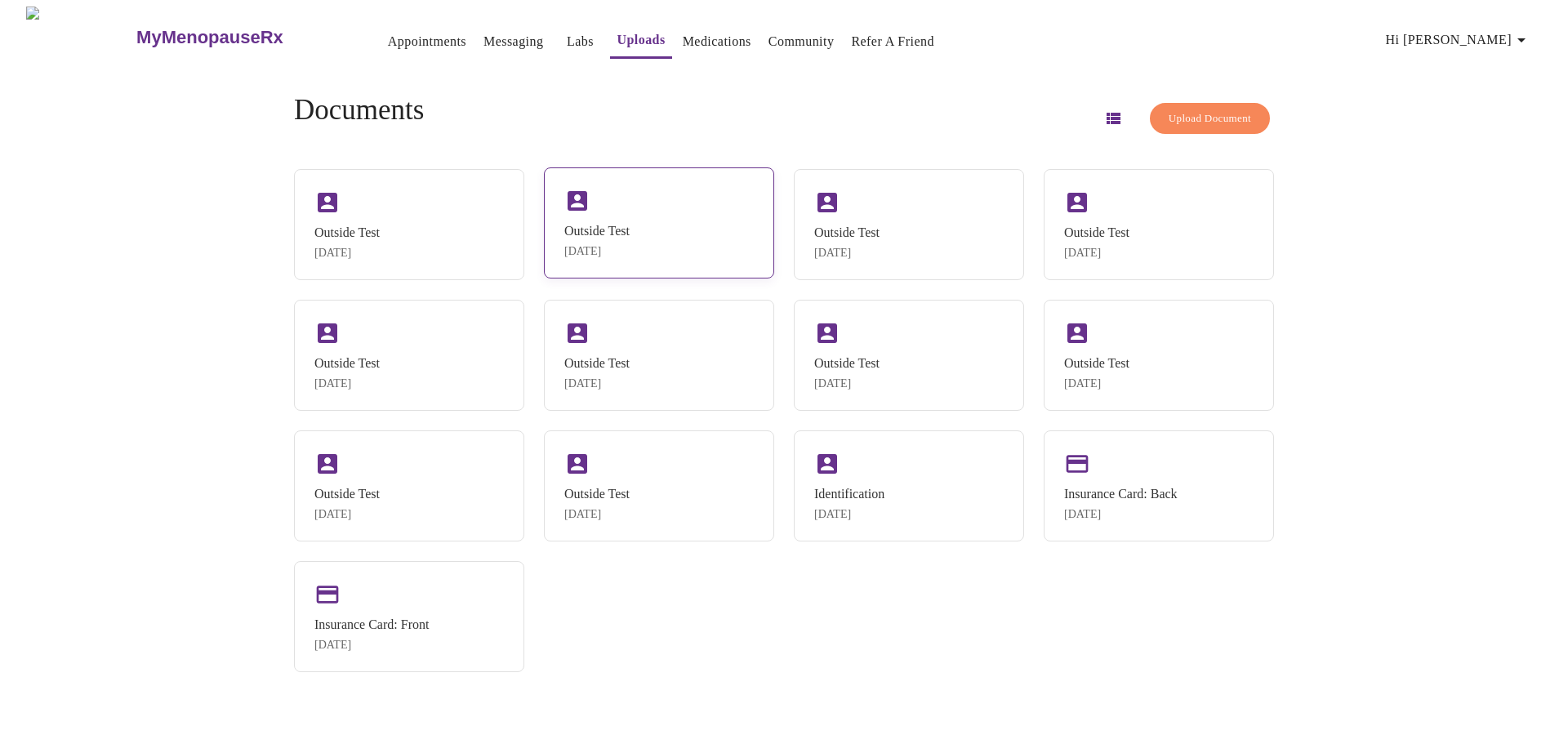
click at [630, 242] on div "Outside Test [DATE]" at bounding box center [597, 241] width 66 height 34
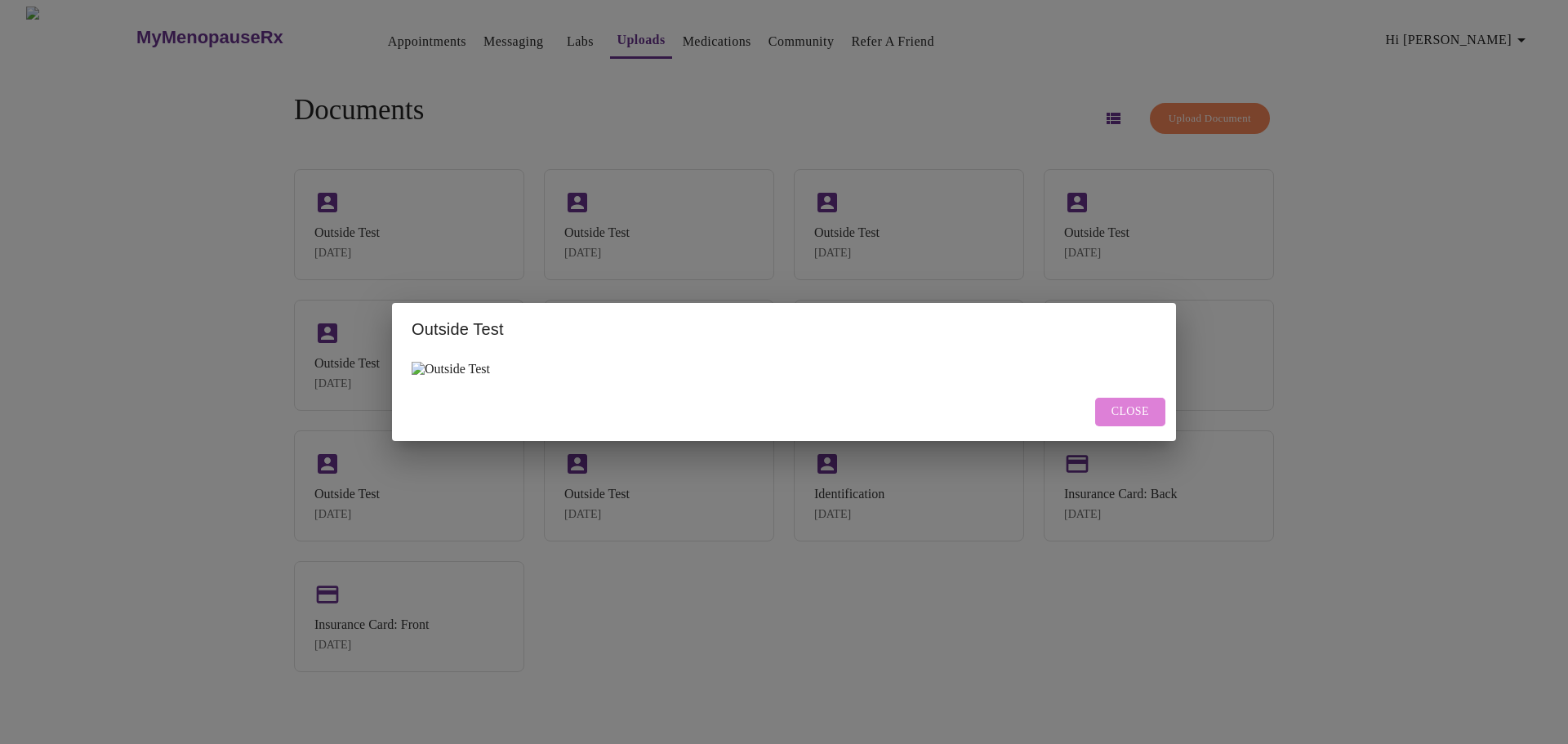
click at [1144, 408] on span "Close" at bounding box center [1130, 412] width 37 height 21
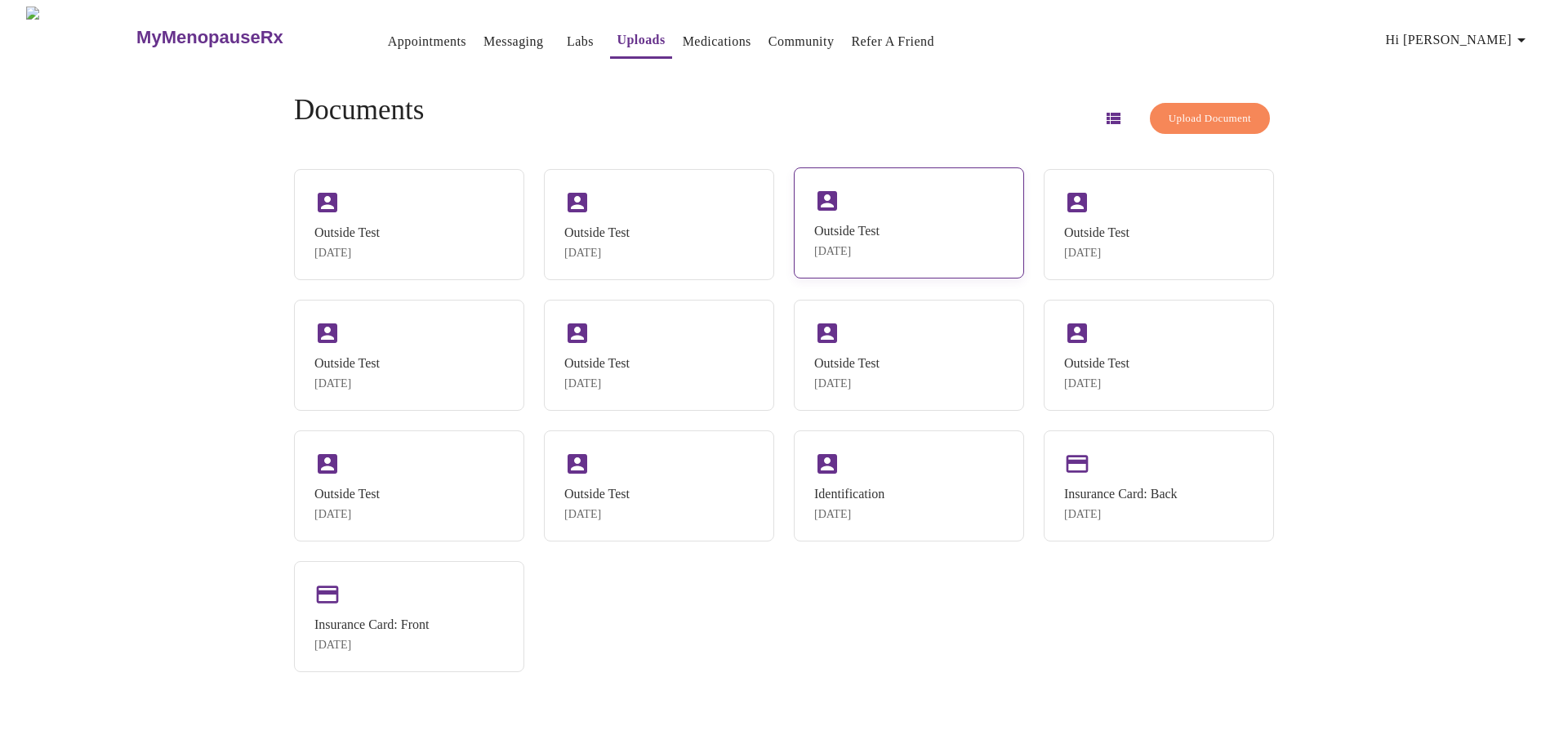
click at [856, 224] on div "Outside Test" at bounding box center [846, 231] width 66 height 15
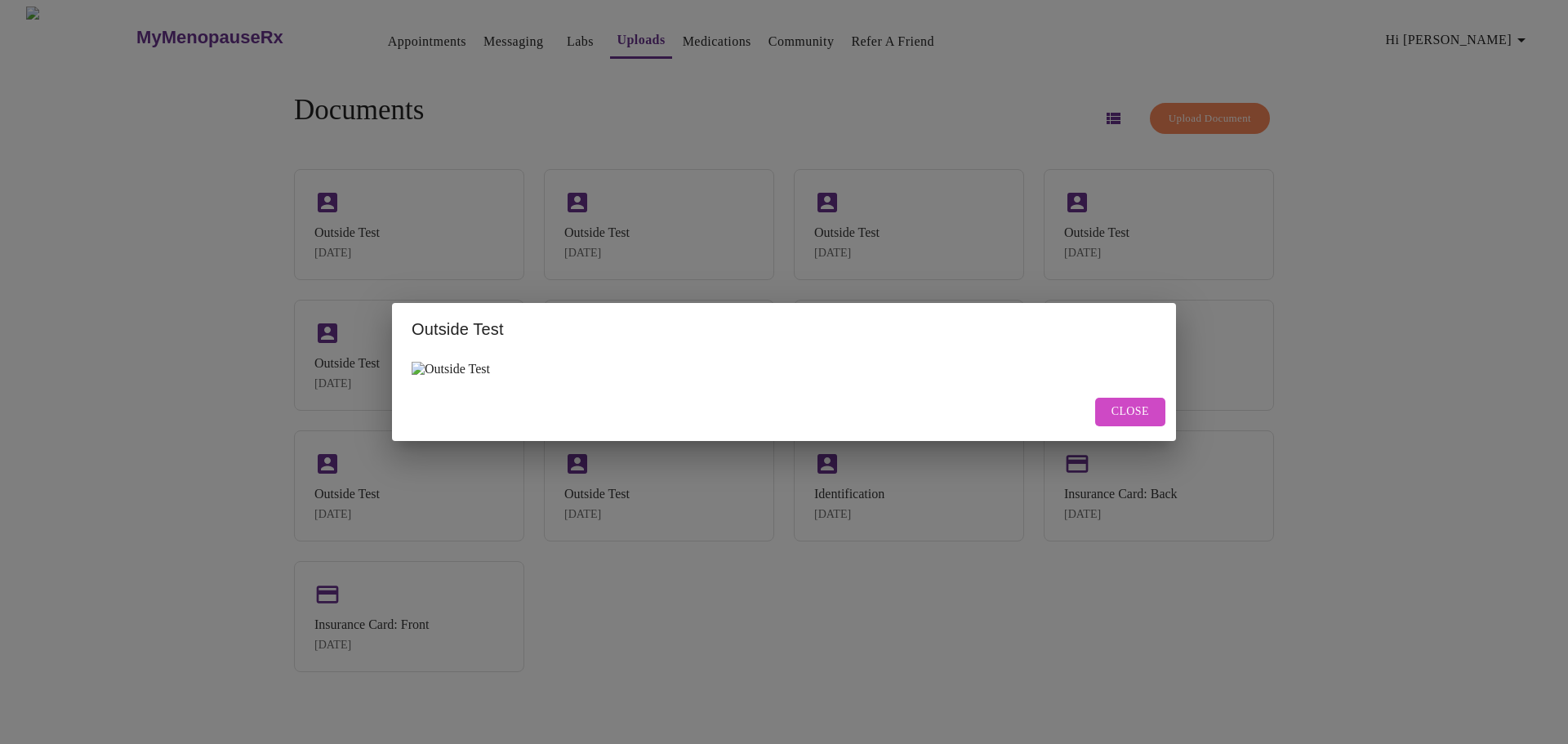
click at [434, 369] on img at bounding box center [451, 370] width 78 height 15
click at [413, 364] on img at bounding box center [451, 370] width 78 height 15
click at [1135, 405] on span "Close" at bounding box center [1130, 412] width 37 height 21
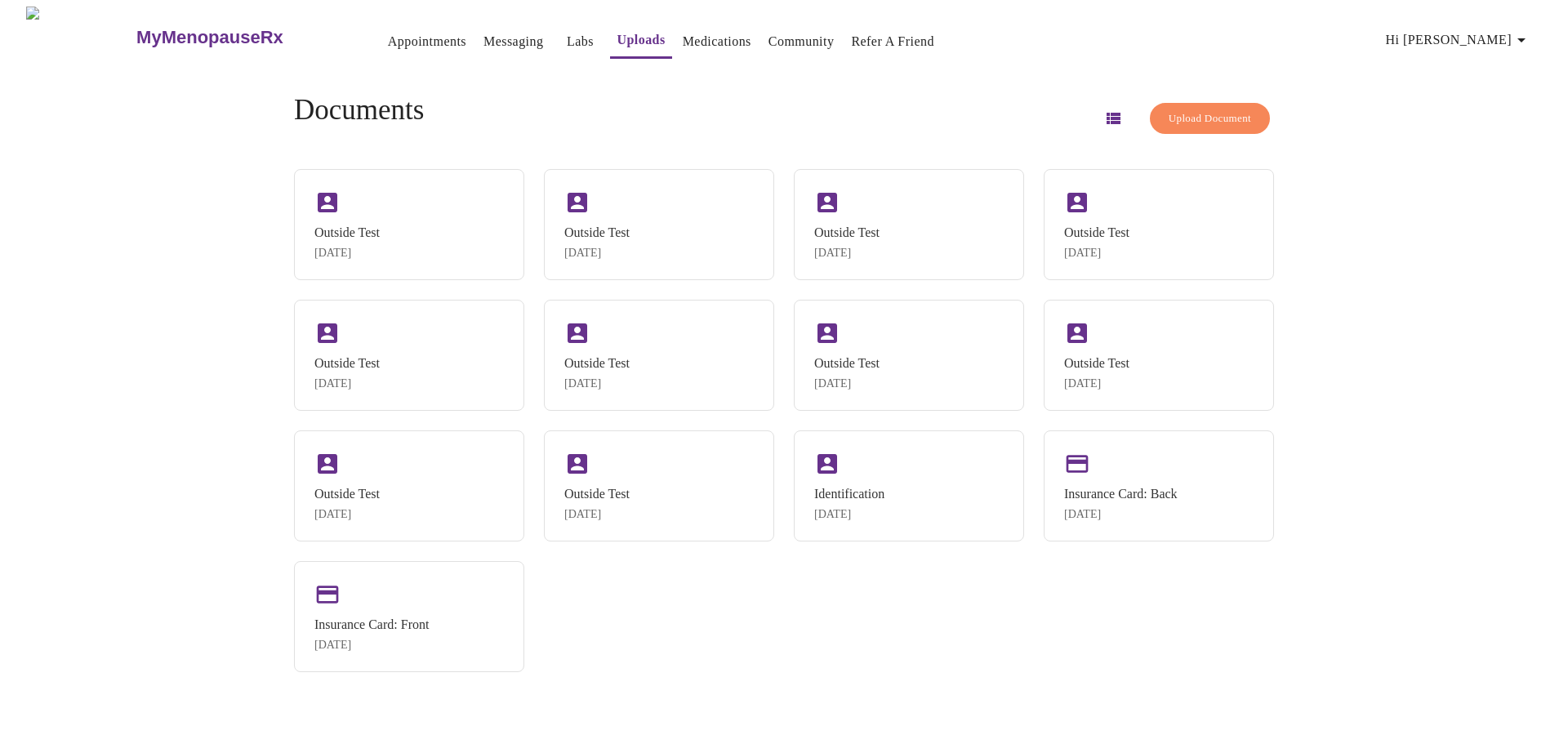
click at [1427, 372] on div "MyMenopauseRx Appointments Messaging Labs Uploads Medications Community Refer a…" at bounding box center [784, 379] width 1555 height 744
click at [386, 197] on div "Outside Test [DATE]" at bounding box center [409, 222] width 231 height 111
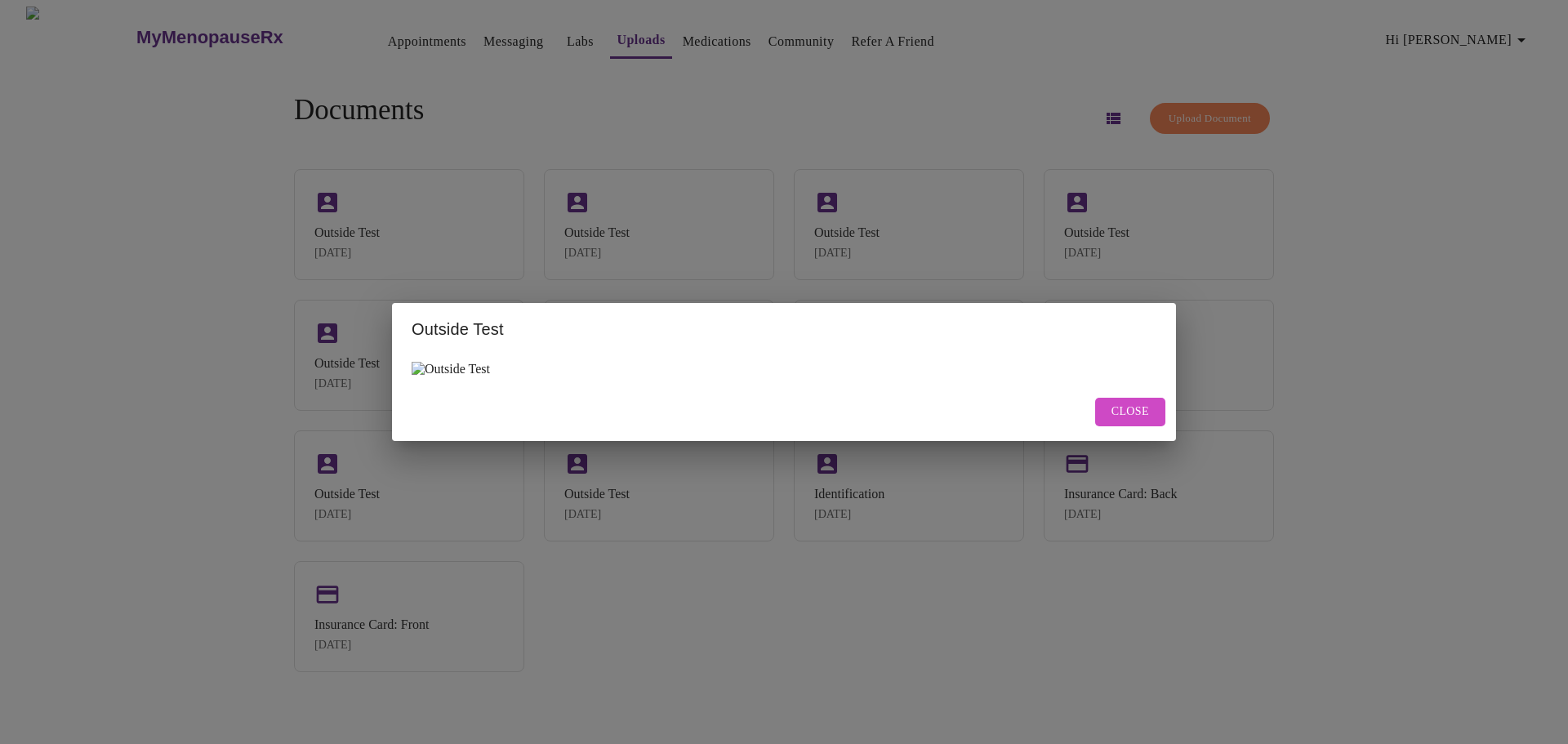
click at [417, 366] on img at bounding box center [451, 370] width 78 height 15
click at [1121, 416] on span "Close" at bounding box center [1130, 412] width 37 height 21
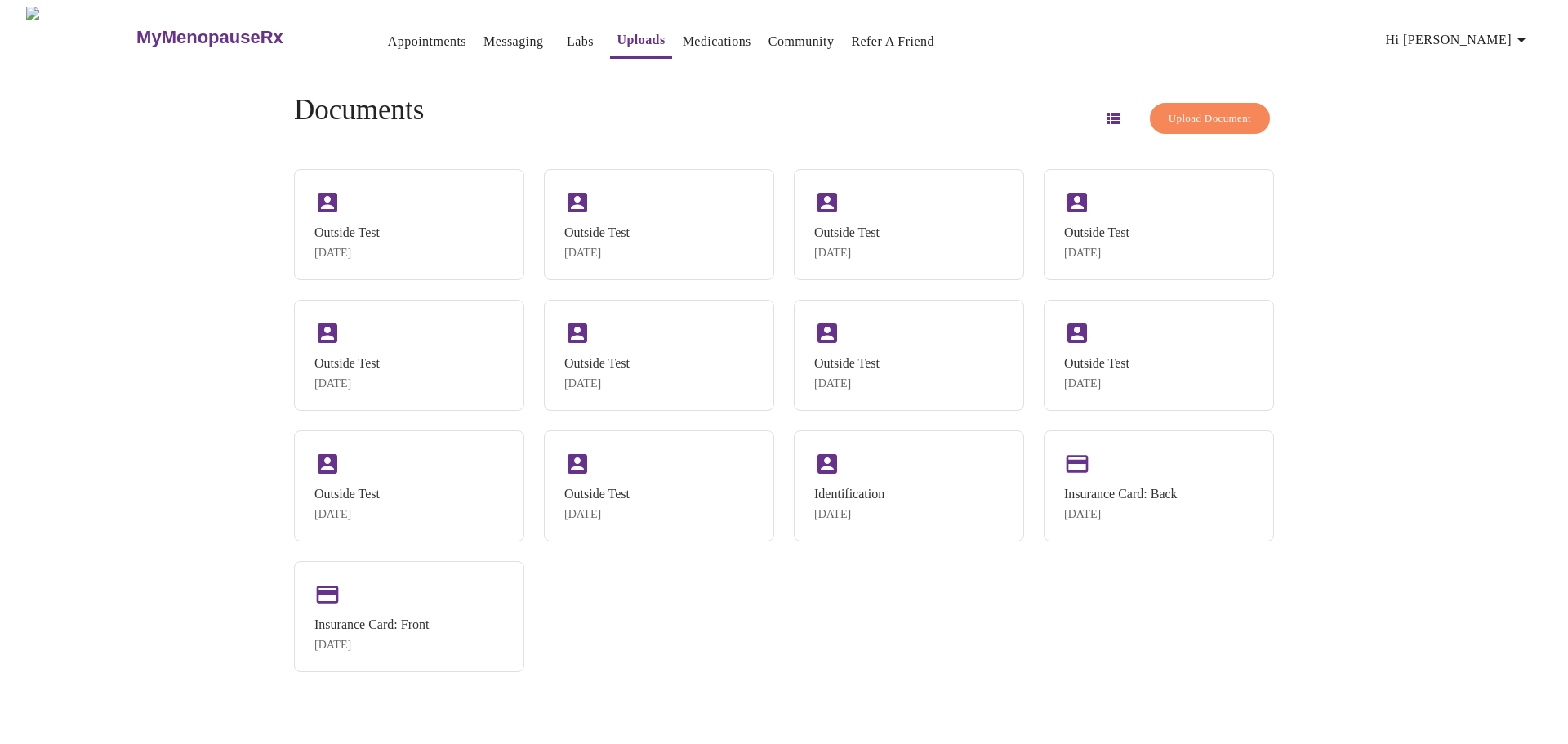
click at [919, 662] on div "Outside Test [DATE] Outside Test [DATE] Outside Test [DATE] Outside Test [DATE]…" at bounding box center [784, 420] width 980 height 503
click at [833, 500] on div "Identification" at bounding box center [849, 493] width 70 height 15
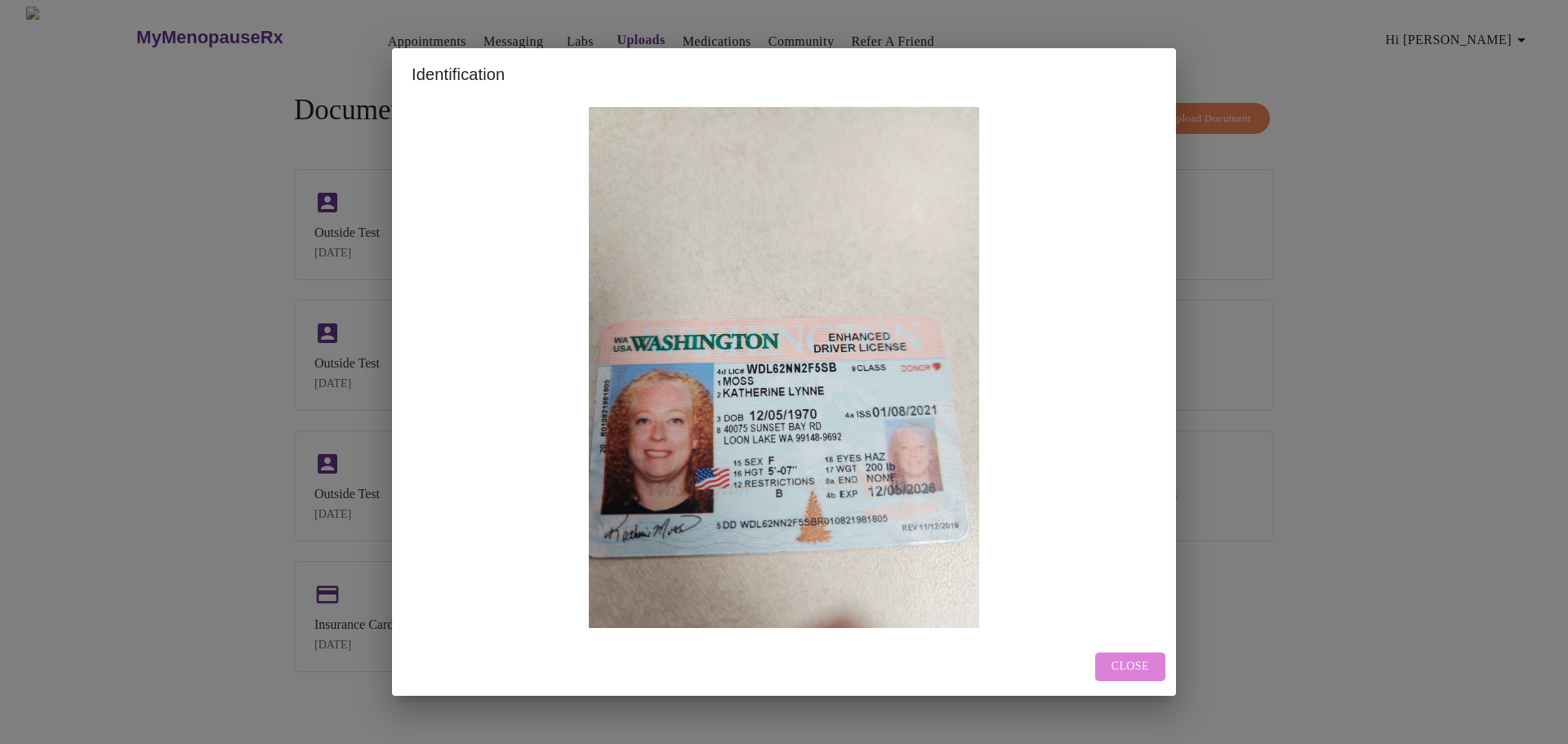
click at [1144, 659] on span "Close" at bounding box center [1130, 667] width 37 height 21
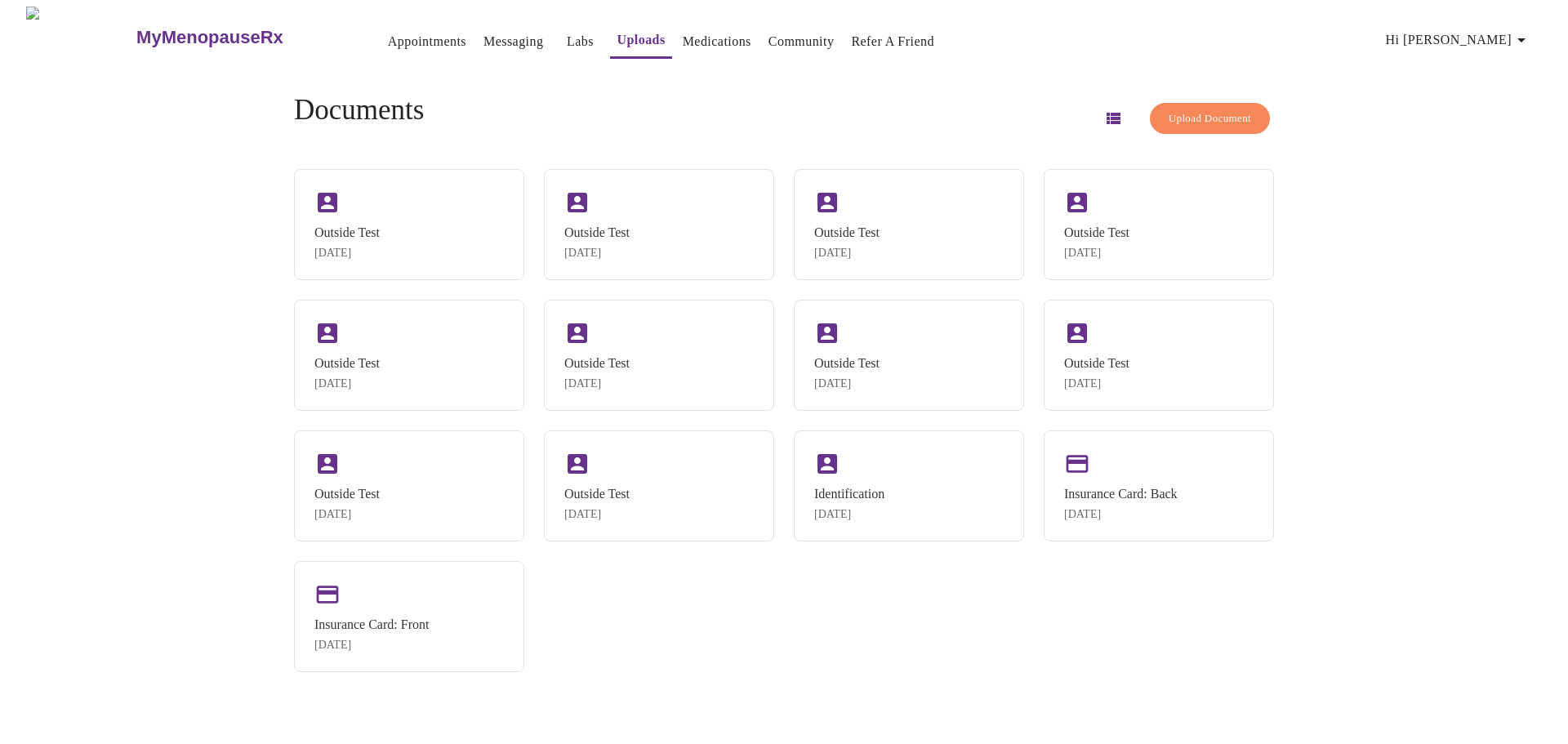
click at [1438, 400] on div "MyMenopauseRx Appointments Messaging Labs Uploads Medications Community Refer a…" at bounding box center [784, 379] width 1555 height 744
click at [1107, 112] on icon "button" at bounding box center [1114, 118] width 14 height 12
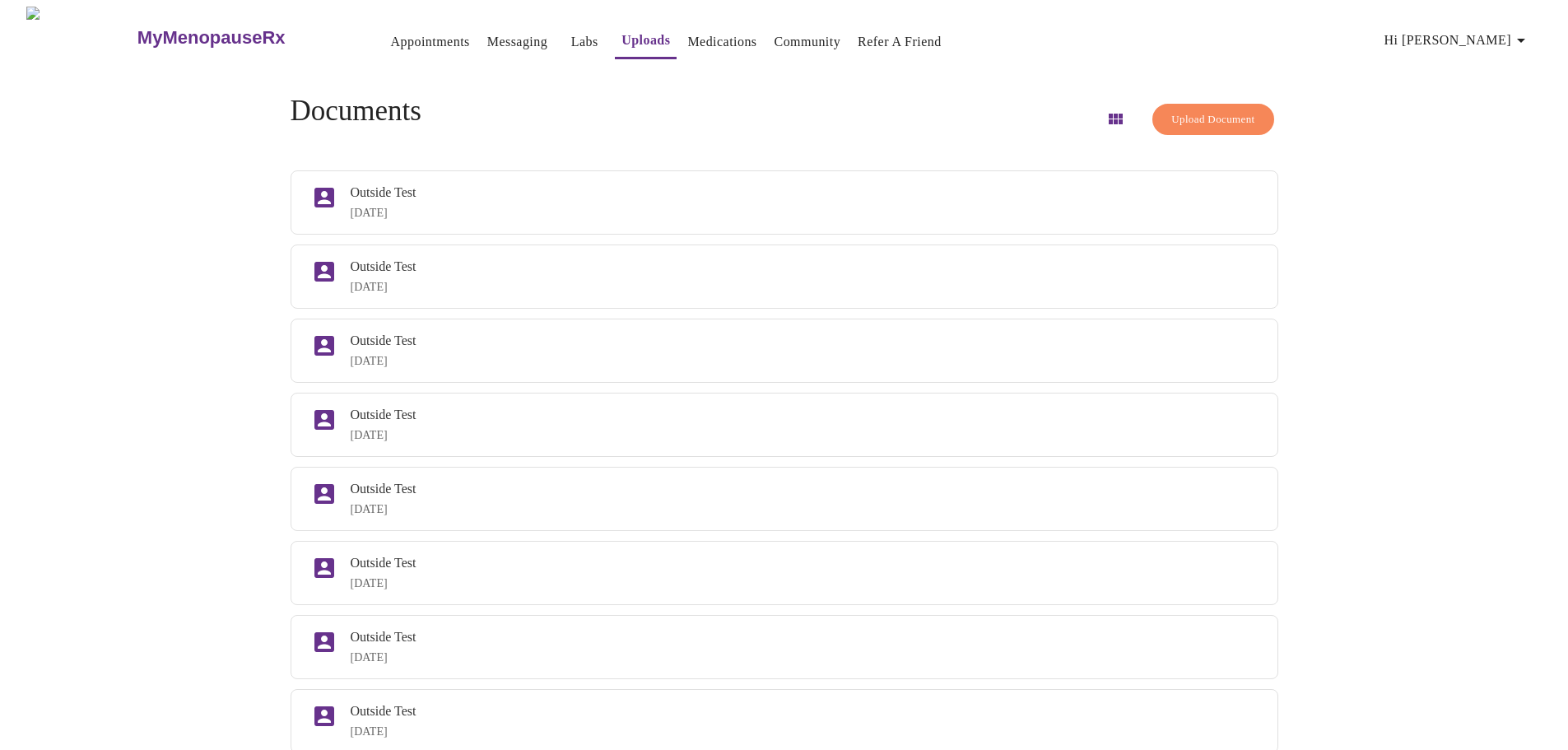
click at [1355, 242] on div "MyMenopauseRx Appointments Messaging Labs Uploads Medications Community Refer a…" at bounding box center [784, 578] width 1555 height 1143
click at [1555, 42] on div "MyMenopauseRx Appointments Messaging Labs Uploads Medications Community Refer a…" at bounding box center [784, 38] width 1555 height 62
click at [1185, 111] on span "Upload Document" at bounding box center [1212, 120] width 83 height 19
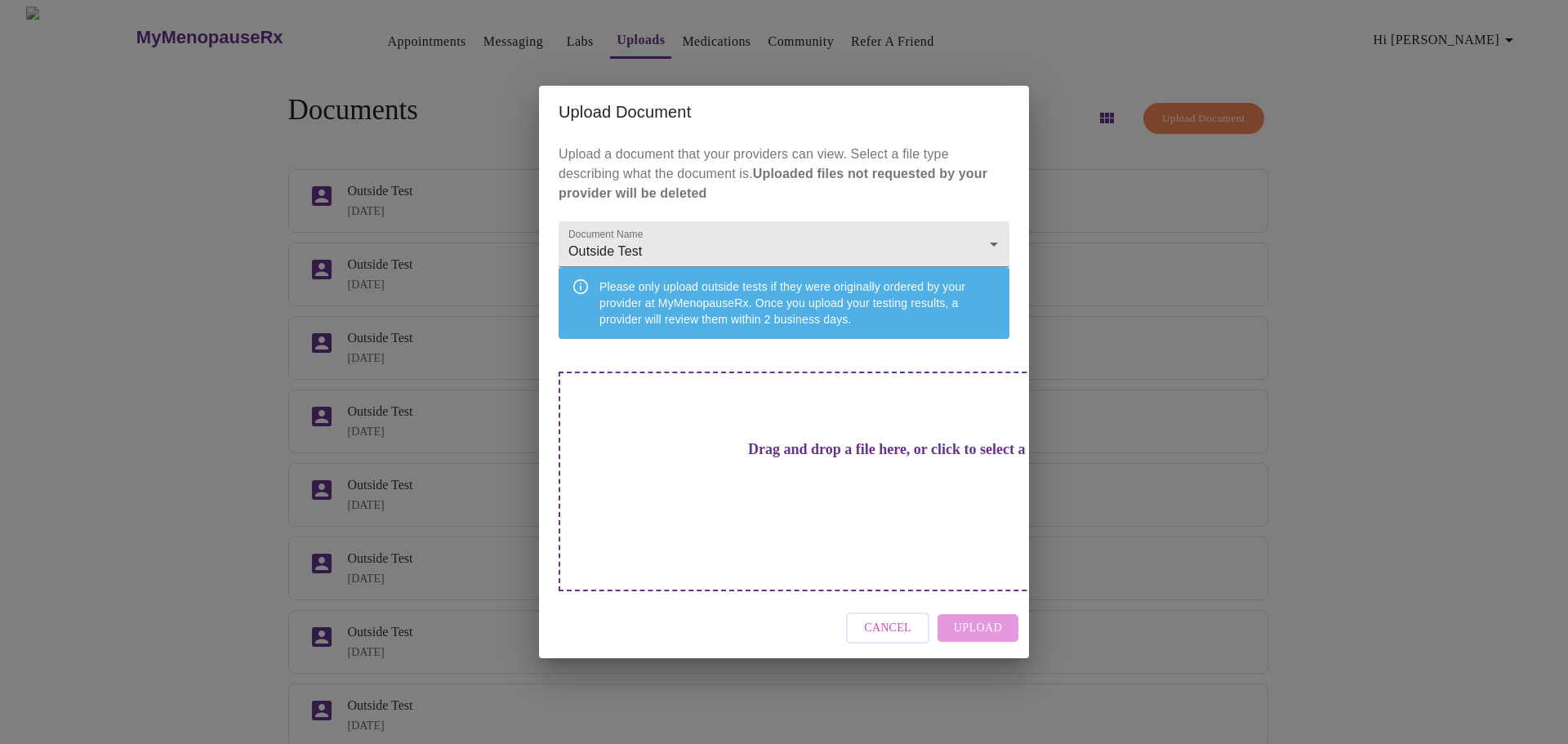
click at [881, 460] on div "Drag and drop a file here, or click to select a file" at bounding box center [898, 482] width 679 height 220
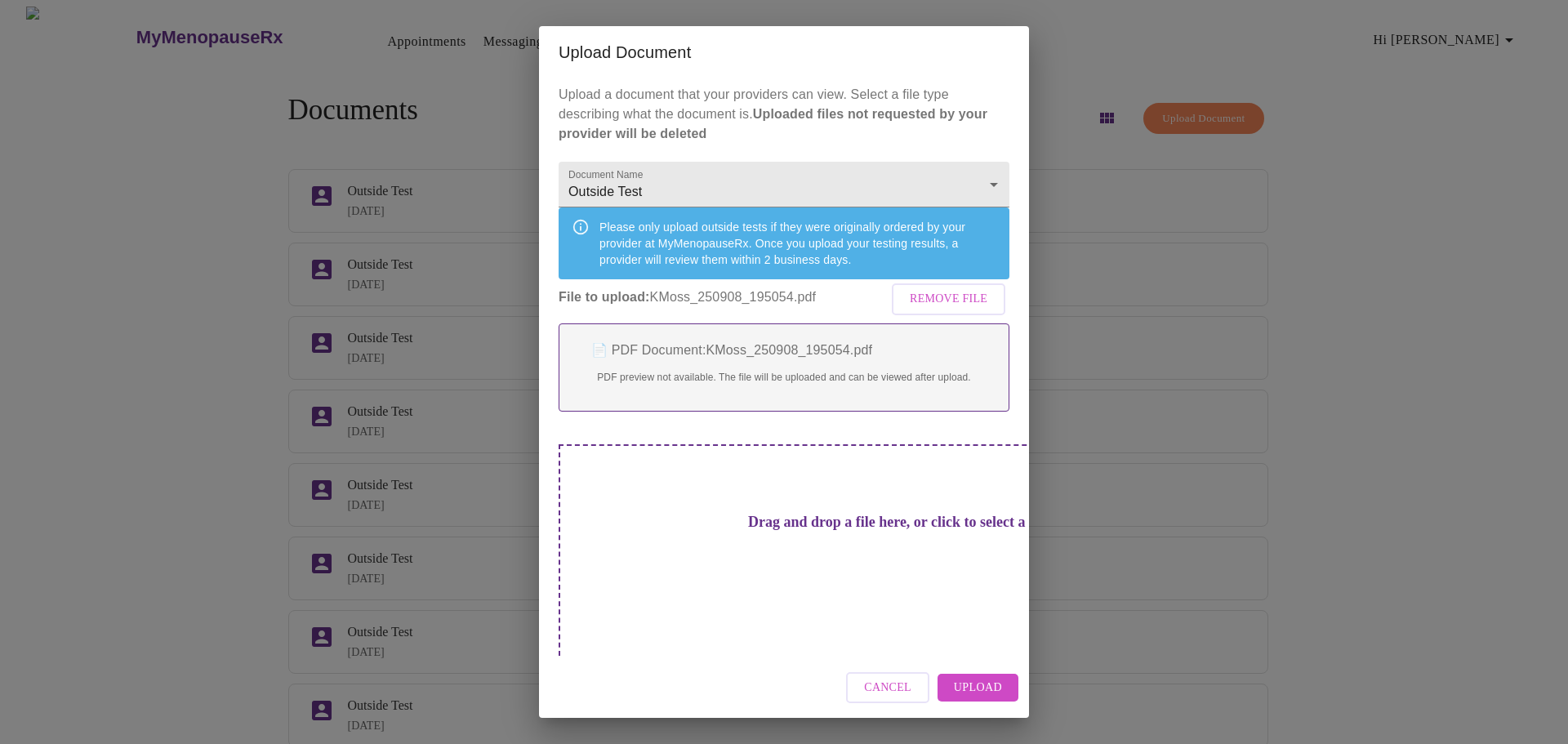
click at [903, 678] on span "Cancel" at bounding box center [887, 688] width 47 height 21
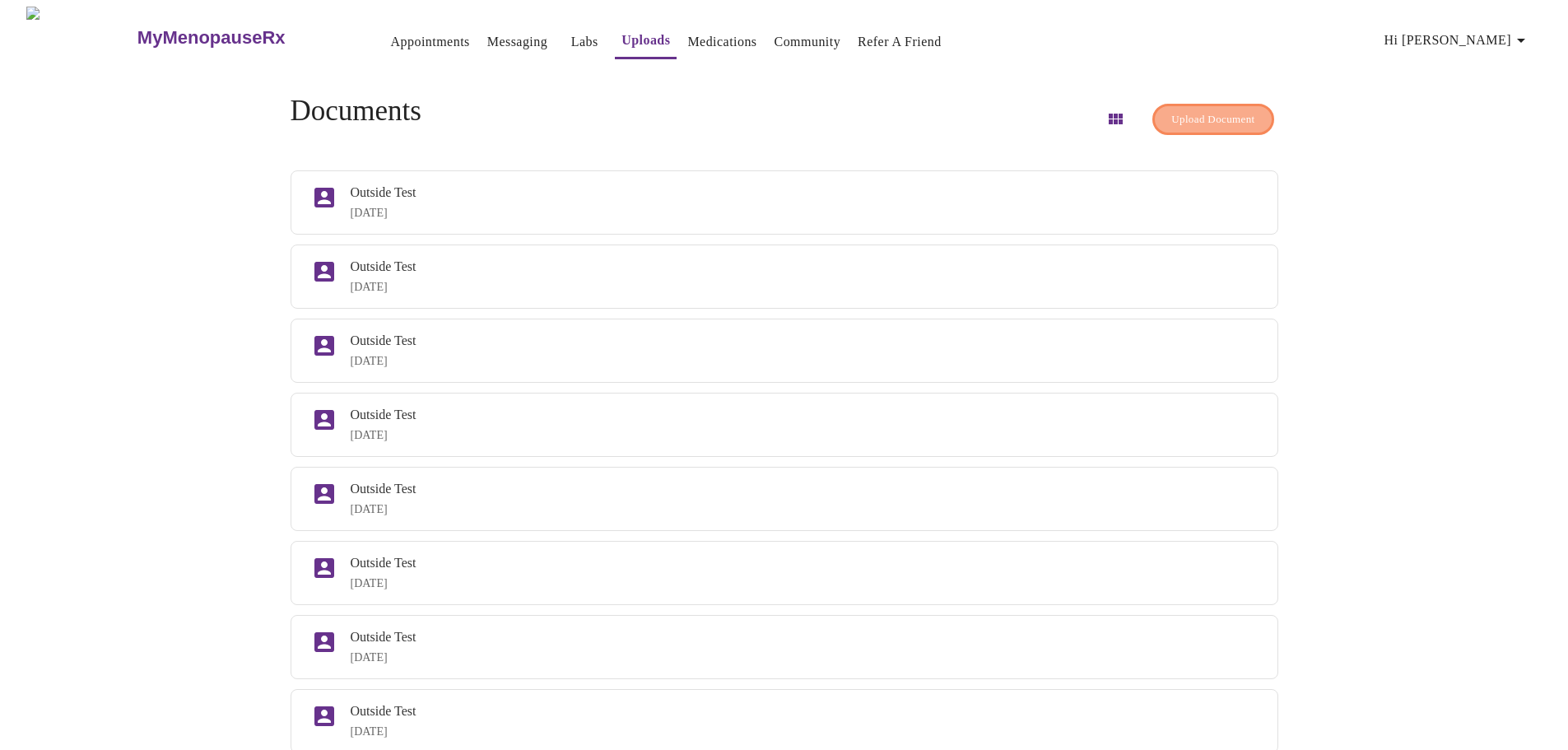
click at [1199, 111] on span "Upload Document" at bounding box center [1212, 120] width 83 height 19
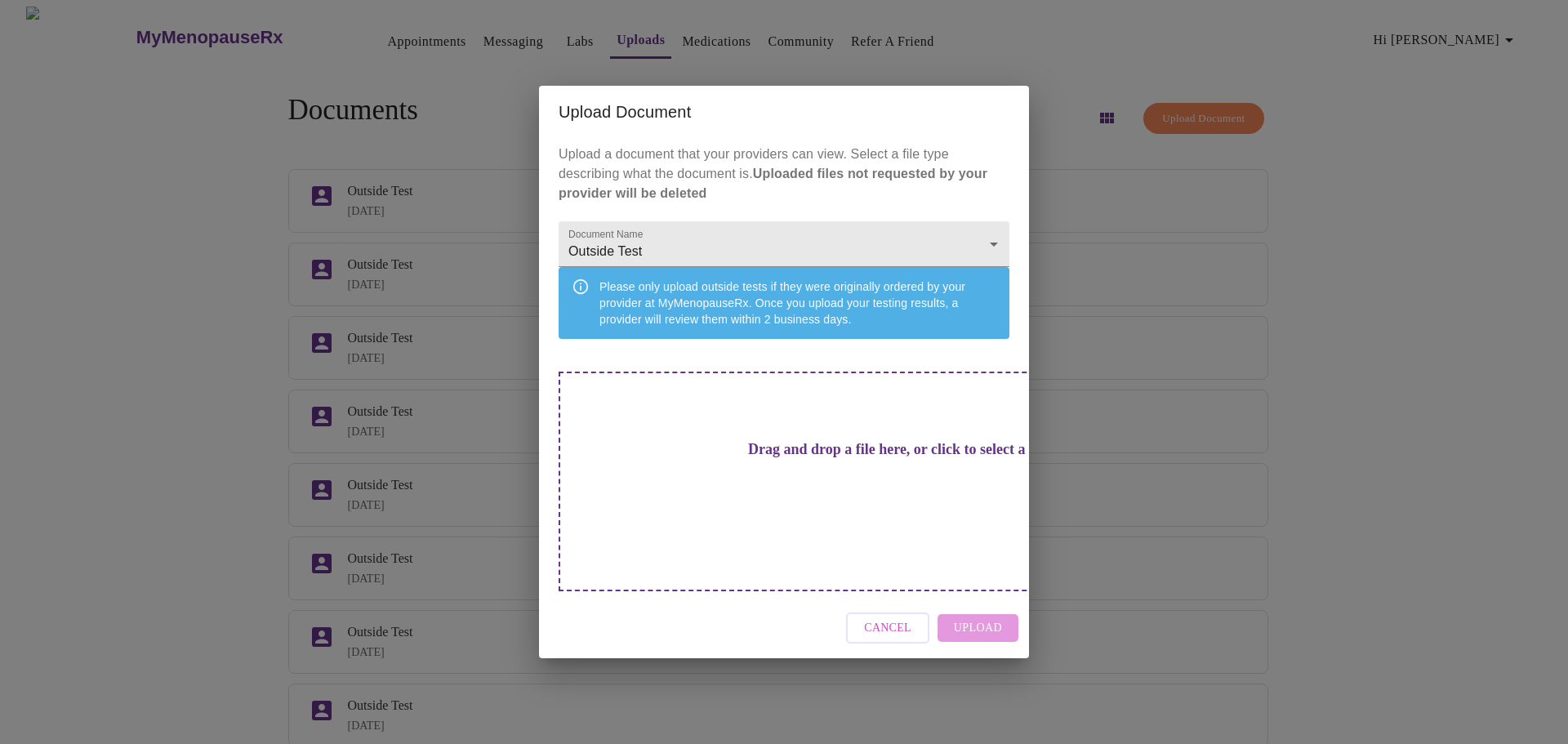
click at [906, 479] on div "Drag and drop a file here, or click to select a file" at bounding box center [898, 482] width 679 height 220
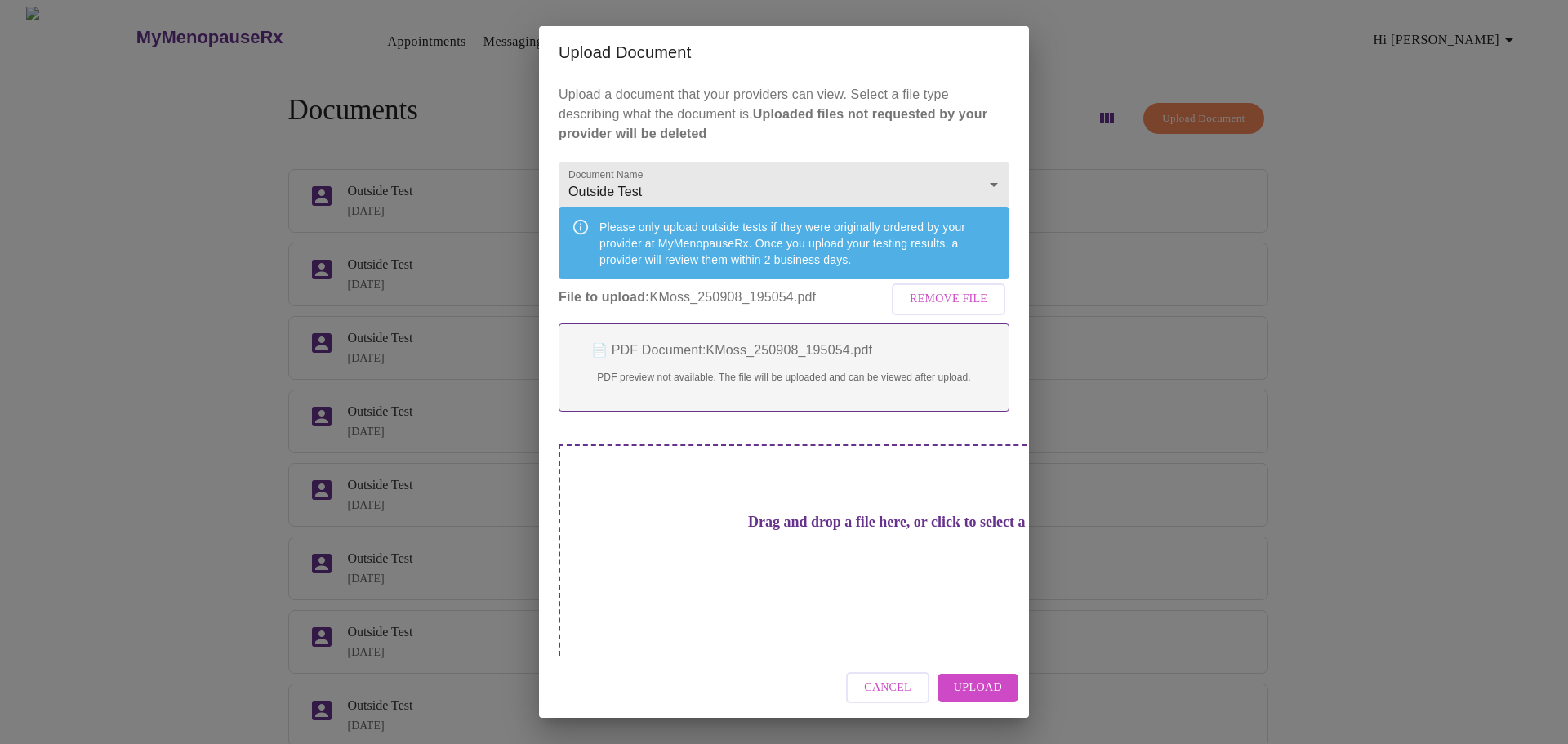
click at [983, 678] on span "Upload" at bounding box center [978, 688] width 48 height 21
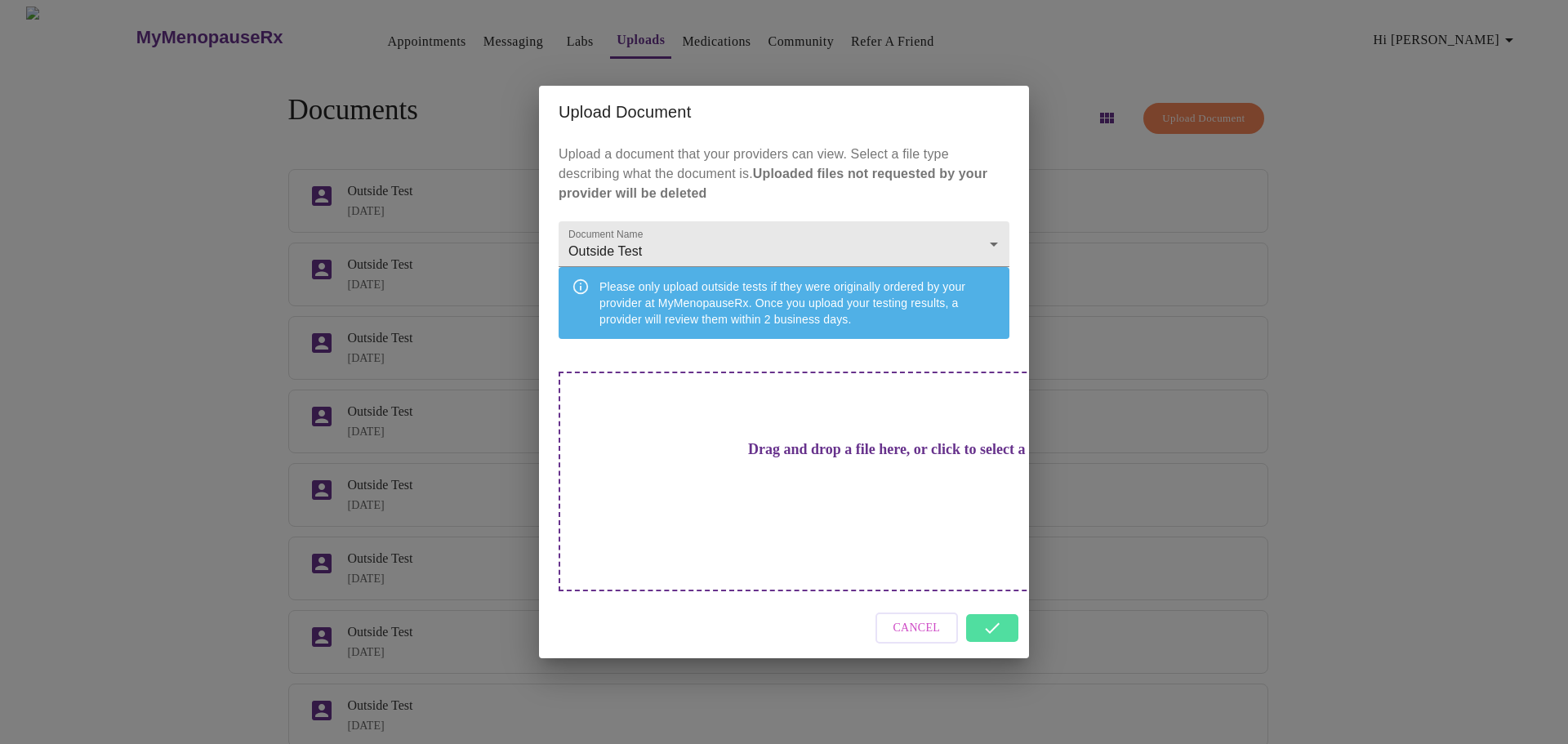
click at [1379, 424] on div "Upload Document Upload a document that your providers can view. Select a file t…" at bounding box center [784, 372] width 1568 height 744
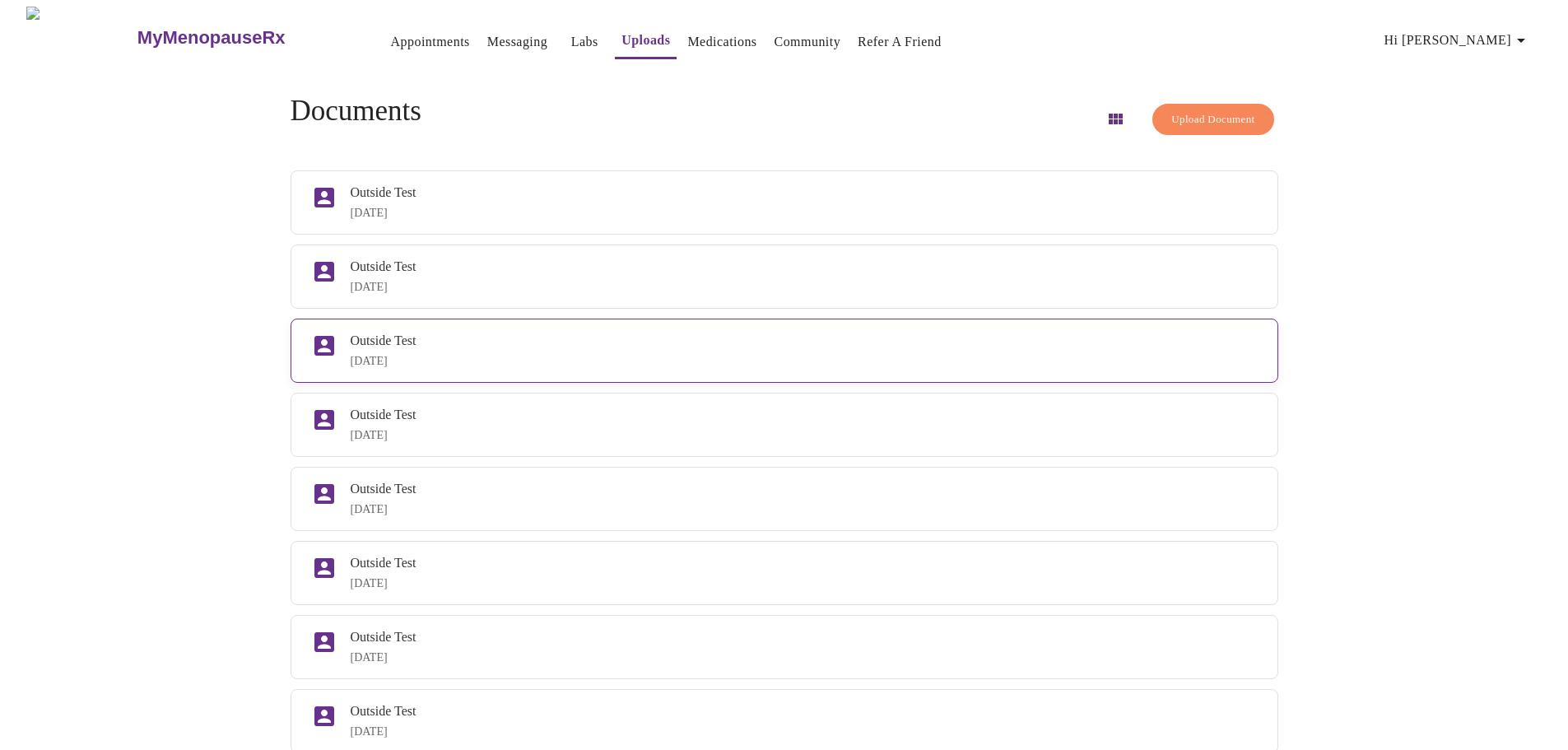
click at [404, 348] on div "Outside Test" at bounding box center [804, 341] width 907 height 15
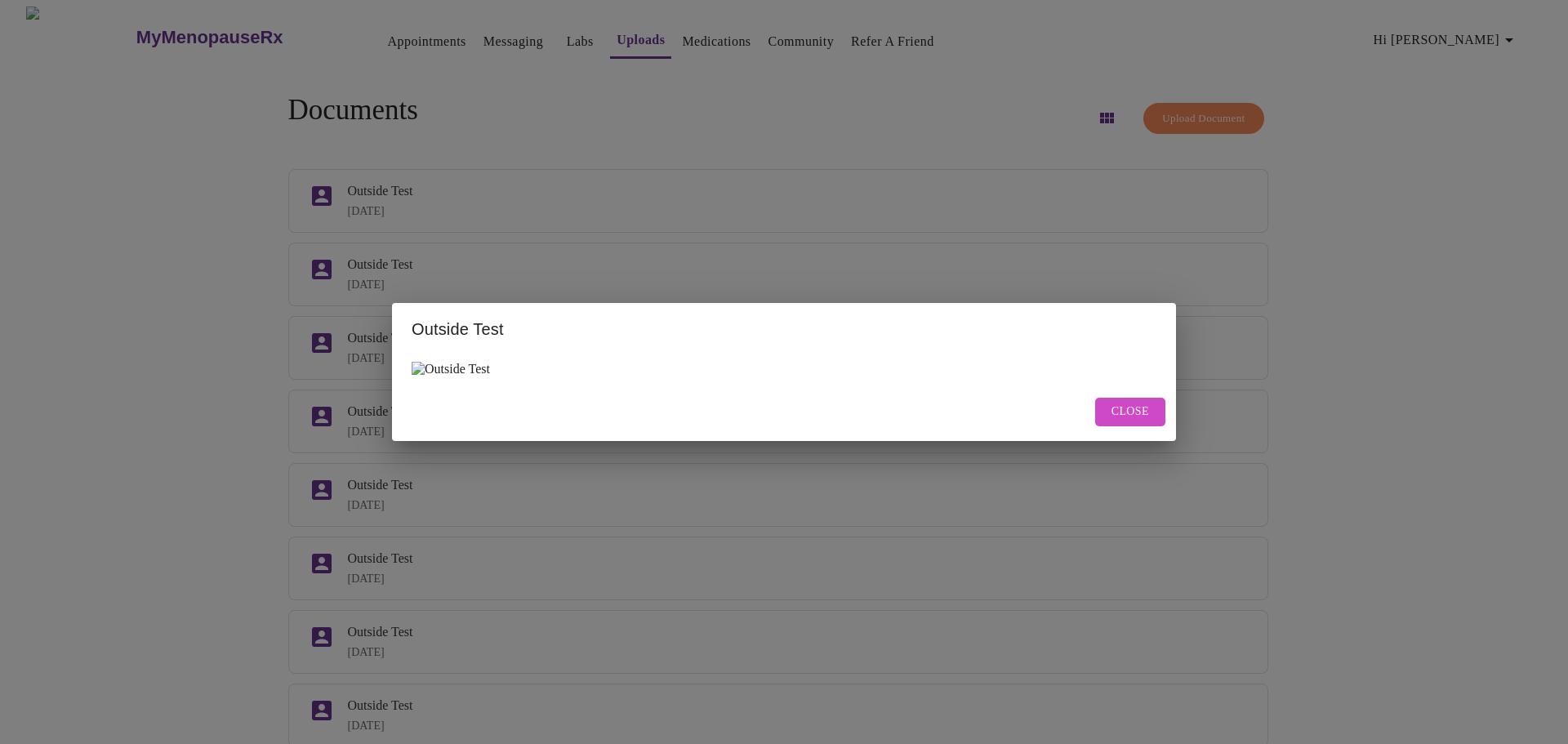
click at [429, 362] on img at bounding box center [451, 370] width 78 height 15
click at [468, 365] on img at bounding box center [451, 370] width 78 height 15
click at [1142, 411] on span "Close" at bounding box center [1130, 412] width 37 height 21
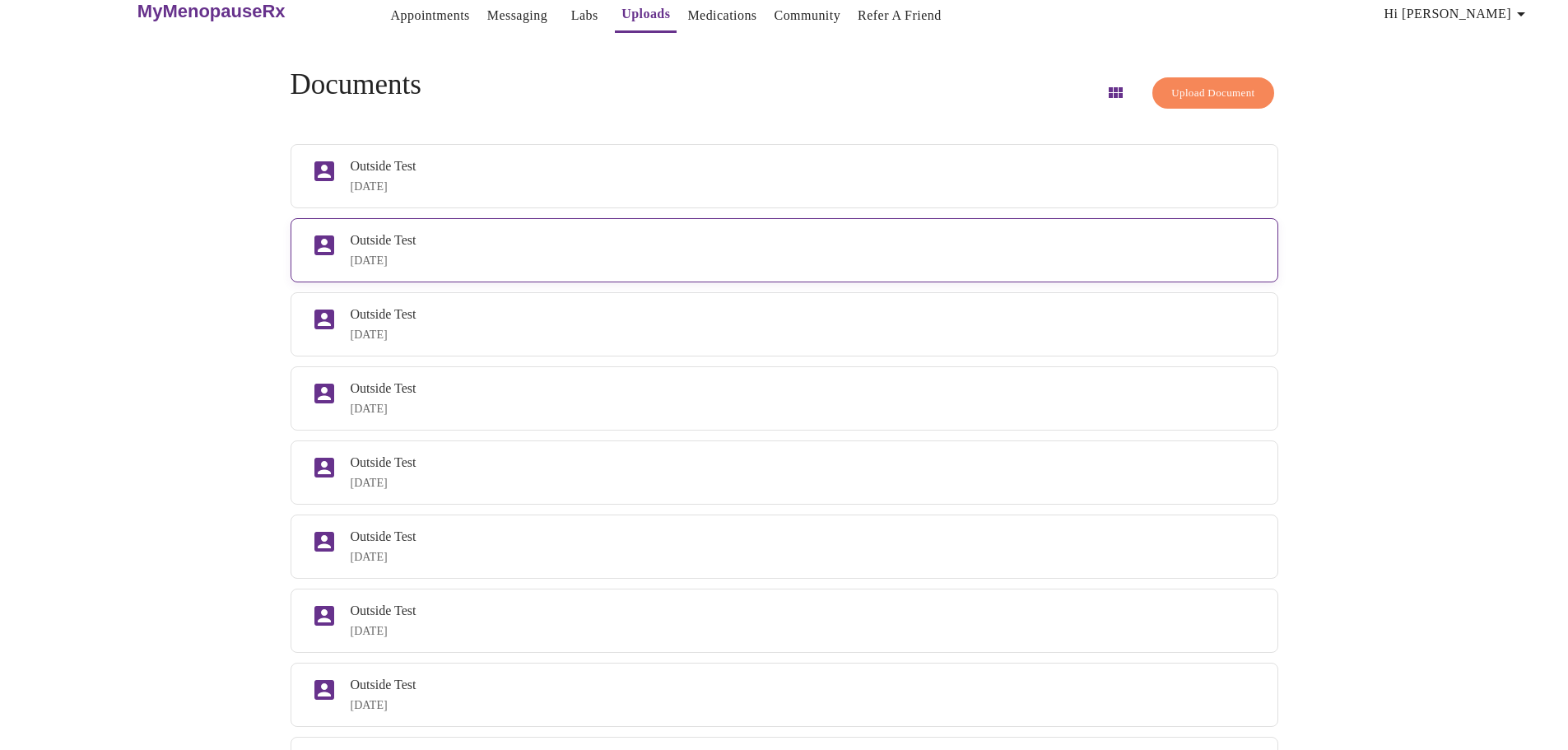
scroll to position [27, 0]
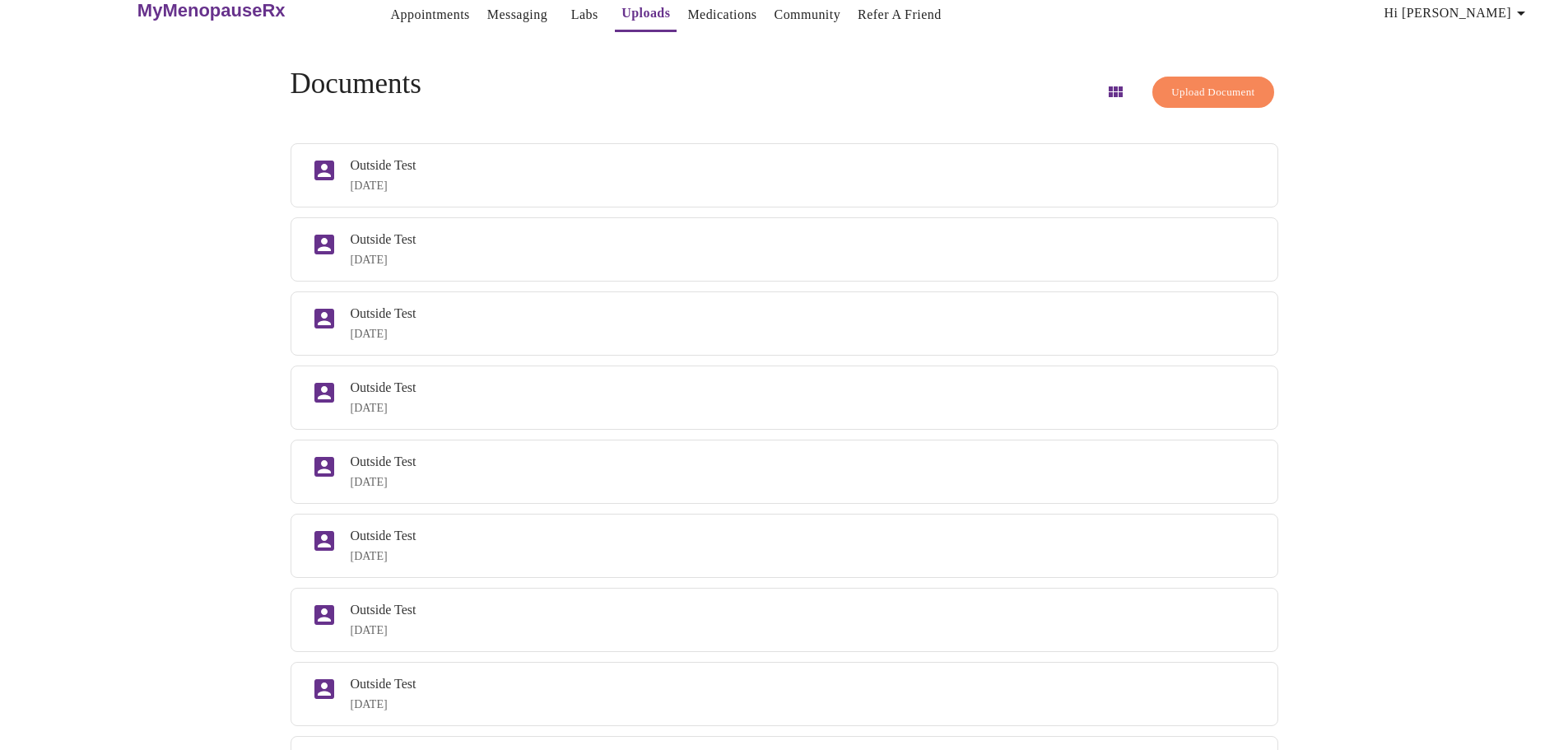
click at [1109, 86] on icon "button" at bounding box center [1116, 91] width 14 height 11
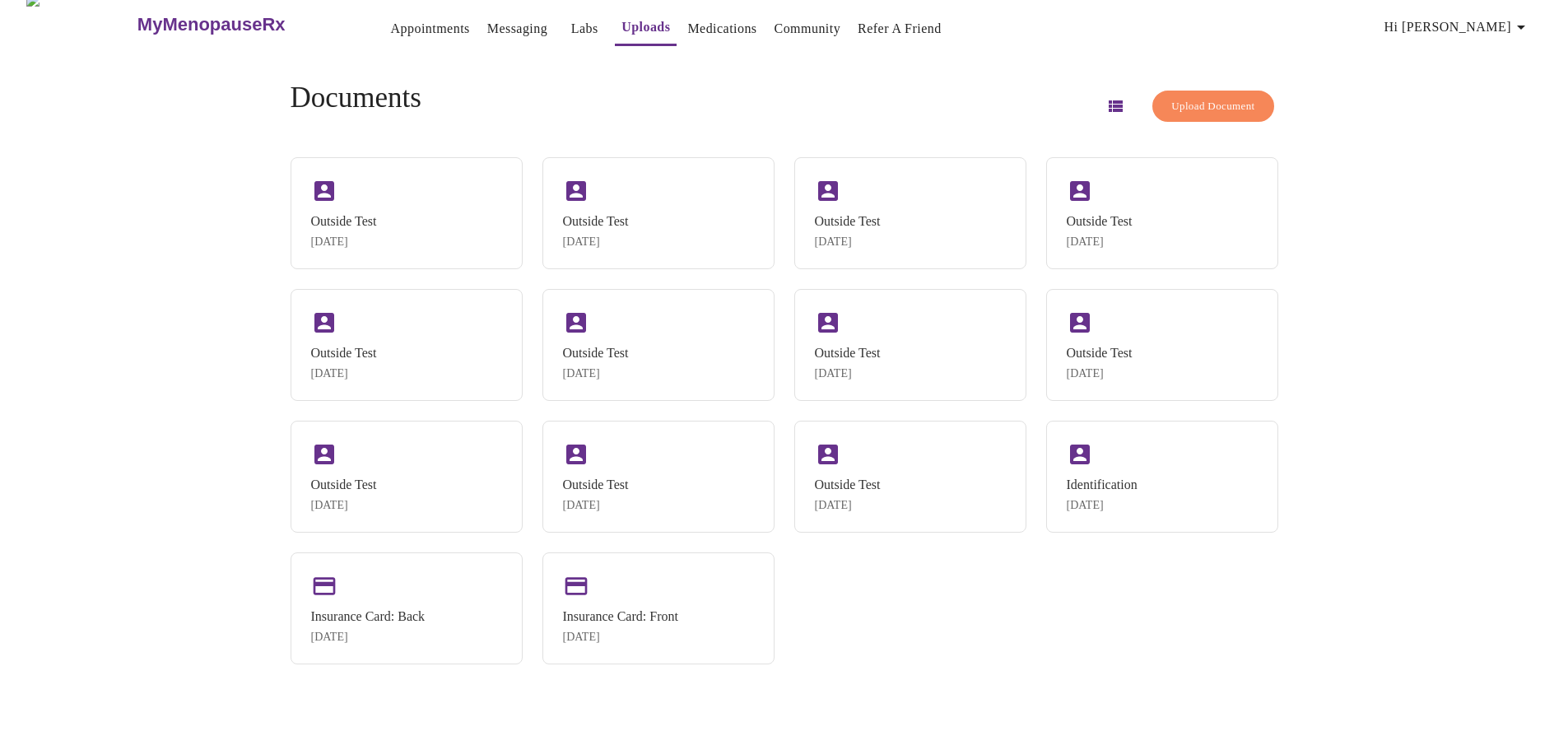
scroll to position [0, 0]
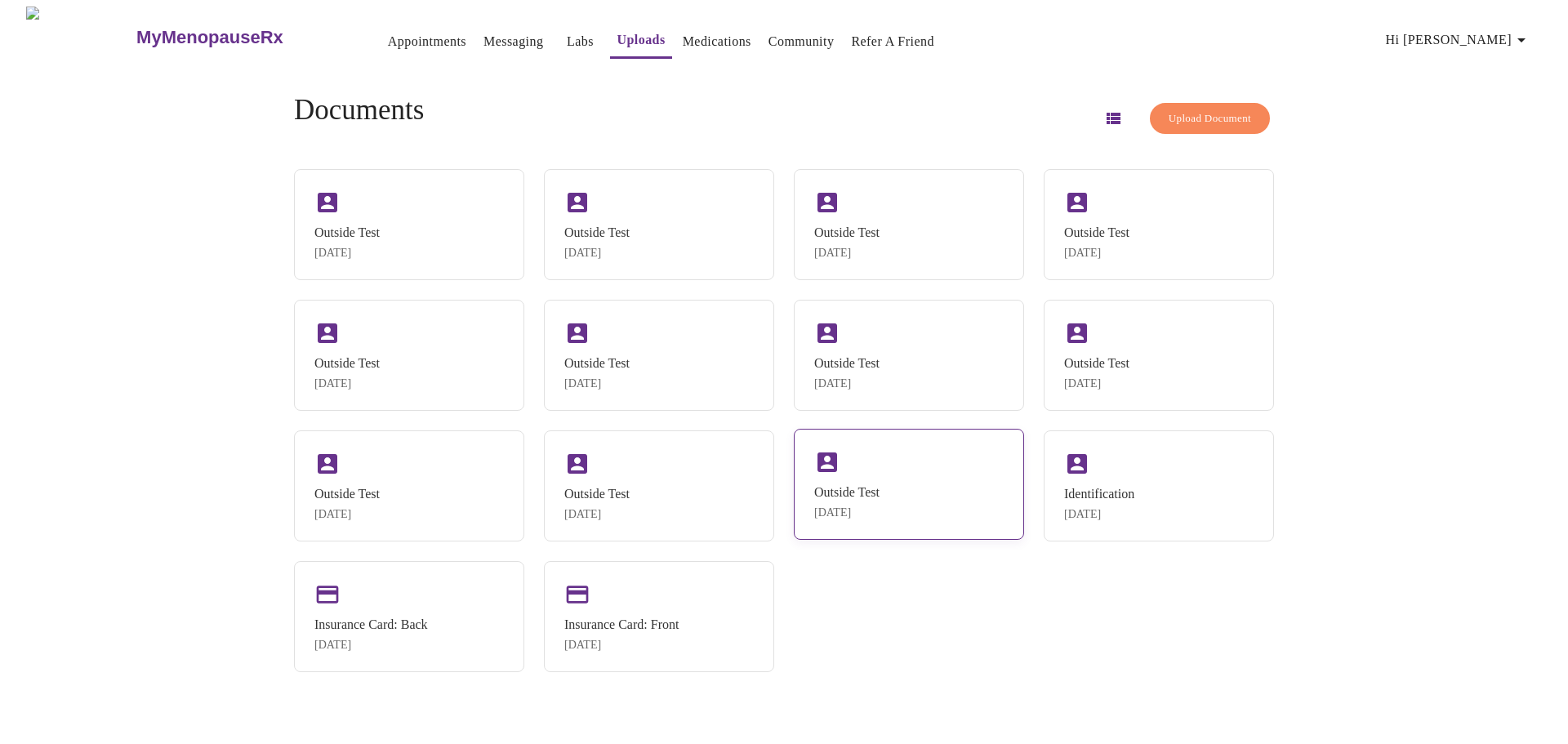
click at [849, 500] on div "Outside Test" at bounding box center [846, 493] width 66 height 15
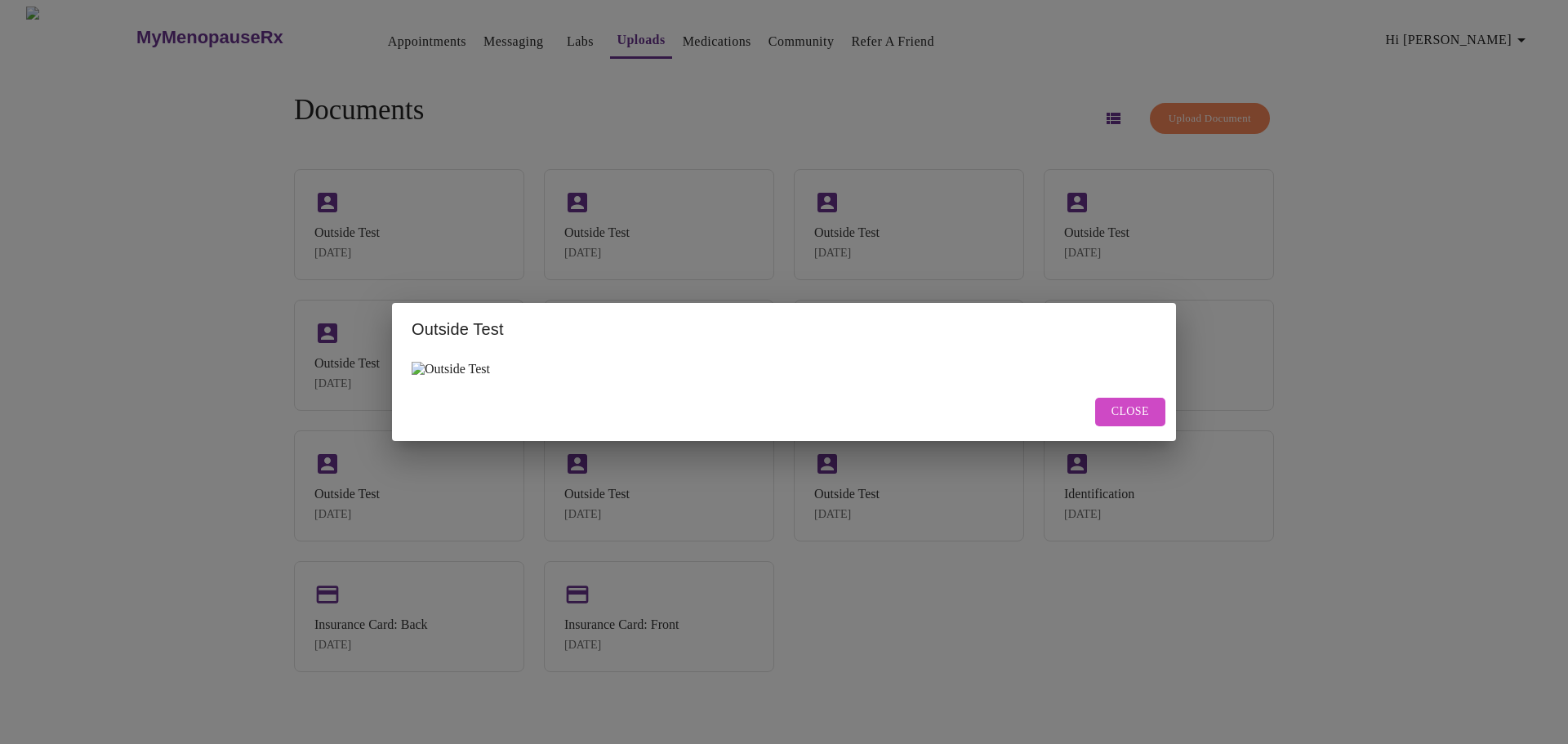
click at [1143, 415] on span "Close" at bounding box center [1130, 412] width 37 height 21
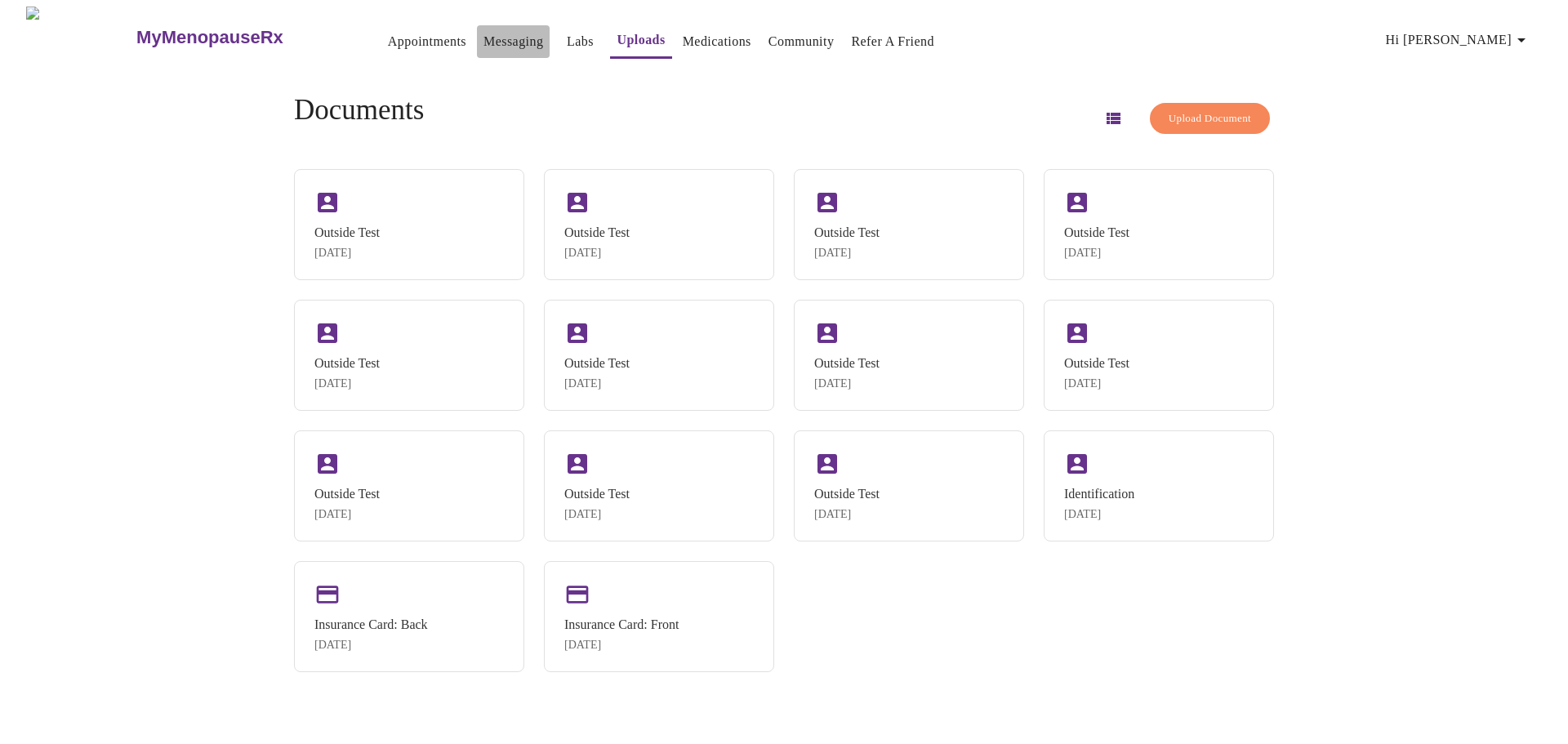
click at [484, 30] on link "Messaging" at bounding box center [514, 41] width 60 height 22
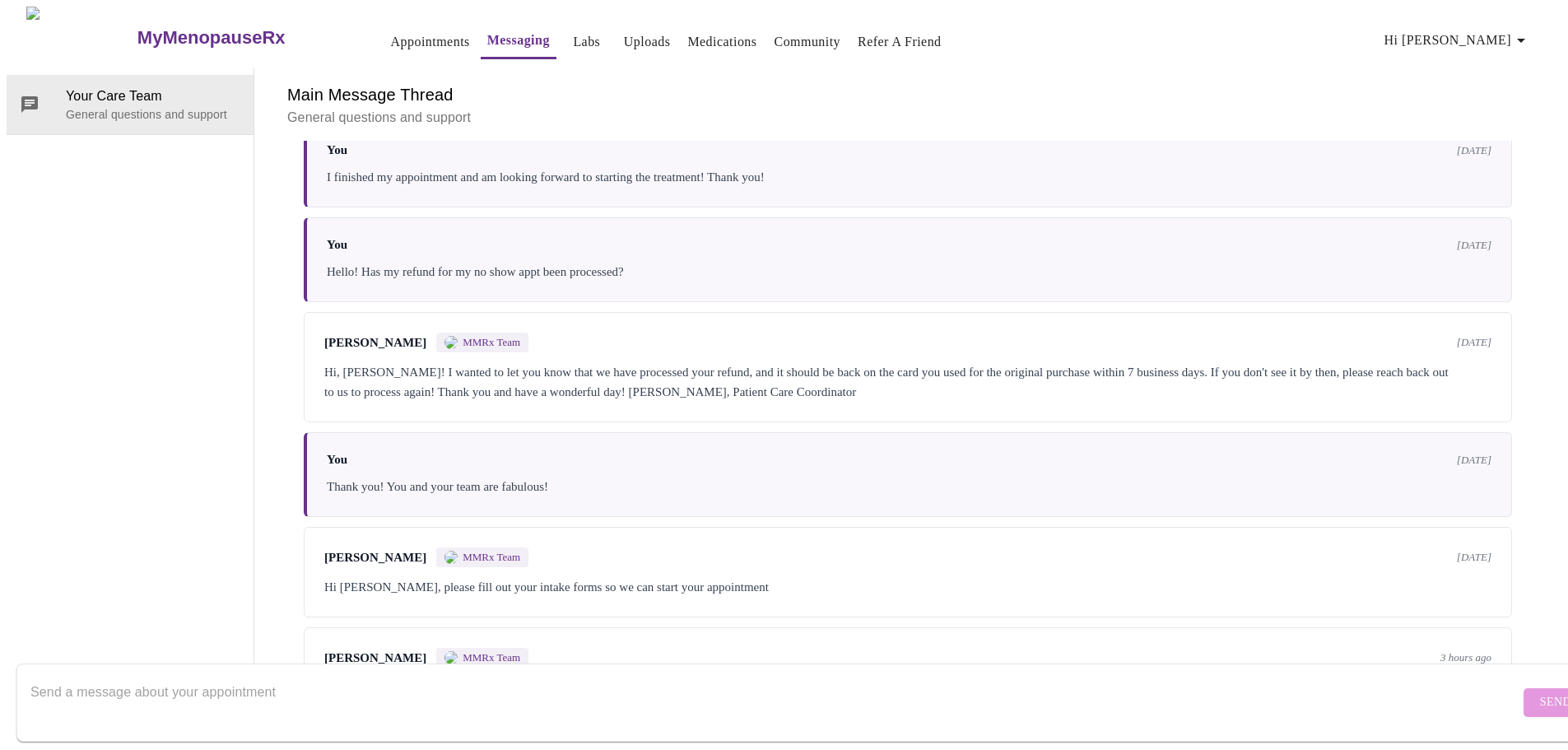
scroll to position [596, 0]
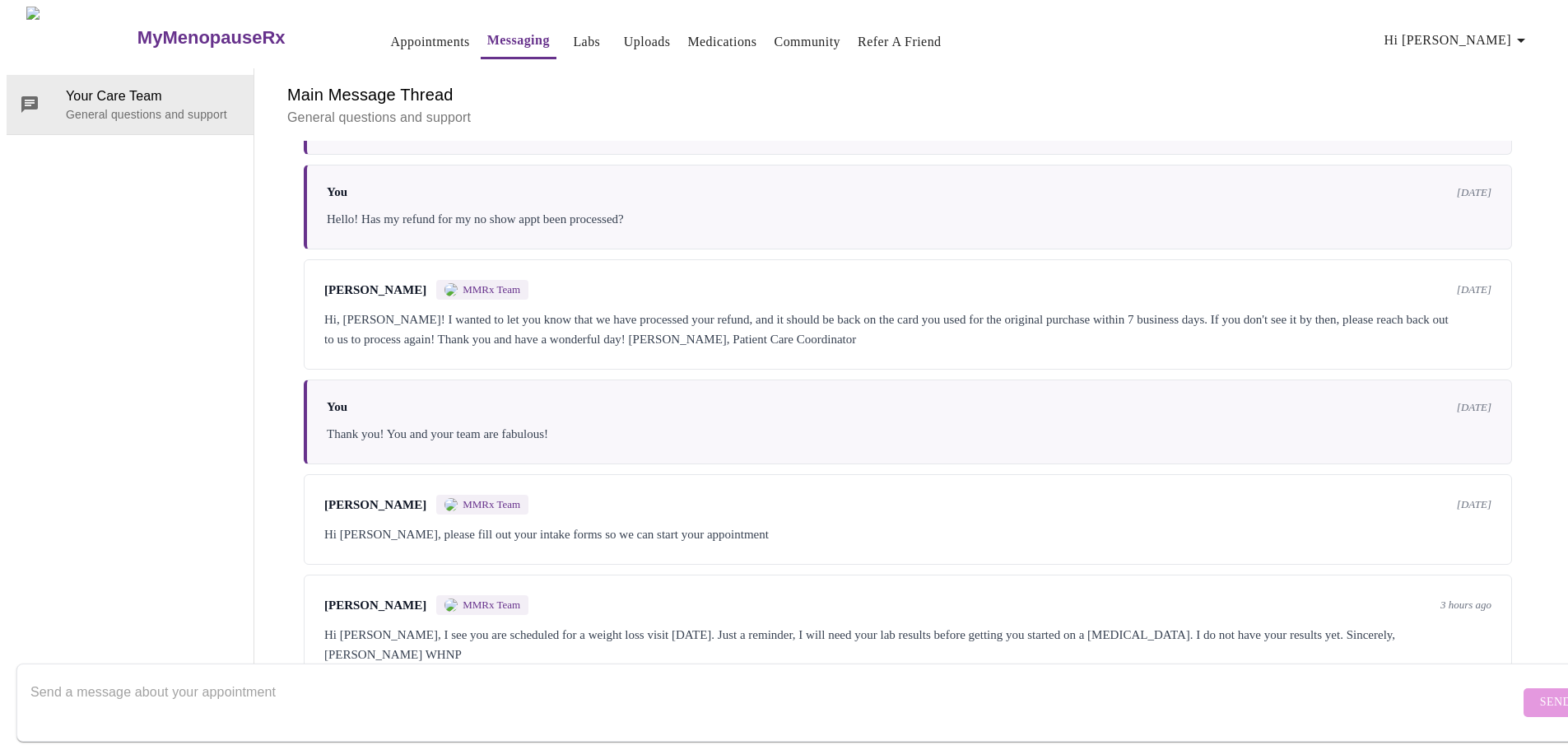
click at [125, 676] on textarea "Send a message about your appointment" at bounding box center [774, 702] width 1489 height 53
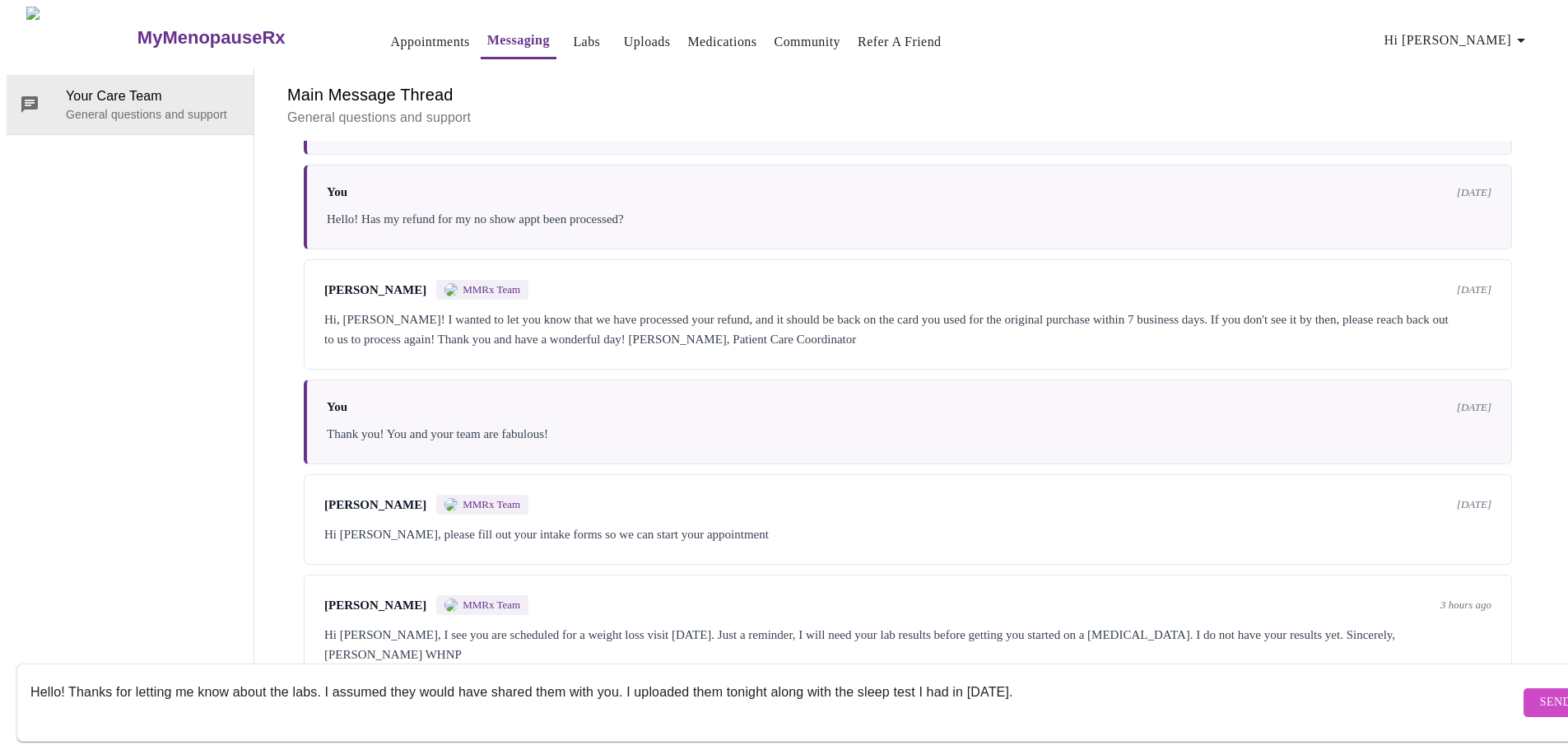
type textarea "Hello! Thanks for letting me know about the labs. I assumed they would have sha…"
click at [1540, 692] on span "Send" at bounding box center [1555, 702] width 31 height 21
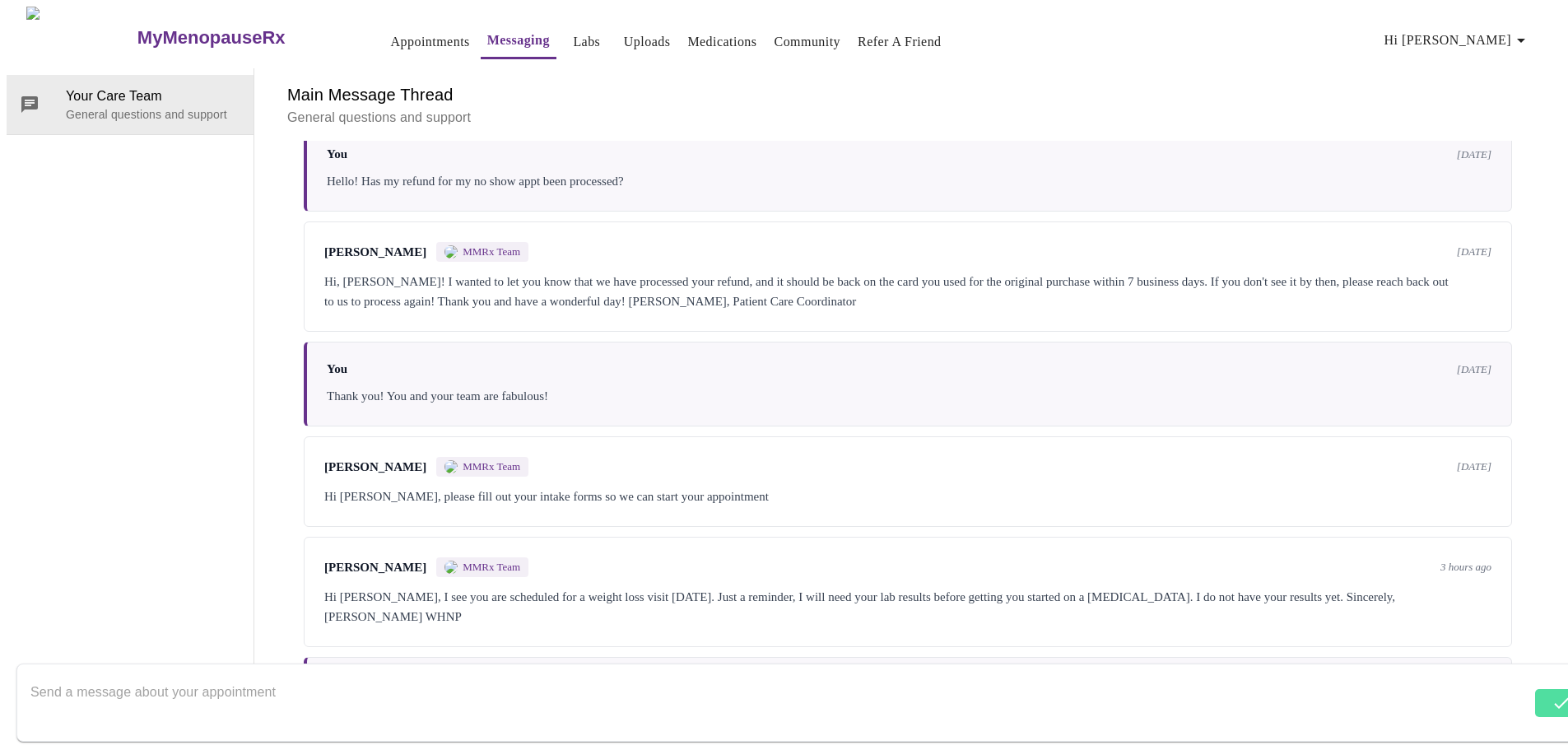
scroll to position [695, 0]
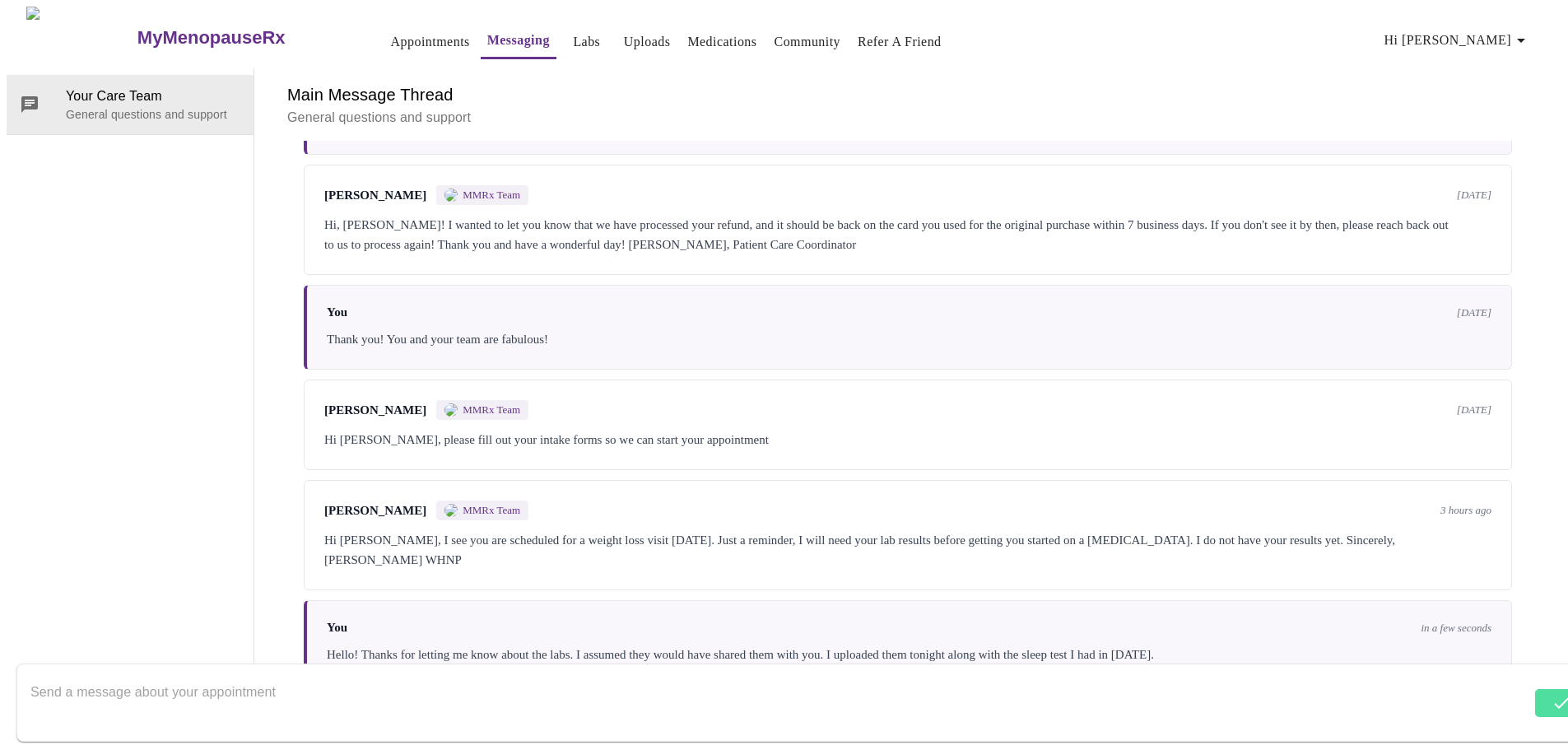
click at [107, 361] on div "Your Care Team General questions and support" at bounding box center [130, 376] width 247 height 617
click at [395, 30] on link "Appointments" at bounding box center [430, 41] width 79 height 23
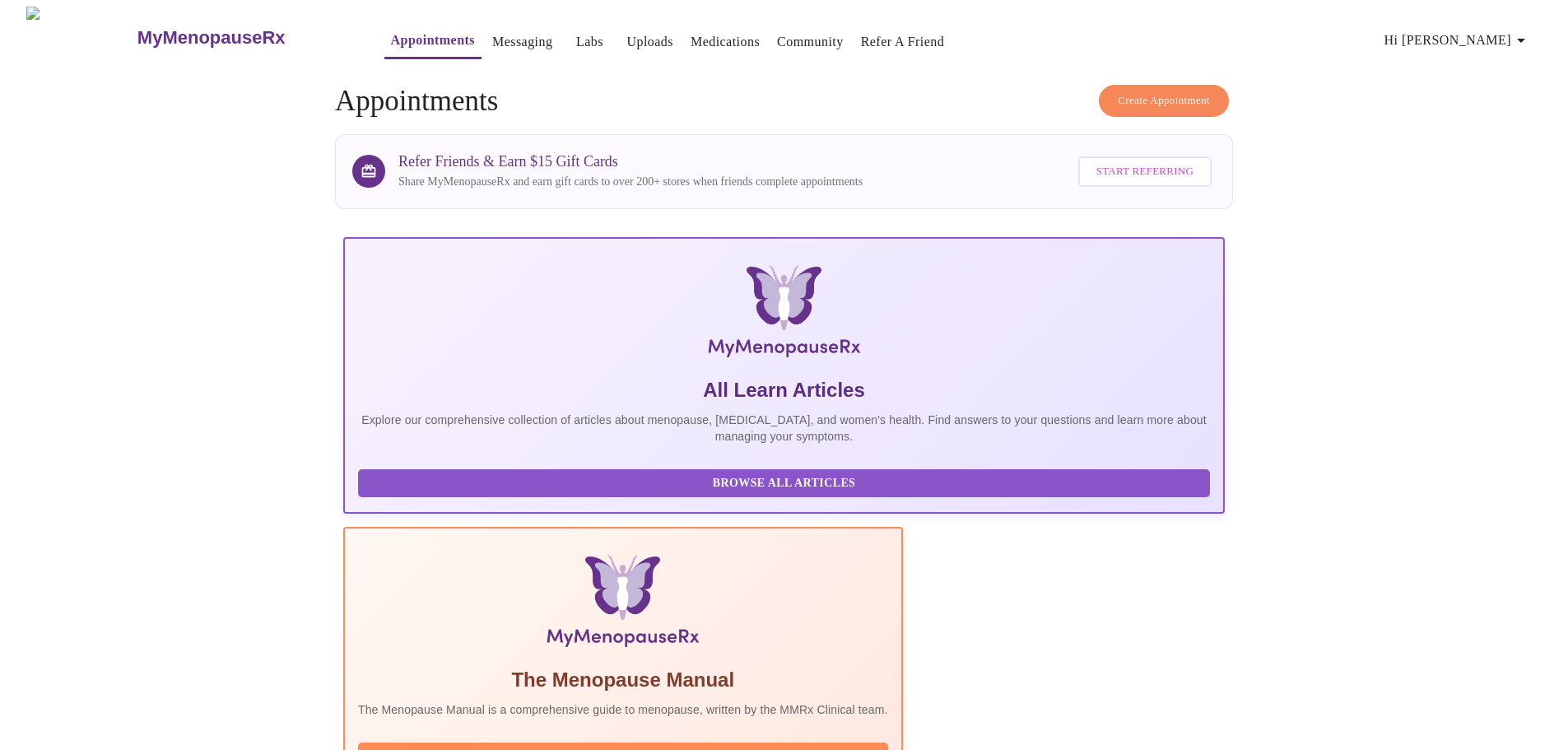
click at [627, 30] on link "Uploads" at bounding box center [650, 41] width 47 height 23
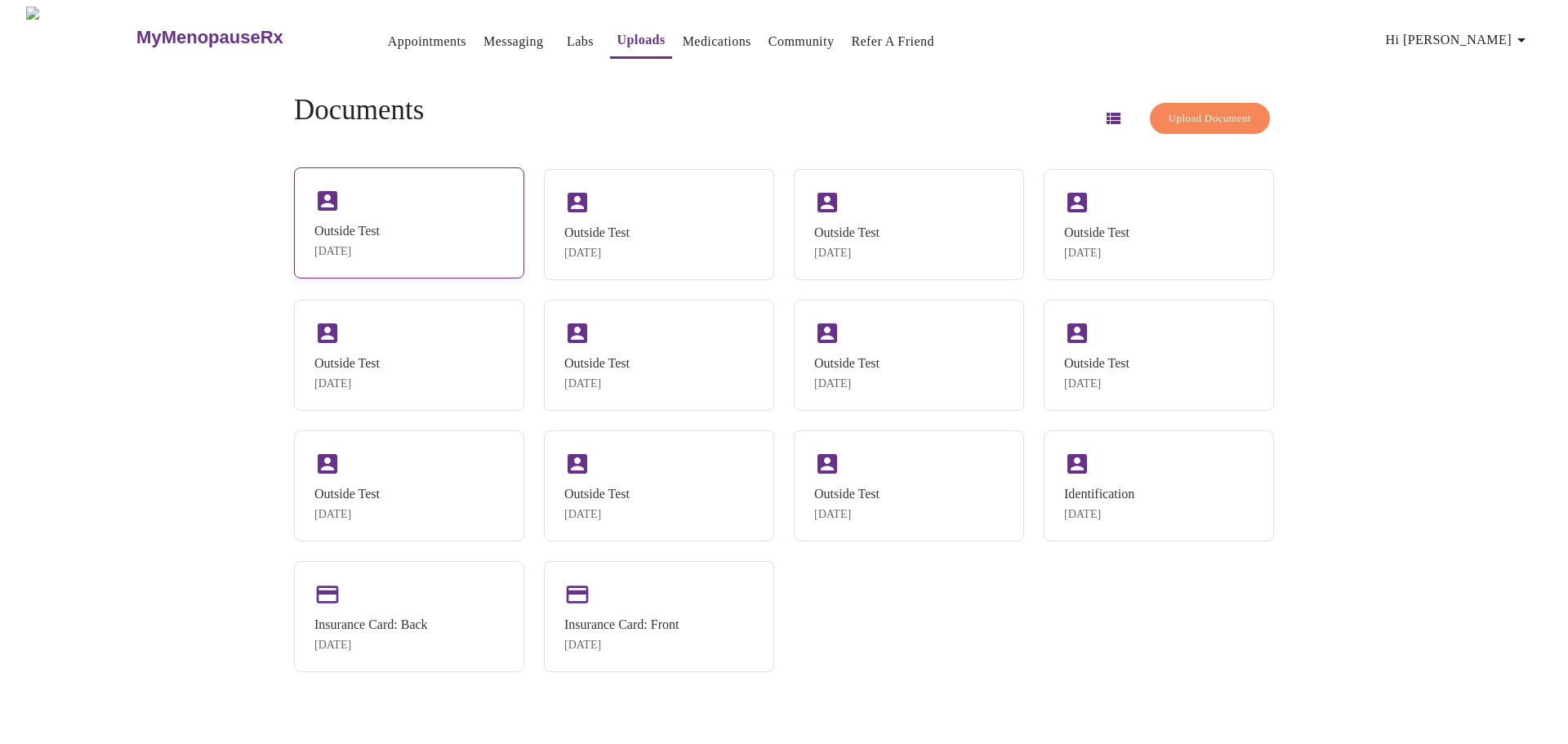
click at [380, 227] on div "Outside Test" at bounding box center [347, 231] width 66 height 15
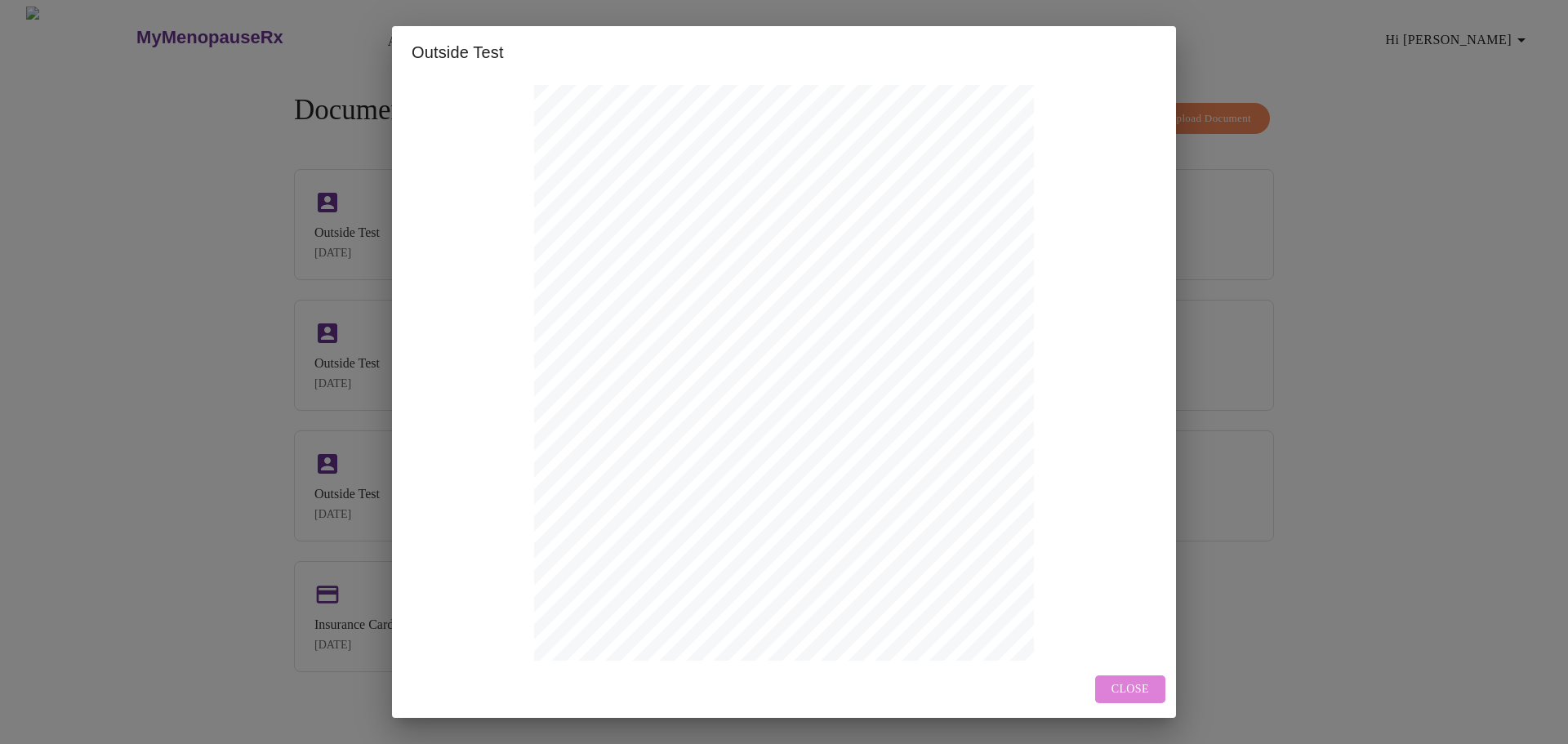
click at [1135, 680] on span "Close" at bounding box center [1130, 689] width 37 height 21
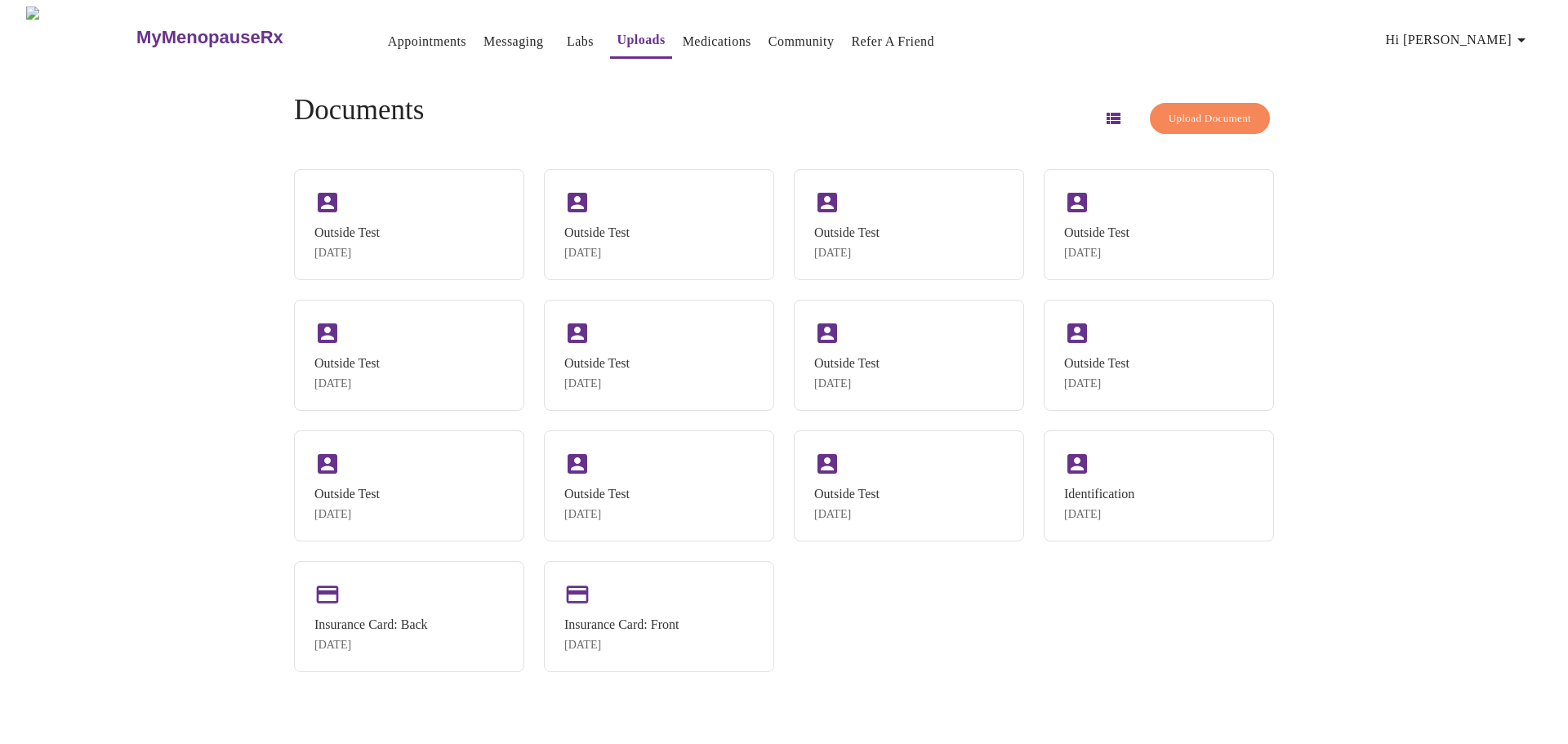
click at [1415, 486] on div "MyMenopauseRx Appointments Messaging Labs Uploads Medications Community Refer a…" at bounding box center [784, 379] width 1555 height 744
